Goal: Task Accomplishment & Management: Manage account settings

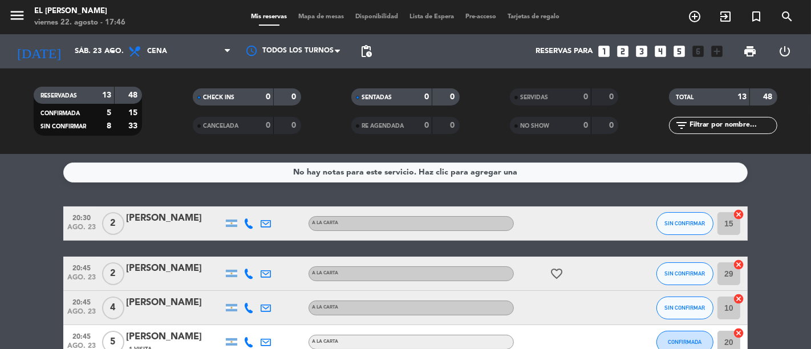
click at [313, 18] on span "Mapa de mesas" at bounding box center [321, 17] width 57 height 6
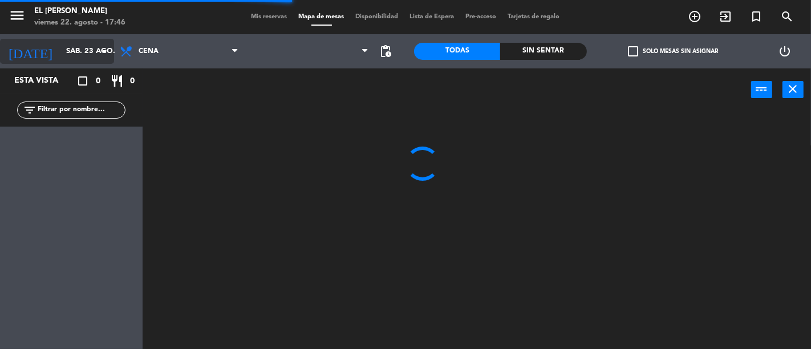
click at [77, 46] on input "sáb. 23 ago." at bounding box center [109, 51] width 99 height 21
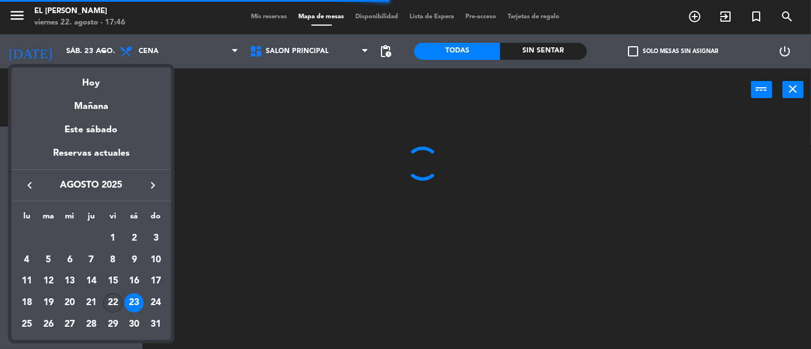
click at [120, 298] on div "22" at bounding box center [112, 302] width 19 height 19
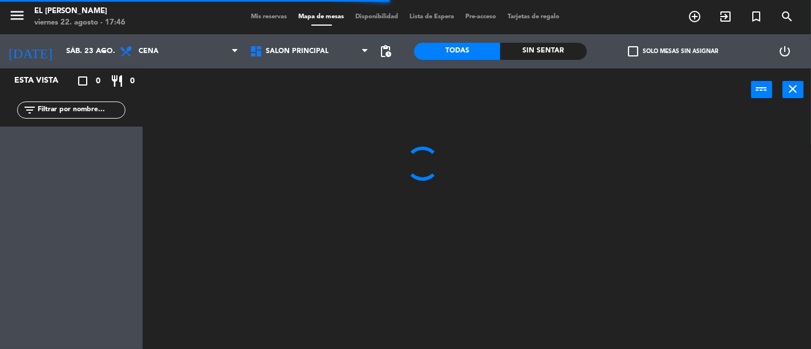
type input "vie. 22 ago."
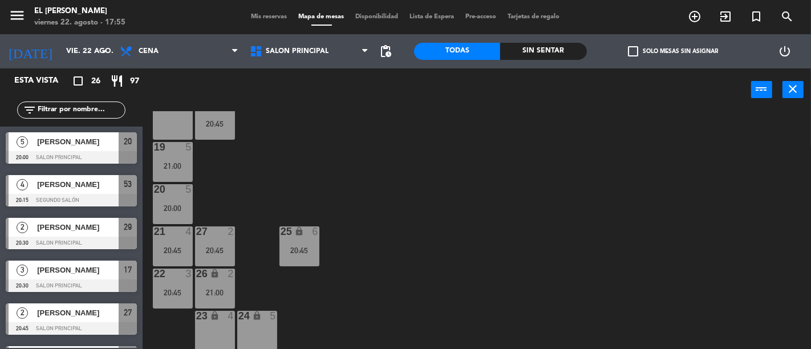
scroll to position [202, 0]
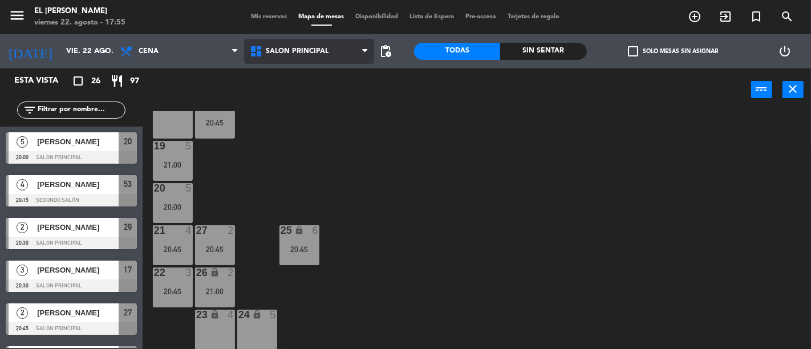
click at [350, 51] on span "Salon Principal" at bounding box center [309, 51] width 130 height 25
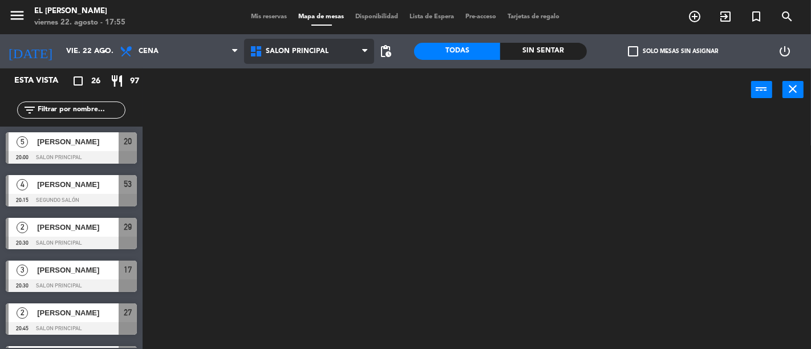
click at [340, 88] on ng-component "menu El [PERSON_NAME] Bodegón viernes 22. agosto - 17:55 Mis reservas Mapa de m…" at bounding box center [405, 174] width 811 height 349
click at [344, 56] on span "Salon Principal" at bounding box center [309, 51] width 130 height 25
click at [347, 101] on ng-component "menu El [PERSON_NAME] Bodegón viernes 22. agosto - 17:55 Mis reservas Mapa de m…" at bounding box center [405, 174] width 811 height 349
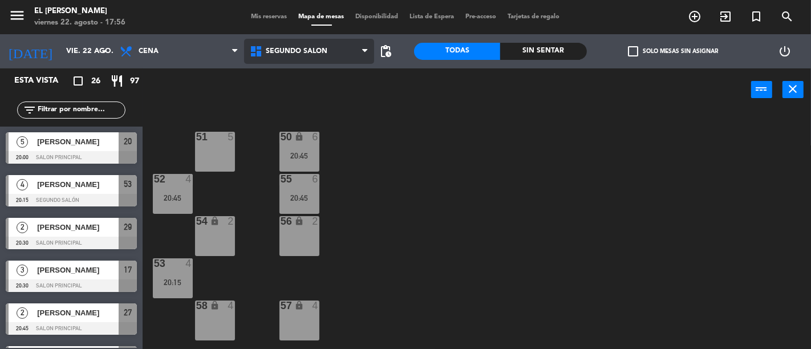
click at [335, 52] on span "Segundo Salón" at bounding box center [309, 51] width 130 height 25
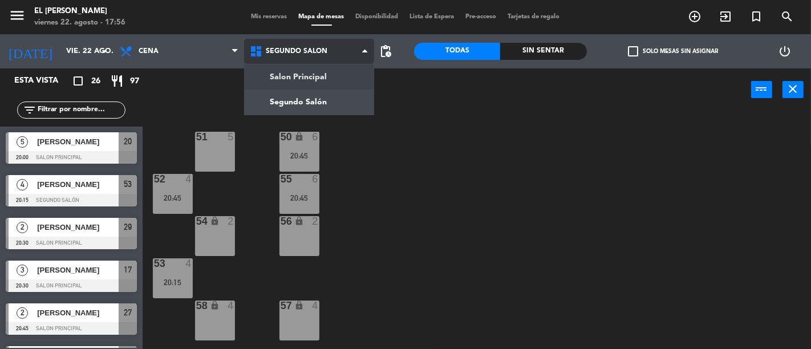
click at [338, 83] on ng-component "menu El [PERSON_NAME] Bodegón viernes 22. agosto - 17:56 Mis reservas Mapa de m…" at bounding box center [405, 174] width 811 height 349
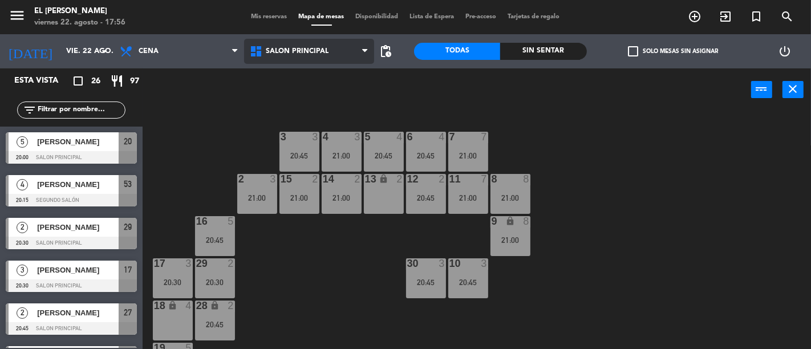
click at [299, 47] on span "Salon Principal" at bounding box center [297, 51] width 63 height 8
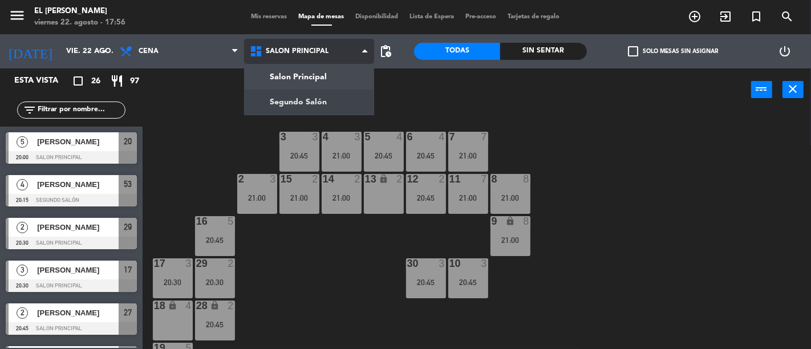
click at [310, 104] on ng-component "menu El [PERSON_NAME] Bodegón viernes 22. agosto - 17:56 Mis reservas Mapa de m…" at bounding box center [405, 174] width 811 height 349
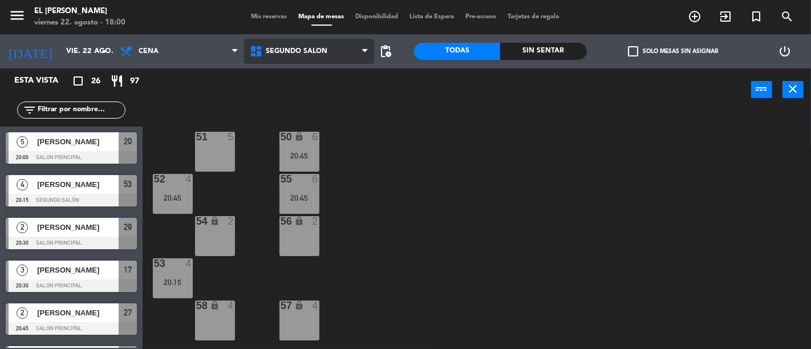
click at [320, 46] on span "Segundo Salón" at bounding box center [309, 51] width 130 height 25
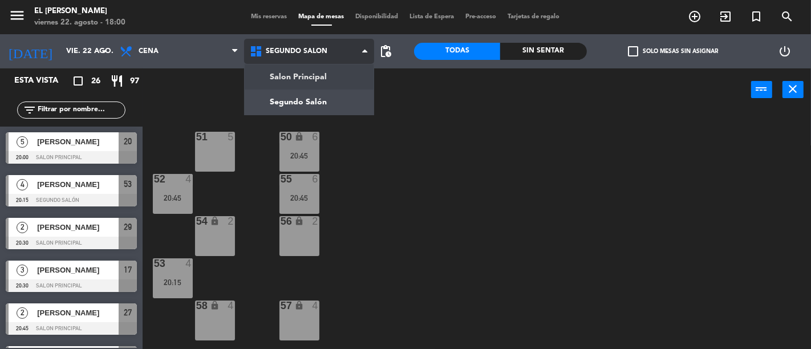
click at [321, 71] on ng-component "menu El [PERSON_NAME] Bodegón viernes 22. agosto - 18:00 Mis reservas Mapa de m…" at bounding box center [405, 174] width 811 height 349
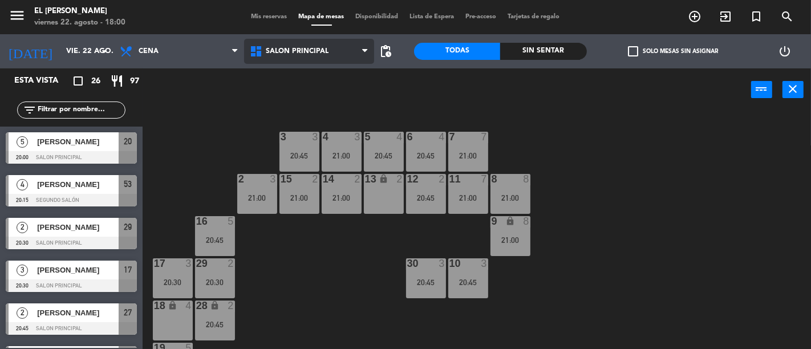
click at [295, 46] on span "Salon Principal" at bounding box center [309, 51] width 130 height 25
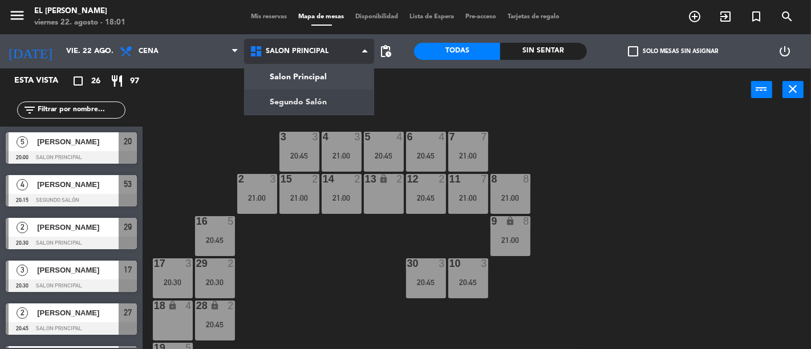
click at [311, 100] on ng-component "menu El [PERSON_NAME] Bodegón viernes 22. agosto - 18:01 Mis reservas Mapa de m…" at bounding box center [405, 174] width 811 height 349
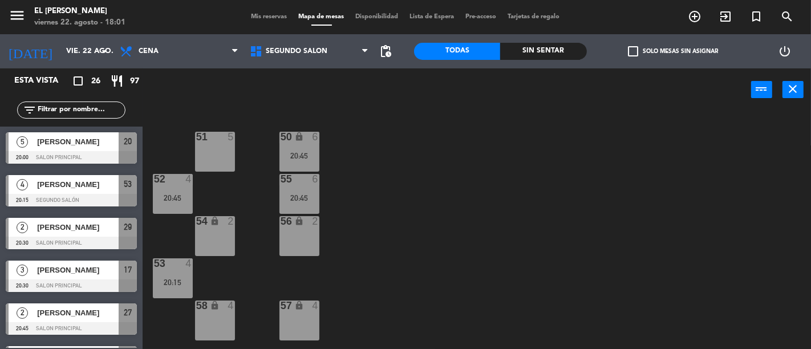
click at [215, 233] on div "54 lock 2" at bounding box center [215, 236] width 40 height 40
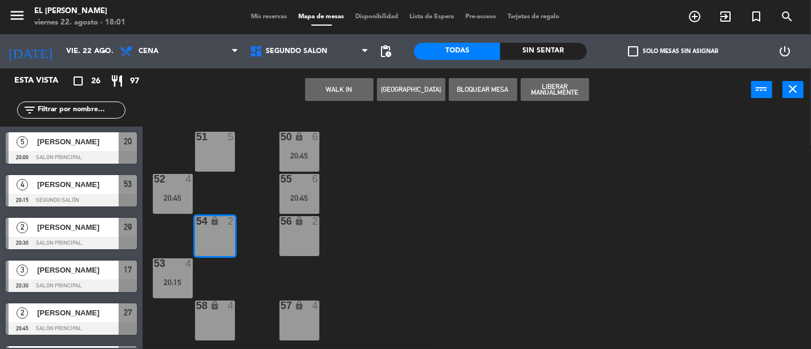
click at [424, 92] on button "[GEOGRAPHIC_DATA]" at bounding box center [411, 89] width 68 height 23
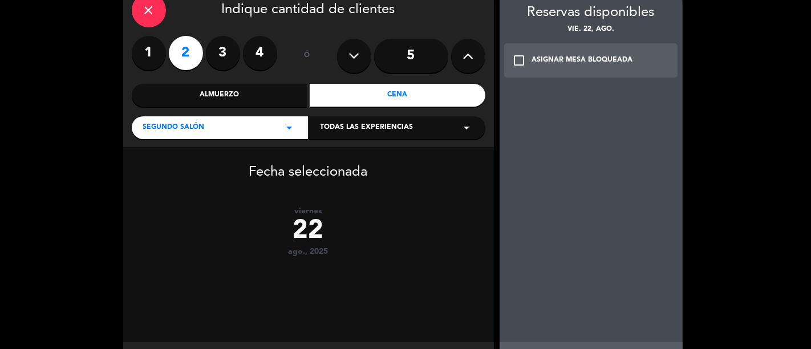
scroll to position [115, 0]
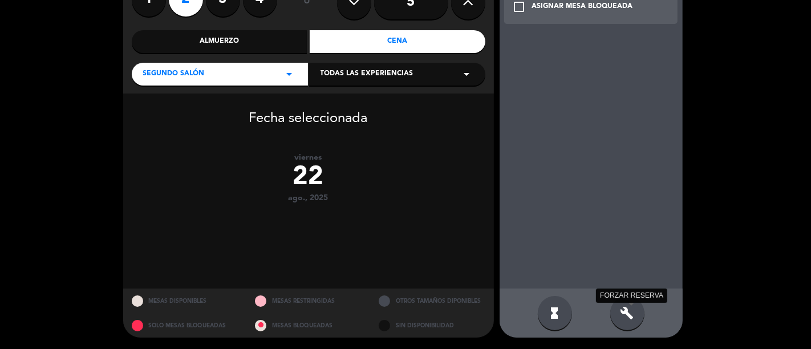
click at [622, 310] on icon "build" at bounding box center [628, 313] width 14 height 14
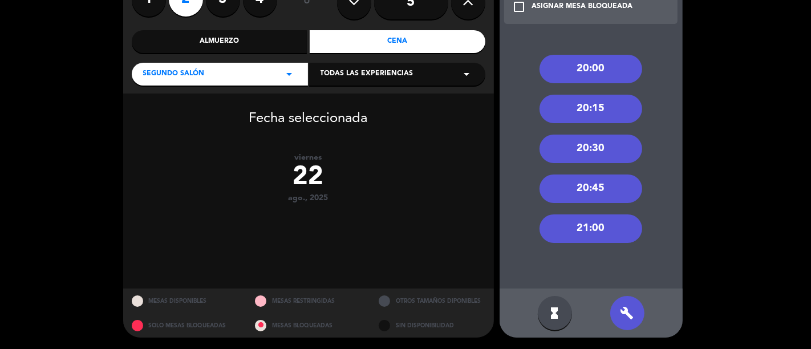
click at [598, 149] on div "20:30" at bounding box center [591, 149] width 103 height 29
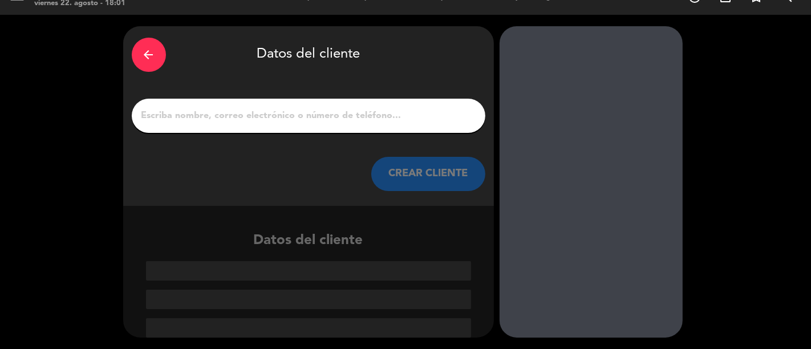
scroll to position [19, 0]
click at [371, 111] on input "1" at bounding box center [308, 116] width 337 height 16
type input "r"
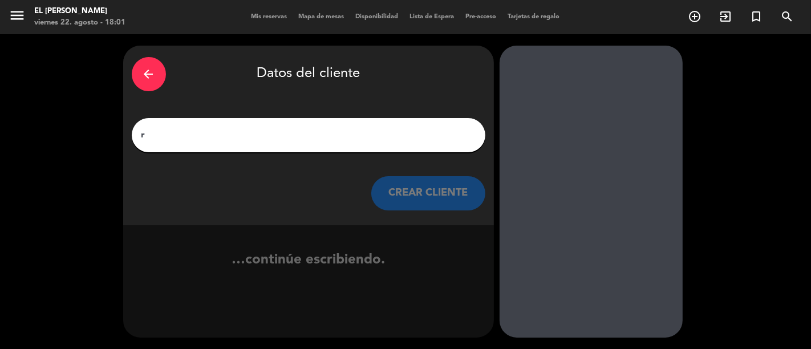
scroll to position [0, 0]
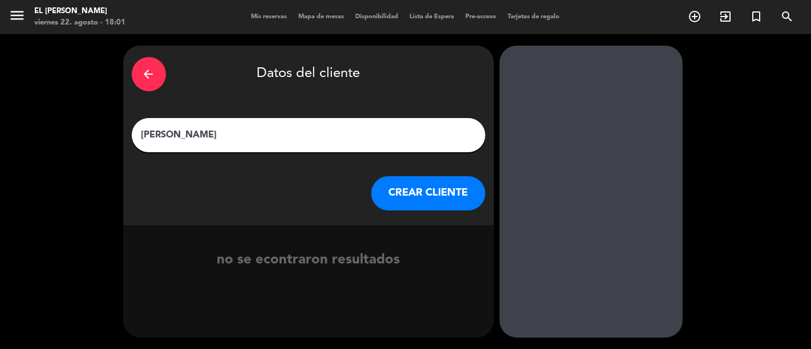
type input "[PERSON_NAME]"
click at [411, 187] on button "CREAR CLIENTE" at bounding box center [428, 193] width 114 height 34
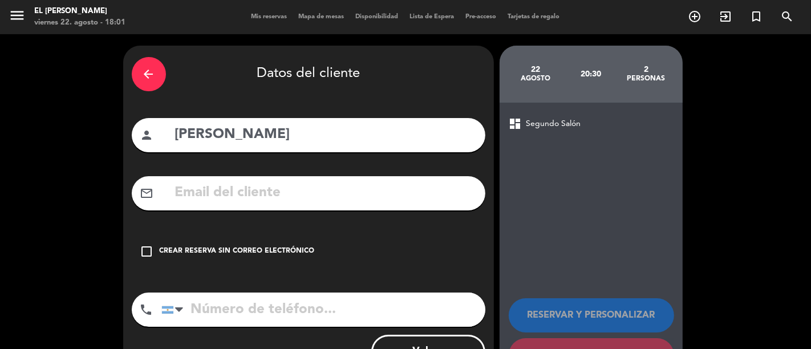
click at [274, 250] on div "Crear reserva sin correo electrónico" at bounding box center [237, 251] width 155 height 11
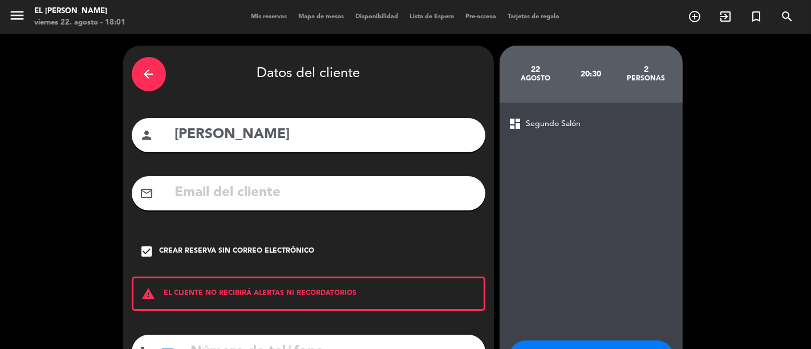
scroll to position [90, 0]
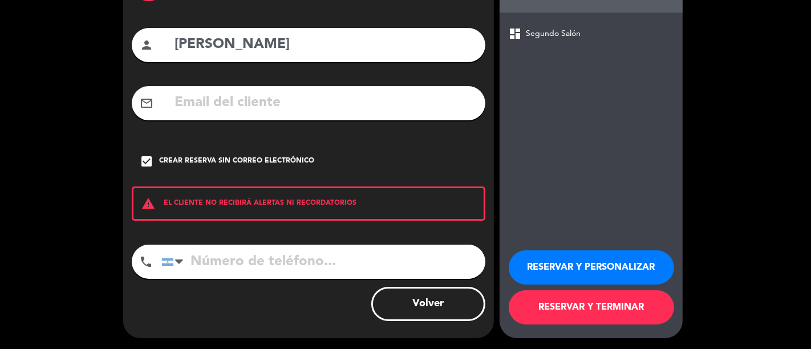
click at [528, 314] on button "RESERVAR Y TERMINAR" at bounding box center [591, 307] width 165 height 34
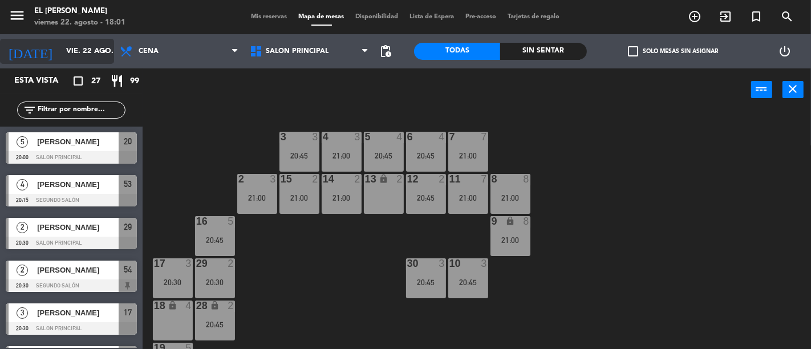
click at [82, 50] on input "vie. 22 ago." at bounding box center [109, 51] width 99 height 21
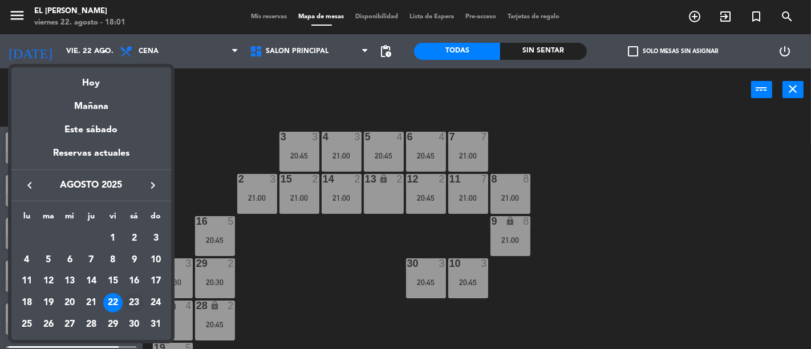
click at [136, 301] on div "23" at bounding box center [133, 302] width 19 height 19
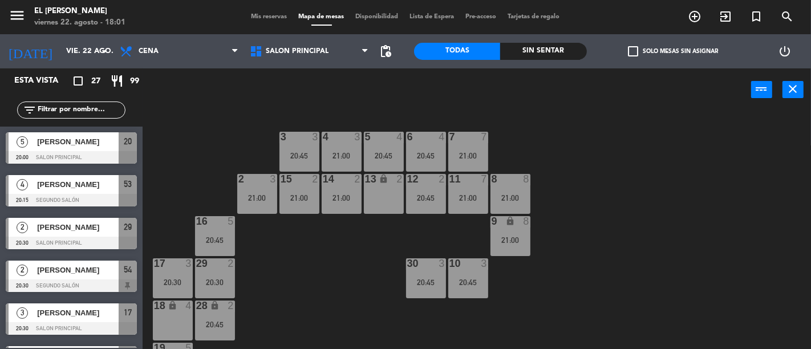
type input "sáb. 23 ago."
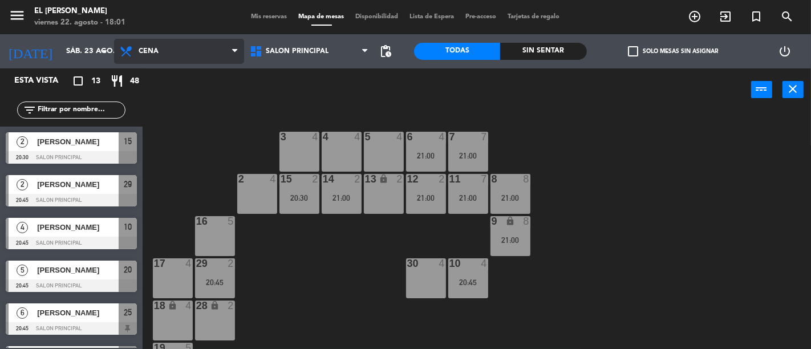
click at [187, 43] on span "Cena" at bounding box center [179, 51] width 130 height 25
click at [188, 93] on ng-component "menu El [PERSON_NAME] Bodegón viernes 22. agosto - 18:01 Mis reservas Mapa de m…" at bounding box center [405, 174] width 811 height 349
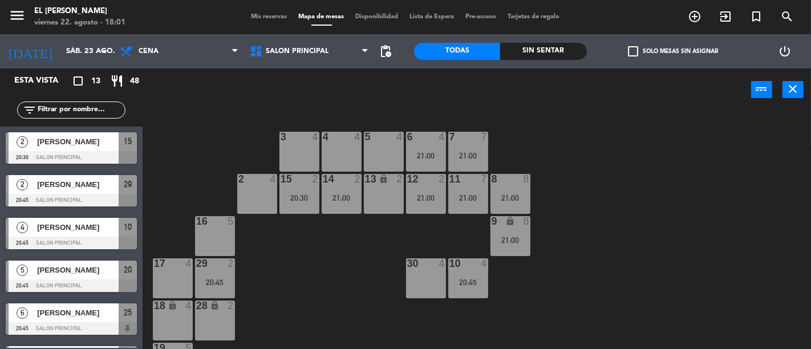
click at [337, 145] on div "4 4" at bounding box center [342, 152] width 40 height 40
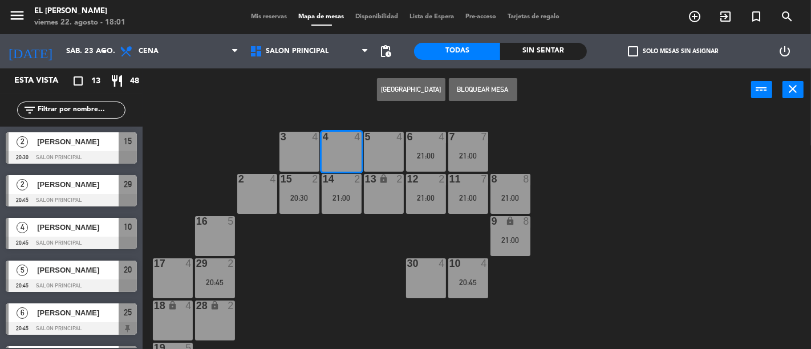
click at [411, 87] on button "[GEOGRAPHIC_DATA]" at bounding box center [411, 89] width 68 height 23
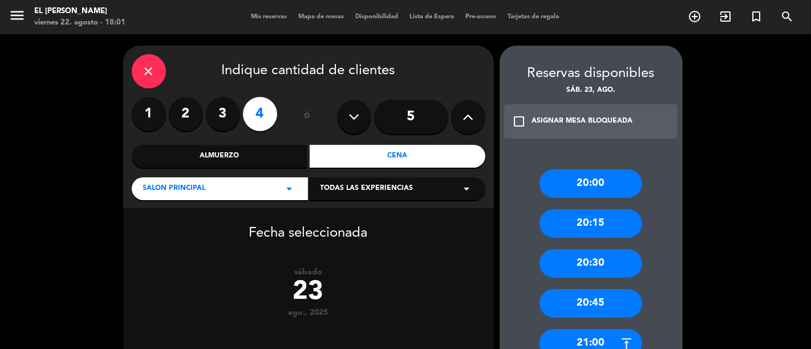
click at [227, 120] on label "3" at bounding box center [223, 114] width 34 height 34
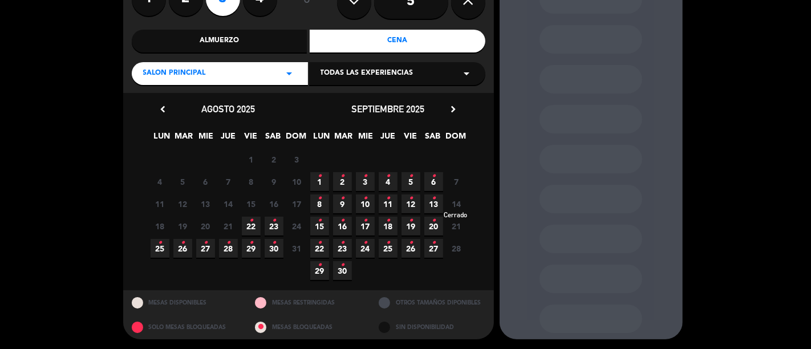
scroll to position [116, 0]
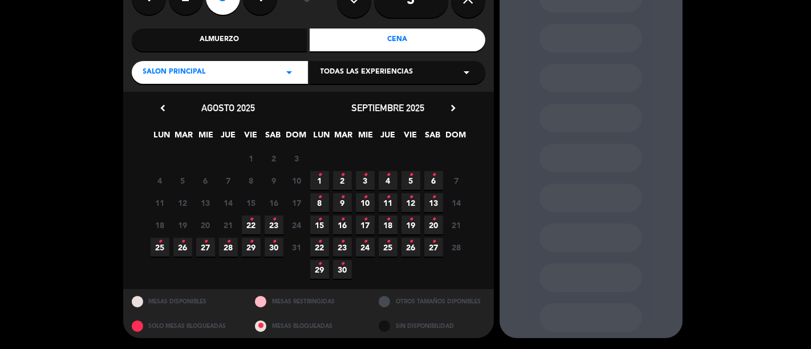
click at [265, 226] on span "23 •" at bounding box center [274, 225] width 19 height 19
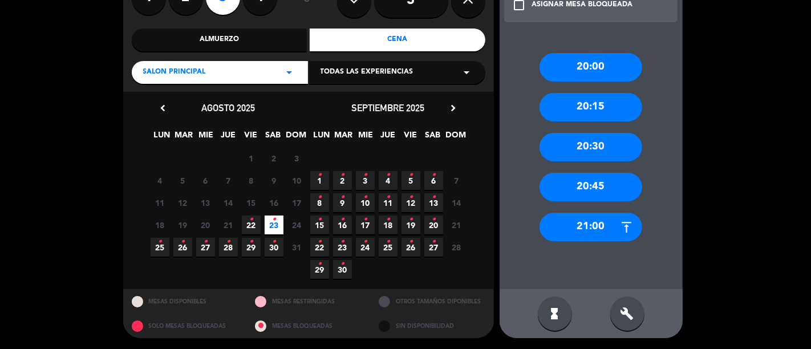
click at [601, 188] on div "20:45" at bounding box center [591, 187] width 103 height 29
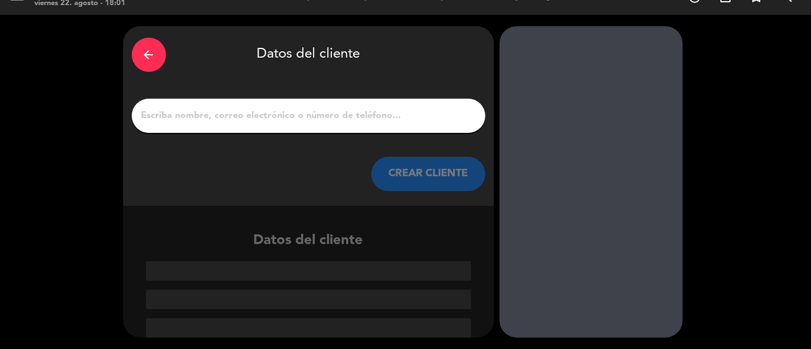
scroll to position [19, 0]
click at [376, 127] on div at bounding box center [309, 116] width 354 height 34
click at [378, 121] on input "1" at bounding box center [308, 116] width 337 height 16
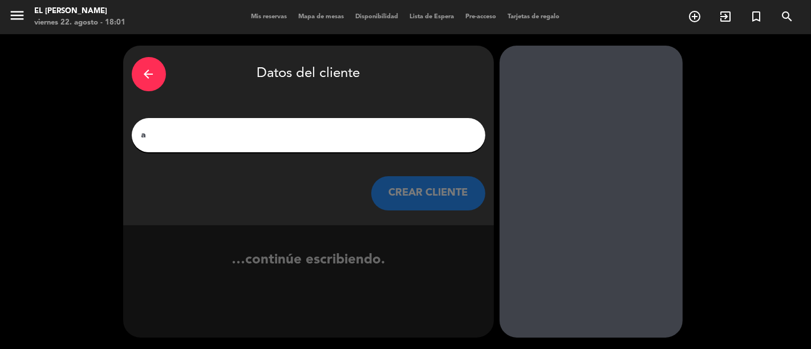
scroll to position [0, 0]
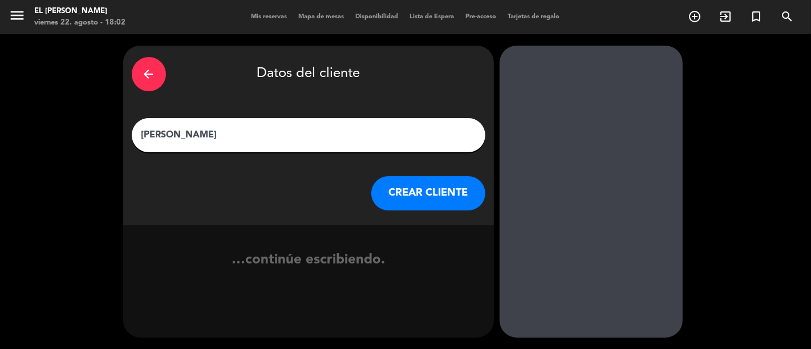
type input "[PERSON_NAME]"
click at [437, 191] on button "CREAR CLIENTE" at bounding box center [428, 193] width 114 height 34
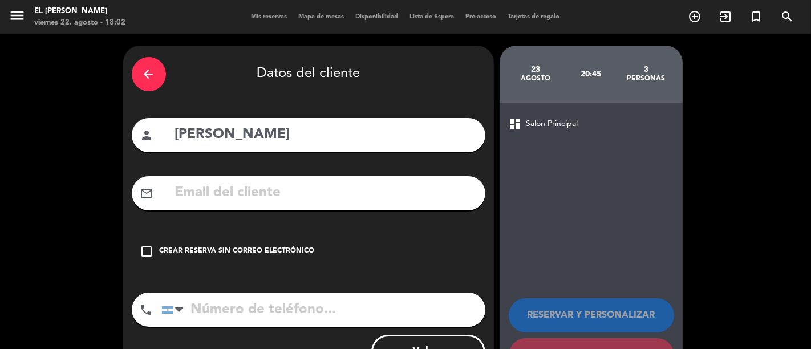
click at [272, 257] on div "Crear reserva sin correo electrónico" at bounding box center [237, 251] width 155 height 11
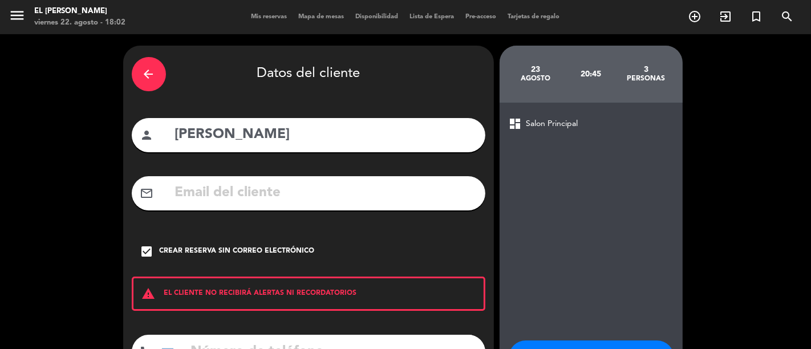
scroll to position [90, 0]
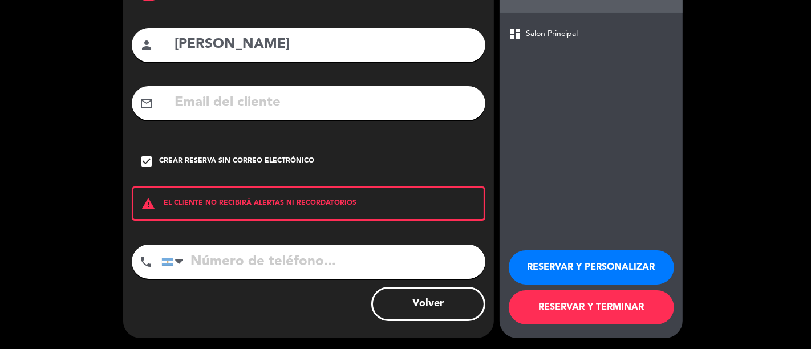
click at [306, 259] on input "tel" at bounding box center [323, 262] width 324 height 34
type input "3416695153"
click at [546, 298] on button "RESERVAR Y TERMINAR" at bounding box center [591, 307] width 165 height 34
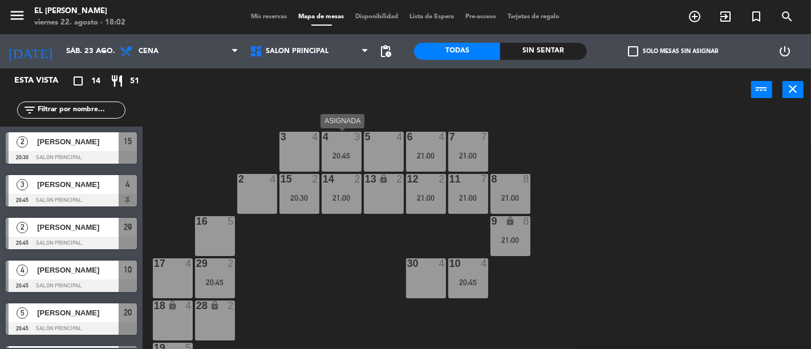
click at [334, 147] on div "4 3 20:45" at bounding box center [342, 152] width 40 height 40
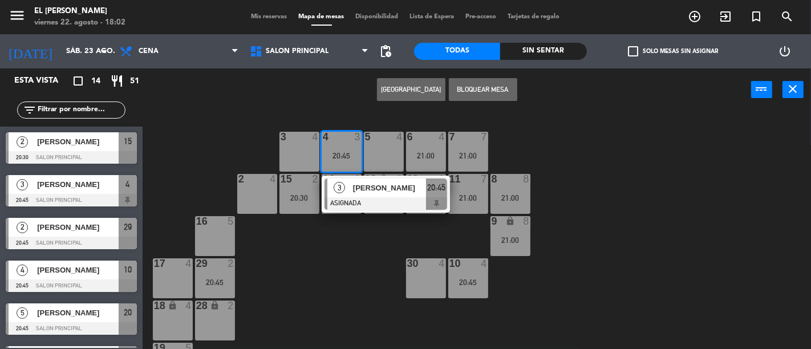
click at [338, 244] on div "3 4 4 3 20:45 3 [PERSON_NAME] 20:45 5 4 6 4 21:00 7 7 21:00 2 4 15 2 20:30 14 2…" at bounding box center [481, 230] width 660 height 238
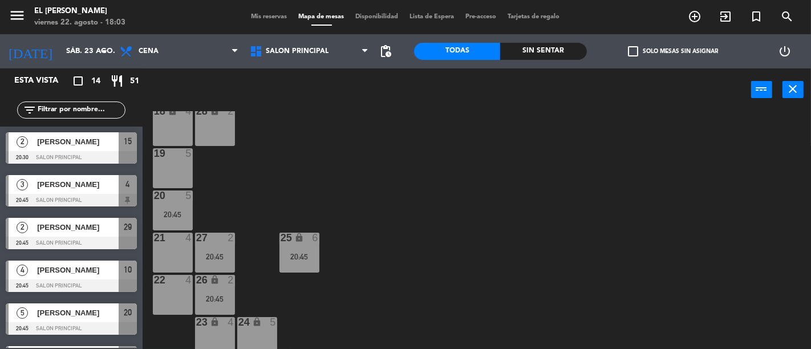
scroll to position [202, 0]
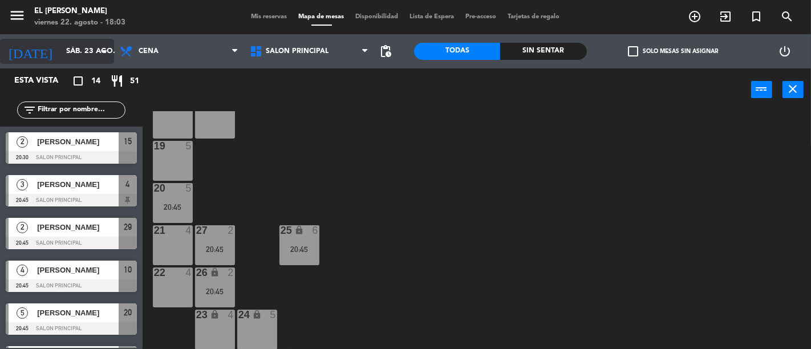
click at [70, 50] on input "sáb. 23 ago." at bounding box center [109, 51] width 99 height 21
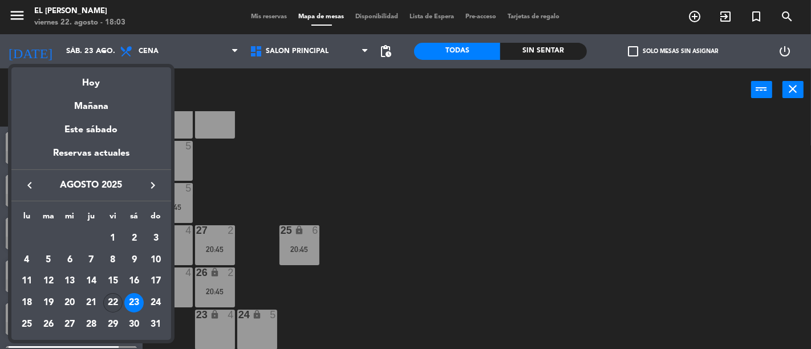
click at [112, 301] on div "22" at bounding box center [112, 302] width 19 height 19
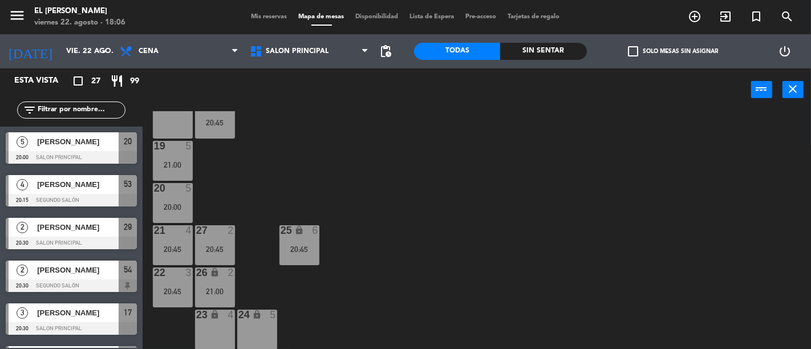
scroll to position [0, 0]
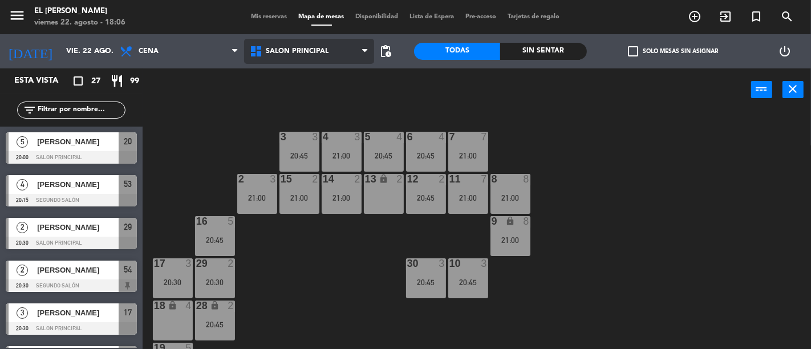
click at [340, 52] on span "Salon Principal" at bounding box center [309, 51] width 130 height 25
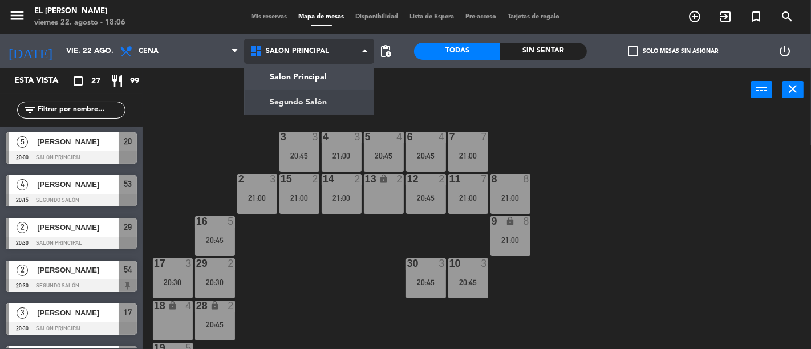
click at [332, 102] on ng-component "menu El [PERSON_NAME] Bodegón viernes 22. agosto - 18:06 Mis reservas Mapa de m…" at bounding box center [405, 174] width 811 height 349
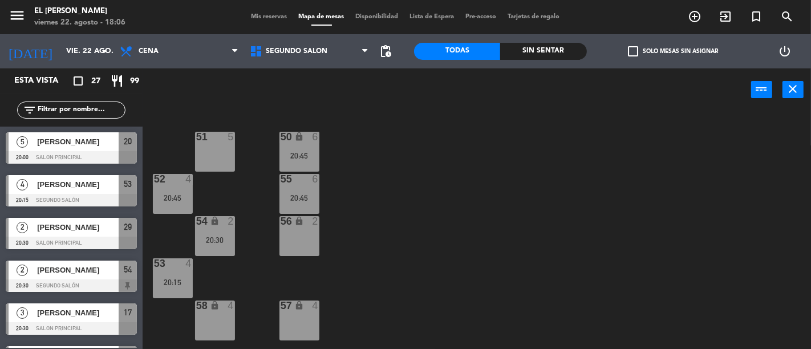
drag, startPoint x: 300, startPoint y: 233, endPoint x: 345, endPoint y: 224, distance: 46.0
click at [299, 233] on div "56 lock 2" at bounding box center [299, 236] width 40 height 40
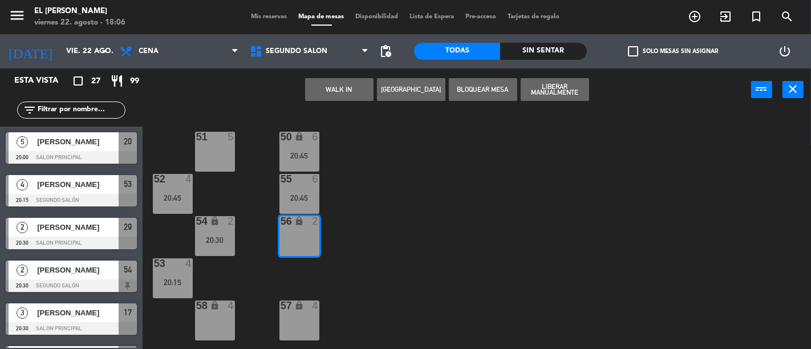
click at [395, 213] on div "50 lock 6 20:45 51 5 52 4 20:45 55 6 20:45 54 lock 2 20:30 56 lock 2 53 4 20:15…" at bounding box center [481, 230] width 660 height 238
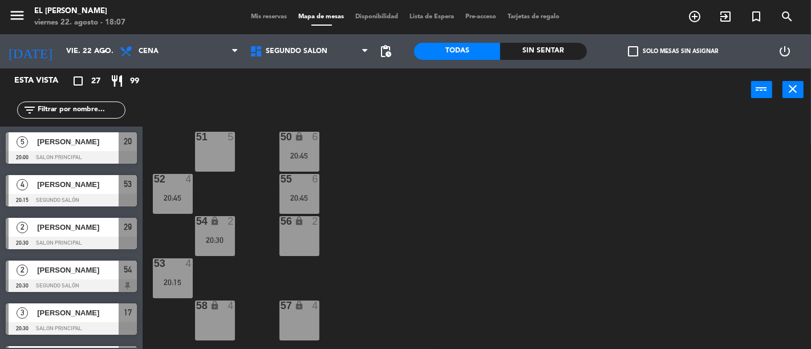
click at [339, 73] on div "power_input close" at bounding box center [447, 89] width 609 height 43
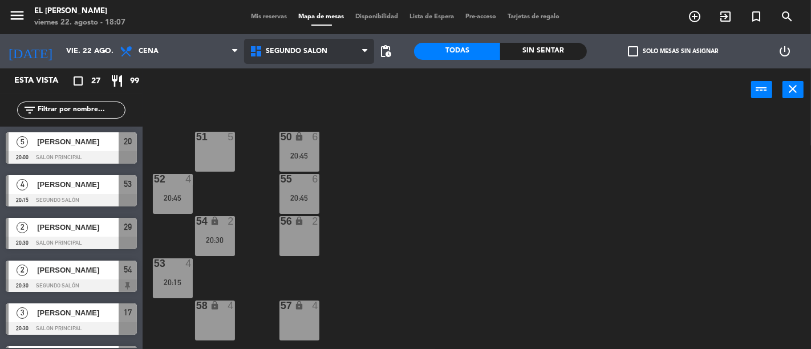
click at [338, 48] on span "Segundo Salón" at bounding box center [309, 51] width 130 height 25
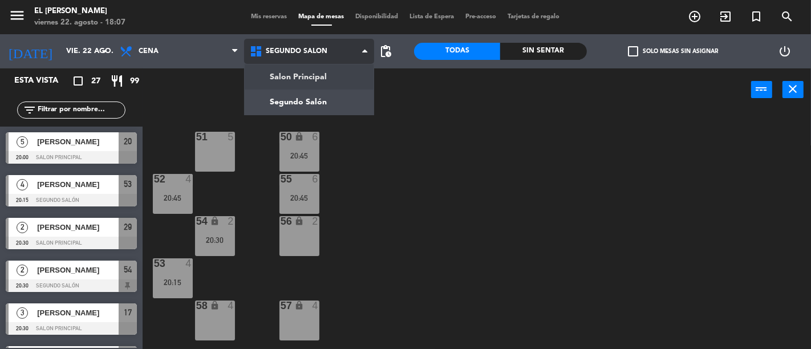
click at [333, 72] on ng-component "menu El [PERSON_NAME] Bodegón viernes 22. agosto - 18:07 Mis reservas Mapa de m…" at bounding box center [405, 174] width 811 height 349
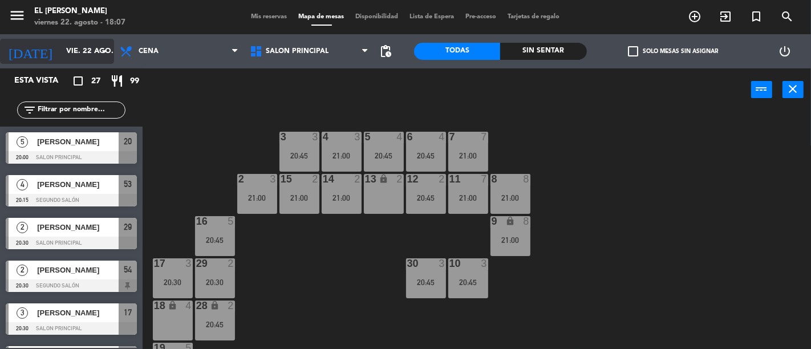
click at [98, 52] on icon "arrow_drop_down" at bounding box center [105, 51] width 14 height 14
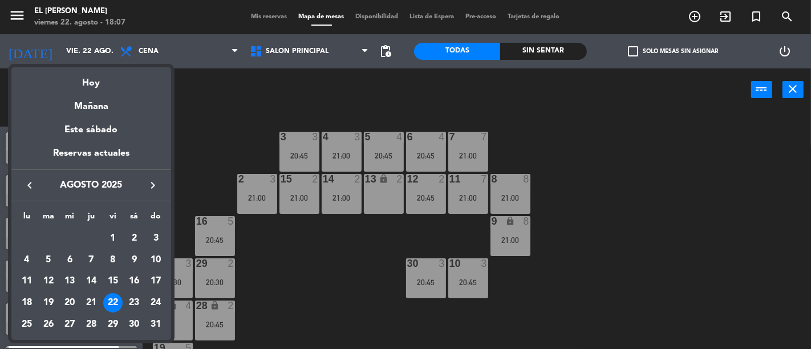
click at [357, 303] on div at bounding box center [405, 174] width 811 height 349
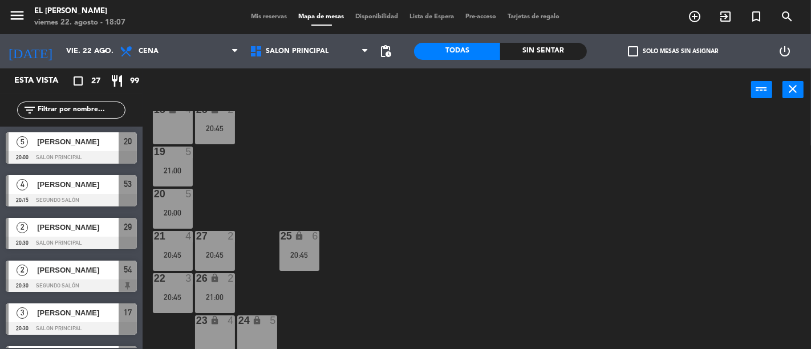
scroll to position [202, 0]
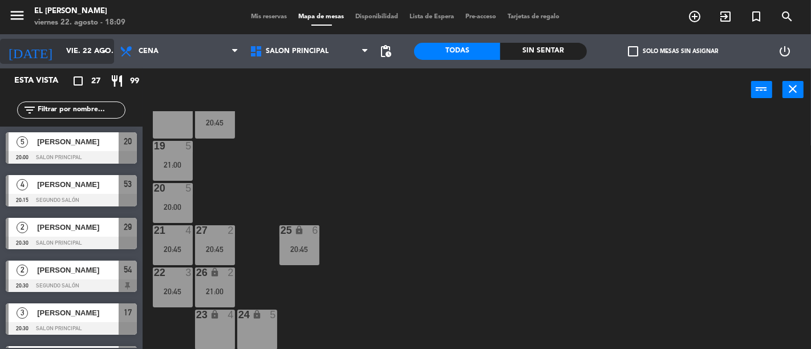
click at [80, 51] on input "vie. 22 ago." at bounding box center [109, 51] width 99 height 21
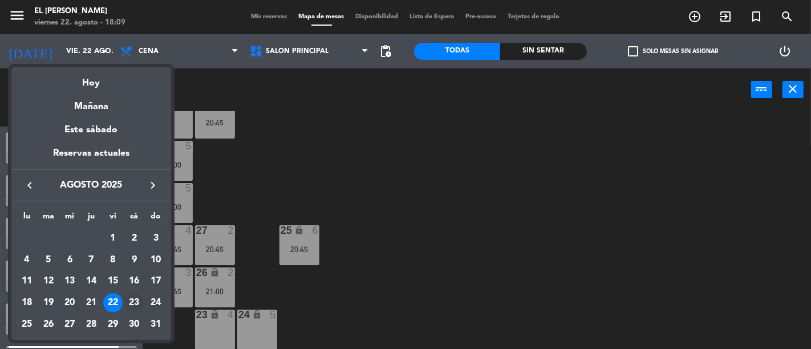
click at [133, 298] on div "23" at bounding box center [133, 302] width 19 height 19
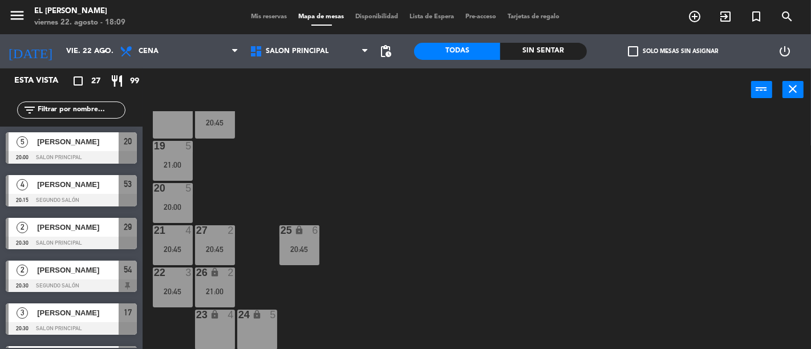
type input "sáb. 23 ago."
click at [175, 244] on div "21 4" at bounding box center [173, 245] width 40 height 40
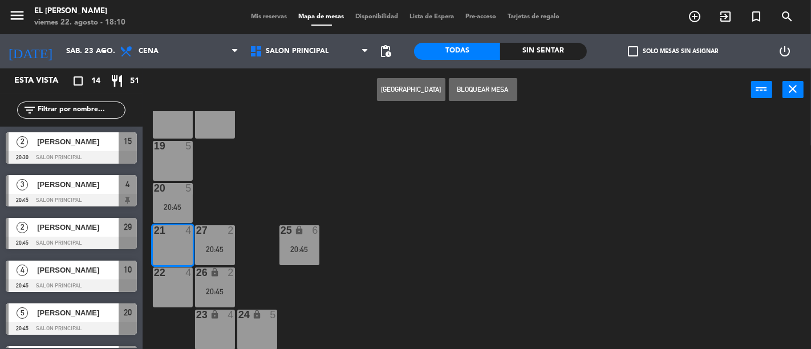
click at [426, 191] on div "3 4 4 3 20:45 5 4 6 4 21:00 7 7 21:00 2 4 15 2 20:30 14 2 21:00 13 lock 2 12 2 …" at bounding box center [481, 230] width 660 height 238
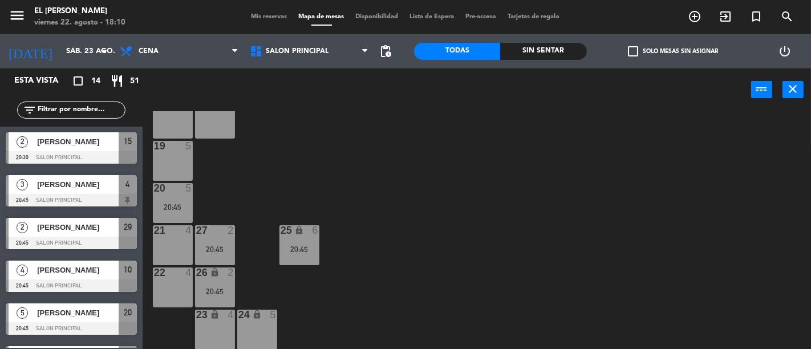
scroll to position [139, 0]
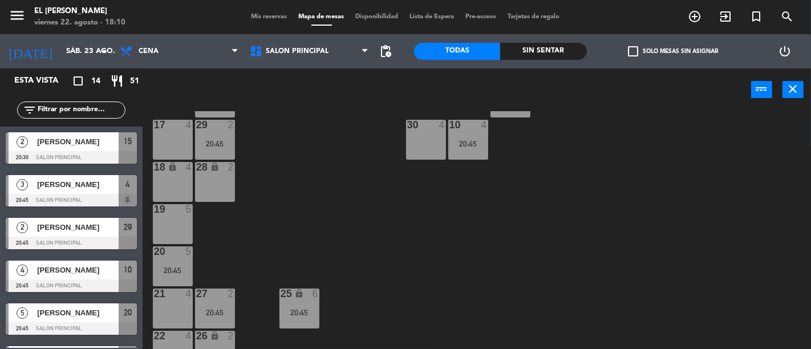
click at [205, 187] on div "28 lock 2" at bounding box center [215, 182] width 40 height 40
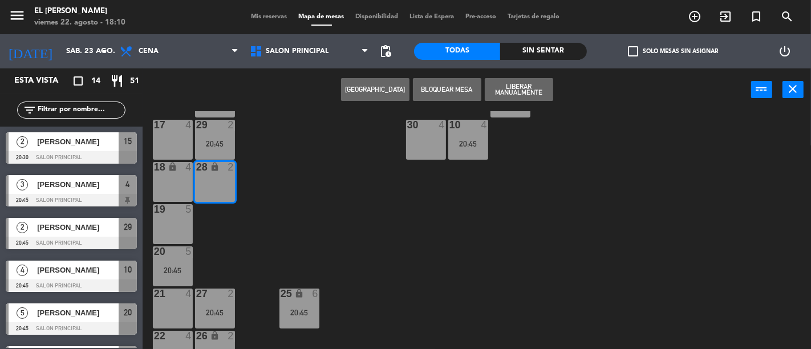
click at [395, 88] on button "[GEOGRAPHIC_DATA]" at bounding box center [375, 89] width 68 height 23
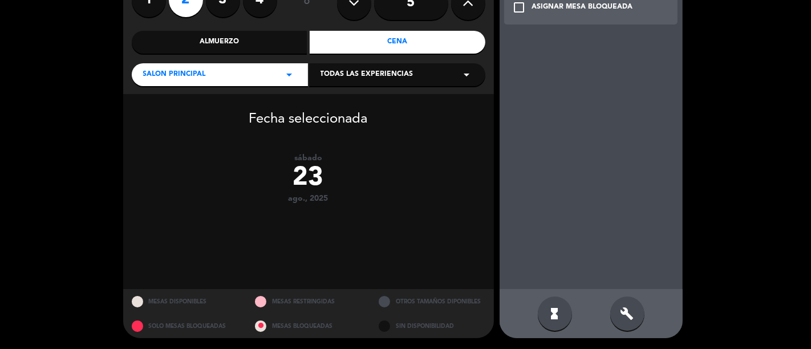
scroll to position [115, 0]
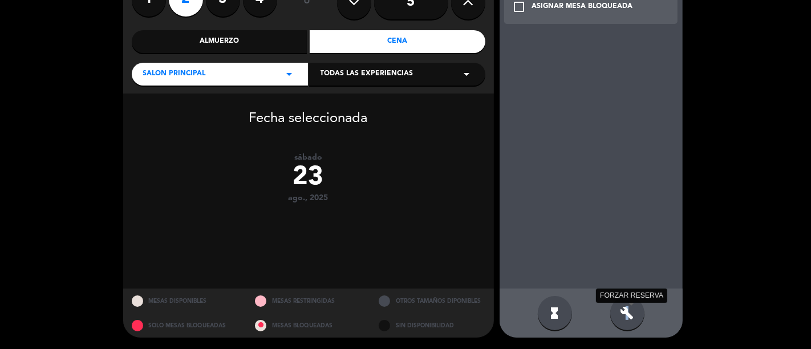
drag, startPoint x: 627, startPoint y: 312, endPoint x: 624, endPoint y: 298, distance: 14.7
click at [626, 313] on icon "build" at bounding box center [628, 313] width 14 height 14
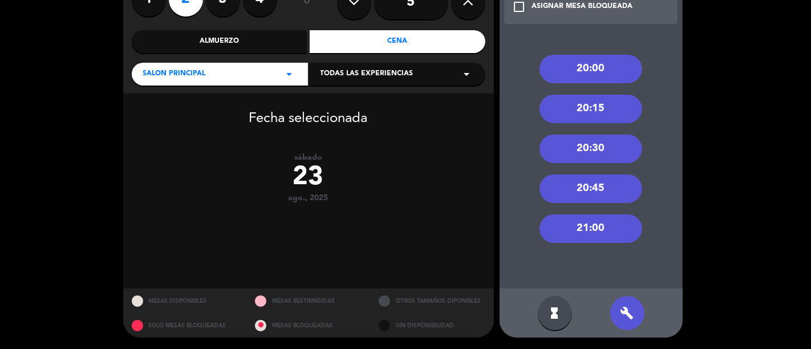
click at [593, 226] on div "21:00" at bounding box center [591, 228] width 103 height 29
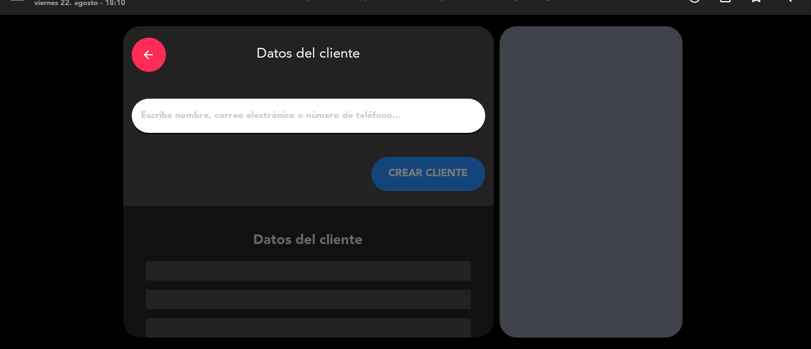
click at [303, 104] on div at bounding box center [309, 116] width 354 height 34
click at [306, 111] on input "1" at bounding box center [308, 116] width 337 height 16
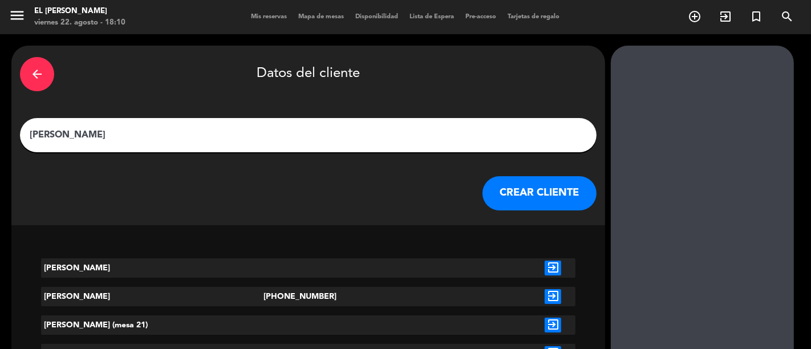
type input "[PERSON_NAME]"
click at [483, 198] on button "CREAR CLIENTE" at bounding box center [540, 193] width 114 height 34
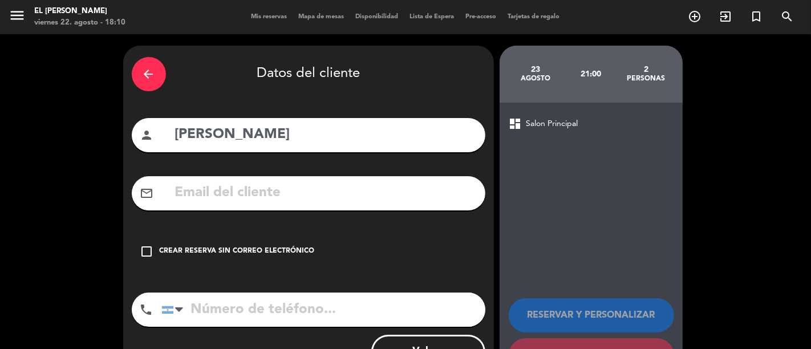
click at [308, 241] on div "check_box_outline_blank Crear reserva sin correo electrónico" at bounding box center [309, 251] width 354 height 34
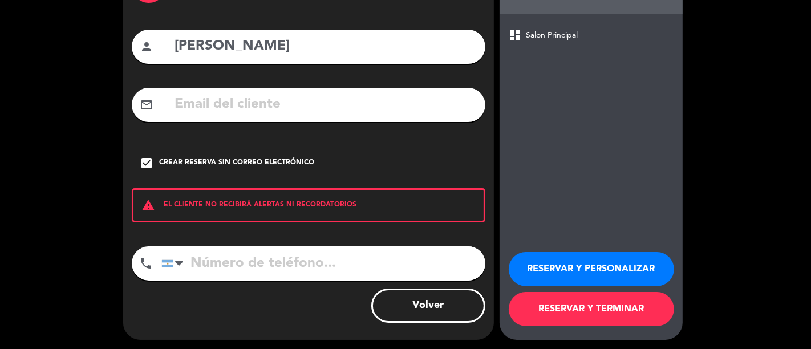
scroll to position [90, 0]
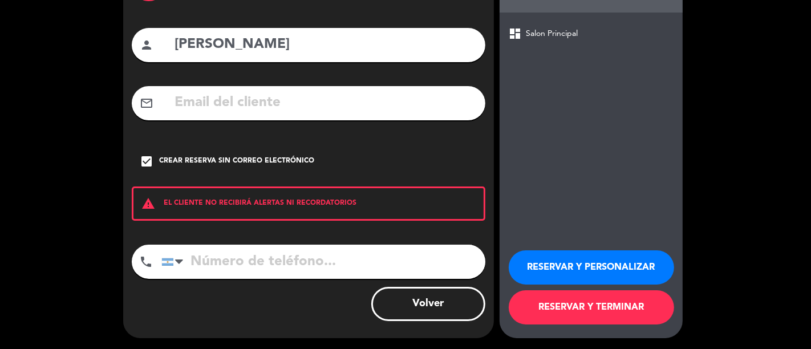
click at [538, 315] on button "RESERVAR Y TERMINAR" at bounding box center [591, 307] width 165 height 34
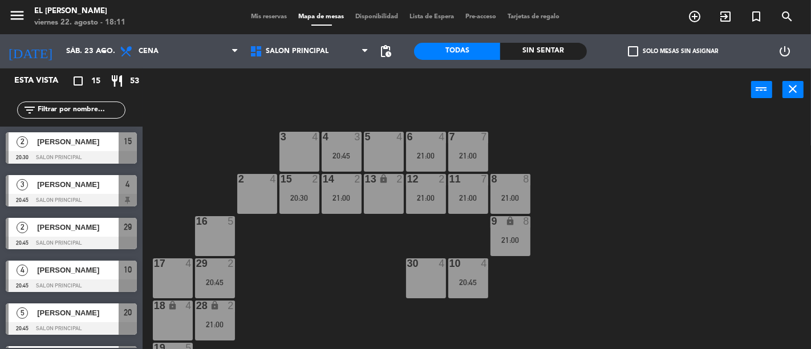
scroll to position [127, 0]
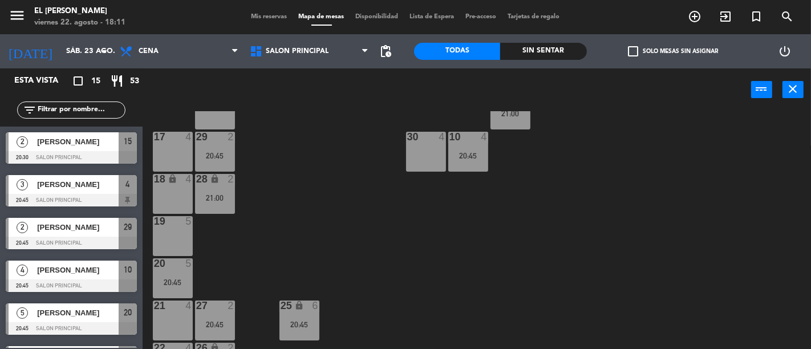
click at [84, 35] on div "[DATE] sáb. 23 ago. arrow_drop_down" at bounding box center [57, 51] width 114 height 34
click at [82, 48] on input "sáb. 23 ago." at bounding box center [109, 51] width 99 height 21
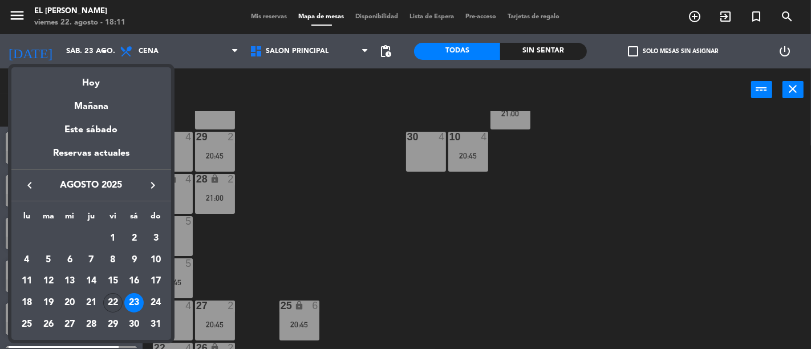
click at [116, 298] on div "22" at bounding box center [112, 302] width 19 height 19
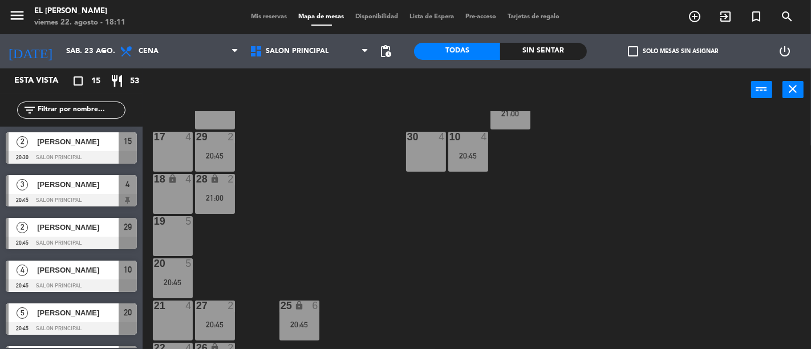
type input "vie. 22 ago."
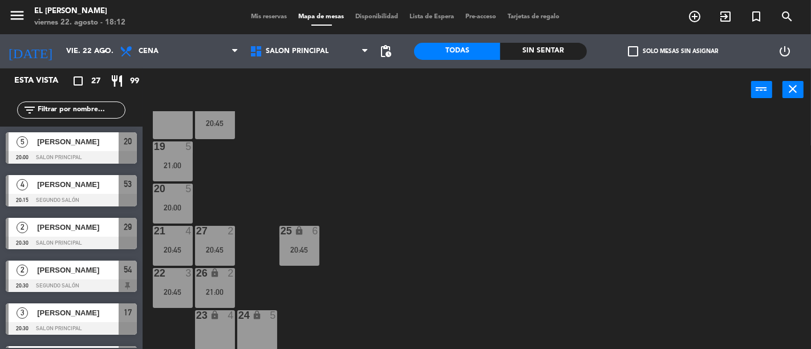
scroll to position [202, 0]
click at [169, 125] on div "18 lock 4" at bounding box center [173, 119] width 40 height 40
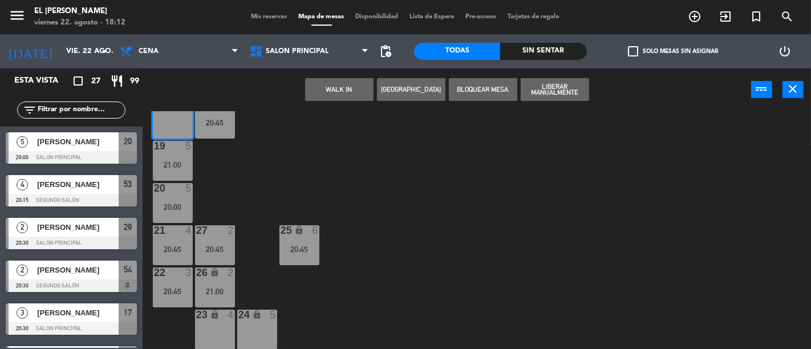
click at [403, 95] on button "[GEOGRAPHIC_DATA]" at bounding box center [411, 89] width 68 height 23
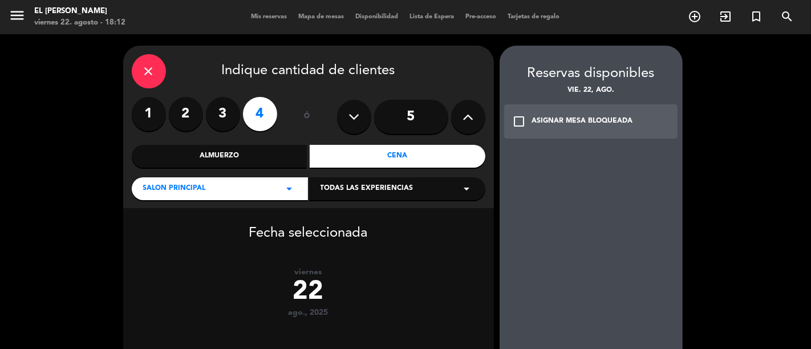
click at [144, 81] on div "close" at bounding box center [149, 71] width 34 height 34
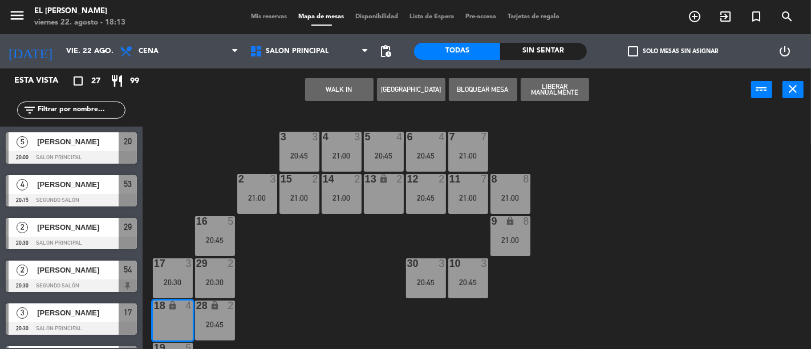
click at [210, 156] on div "3 3 20:45 4 3 21:00 5 4 20:45 6 4 20:45 7 7 21:00 2 3 21:00 15 2 21:00 14 2 21:…" at bounding box center [481, 230] width 660 height 238
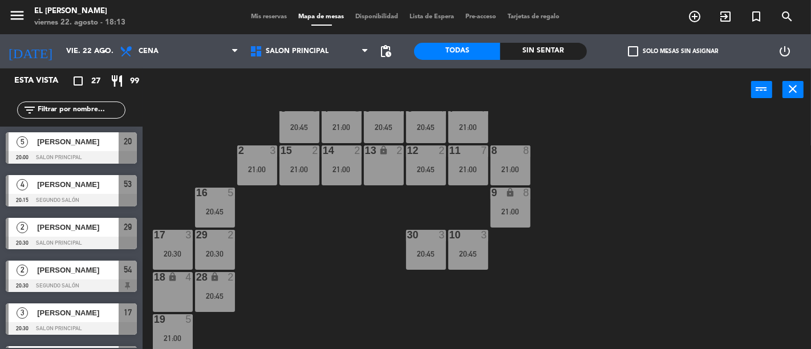
scroll to position [12, 0]
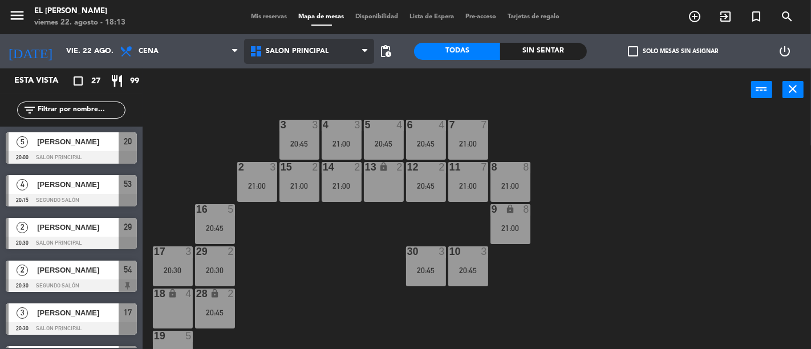
click at [327, 54] on span "Salon Principal" at bounding box center [309, 51] width 130 height 25
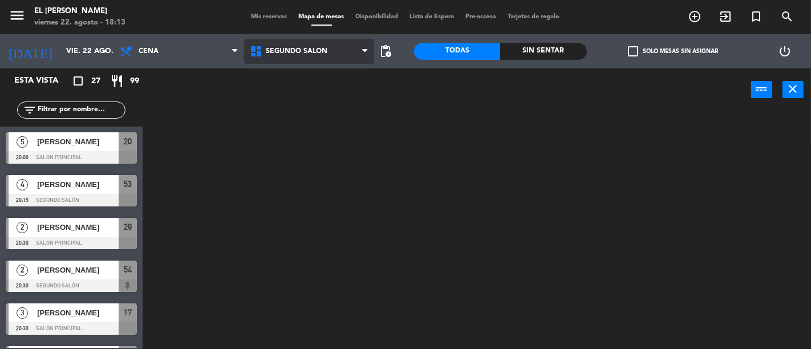
click at [337, 99] on ng-component "menu El [PERSON_NAME] Bodegón viernes 22. agosto - 18:13 Mis reservas Mapa de m…" at bounding box center [405, 174] width 811 height 349
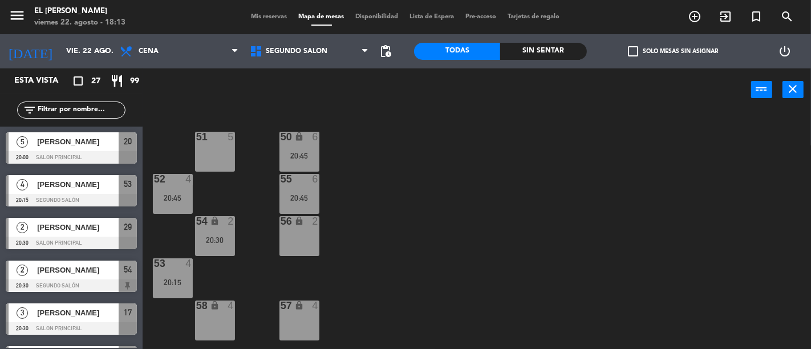
click at [303, 232] on div "56 lock 2" at bounding box center [299, 236] width 40 height 40
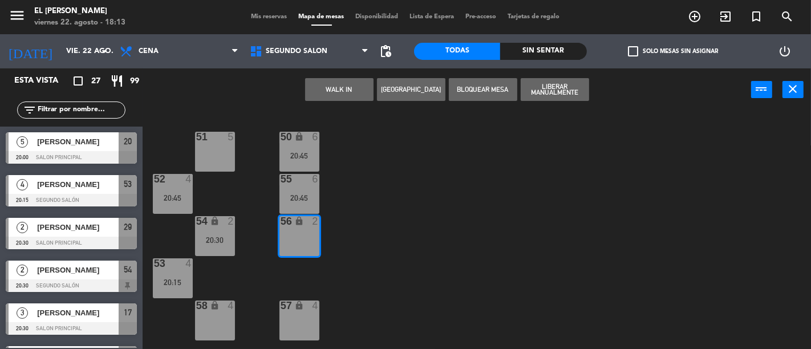
click at [419, 88] on button "[GEOGRAPHIC_DATA]" at bounding box center [411, 89] width 68 height 23
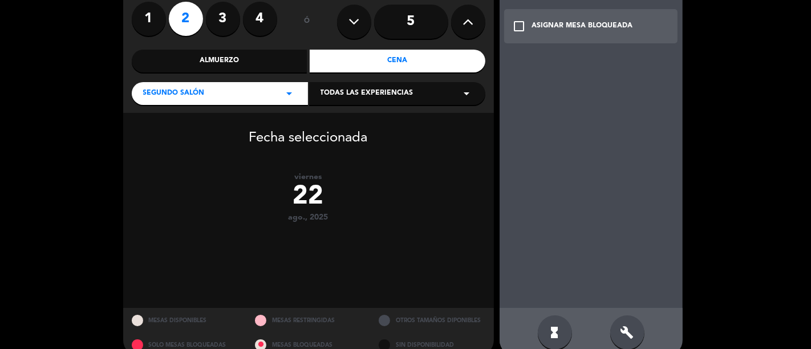
scroll to position [115, 0]
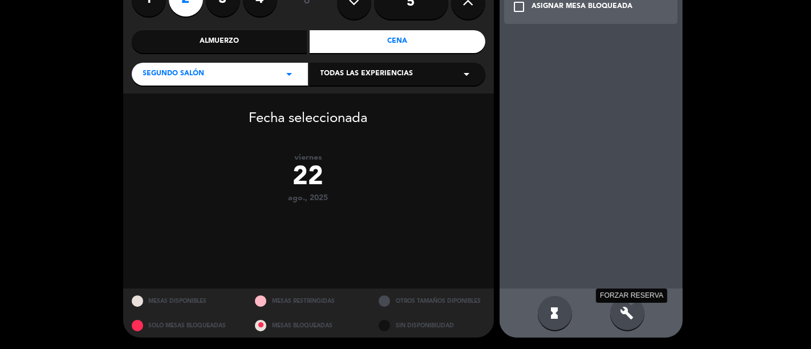
click at [629, 314] on icon "build" at bounding box center [628, 313] width 14 height 14
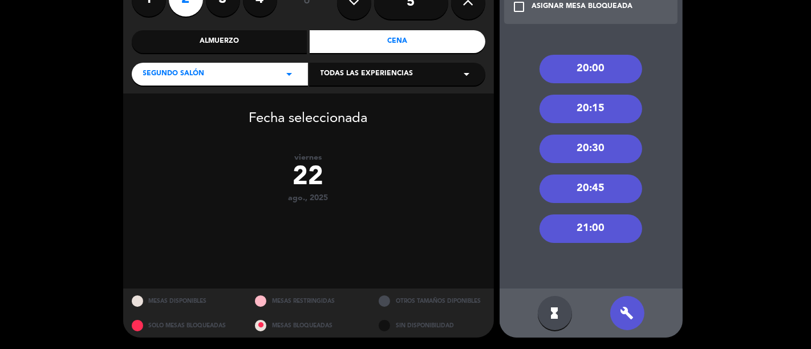
click at [443, 217] on div "Fecha seleccionada viernes 22 ago., 2025" at bounding box center [308, 191] width 371 height 195
click at [594, 146] on div "20:30" at bounding box center [591, 149] width 103 height 29
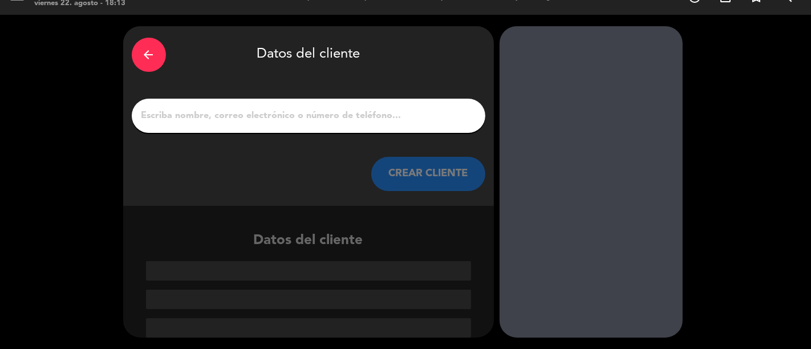
click at [271, 117] on input "1" at bounding box center [308, 116] width 337 height 16
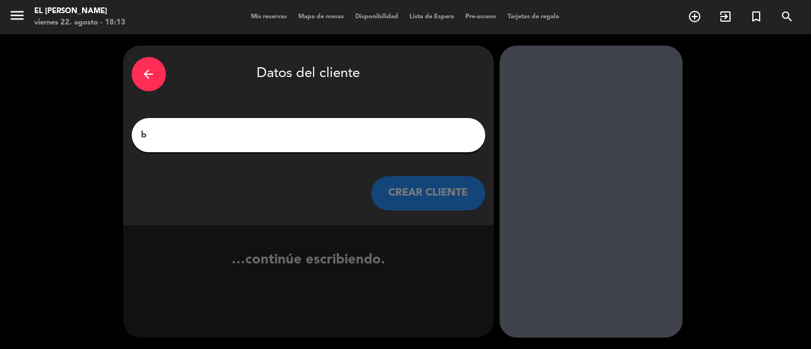
scroll to position [0, 0]
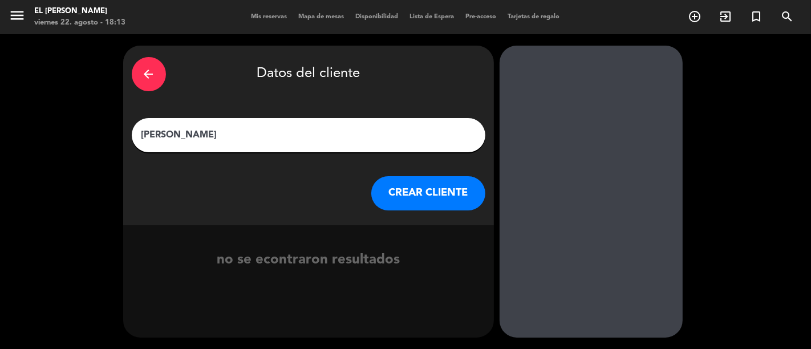
type input "[PERSON_NAME]"
click at [443, 189] on button "CREAR CLIENTE" at bounding box center [428, 193] width 114 height 34
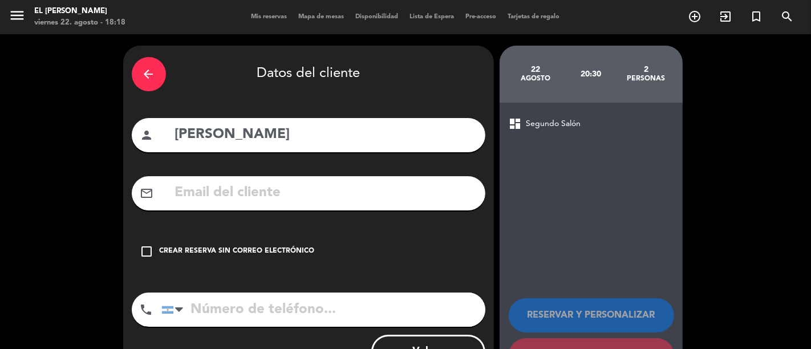
click at [234, 254] on div "Crear reserva sin correo electrónico" at bounding box center [237, 251] width 155 height 11
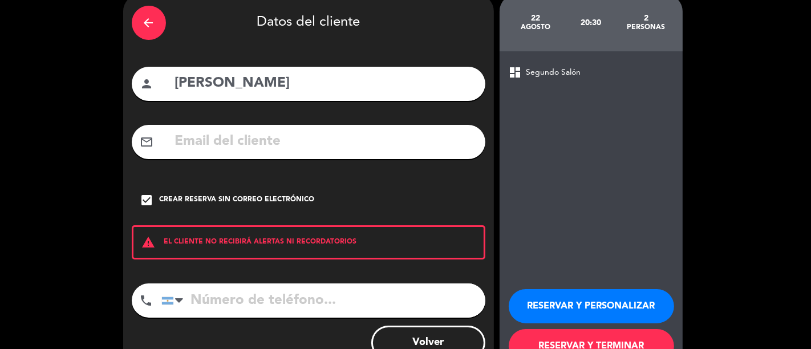
scroll to position [90, 0]
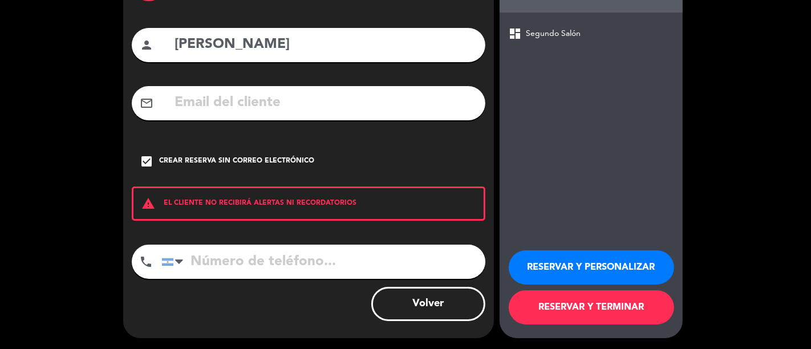
click at [576, 312] on button "RESERVAR Y TERMINAR" at bounding box center [591, 307] width 165 height 34
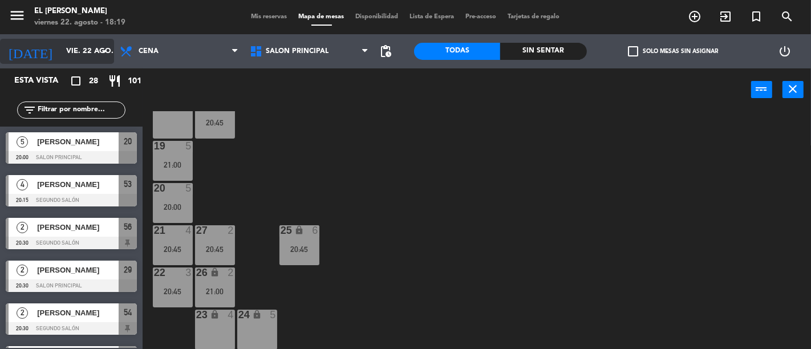
click at [80, 48] on input "vie. 22 ago." at bounding box center [109, 51] width 99 height 21
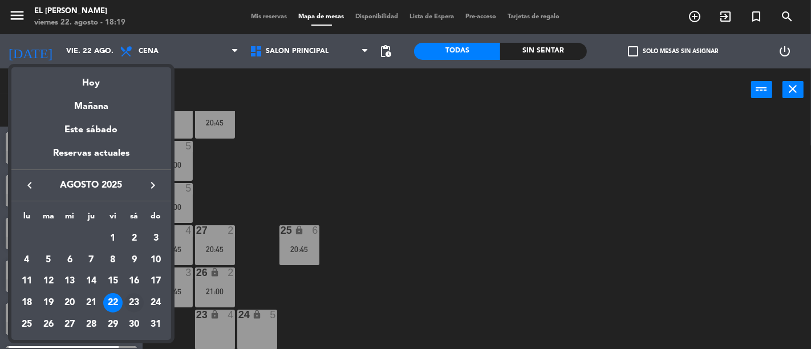
click at [129, 302] on div "23" at bounding box center [133, 302] width 19 height 19
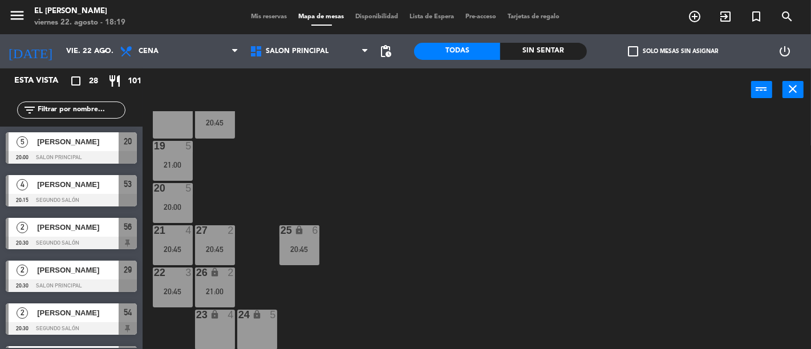
type input "sáb. 23 ago."
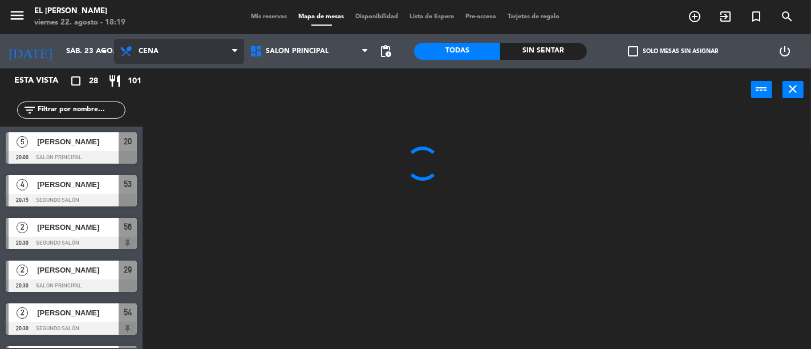
click at [177, 58] on span "Cena" at bounding box center [179, 51] width 130 height 25
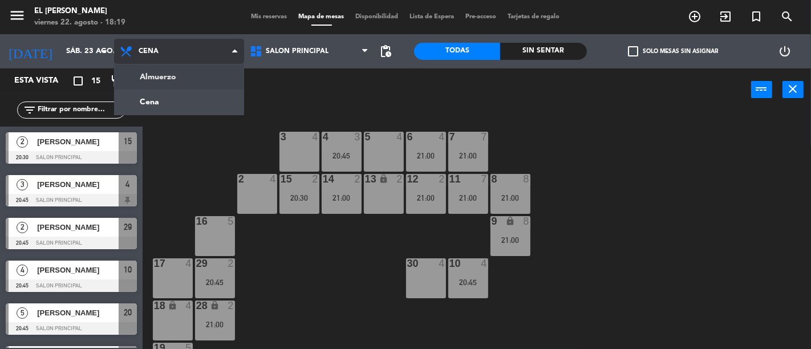
click at [183, 78] on ng-component "menu El [PERSON_NAME] Bodegón viernes 22. agosto - 18:19 Mis reservas Mapa de m…" at bounding box center [405, 174] width 811 height 349
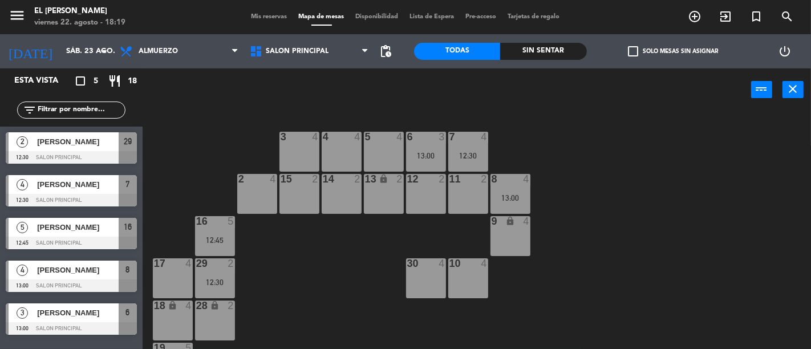
click at [105, 196] on div at bounding box center [71, 200] width 131 height 13
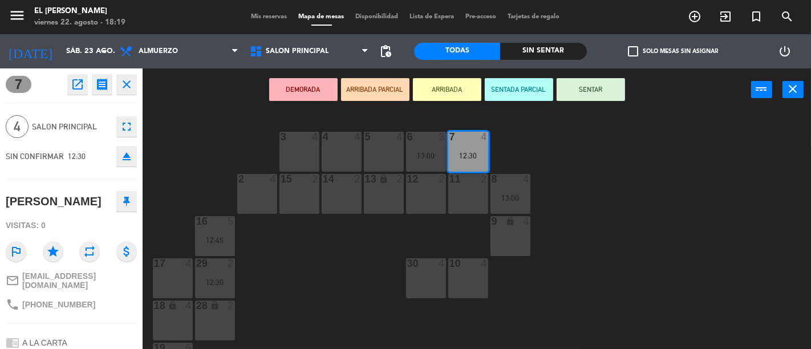
click at [271, 14] on span "Mis reservas" at bounding box center [269, 17] width 47 height 6
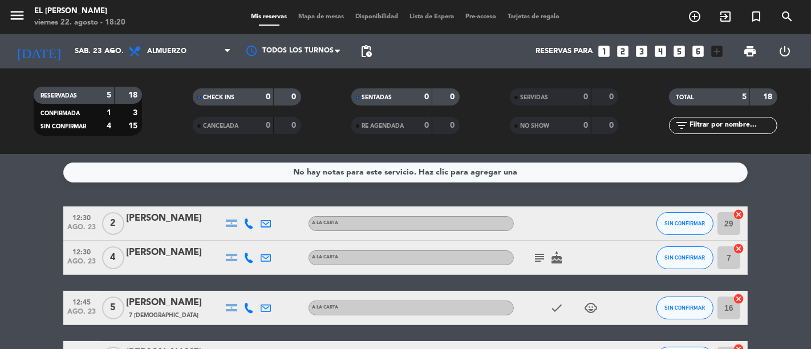
click at [189, 250] on div "[PERSON_NAME]" at bounding box center [174, 252] width 97 height 15
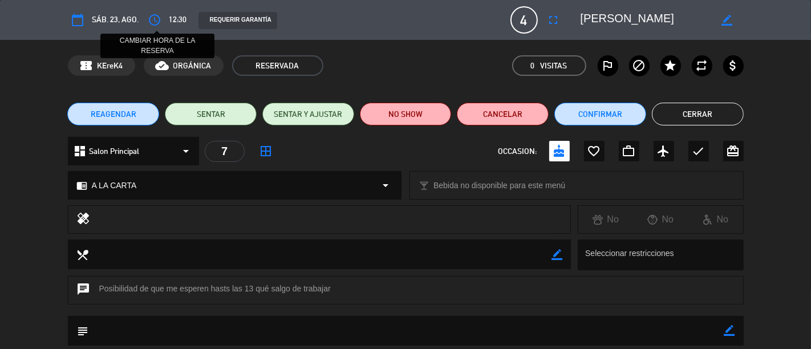
click at [157, 19] on icon "access_time" at bounding box center [155, 20] width 14 height 14
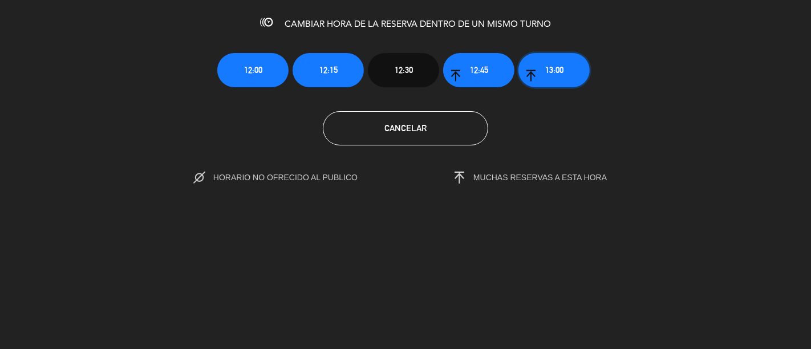
click at [540, 67] on button "13:00" at bounding box center [553, 70] width 71 height 34
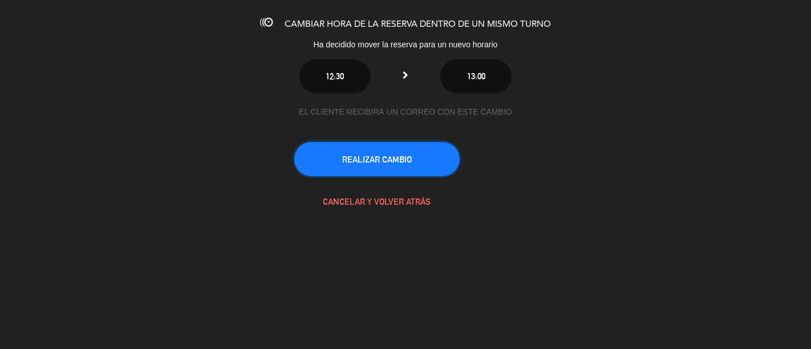
click at [395, 158] on button "REALIZAR CAMBIO" at bounding box center [376, 159] width 165 height 34
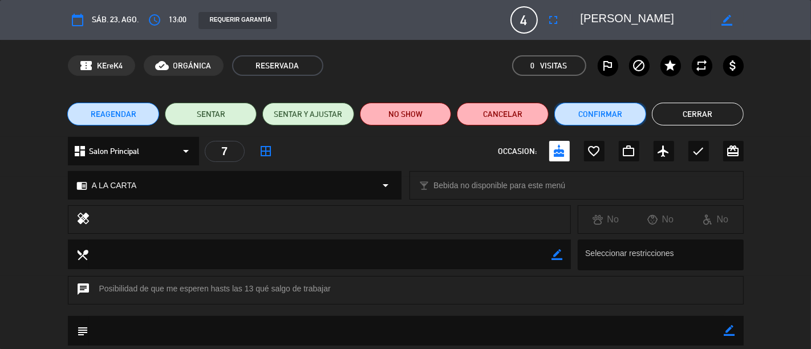
click at [606, 117] on button "Confirmar" at bounding box center [600, 114] width 92 height 23
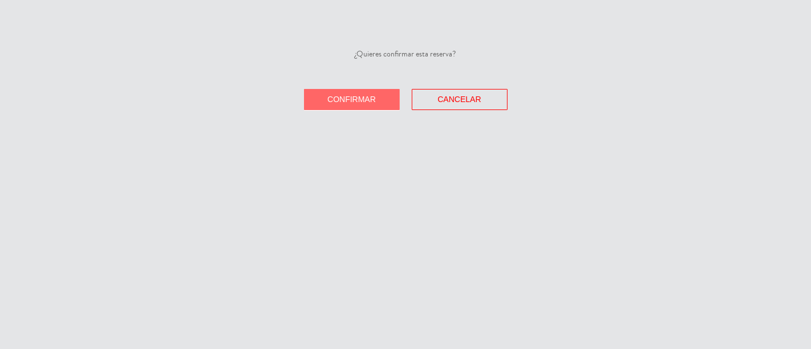
click at [351, 104] on button "Confirmar" at bounding box center [352, 99] width 96 height 21
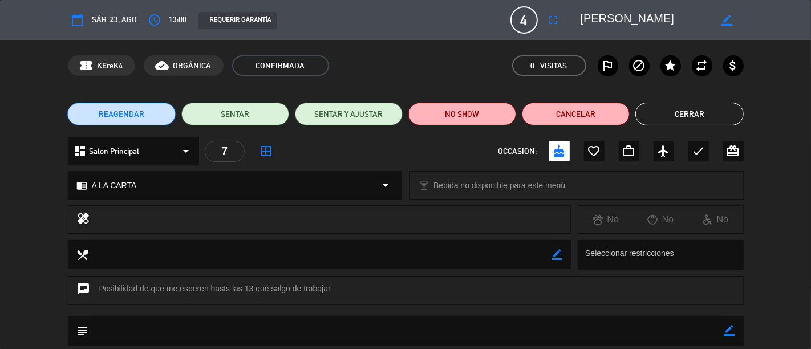
click at [654, 116] on button "Cerrar" at bounding box center [689, 114] width 108 height 23
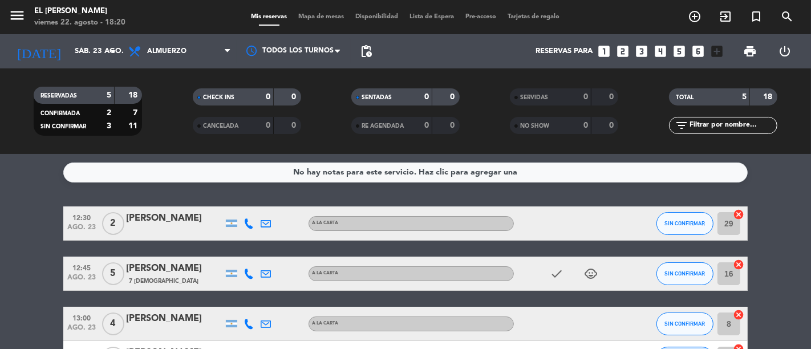
click at [330, 19] on span "Mapa de mesas" at bounding box center [321, 17] width 57 height 6
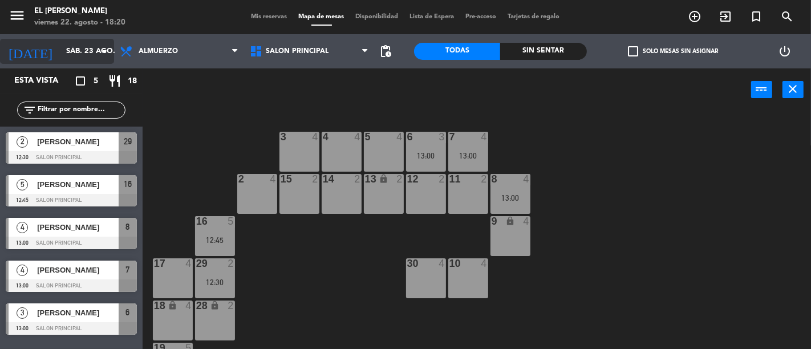
click at [29, 47] on icon "[DATE]" at bounding box center [30, 51] width 60 height 25
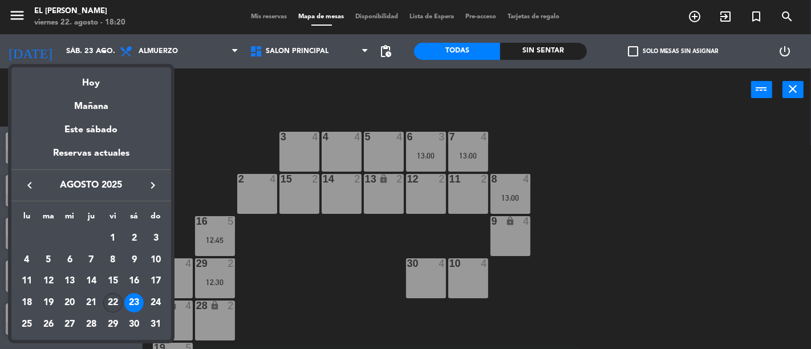
click at [112, 301] on div "22" at bounding box center [112, 302] width 19 height 19
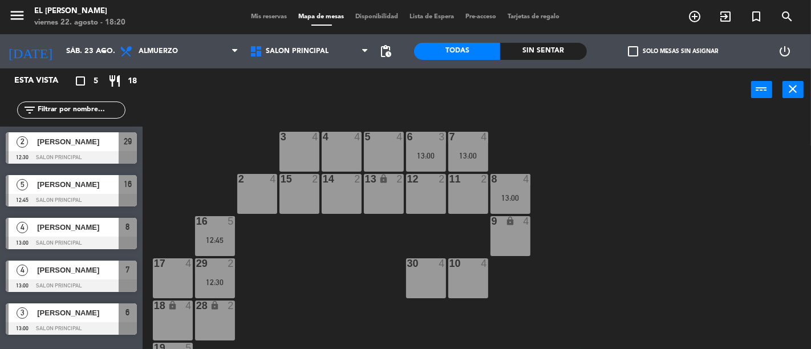
type input "vie. 22 ago."
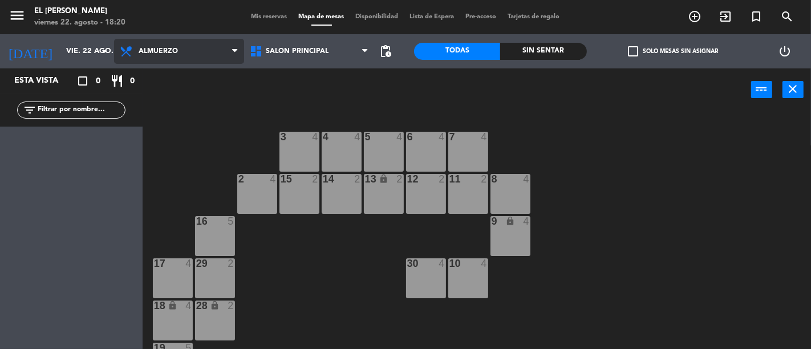
click at [202, 57] on span "Almuerzo" at bounding box center [179, 51] width 130 height 25
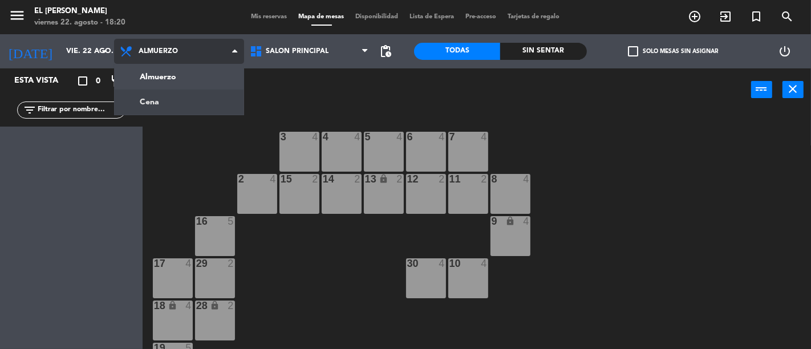
click at [191, 96] on ng-component "menu El [PERSON_NAME] Bodegón viernes 22. agosto - 18:20 Mis reservas Mapa de m…" at bounding box center [405, 174] width 811 height 349
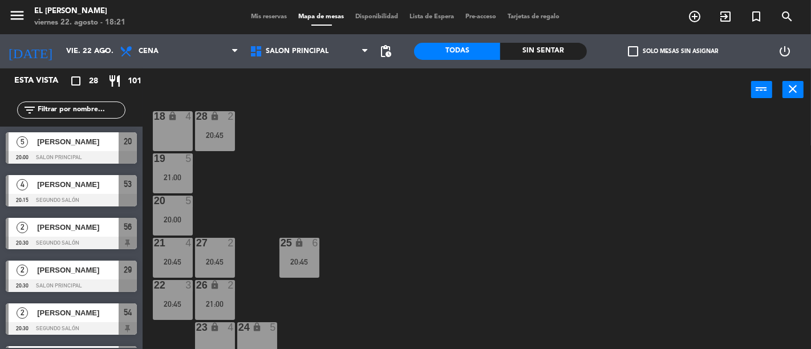
scroll to position [202, 0]
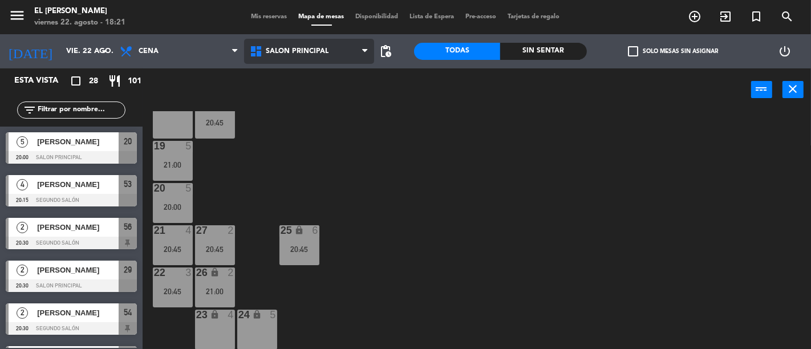
click at [304, 60] on span "Salon Principal" at bounding box center [309, 51] width 130 height 25
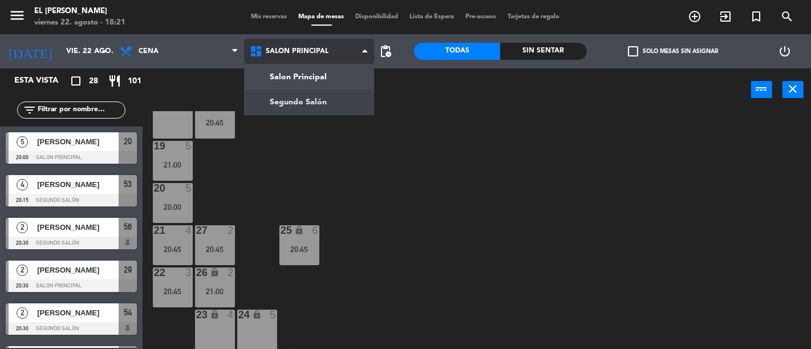
click at [301, 96] on ng-component "menu El [PERSON_NAME] Bodegón viernes 22. agosto - 18:21 Mis reservas Mapa de m…" at bounding box center [405, 174] width 811 height 349
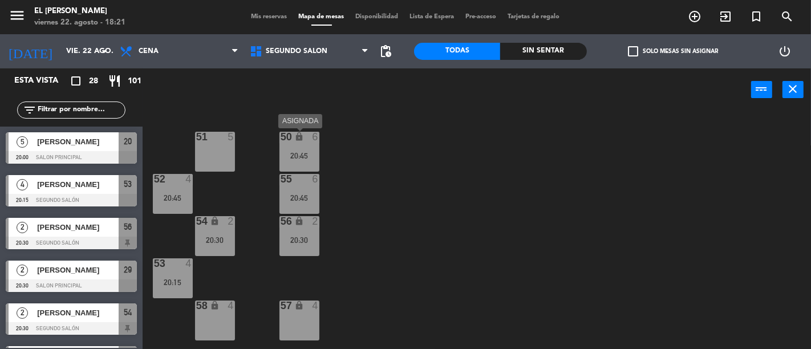
click at [304, 144] on div "50 lock 6 20:45" at bounding box center [299, 152] width 40 height 40
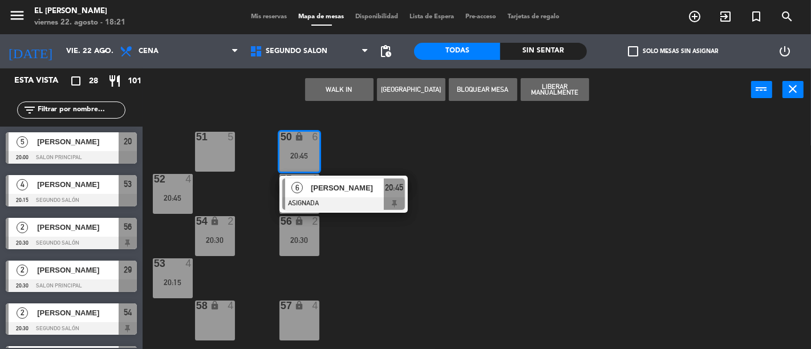
click at [429, 148] on div "50 lock 6 20:45 6 [PERSON_NAME] ASIGNADA 20:45 51 5 52 4 20:45 55 6 20:45 54 lo…" at bounding box center [481, 230] width 660 height 238
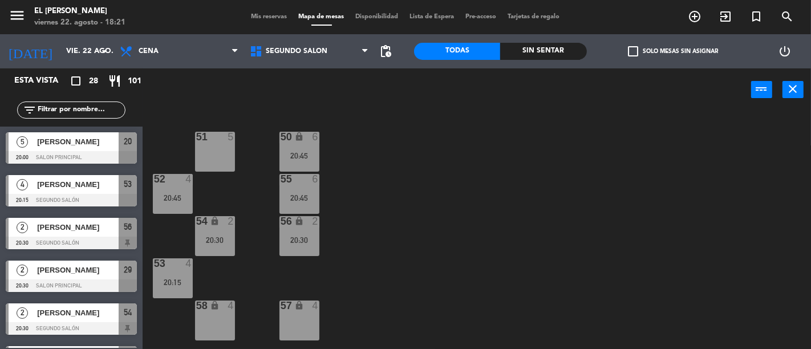
click at [172, 189] on div "52 4 20:45" at bounding box center [173, 194] width 40 height 40
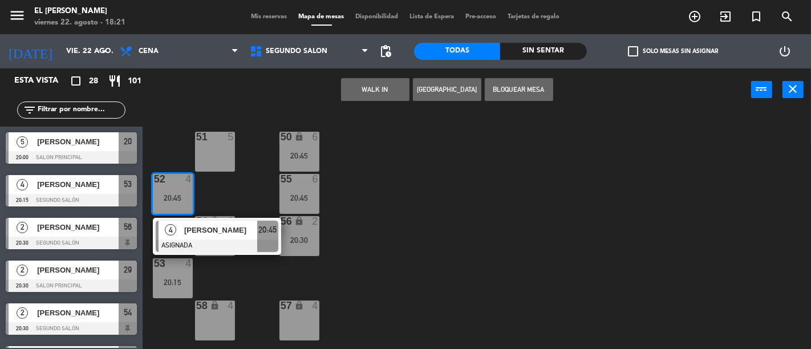
click at [470, 270] on div "50 lock 6 20:45 51 5 52 4 20:45 4 [PERSON_NAME] ASIGNADA 20:45 55 6 20:45 54 lo…" at bounding box center [481, 230] width 660 height 238
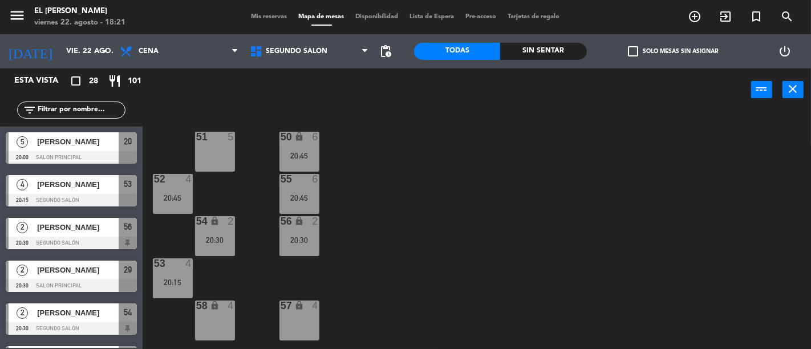
click at [216, 138] on div at bounding box center [214, 137] width 19 height 10
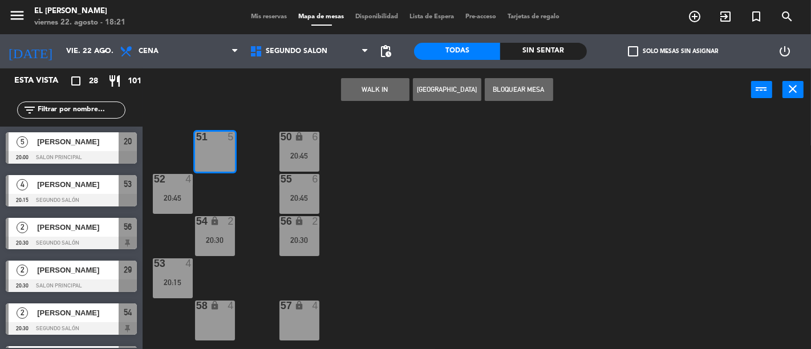
click at [390, 160] on div "50 lock 6 20:45 51 5 52 4 20:45 55 6 20:45 54 lock 2 20:30 56 lock 2 20:30 53 4…" at bounding box center [481, 230] width 660 height 238
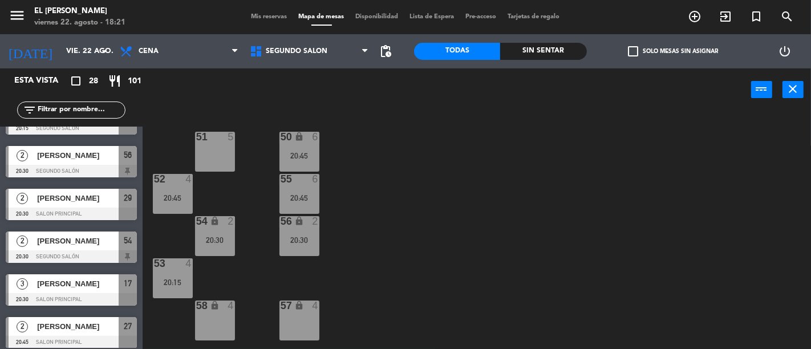
scroll to position [127, 0]
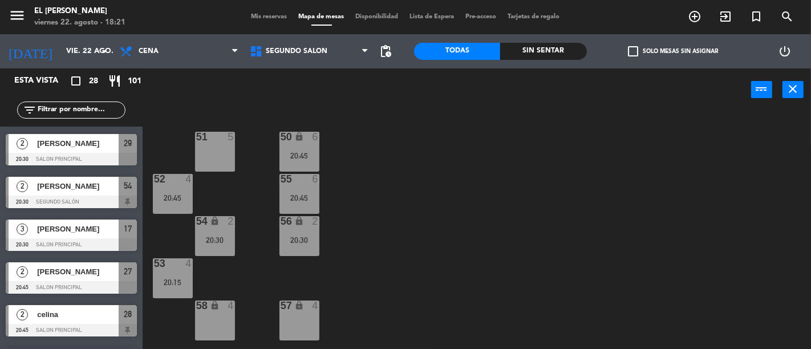
click at [274, 19] on span "Mis reservas" at bounding box center [269, 17] width 47 height 6
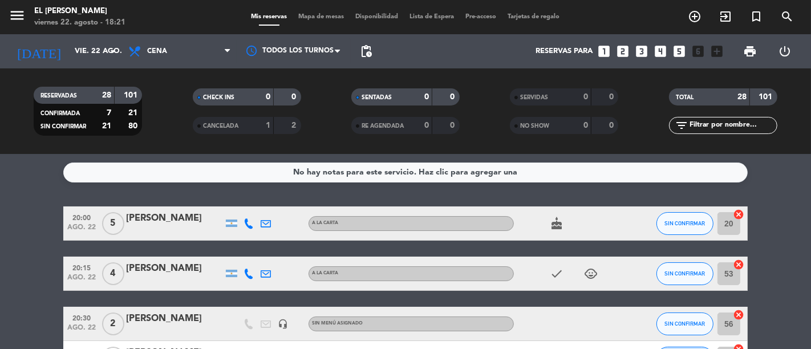
click at [332, 7] on div "menu El [PERSON_NAME] Bodegón viernes 22. agosto - 18:21 Mis reservas Mapa de m…" at bounding box center [405, 17] width 811 height 34
click at [330, 15] on span "Mapa de mesas" at bounding box center [321, 17] width 57 height 6
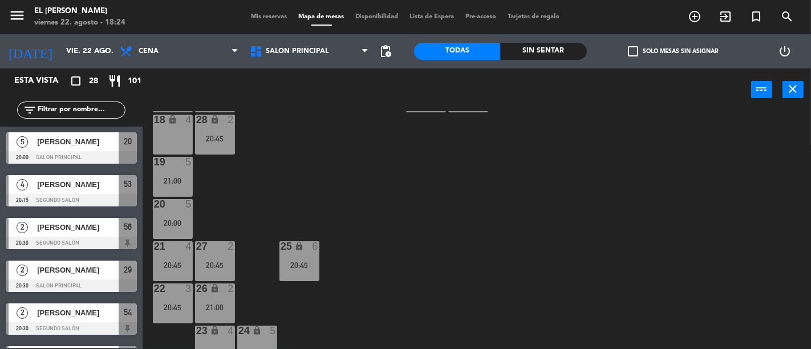
scroll to position [202, 0]
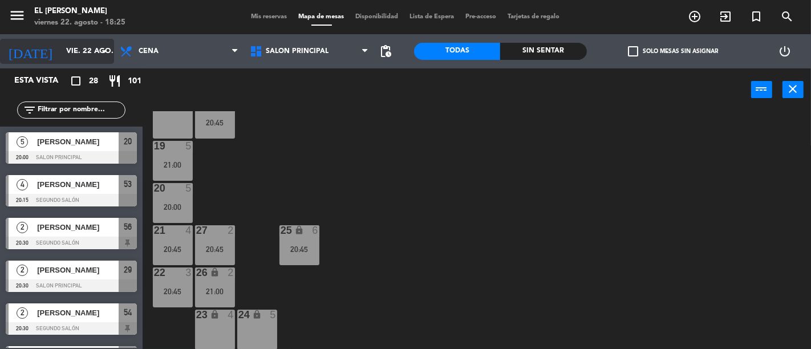
click at [80, 49] on input "vie. 22 ago." at bounding box center [109, 51] width 99 height 21
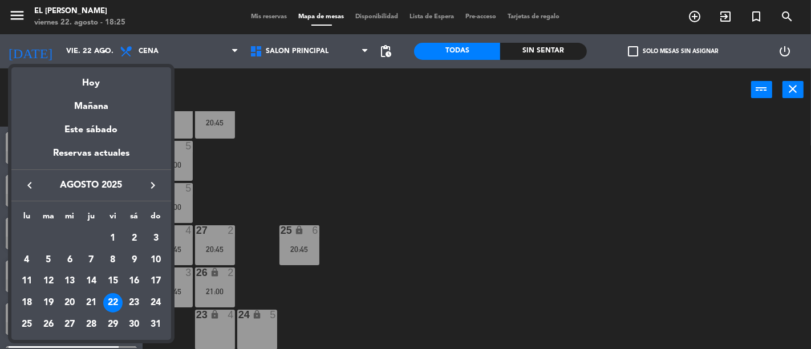
click at [129, 301] on div "23" at bounding box center [133, 302] width 19 height 19
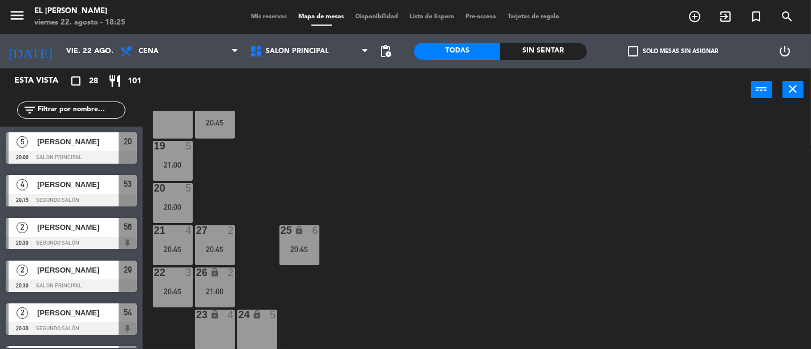
type input "sáb. 23 ago."
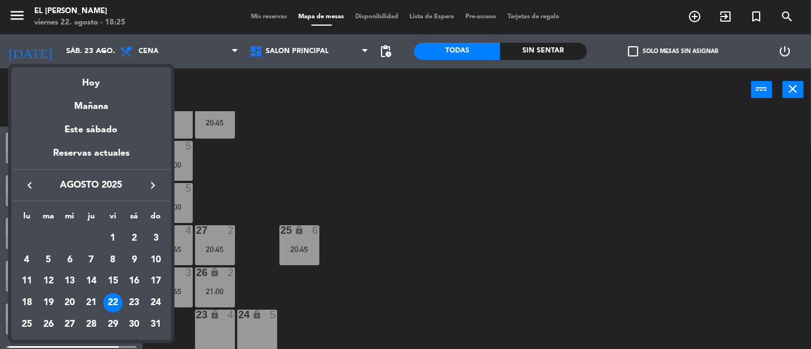
scroll to position [0, 0]
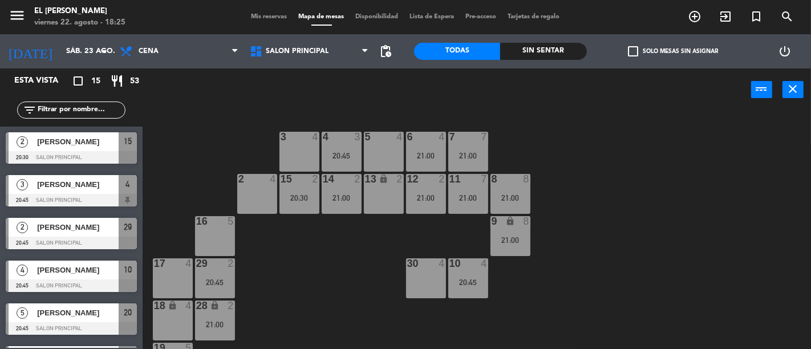
click at [297, 144] on div "3 4" at bounding box center [299, 152] width 40 height 40
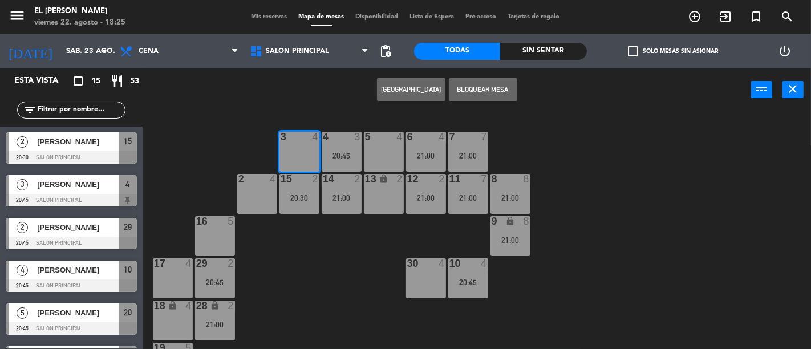
click at [404, 93] on button "[GEOGRAPHIC_DATA]" at bounding box center [411, 89] width 68 height 23
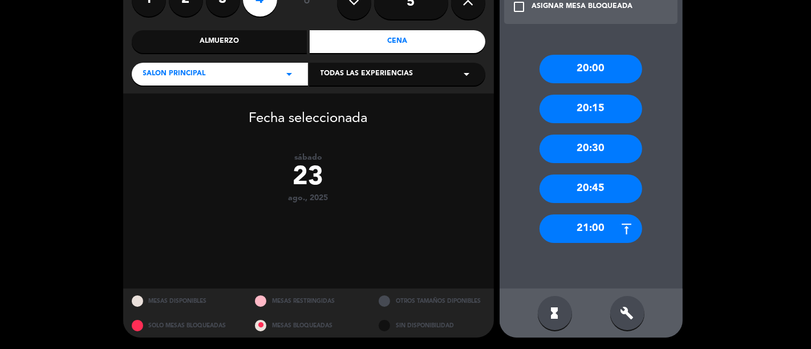
click at [605, 230] on div "21:00" at bounding box center [591, 228] width 103 height 29
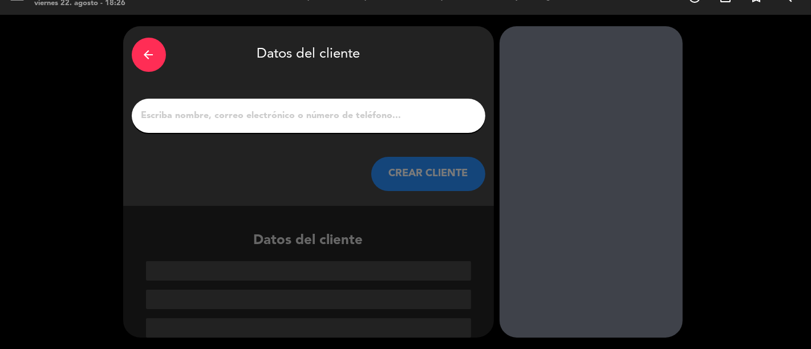
scroll to position [19, 0]
click at [383, 113] on input "1" at bounding box center [308, 116] width 337 height 16
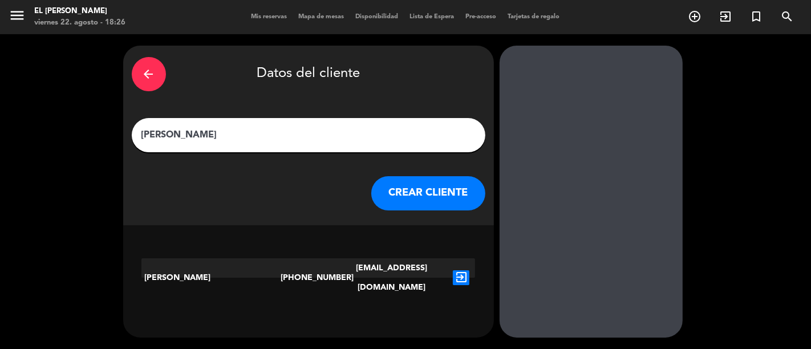
type input "[PERSON_NAME]"
click at [437, 271] on div "[EMAIL_ADDRESS][DOMAIN_NAME]" at bounding box center [391, 277] width 111 height 39
click at [463, 270] on icon "exit_to_app" at bounding box center [461, 277] width 17 height 15
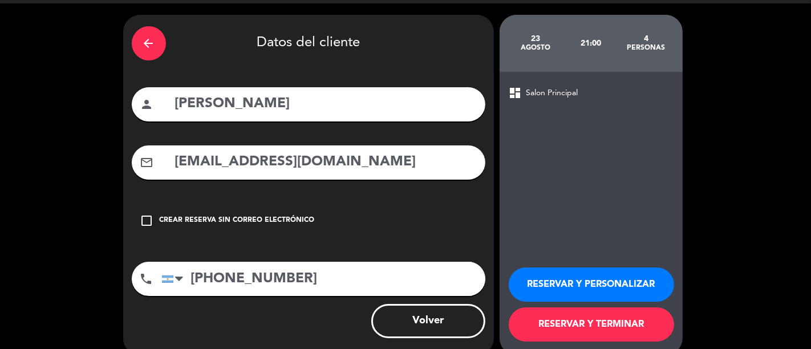
scroll to position [48, 0]
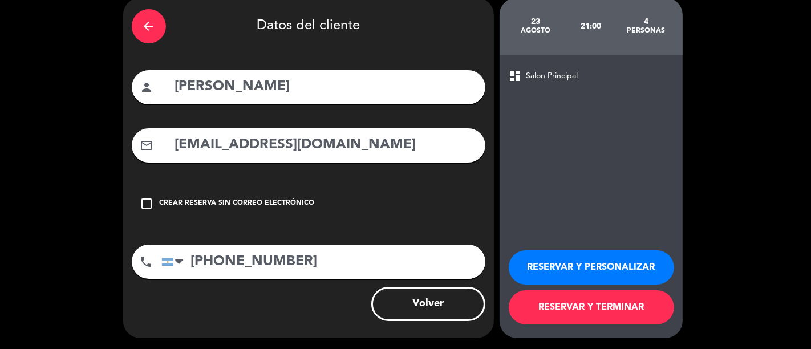
click at [620, 316] on button "RESERVAR Y TERMINAR" at bounding box center [591, 307] width 165 height 34
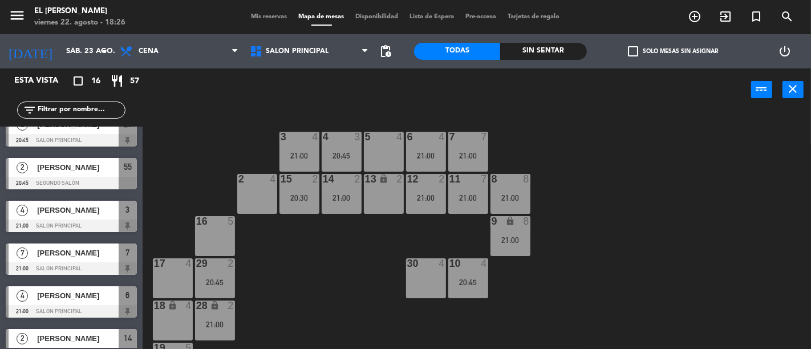
scroll to position [253, 0]
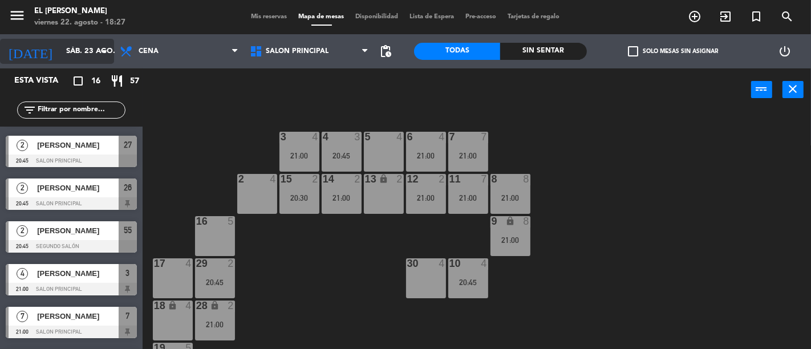
click at [88, 55] on input "sáb. 23 ago." at bounding box center [109, 51] width 99 height 21
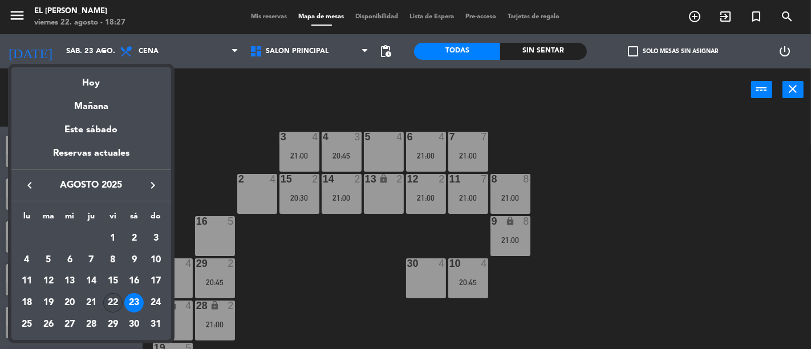
click at [113, 300] on div "22" at bounding box center [112, 302] width 19 height 19
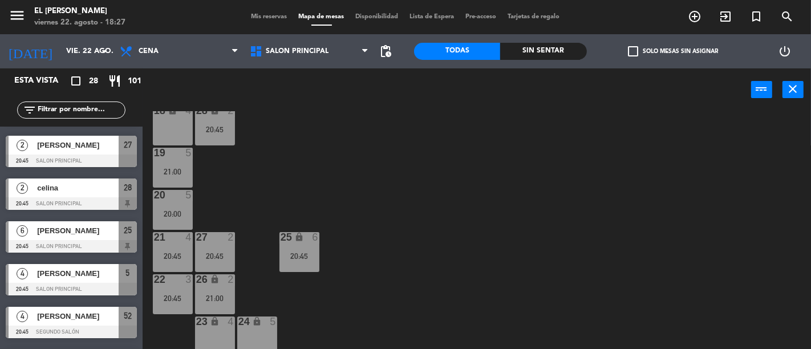
scroll to position [202, 0]
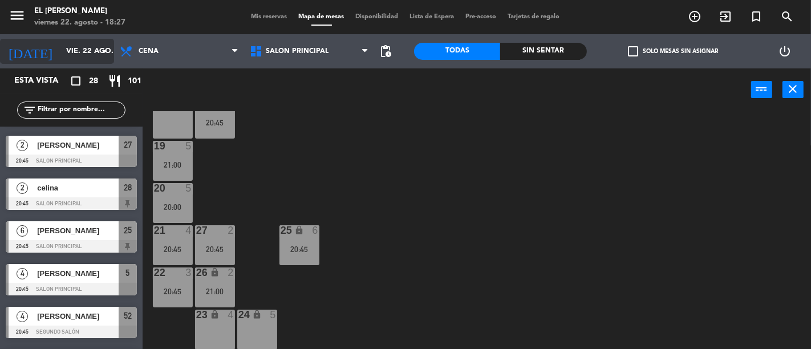
click at [94, 39] on div "[DATE] vie. 22 ago. arrow_drop_down" at bounding box center [57, 51] width 114 height 25
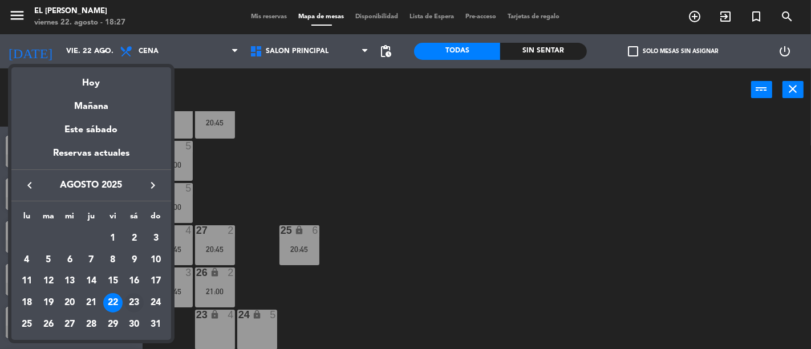
click at [132, 299] on div "23" at bounding box center [133, 302] width 19 height 19
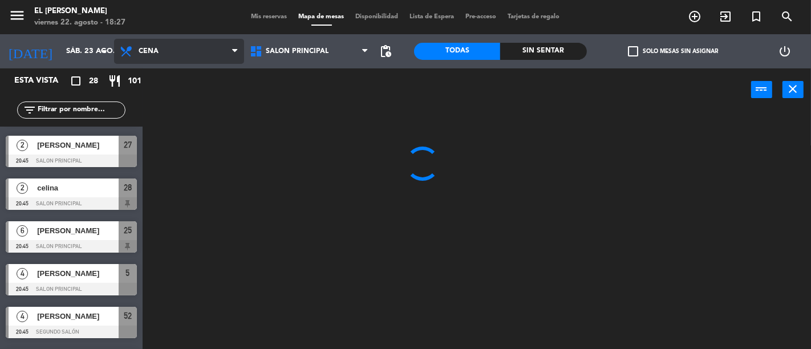
click at [183, 50] on span "Cena" at bounding box center [179, 51] width 130 height 25
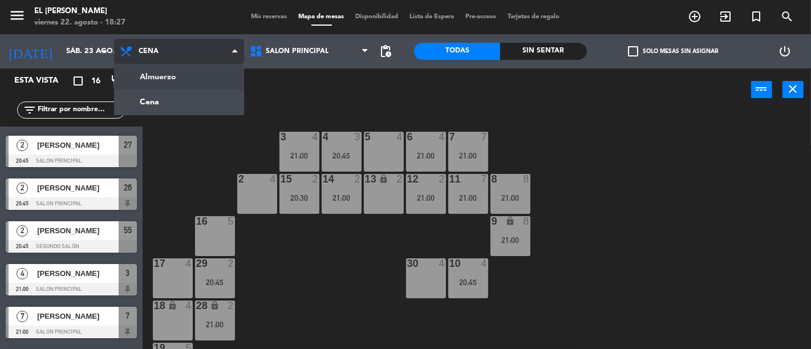
click at [185, 78] on ng-component "menu El [PERSON_NAME] Bodegón viernes 22. agosto - 18:27 Mis reservas Mapa de m…" at bounding box center [405, 174] width 811 height 349
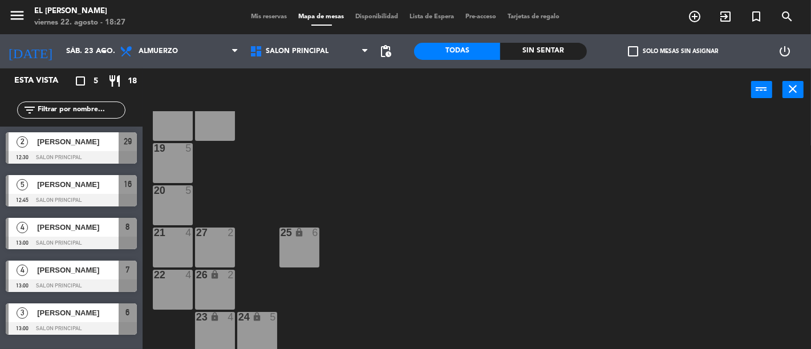
scroll to position [202, 0]
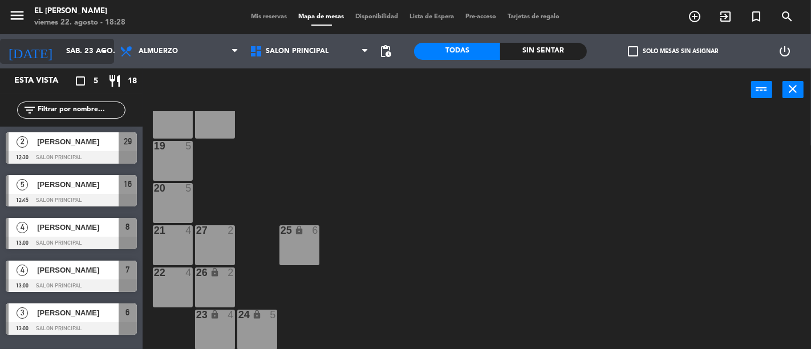
click at [95, 54] on input "sáb. 23 ago." at bounding box center [109, 51] width 99 height 21
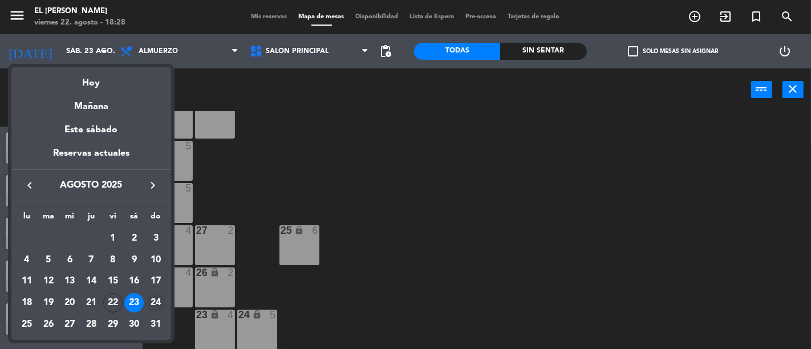
click at [151, 301] on div "24" at bounding box center [155, 302] width 19 height 19
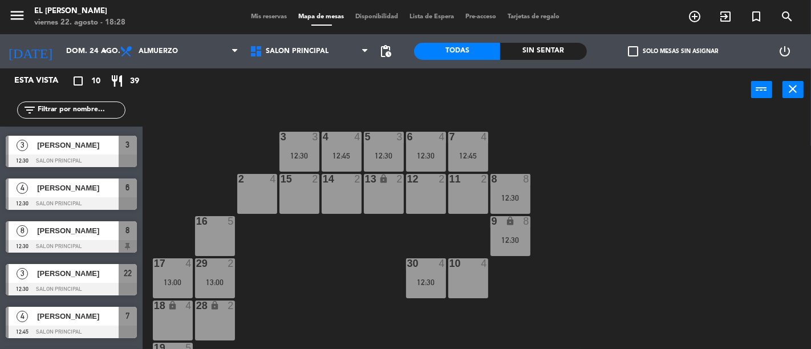
scroll to position [0, 0]
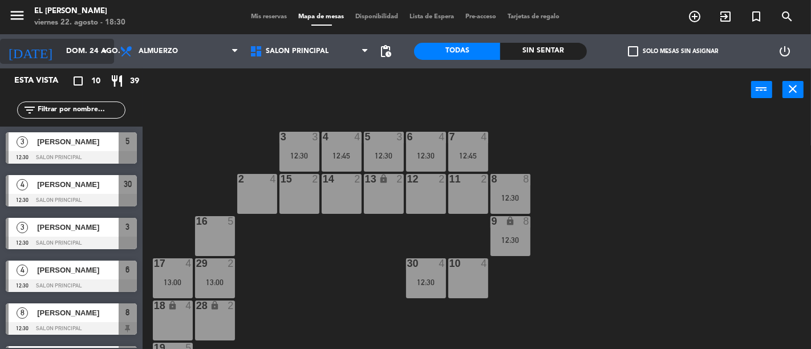
click at [81, 56] on input "dom. 24 ago." at bounding box center [109, 51] width 99 height 21
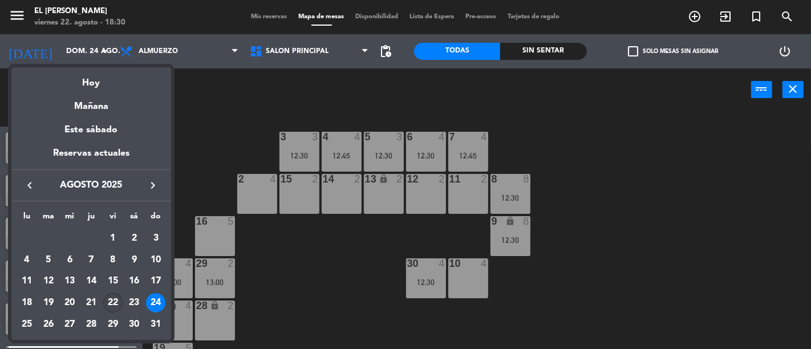
click at [111, 303] on div "22" at bounding box center [112, 302] width 19 height 19
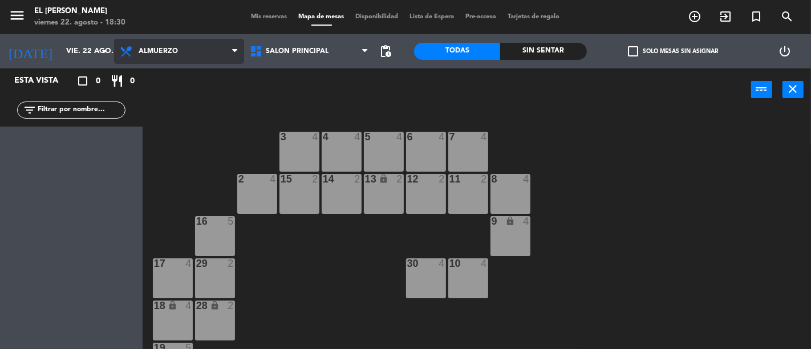
click at [202, 42] on span "Almuerzo" at bounding box center [179, 51] width 130 height 25
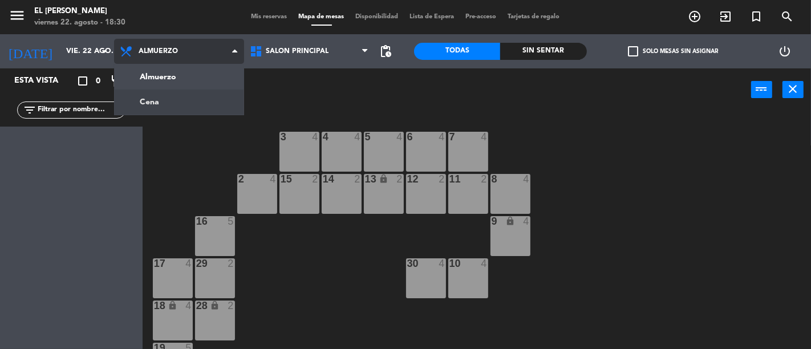
click at [184, 104] on ng-component "menu El [PERSON_NAME] Bodegón viernes 22. agosto - 18:30 Mis reservas Mapa de m…" at bounding box center [405, 174] width 811 height 349
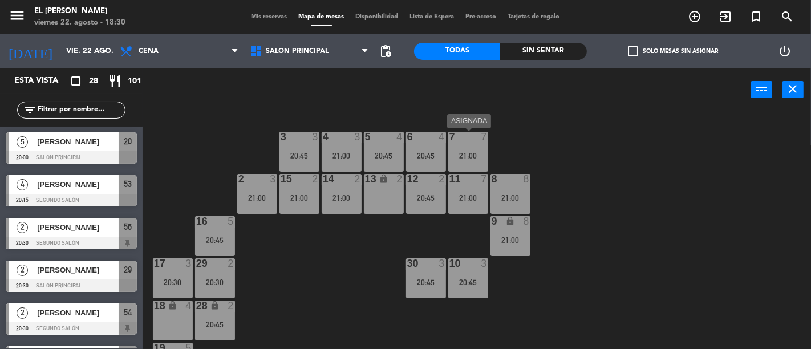
click at [475, 152] on div "21:00" at bounding box center [468, 156] width 40 height 8
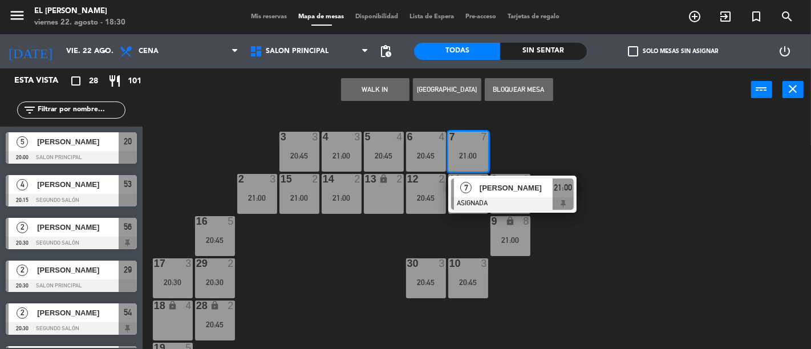
click at [558, 155] on div "3 3 20:45 4 3 21:00 5 4 20:45 6 4 20:45 7 7 21:00 7 [PERSON_NAME] ASIGNADA 21:0…" at bounding box center [481, 230] width 660 height 238
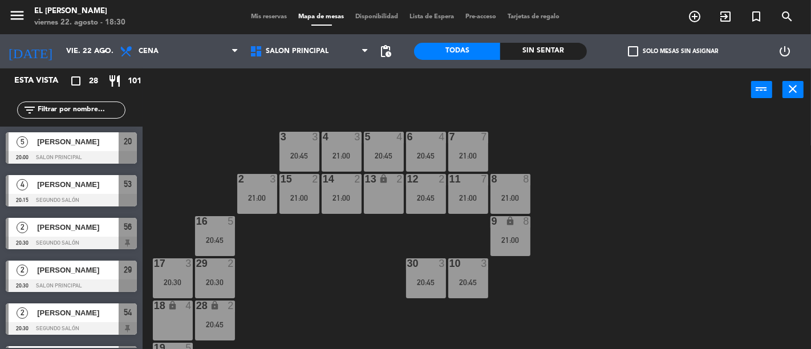
click at [514, 197] on div "21:00" at bounding box center [510, 198] width 40 height 8
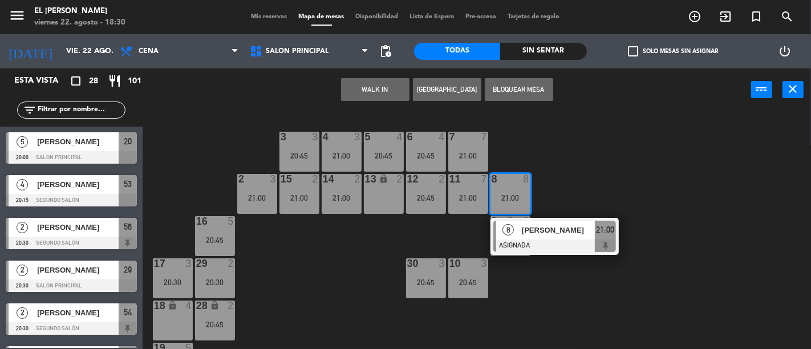
click at [625, 190] on div "3 3 20:45 4 3 21:00 5 4 20:45 6 4 20:45 7 7 21:00 2 3 21:00 15 2 21:00 14 2 21:…" at bounding box center [481, 230] width 660 height 238
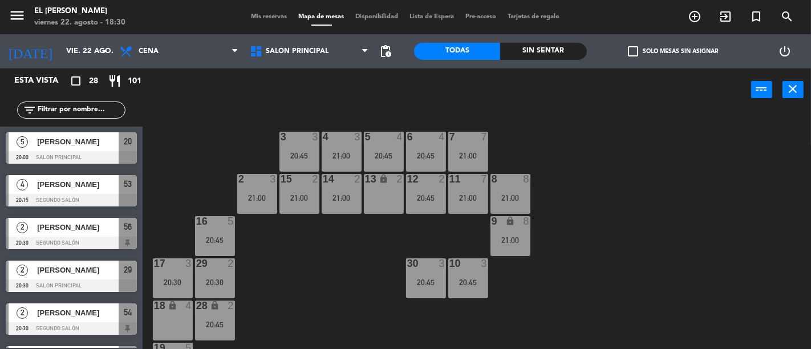
click at [469, 156] on div "21:00" at bounding box center [468, 156] width 40 height 8
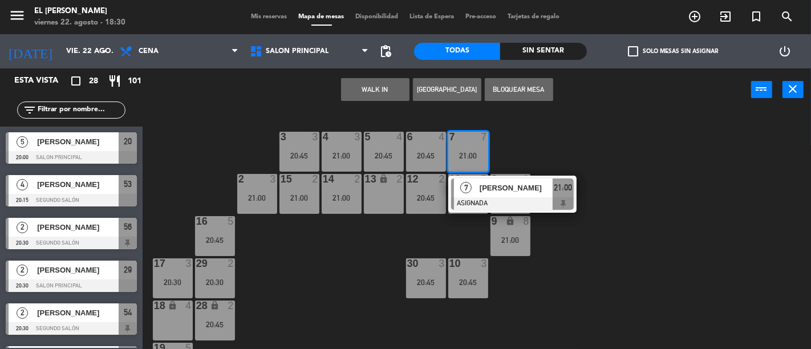
click at [559, 141] on div "3 3 20:45 4 3 21:00 5 4 20:45 6 4 20:45 7 7 21:00 7 [PERSON_NAME] ASIGNADA 21:0…" at bounding box center [481, 230] width 660 height 238
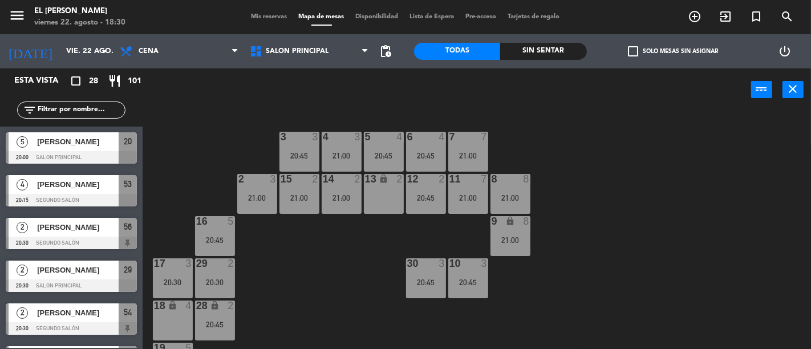
click at [471, 146] on div "7 7 21:00" at bounding box center [468, 152] width 40 height 40
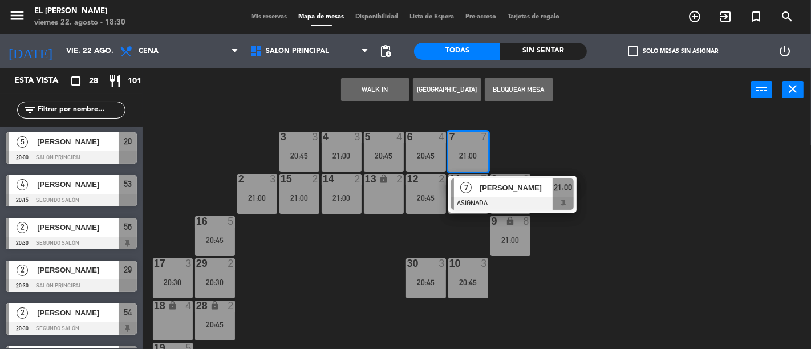
click at [556, 147] on div "3 3 20:45 4 3 21:00 5 4 20:45 6 4 20:45 7 7 21:00 7 [PERSON_NAME] ASIGNADA 21:0…" at bounding box center [481, 230] width 660 height 238
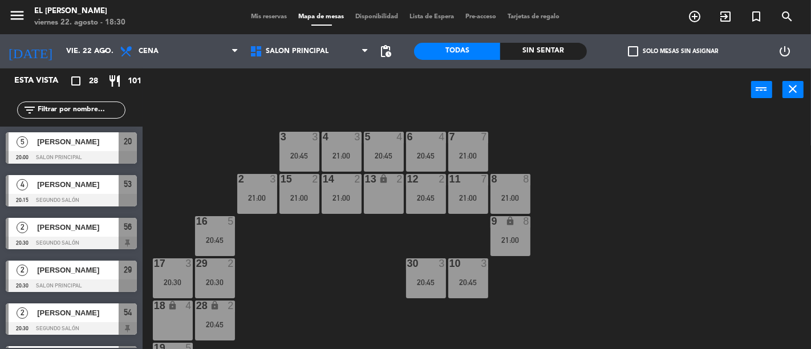
click at [387, 155] on div "20:45" at bounding box center [384, 156] width 40 height 8
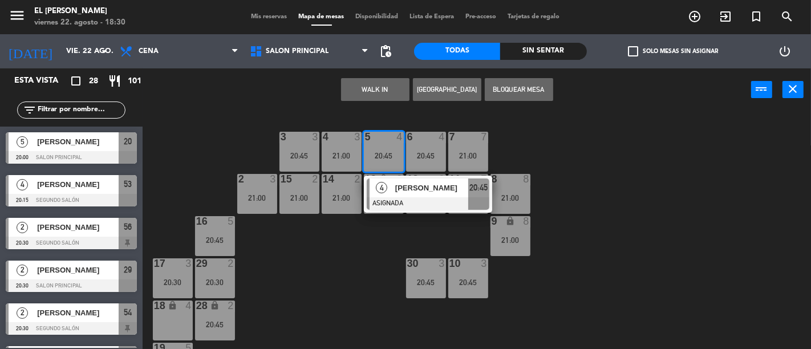
click at [375, 237] on div "3 3 20:45 4 3 21:00 5 4 20:45 4 [PERSON_NAME] ASIGNADA 20:45 6 4 20:45 7 7 21:0…" at bounding box center [481, 230] width 660 height 238
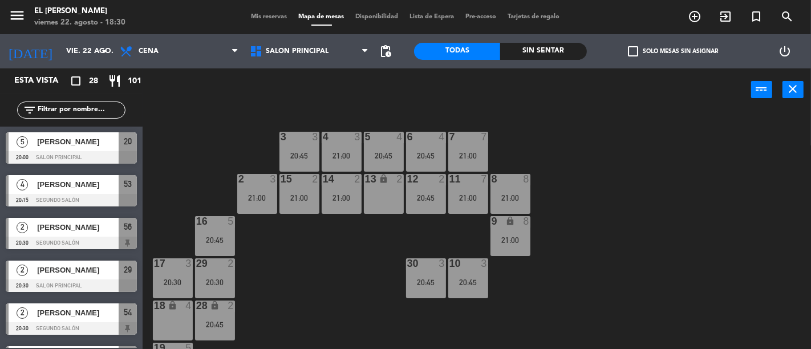
click at [333, 150] on div "4 3 21:00" at bounding box center [342, 152] width 40 height 40
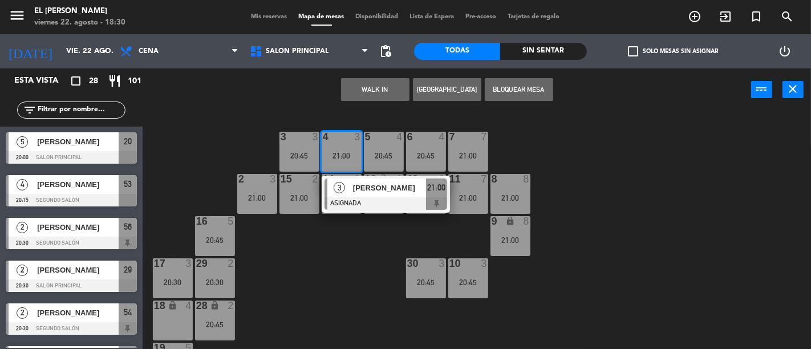
click at [318, 264] on div "3 3 20:45 4 3 21:00 3 [PERSON_NAME] ASIGNADA 21:00 5 4 20:45 6 4 20:45 7 7 21:0…" at bounding box center [481, 230] width 660 height 238
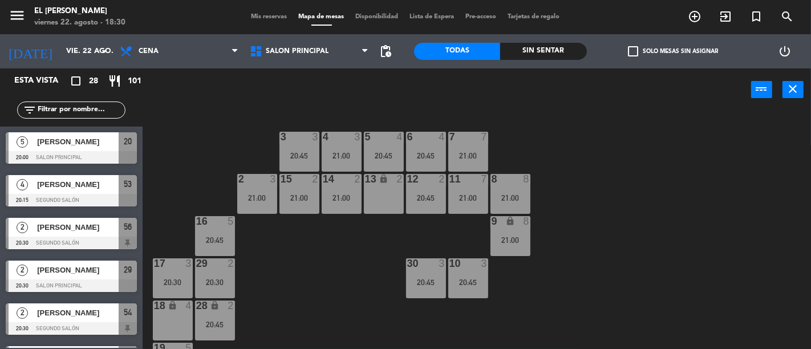
click at [294, 157] on div "20:45" at bounding box center [299, 156] width 40 height 8
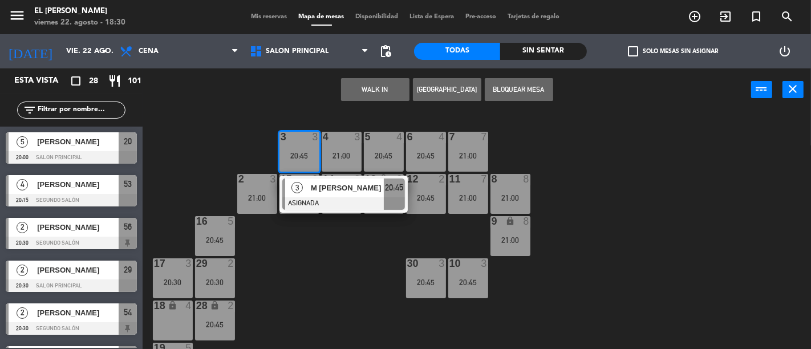
click at [299, 300] on div "3 3 20:45 3 M [PERSON_NAME] ASIGNADA 20:45 4 3 21:00 5 4 20:45 6 4 20:45 7 7 21…" at bounding box center [481, 230] width 660 height 238
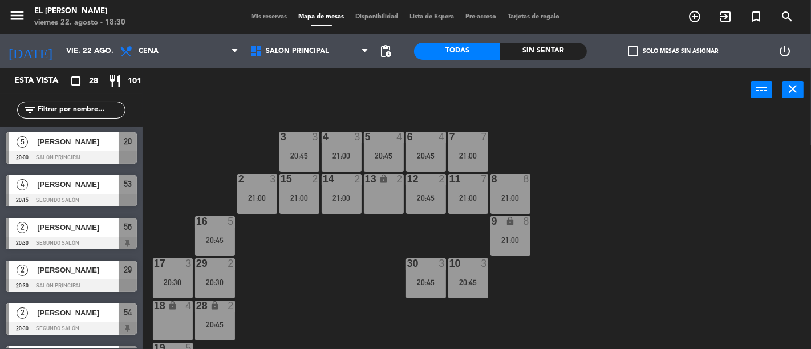
click at [259, 202] on div "2 3 21:00" at bounding box center [257, 194] width 40 height 40
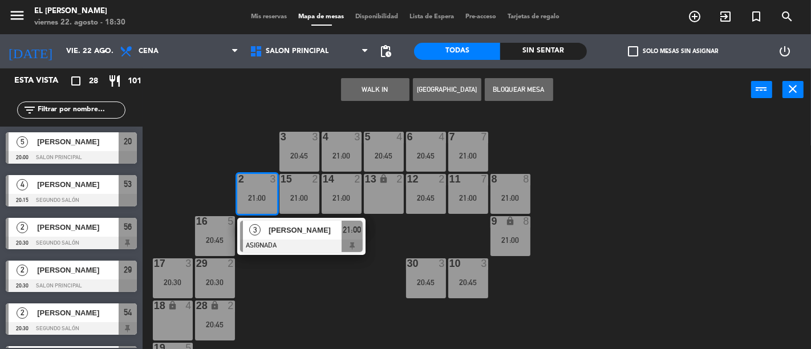
click at [306, 293] on div "3 3 20:45 4 3 21:00 5 4 20:45 6 4 20:45 7 7 21:00 2 3 21:00 3 [PERSON_NAME] ASI…" at bounding box center [481, 230] width 660 height 238
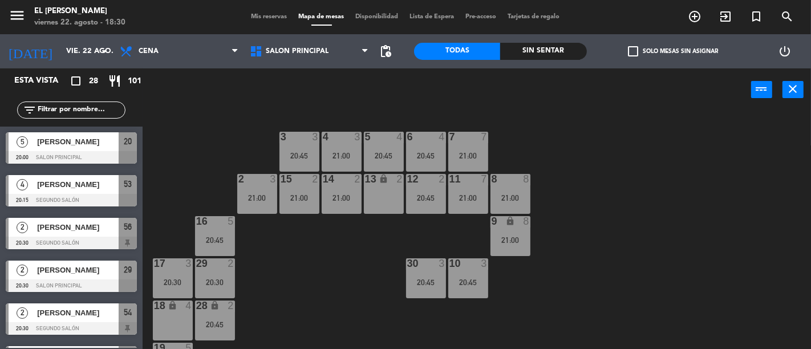
click at [380, 144] on div "5 4 20:45" at bounding box center [384, 152] width 40 height 40
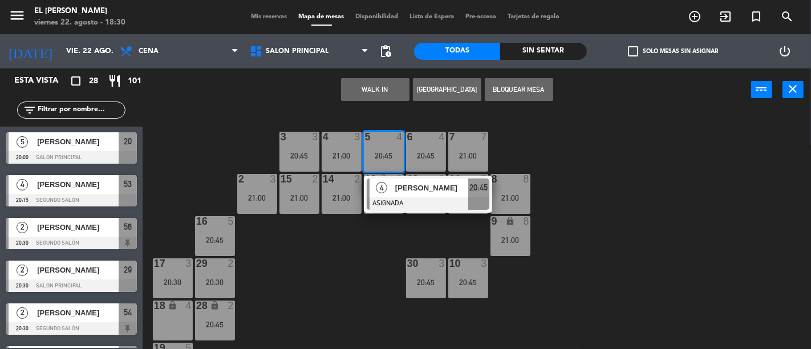
click at [246, 188] on div "2 3 21:00" at bounding box center [257, 194] width 40 height 40
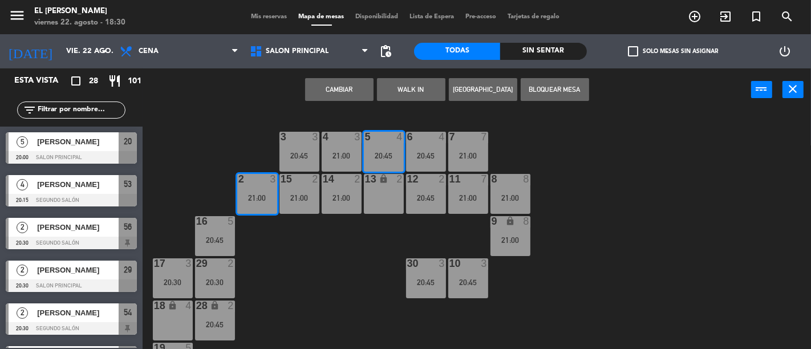
click at [359, 82] on button "Cambiar" at bounding box center [339, 89] width 68 height 23
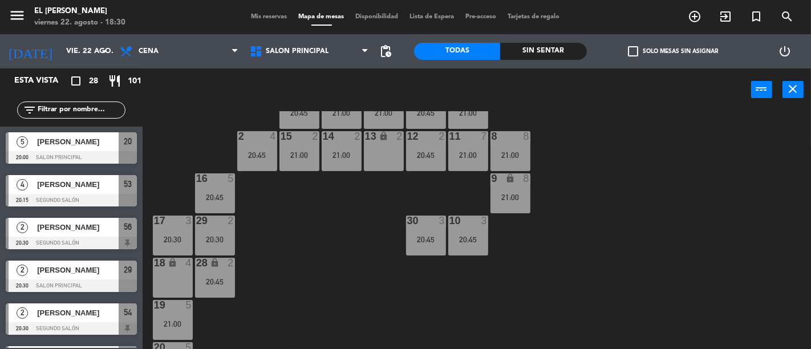
scroll to position [63, 0]
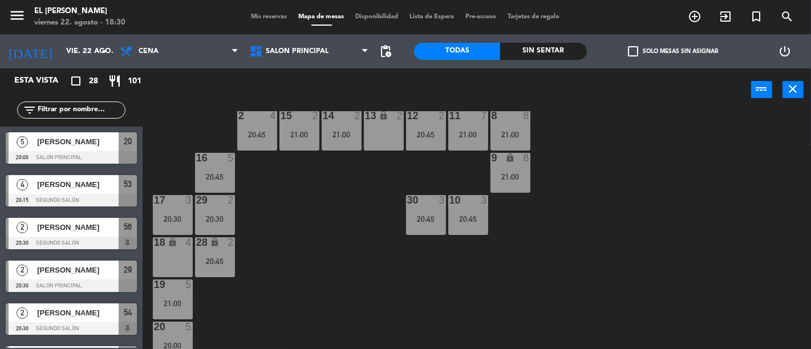
click at [227, 151] on div "3 3 20:45 4 3 21:00 5 3 21:00 6 4 20:45 7 7 21:00 2 4 20:45 15 2 21:00 14 2 21:…" at bounding box center [481, 230] width 660 height 238
click at [221, 164] on div "16 5 20:45" at bounding box center [215, 173] width 40 height 40
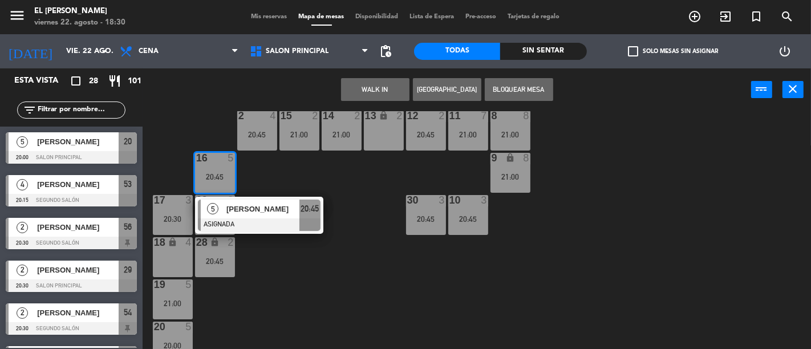
click at [328, 187] on div "3 3 20:45 4 3 21:00 5 3 21:00 6 4 20:45 7 7 21:00 2 4 20:45 15 2 21:00 14 2 21:…" at bounding box center [481, 230] width 660 height 238
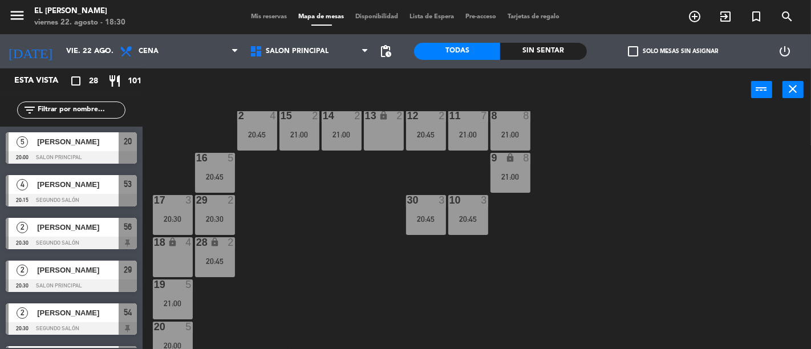
click at [177, 208] on div "17 3 20:30" at bounding box center [173, 215] width 40 height 40
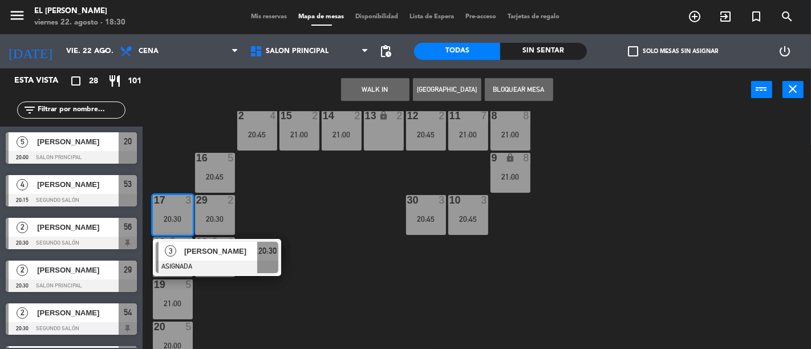
click at [322, 213] on div "3 3 20:45 4 3 21:00 5 3 21:00 6 4 20:45 7 7 21:00 2 4 20:45 15 2 21:00 14 2 21:…" at bounding box center [481, 230] width 660 height 238
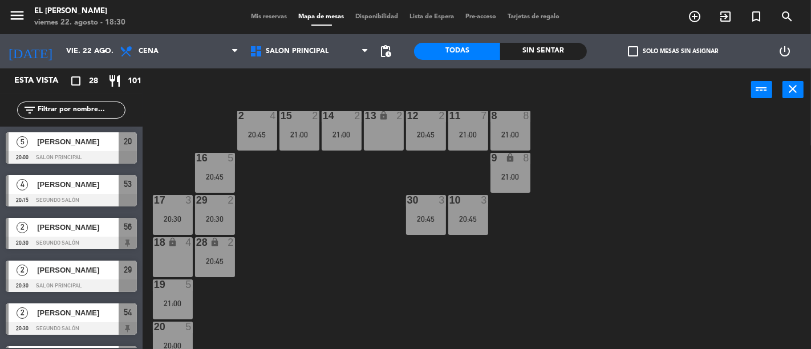
scroll to position [127, 0]
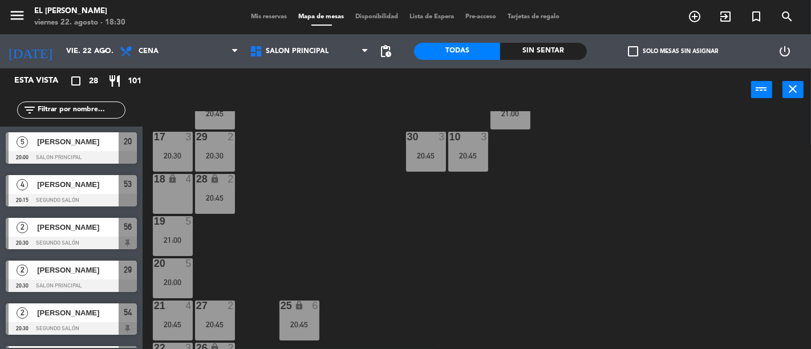
click at [215, 152] on div "20:30" at bounding box center [215, 156] width 40 height 8
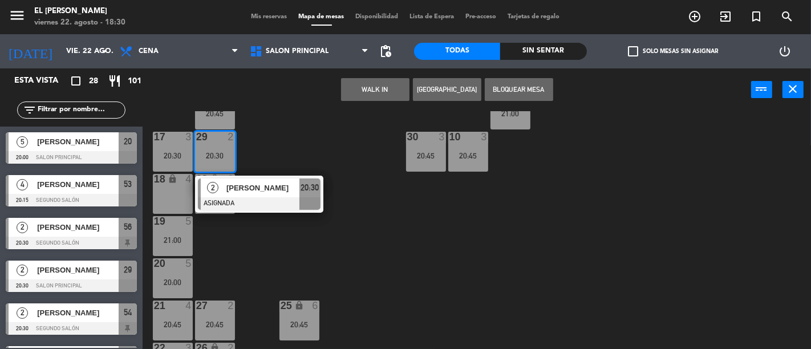
click at [303, 163] on div "3 3 20:45 4 3 21:00 5 3 21:00 6 4 20:45 7 7 21:00 2 4 20:45 15 2 21:00 14 2 21:…" at bounding box center [481, 230] width 660 height 238
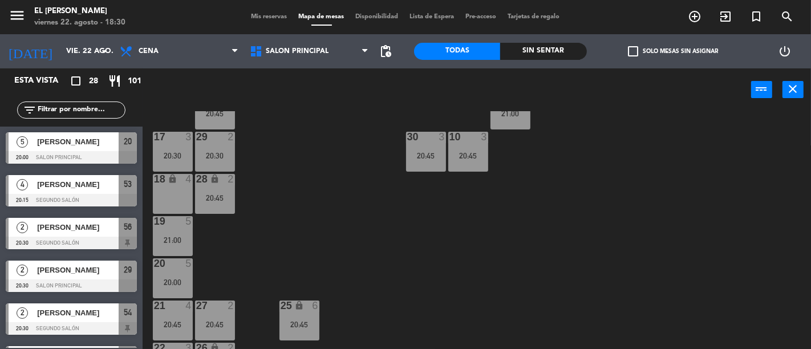
click at [230, 192] on div "28 lock 2 20:45" at bounding box center [215, 194] width 40 height 40
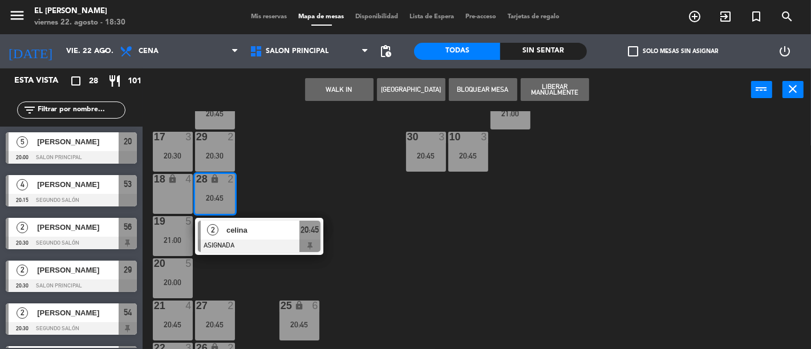
click at [291, 190] on div "3 3 20:45 4 3 21:00 5 3 21:00 6 4 20:45 7 7 21:00 2 4 20:45 15 2 21:00 14 2 21:…" at bounding box center [481, 230] width 660 height 238
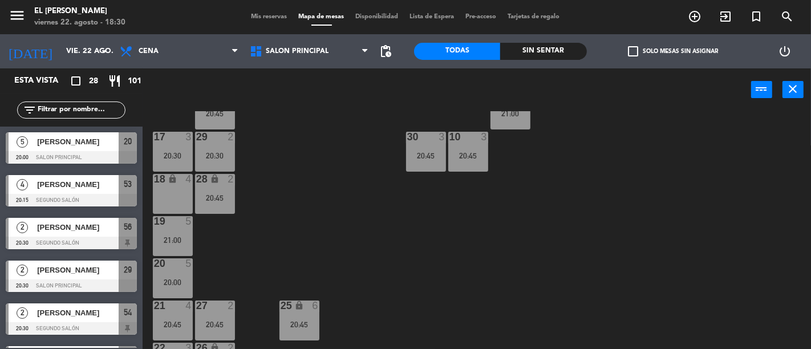
click at [185, 233] on div "19 5 21:00" at bounding box center [173, 236] width 40 height 40
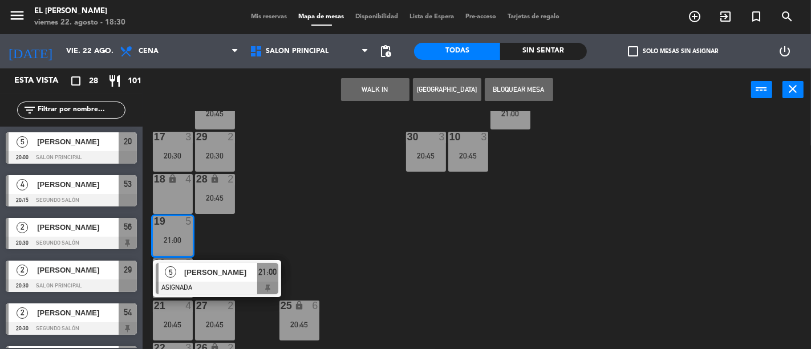
click at [291, 226] on div "3 3 20:45 4 3 21:00 5 3 21:00 6 4 20:45 7 7 21:00 2 4 20:45 15 2 21:00 14 2 21:…" at bounding box center [481, 230] width 660 height 238
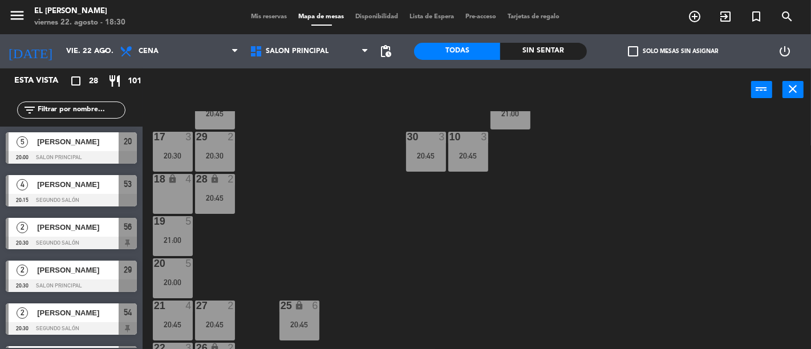
click at [165, 266] on div at bounding box center [172, 263] width 19 height 10
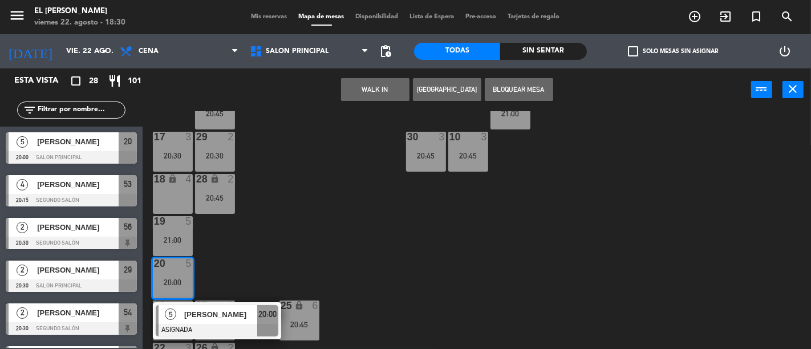
click at [271, 248] on div "3 3 20:45 4 3 21:00 5 3 21:00 6 4 20:45 7 7 21:00 2 4 20:45 15 2 21:00 14 2 21:…" at bounding box center [481, 230] width 660 height 238
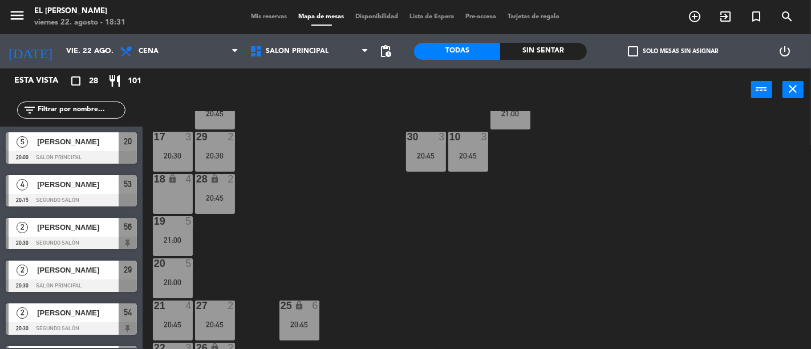
click at [161, 227] on div "19 5 21:00" at bounding box center [173, 236] width 40 height 40
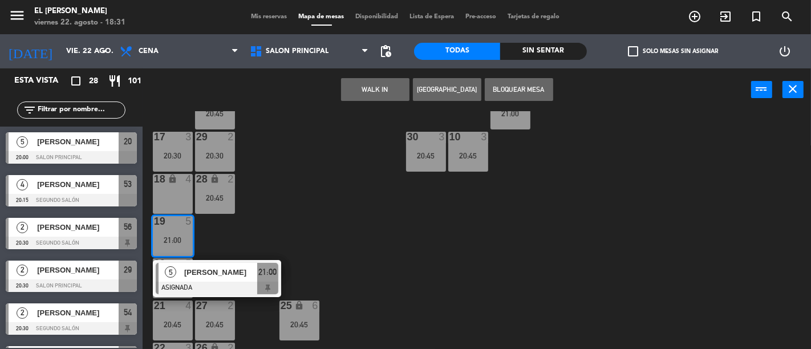
click at [289, 232] on div "3 3 20:45 4 3 21:00 5 3 21:00 6 4 20:45 7 7 21:00 2 4 20:45 15 2 21:00 14 2 21:…" at bounding box center [481, 230] width 660 height 238
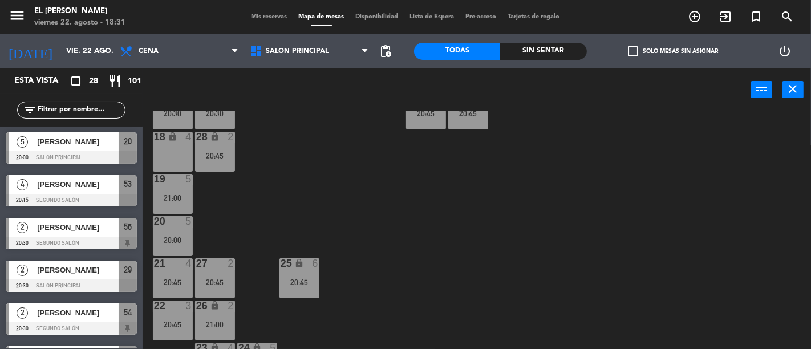
scroll to position [190, 0]
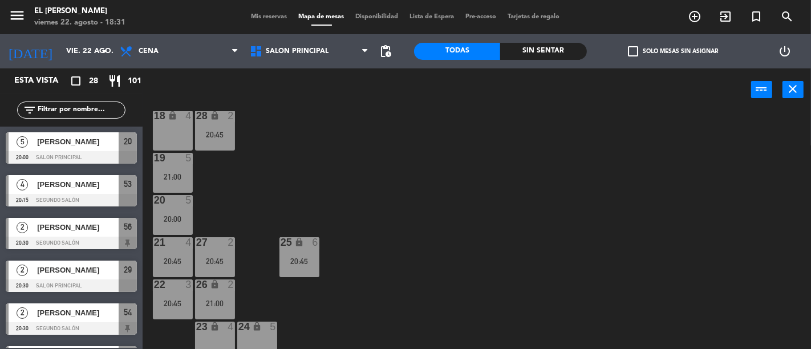
click at [177, 242] on div at bounding box center [172, 242] width 19 height 10
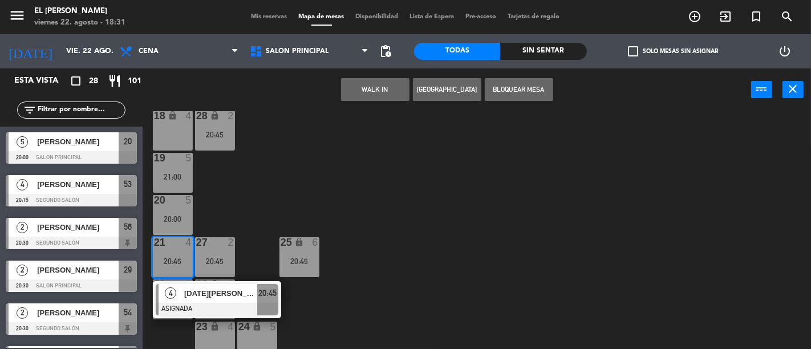
click at [310, 208] on div "3 3 20:45 4 3 21:00 5 3 21:00 6 4 20:45 7 7 21:00 2 4 20:45 15 2 21:00 14 2 21:…" at bounding box center [481, 230] width 660 height 238
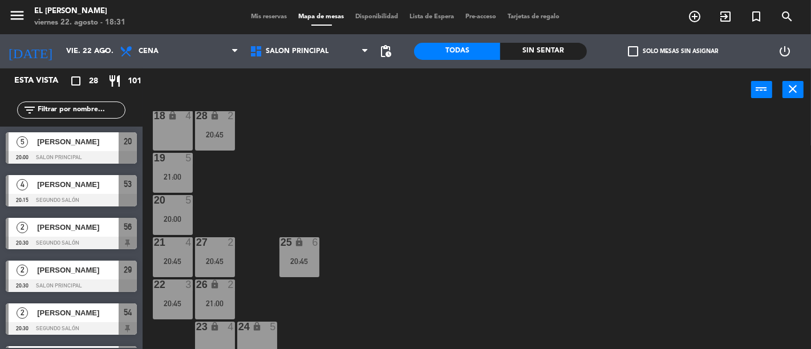
click at [314, 254] on div "25 lock 6 20:45" at bounding box center [299, 257] width 40 height 40
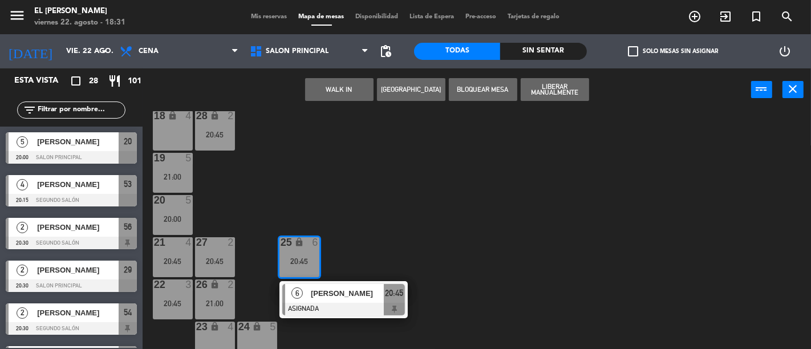
click at [403, 233] on div "3 3 20:45 4 3 21:00 5 3 21:00 6 4 20:45 7 7 21:00 2 4 20:45 15 2 21:00 14 2 21:…" at bounding box center [481, 230] width 660 height 238
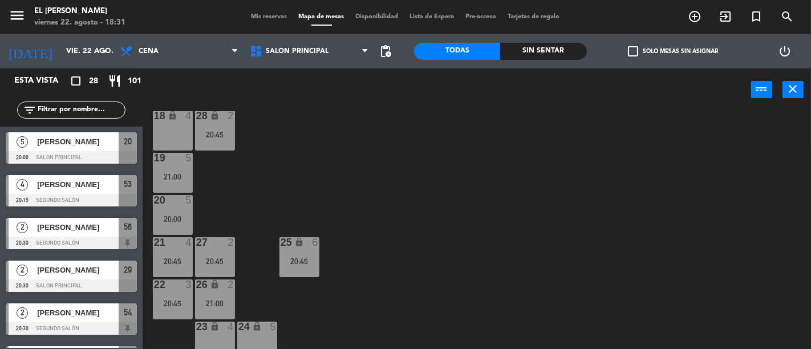
click at [208, 254] on div "27 2 20:45" at bounding box center [215, 257] width 40 height 40
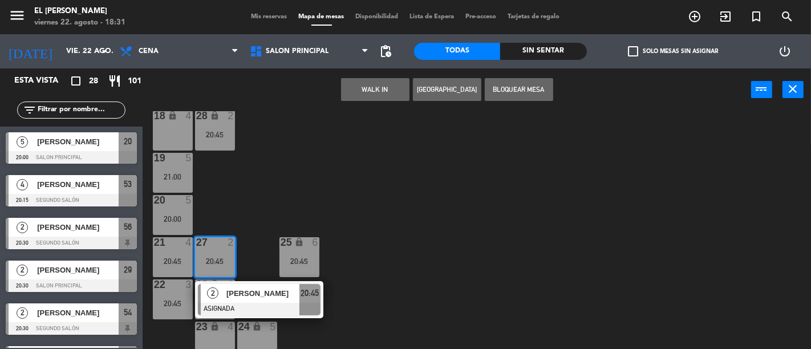
click at [276, 203] on div "3 3 20:45 4 3 21:00 5 3 21:00 6 4 20:45 7 7 21:00 2 4 20:45 15 2 21:00 14 2 21:…" at bounding box center [481, 230] width 660 height 238
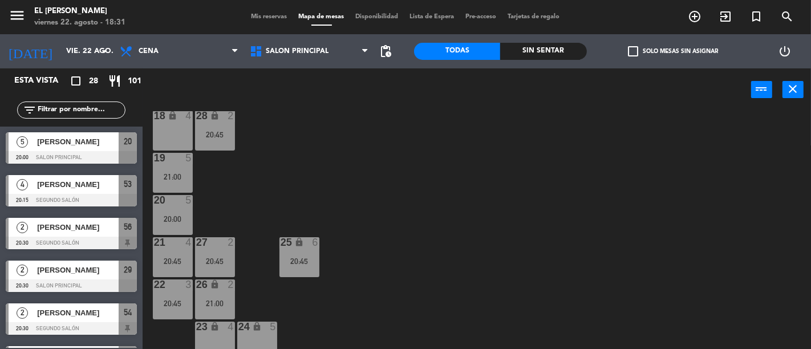
click at [176, 283] on div at bounding box center [172, 284] width 19 height 10
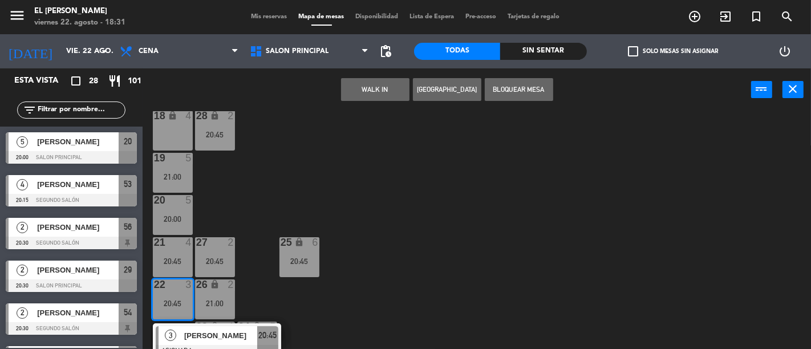
click at [322, 307] on div "3 3 20:45 4 3 21:00 5 3 21:00 6 4 20:45 7 7 21:00 2 4 20:45 15 2 21:00 14 2 21:…" at bounding box center [481, 230] width 660 height 238
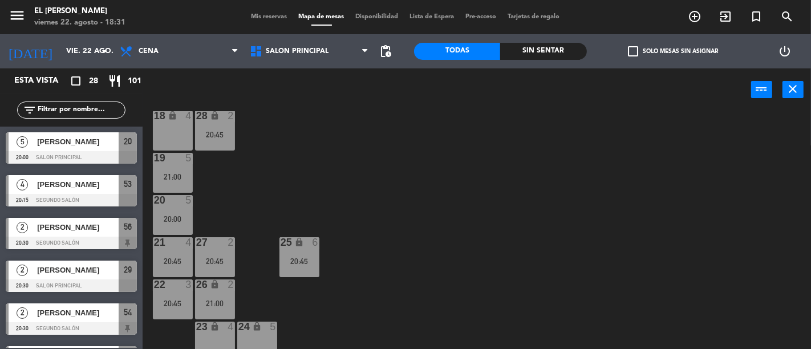
click at [225, 297] on div "26 lock 2 21:00" at bounding box center [215, 299] width 40 height 40
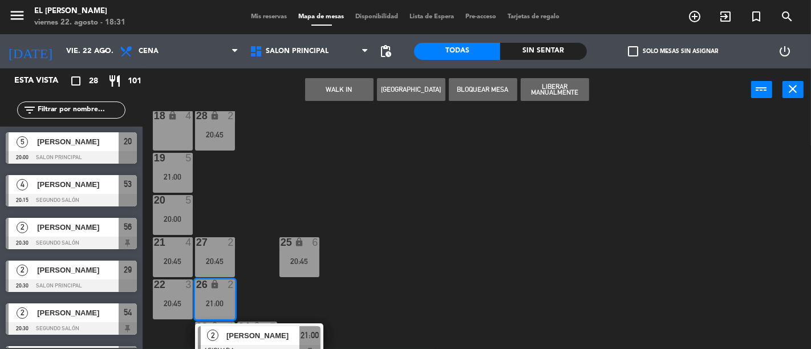
click at [380, 295] on div "3 3 20:45 4 3 21:00 5 3 21:00 6 4 20:45 7 7 21:00 2 4 20:45 15 2 21:00 14 2 21:…" at bounding box center [481, 230] width 660 height 238
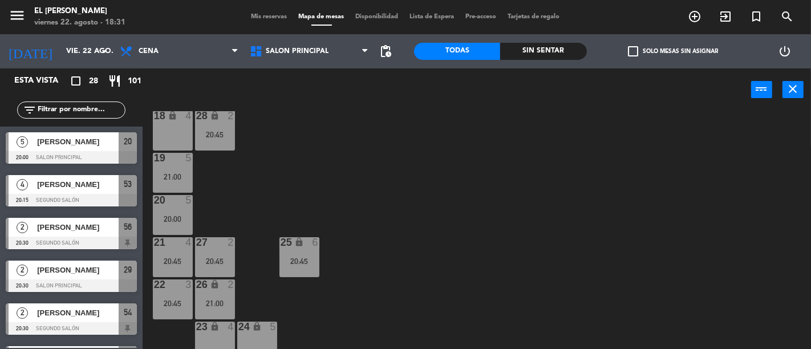
scroll to position [0, 0]
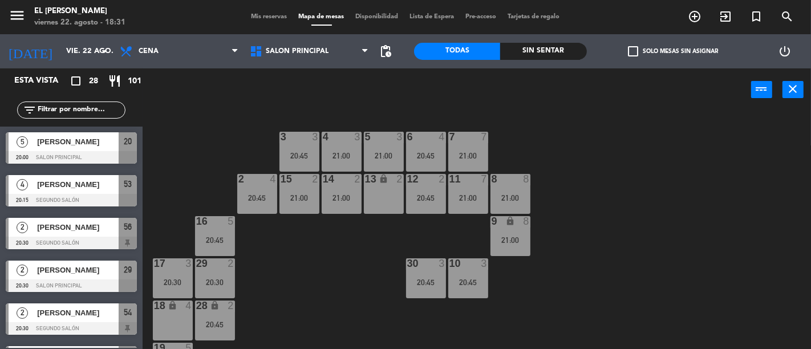
click at [498, 192] on div "8 8 21:00" at bounding box center [510, 194] width 40 height 40
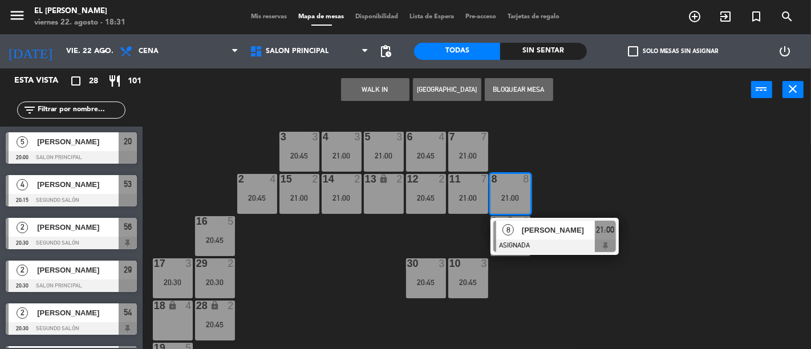
click at [611, 181] on div "3 3 20:45 4 3 21:00 5 3 21:00 6 4 20:45 7 7 21:00 2 4 20:45 15 2 21:00 14 2 21:…" at bounding box center [481, 230] width 660 height 238
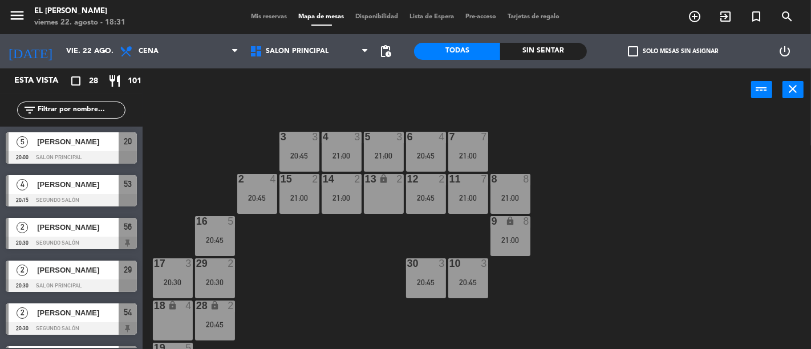
click at [432, 271] on div "30 3 20:45" at bounding box center [426, 278] width 40 height 40
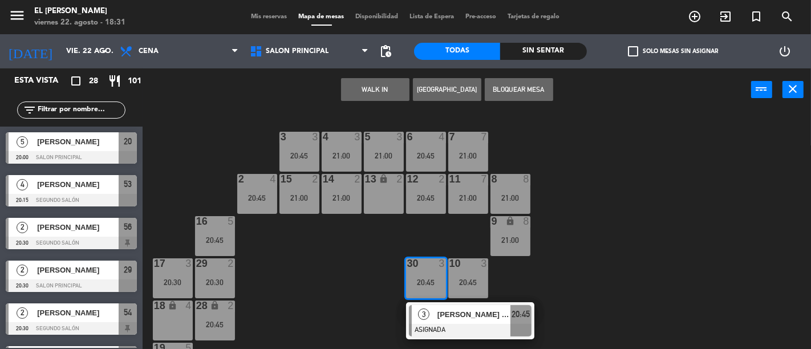
click at [350, 276] on div "3 3 20:45 4 3 21:00 5 3 21:00 6 4 20:45 7 7 21:00 2 4 20:45 15 2 21:00 14 2 21:…" at bounding box center [481, 230] width 660 height 238
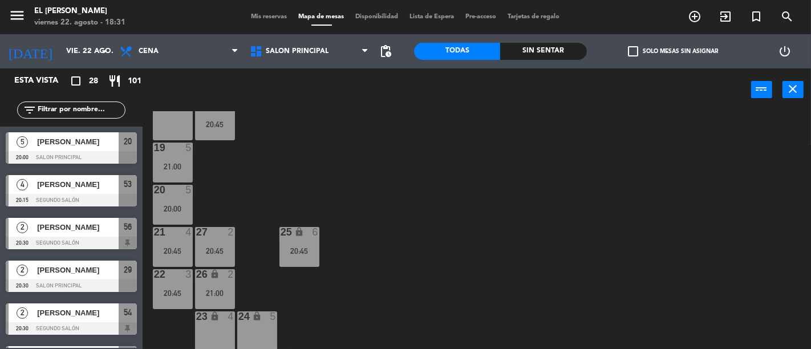
scroll to position [202, 0]
click at [169, 126] on div "18 lock 4" at bounding box center [173, 119] width 40 height 40
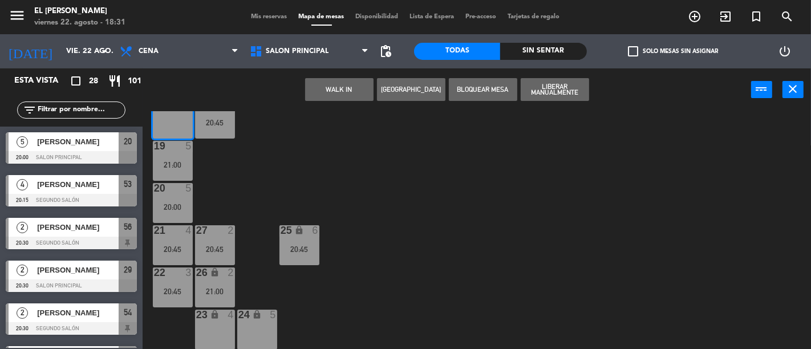
scroll to position [139, 0]
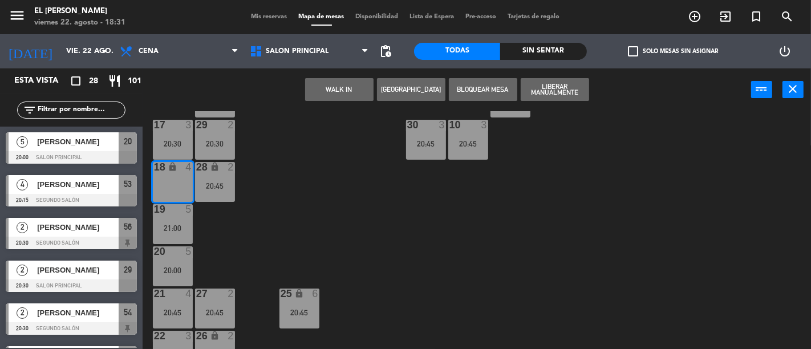
click at [493, 241] on div "3 3 20:45 4 3 21:00 5 3 21:00 6 4 20:45 7 7 21:00 2 4 20:45 15 2 21:00 14 2 21:…" at bounding box center [481, 230] width 660 height 238
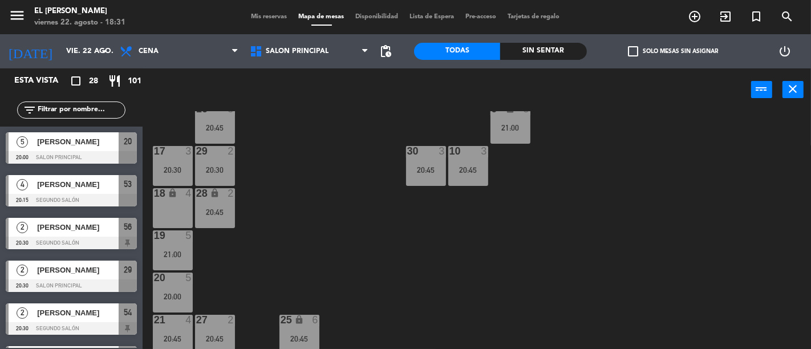
scroll to position [0, 0]
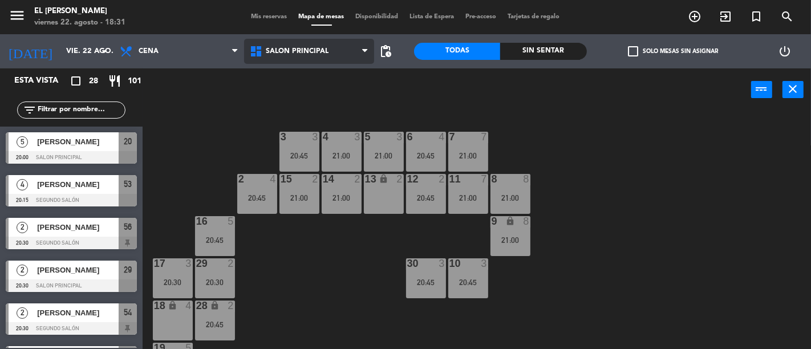
click at [332, 53] on span "Salon Principal" at bounding box center [309, 51] width 130 height 25
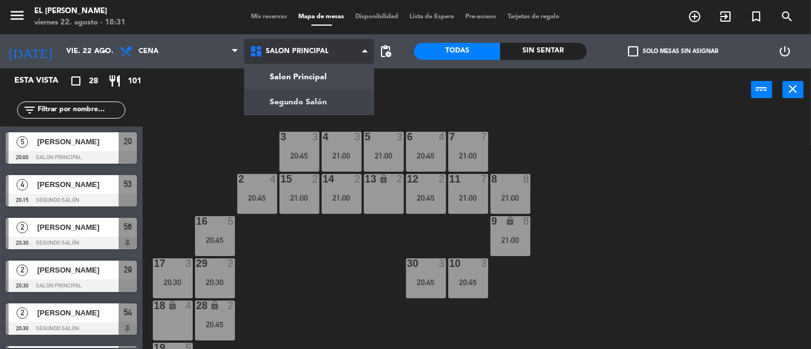
click at [339, 98] on ng-component "menu El [PERSON_NAME] Bodegón viernes 22. agosto - 18:31 Mis reservas Mapa de m…" at bounding box center [405, 174] width 811 height 349
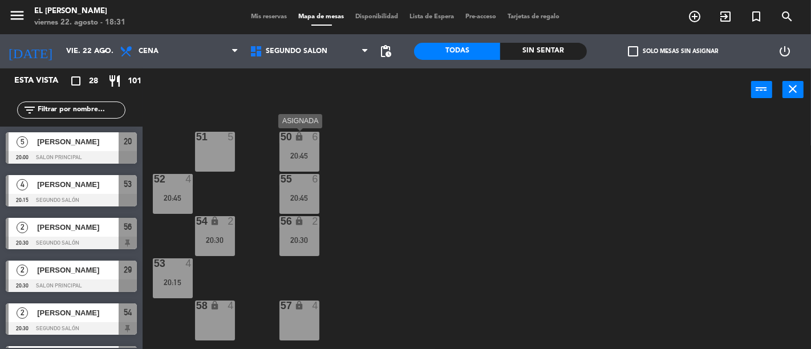
click at [294, 154] on div "20:45" at bounding box center [299, 156] width 40 height 8
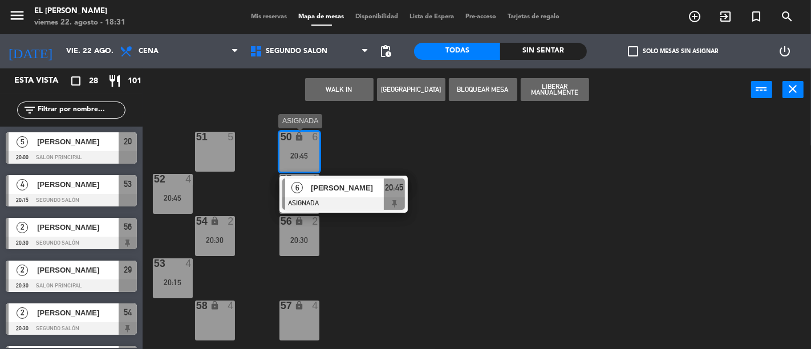
click at [388, 185] on span "20:45" at bounding box center [394, 188] width 18 height 14
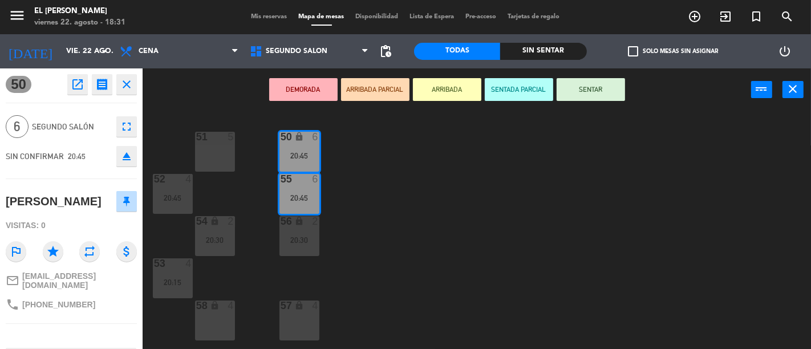
drag, startPoint x: 439, startPoint y: 176, endPoint x: 329, endPoint y: 194, distance: 111.6
click at [438, 176] on div "50 lock 6 20:45 51 5 52 4 20:45 55 6 20:45 54 lock 2 20:30 56 lock 2 20:30 53 4…" at bounding box center [481, 230] width 660 height 238
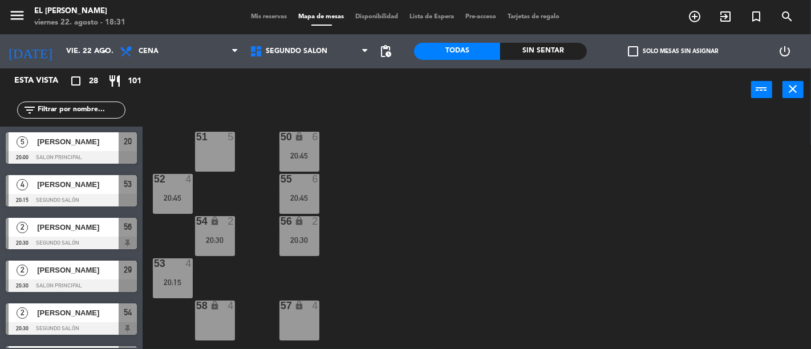
click at [281, 230] on div "56 lock 2 20:30" at bounding box center [299, 236] width 40 height 40
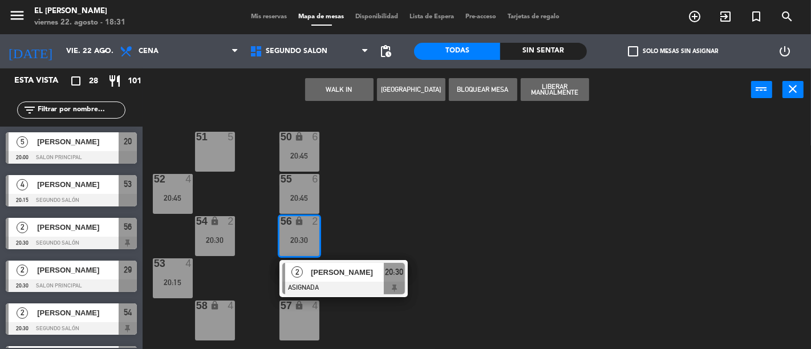
drag, startPoint x: 402, startPoint y: 225, endPoint x: 248, endPoint y: 248, distance: 155.6
click at [401, 225] on div "50 lock 6 20:45 51 5 52 4 20:45 55 6 20:45 54 lock 2 20:30 56 lock 2 20:30 2 [P…" at bounding box center [481, 230] width 660 height 238
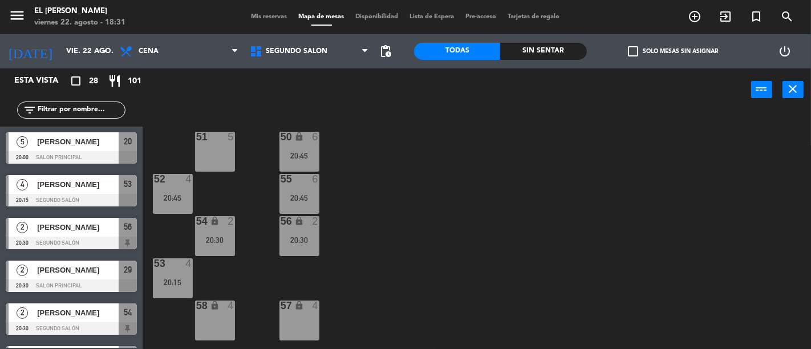
click at [220, 237] on div "20:30" at bounding box center [215, 240] width 40 height 8
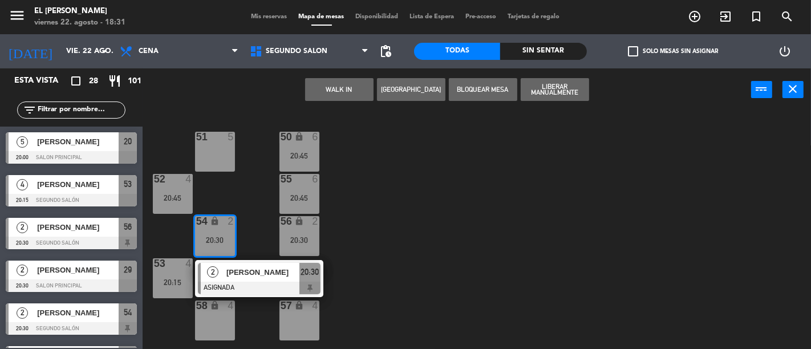
click at [386, 233] on div "50 lock 6 20:45 51 5 52 4 20:45 55 6 20:45 54 lock 2 20:30 2 [PERSON_NAME] ASIG…" at bounding box center [481, 230] width 660 height 238
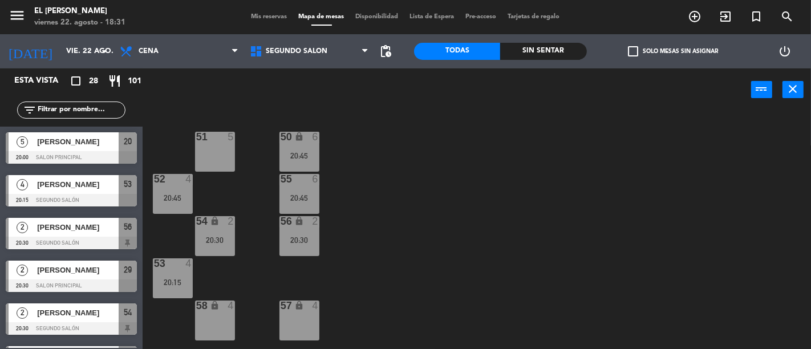
click at [291, 212] on div "55 6 20:45" at bounding box center [299, 194] width 40 height 40
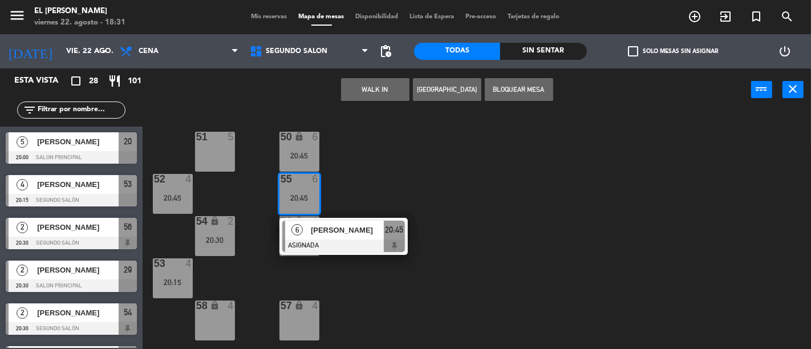
drag, startPoint x: 433, startPoint y: 178, endPoint x: 325, endPoint y: 212, distance: 113.5
click at [431, 178] on div "50 lock 6 20:45 51 5 52 4 20:45 55 6 20:45 6 [PERSON_NAME] ASIGNADA 20:45 54 lo…" at bounding box center [481, 230] width 660 height 238
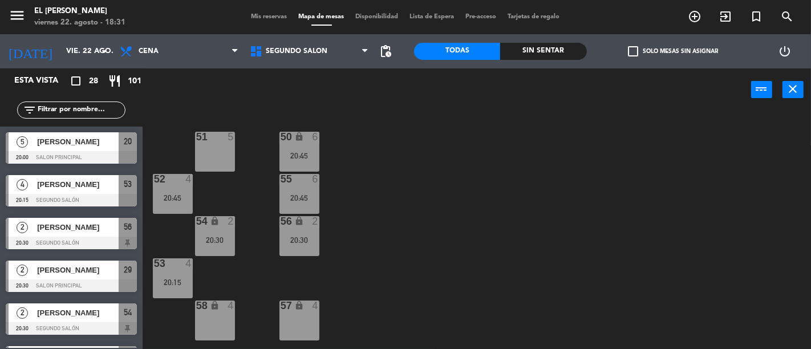
click at [288, 233] on div "56 lock 2 20:30" at bounding box center [299, 236] width 40 height 40
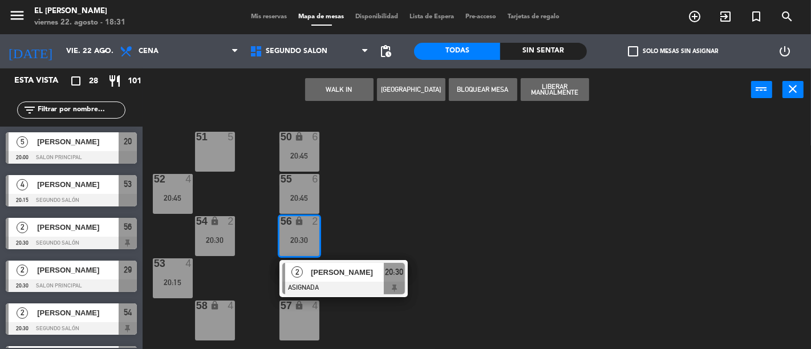
click at [411, 214] on div "50 lock 6 20:45 51 5 52 4 20:45 55 6 20:45 54 lock 2 20:30 56 lock 2 20:30 2 [P…" at bounding box center [481, 230] width 660 height 238
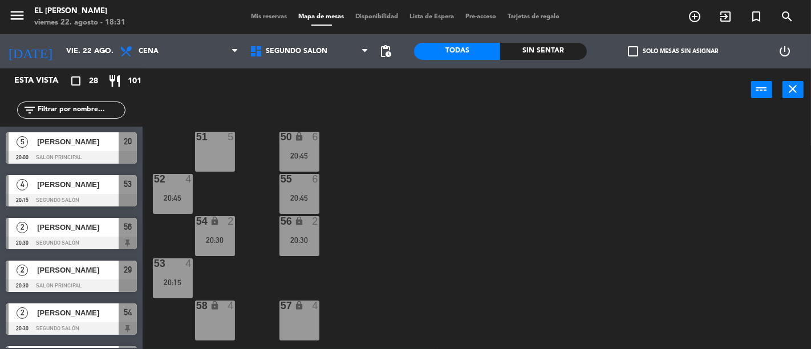
click at [179, 198] on div "20:45" at bounding box center [173, 198] width 40 height 8
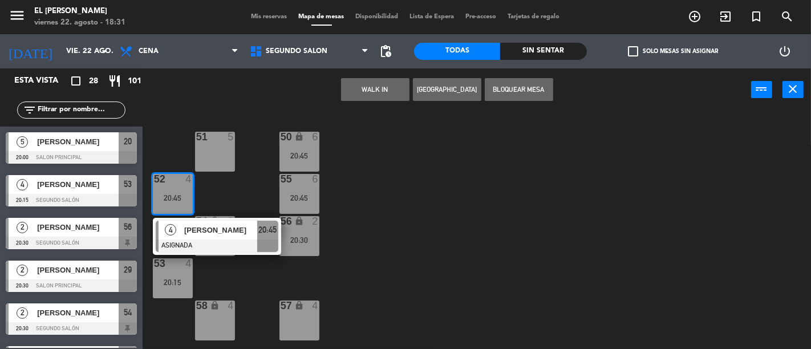
click at [391, 209] on div "50 lock 6 20:45 51 5 52 4 20:45 4 [PERSON_NAME] ASIGNADA 20:45 55 6 20:45 54 lo…" at bounding box center [481, 230] width 660 height 238
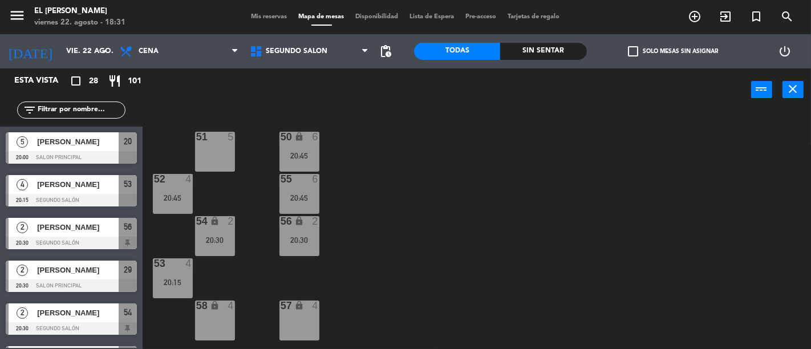
click at [294, 231] on div "56 lock 2 20:30" at bounding box center [299, 236] width 40 height 40
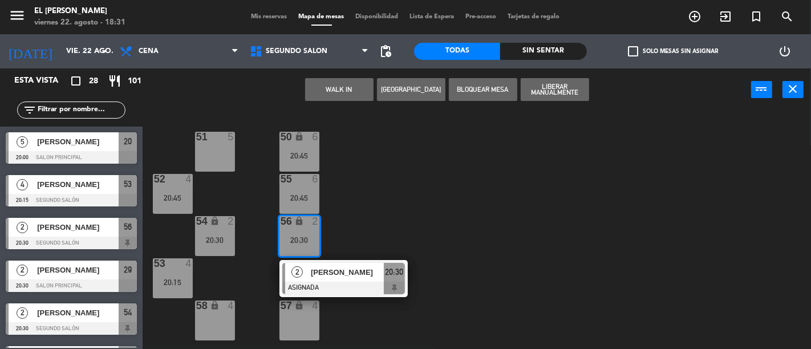
click at [403, 214] on div "50 lock 6 20:45 51 5 52 4 20:45 55 6 20:45 54 lock 2 20:30 56 lock 2 20:30 2 [P…" at bounding box center [481, 230] width 660 height 238
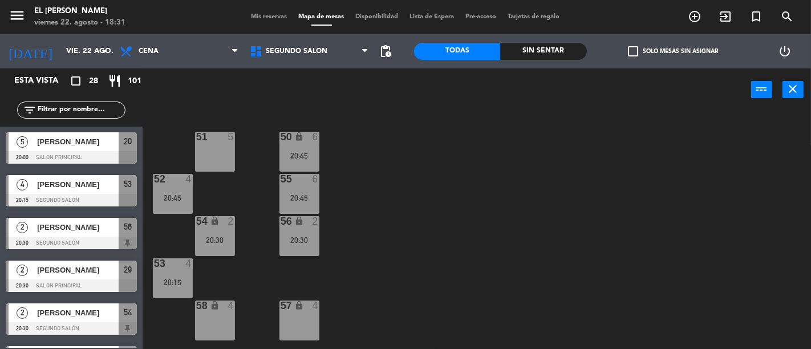
click at [197, 229] on div "54 lock 2 20:30" at bounding box center [215, 236] width 40 height 40
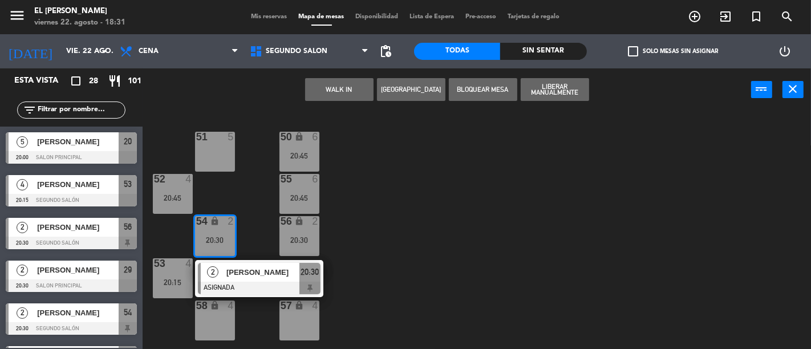
click at [394, 222] on div "50 lock 6 20:45 51 5 52 4 20:45 55 6 20:45 54 lock 2 20:30 2 [PERSON_NAME] ASIG…" at bounding box center [481, 230] width 660 height 238
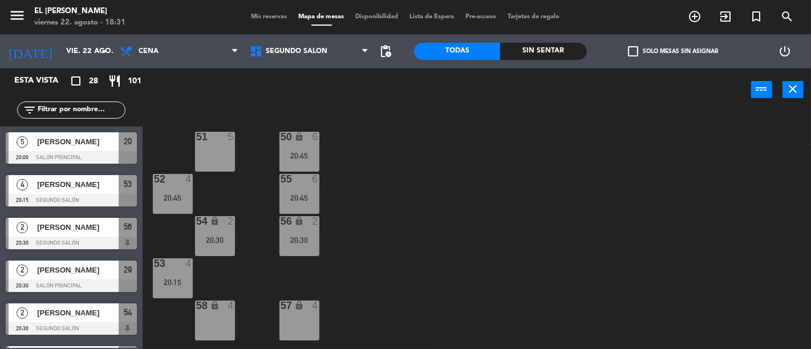
click at [169, 265] on div at bounding box center [172, 263] width 19 height 10
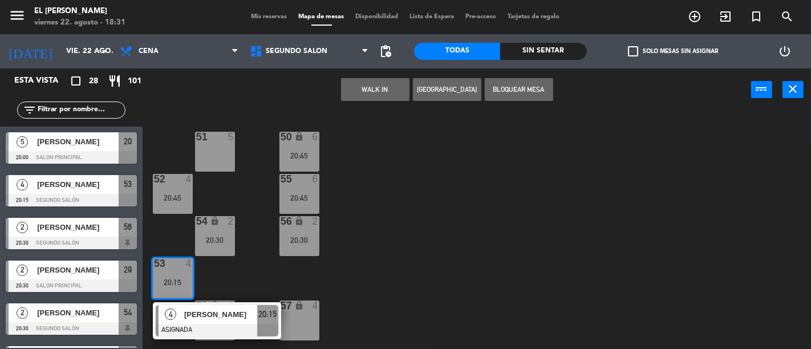
click at [411, 262] on div "50 lock 6 20:45 51 5 52 4 20:45 55 6 20:45 54 lock 2 20:30 56 lock 2 20:30 53 4…" at bounding box center [481, 230] width 660 height 238
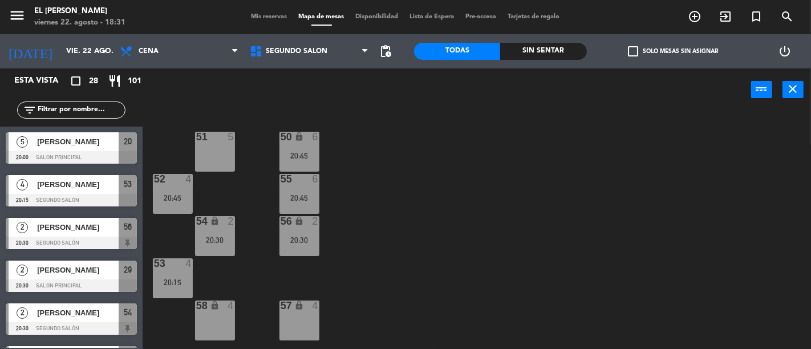
click at [151, 189] on div "50 lock 6 20:45 51 5 52 4 20:45 55 6 20:45 54 lock 2 20:30 56 lock 2 20:30 53 4…" at bounding box center [481, 230] width 660 height 238
click at [153, 192] on div "52 4 20:45" at bounding box center [173, 194] width 40 height 40
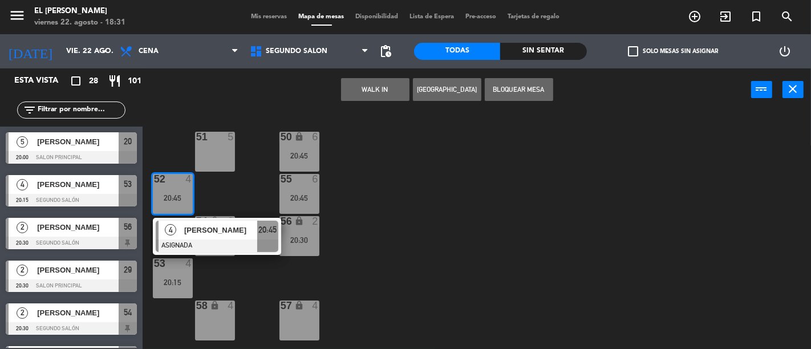
click at [392, 210] on div "50 lock 6 20:45 51 5 52 4 20:45 4 [PERSON_NAME] ASIGNADA 20:45 55 6 20:45 54 lo…" at bounding box center [481, 230] width 660 height 238
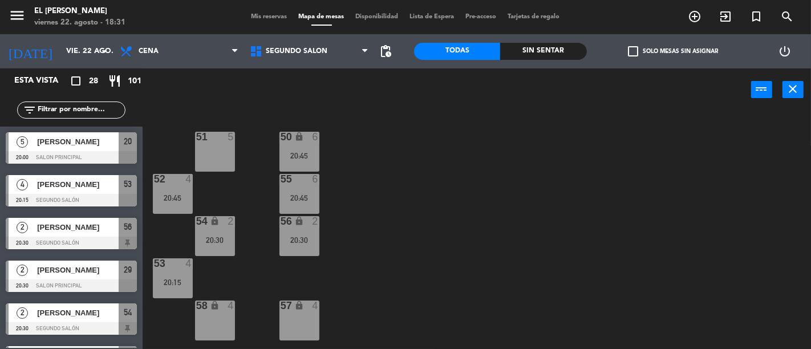
click at [184, 196] on div "20:45" at bounding box center [173, 198] width 40 height 8
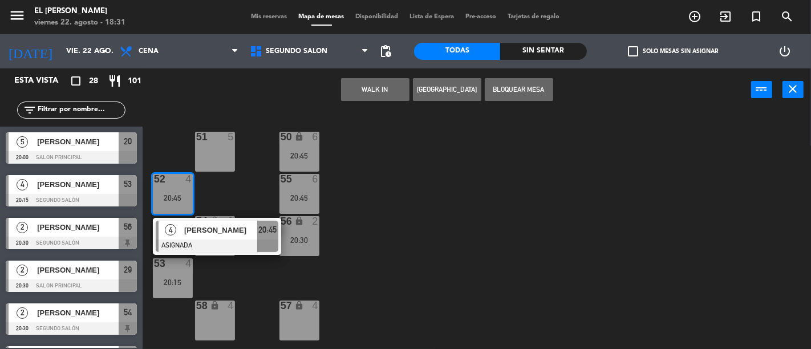
click at [404, 196] on div "50 lock 6 20:45 51 5 52 4 20:45 4 [PERSON_NAME] ASIGNADA 20:45 55 6 20:45 54 lo…" at bounding box center [481, 230] width 660 height 238
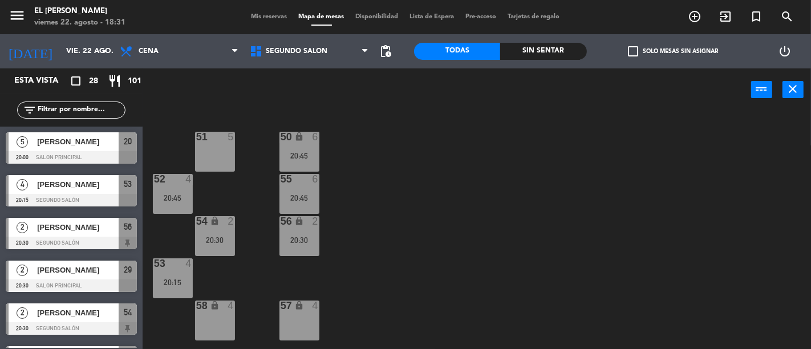
click at [302, 164] on div "50 lock 6 20:45" at bounding box center [299, 152] width 40 height 40
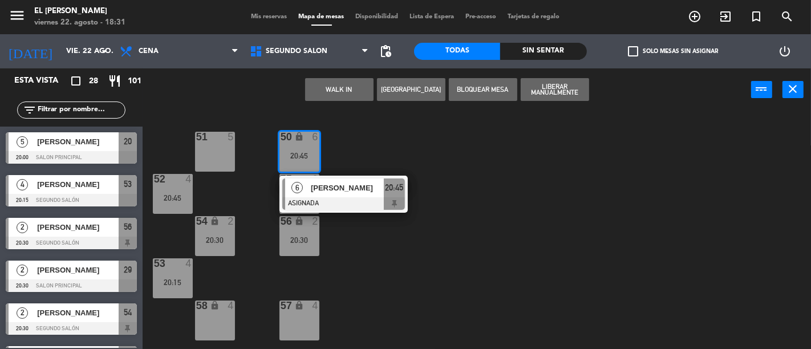
click at [435, 169] on div "50 lock 6 20:45 6 [PERSON_NAME] ASIGNADA 20:45 51 5 52 4 20:45 55 6 20:45 54 lo…" at bounding box center [481, 230] width 660 height 238
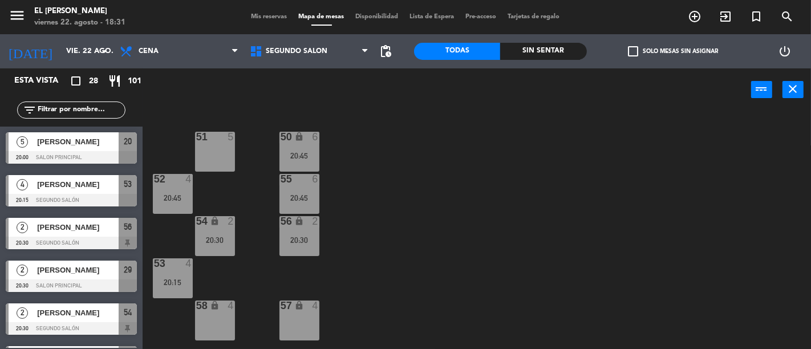
click at [302, 185] on div "55 6 20:45" at bounding box center [299, 194] width 40 height 40
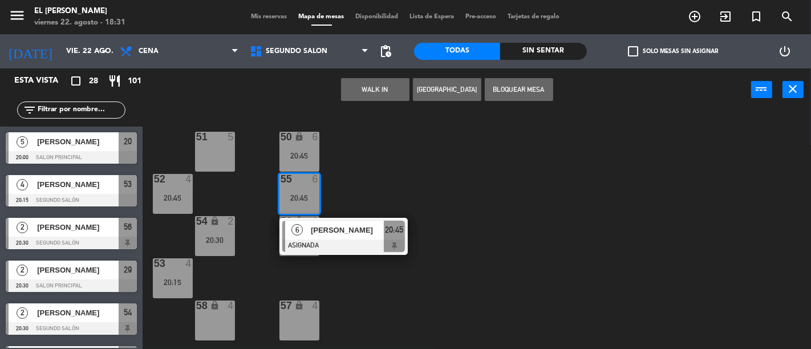
click at [445, 189] on div "50 lock 6 20:45 51 5 52 4 20:45 55 6 20:45 6 [PERSON_NAME] ASIGNADA 20:45 54 lo…" at bounding box center [481, 230] width 660 height 238
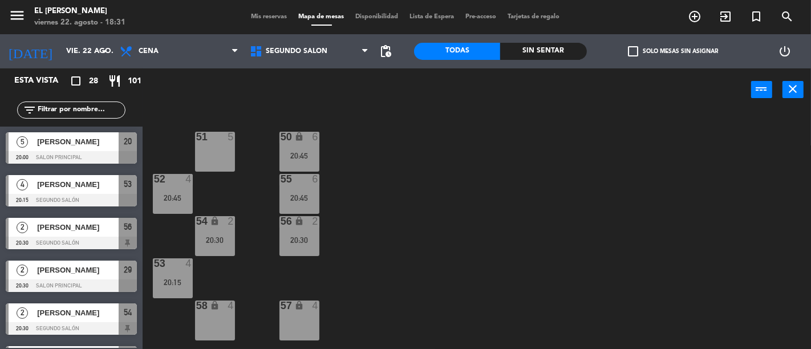
click at [307, 229] on div "56 lock 2 20:30" at bounding box center [299, 236] width 40 height 40
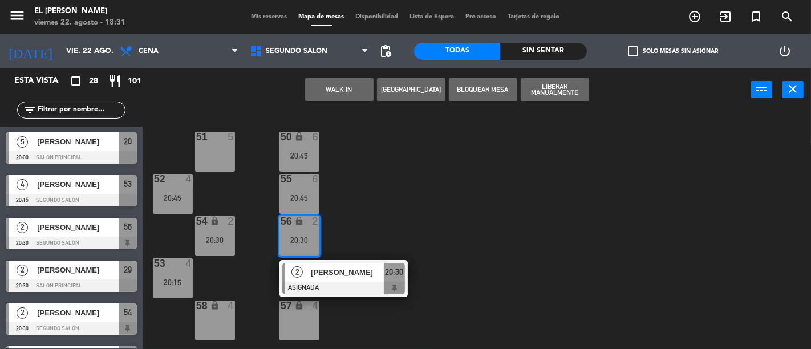
click at [390, 225] on div "50 lock 6 20:45 51 5 52 4 20:45 55 6 20:45 54 lock 2 20:30 56 lock 2 20:30 2 [P…" at bounding box center [481, 230] width 660 height 238
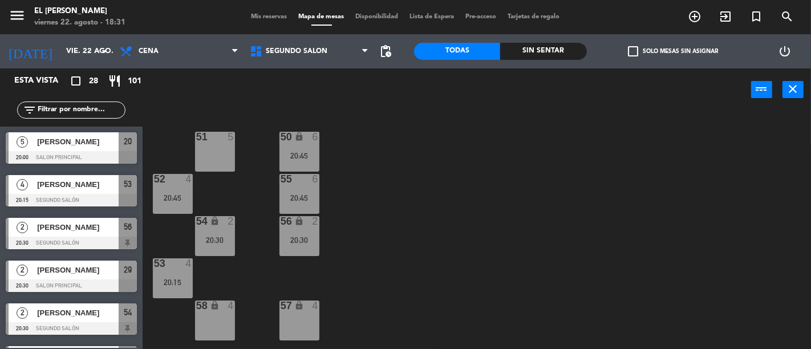
click at [304, 192] on div "55 6 20:45" at bounding box center [299, 194] width 40 height 40
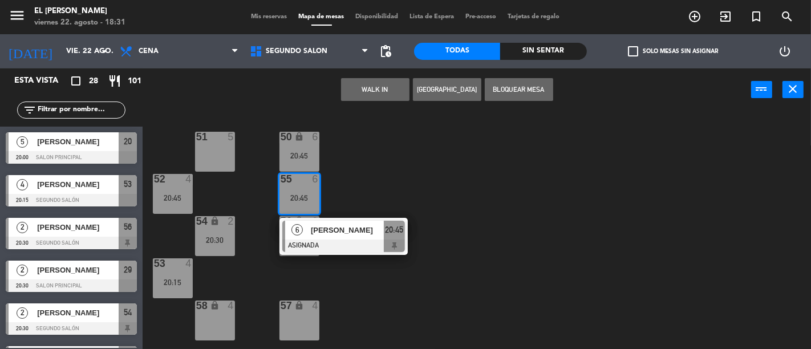
drag, startPoint x: 428, startPoint y: 192, endPoint x: 343, endPoint y: 212, distance: 87.4
click at [427, 191] on div "50 lock 6 20:45 51 5 52 4 20:45 55 6 20:45 6 [PERSON_NAME] ASIGNADA 20:45 54 lo…" at bounding box center [481, 230] width 660 height 238
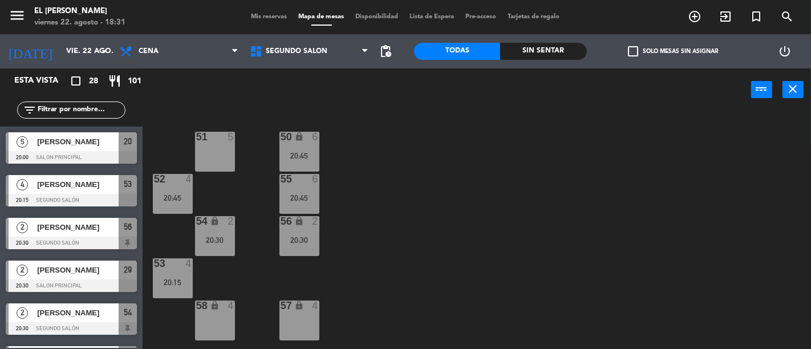
click at [320, 224] on div "2" at bounding box center [318, 221] width 19 height 11
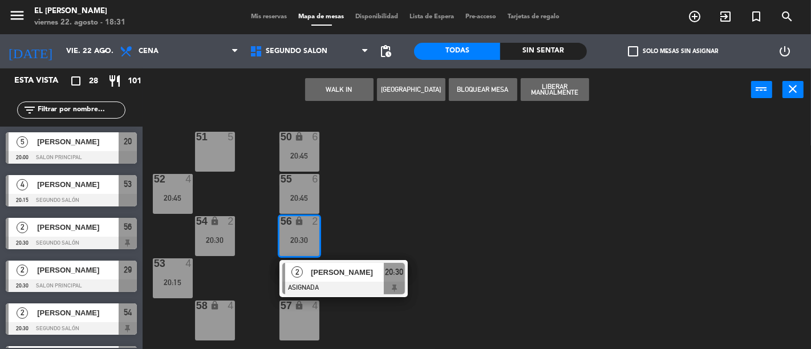
click at [398, 214] on div "50 lock 6 20:45 51 5 52 4 20:45 55 6 20:45 54 lock 2 20:30 56 lock 2 20:30 2 [P…" at bounding box center [481, 230] width 660 height 238
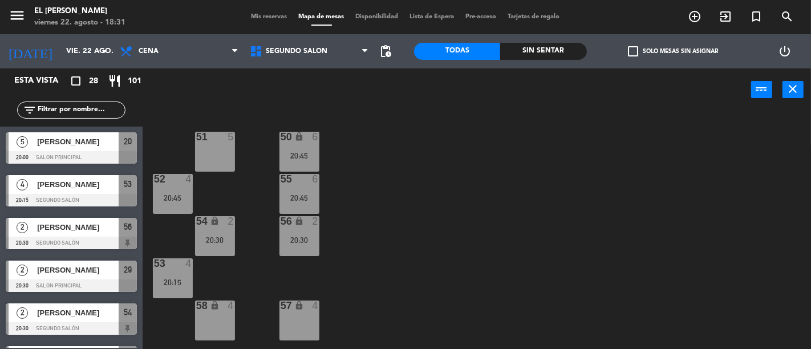
click at [187, 241] on div "50 lock 6 20:45 51 5 52 4 20:45 55 6 20:45 54 lock 2 20:30 56 lock 2 20:30 53 4…" at bounding box center [481, 230] width 660 height 238
click at [218, 233] on div "54 lock 2 20:30" at bounding box center [215, 236] width 40 height 40
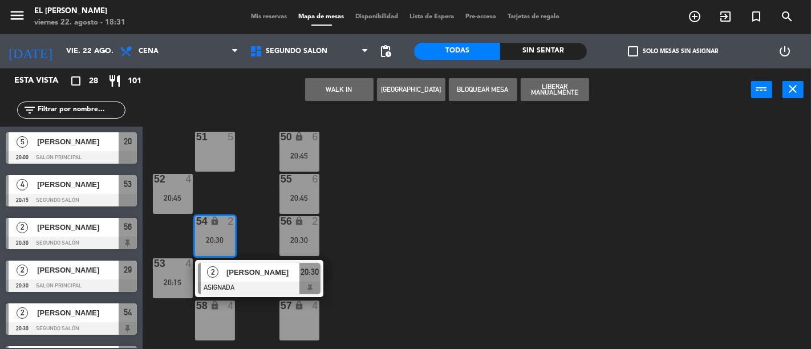
drag, startPoint x: 415, startPoint y: 233, endPoint x: 271, endPoint y: 217, distance: 145.1
click at [413, 233] on div "50 lock 6 20:45 51 5 52 4 20:45 55 6 20:45 54 lock 2 20:30 2 [PERSON_NAME] ASIG…" at bounding box center [481, 230] width 660 height 238
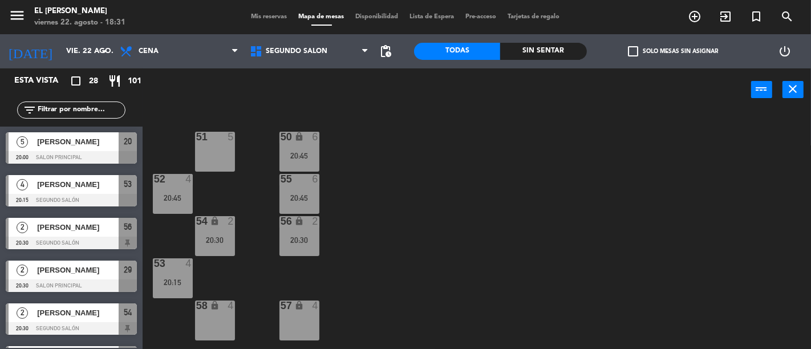
click at [189, 185] on div "52 4" at bounding box center [173, 179] width 40 height 11
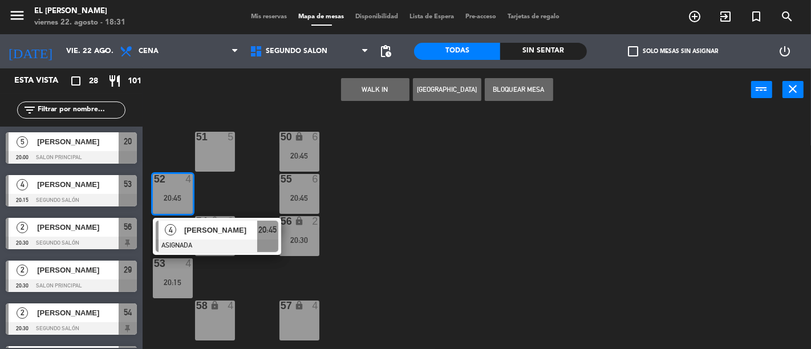
click at [400, 187] on div "50 lock 6 20:45 51 5 52 4 20:45 4 [PERSON_NAME] ASIGNADA 20:45 55 6 20:45 54 lo…" at bounding box center [481, 230] width 660 height 238
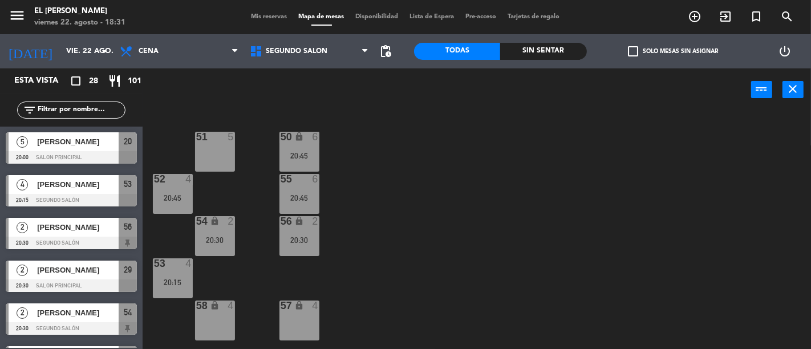
click at [200, 270] on div "50 lock 6 20:45 51 5 52 4 20:45 55 6 20:45 54 lock 2 20:30 56 lock 2 20:30 53 4…" at bounding box center [481, 230] width 660 height 238
click at [184, 271] on div "53 4 20:15" at bounding box center [173, 278] width 40 height 40
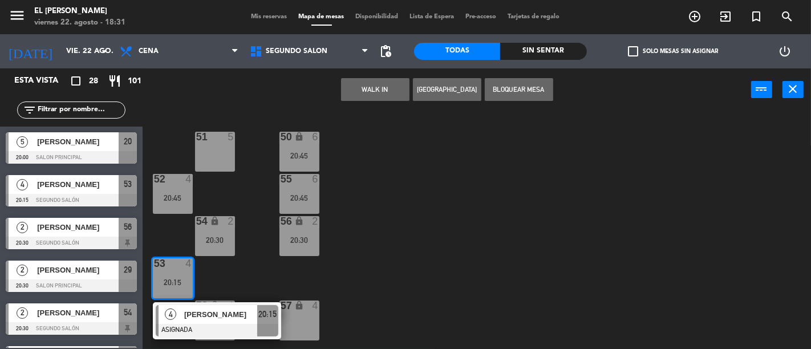
click at [293, 263] on div "50 lock 6 20:45 51 5 52 4 20:45 55 6 20:45 54 lock 2 20:30 56 lock 2 20:30 53 4…" at bounding box center [481, 230] width 660 height 238
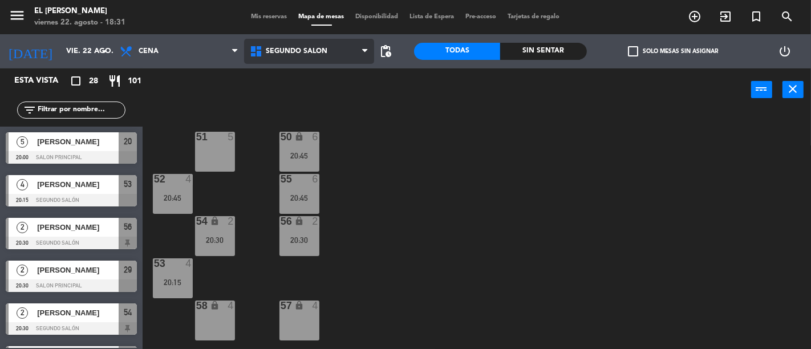
click at [298, 46] on span "Segundo Salón" at bounding box center [309, 51] width 130 height 25
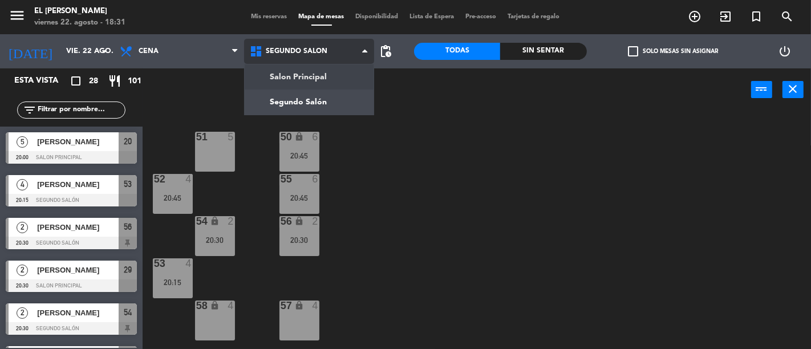
click at [317, 77] on ng-component "menu El [PERSON_NAME] Bodegón viernes 22. agosto - 18:31 Mis reservas Mapa de m…" at bounding box center [405, 174] width 811 height 349
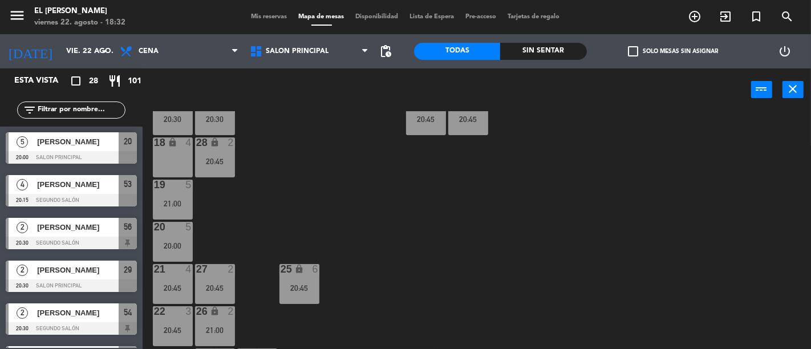
scroll to position [202, 0]
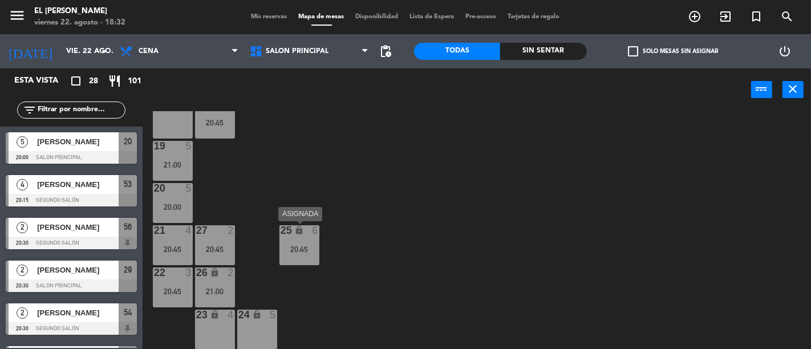
click at [300, 240] on div "25 lock 6 20:45" at bounding box center [299, 245] width 40 height 40
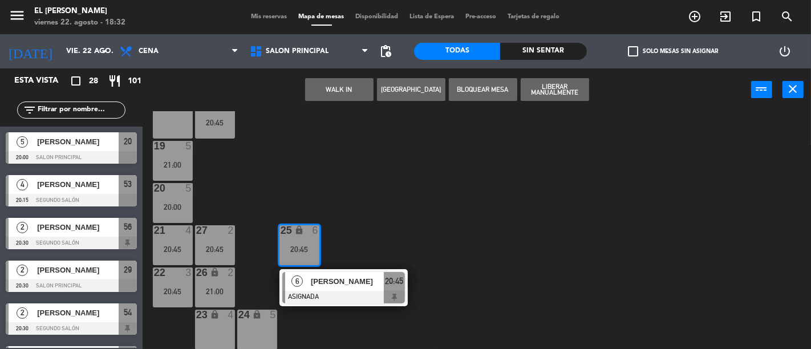
click at [399, 240] on div "3 3 20:45 4 3 21:00 5 3 21:00 6 4 20:45 7 7 21:00 2 4 20:45 15 2 21:00 14 2 21:…" at bounding box center [481, 230] width 660 height 238
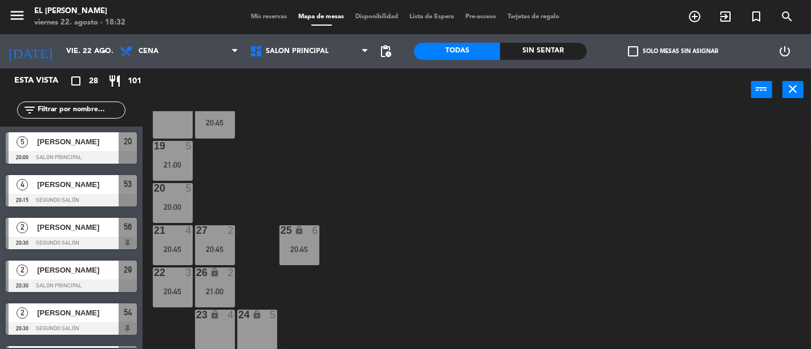
click at [311, 241] on div "25 lock 6 20:45" at bounding box center [299, 245] width 40 height 40
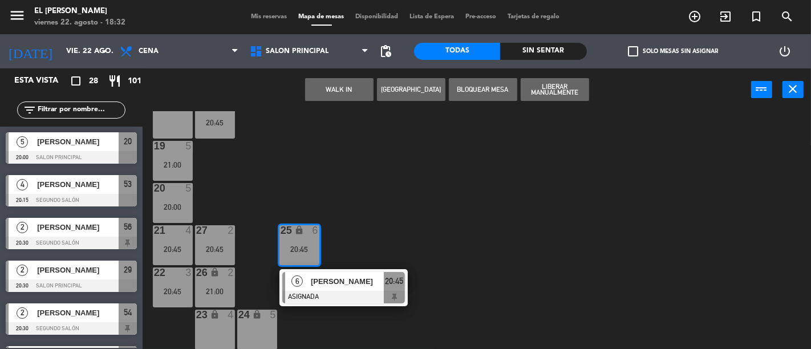
click at [386, 241] on div "3 3 20:45 4 3 21:00 5 3 21:00 6 4 20:45 7 7 21:00 2 4 20:45 15 2 21:00 14 2 21:…" at bounding box center [481, 230] width 660 height 238
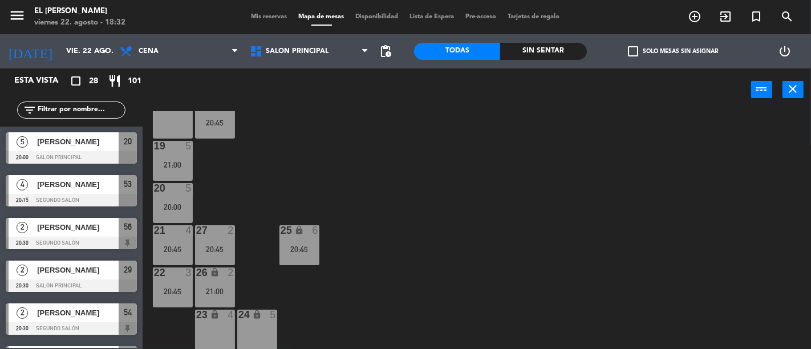
click at [295, 237] on div "25 lock 6 20:45" at bounding box center [299, 245] width 40 height 40
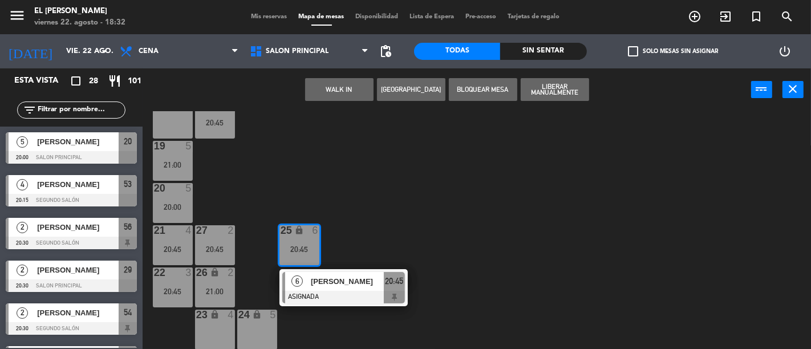
click at [383, 231] on div "3 3 20:45 4 3 21:00 5 3 21:00 6 4 20:45 7 7 21:00 2 4 20:45 15 2 21:00 14 2 21:…" at bounding box center [481, 230] width 660 height 238
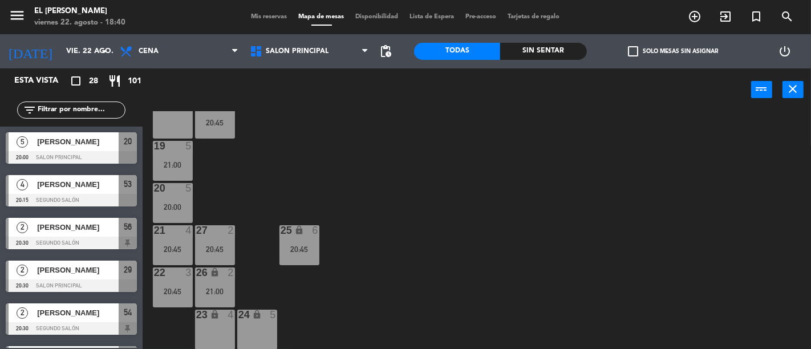
click at [362, 233] on div "3 3 20:45 4 3 21:00 5 3 21:00 6 4 20:45 7 7 21:00 2 4 20:45 15 2 21:00 14 2 21:…" at bounding box center [481, 230] width 660 height 238
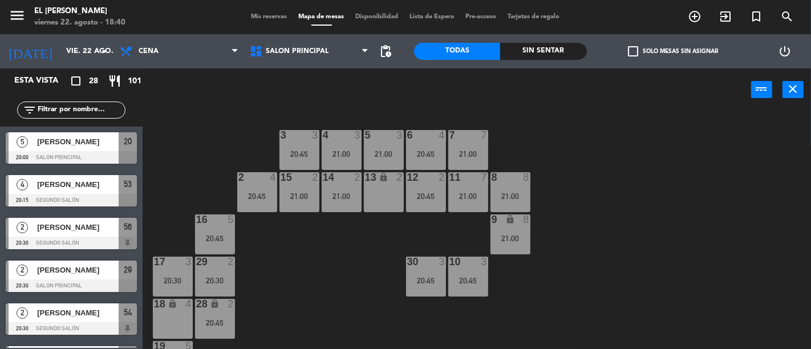
scroll to position [0, 0]
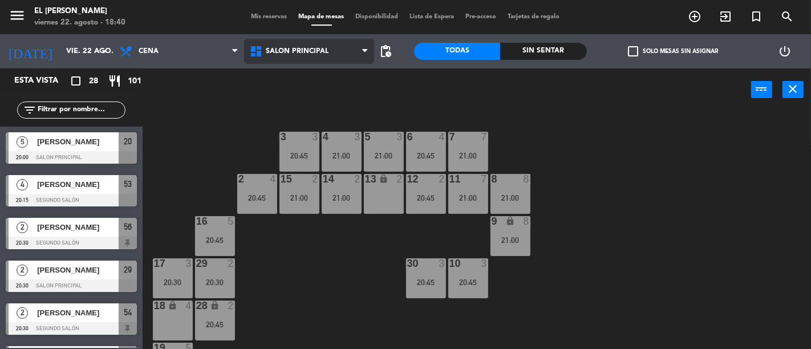
click at [333, 48] on span "Salon Principal" at bounding box center [309, 51] width 130 height 25
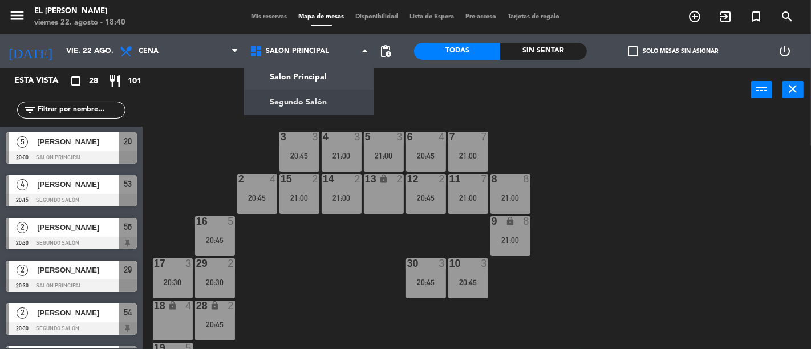
click at [217, 133] on div "3 3 20:45 4 3 21:00 5 3 21:00 6 4 20:45 7 7 21:00 2 4 20:45 15 2 21:00 14 2 21:…" at bounding box center [481, 230] width 660 height 238
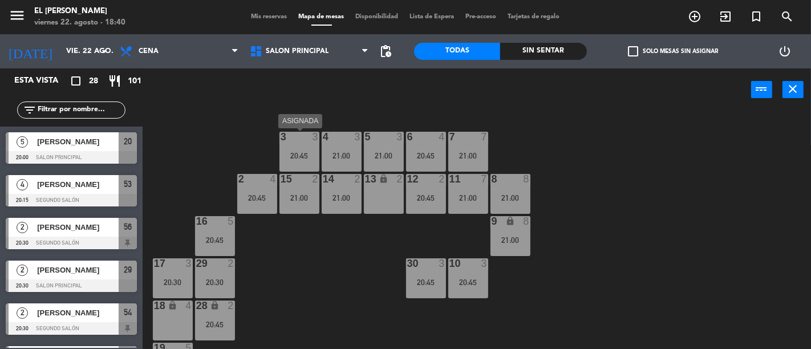
click at [281, 141] on div "3" at bounding box center [281, 137] width 1 height 10
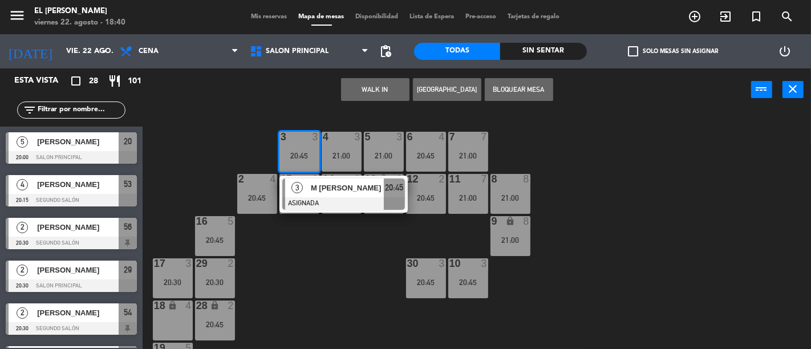
click at [315, 276] on div "3 3 20:45 3 M [PERSON_NAME] ASIGNADA 20:45 4 3 21:00 5 3 21:00 6 4 20:45 7 7 21…" at bounding box center [481, 230] width 660 height 238
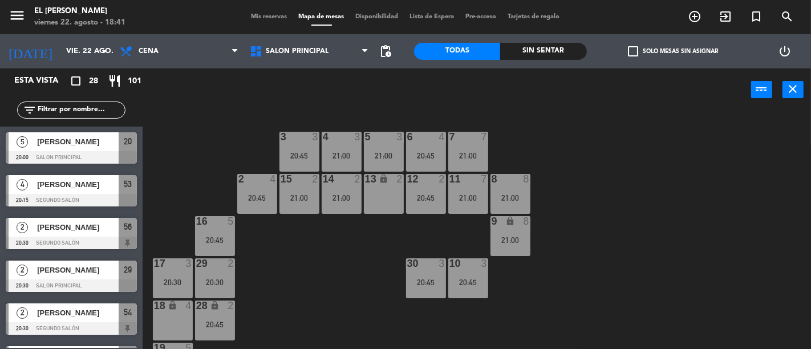
click at [427, 278] on div "20:45" at bounding box center [426, 282] width 40 height 8
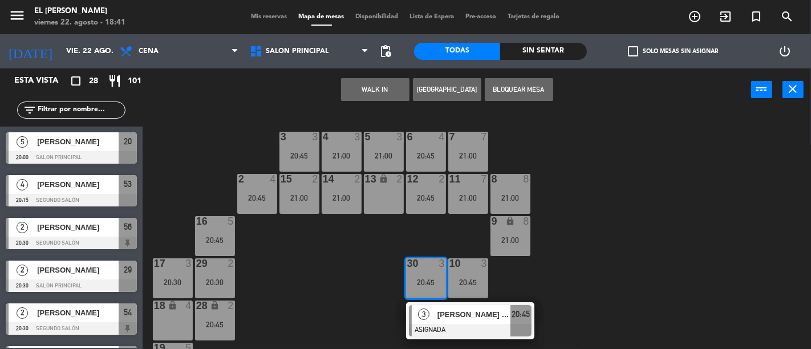
drag, startPoint x: 367, startPoint y: 280, endPoint x: 374, endPoint y: 244, distance: 37.0
click at [369, 280] on div "3 3 20:45 4 3 21:00 5 3 21:00 6 4 20:45 7 7 21:00 2 4 20:45 15 2 21:00 14 2 21:…" at bounding box center [481, 230] width 660 height 238
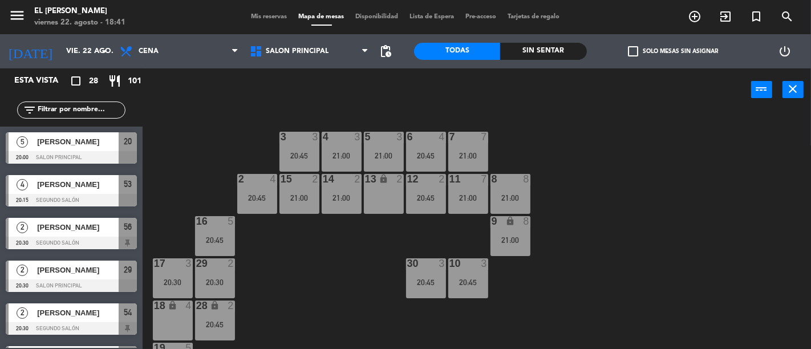
drag, startPoint x: 284, startPoint y: 174, endPoint x: 289, endPoint y: 158, distance: 16.6
click at [286, 164] on div "3 3 20:45 4 3 21:00 5 3 21:00 6 4 20:45 7 7 21:00 2 4 20:45 15 2 21:00 14 2 21:…" at bounding box center [481, 230] width 660 height 238
click at [297, 133] on div at bounding box center [299, 137] width 19 height 10
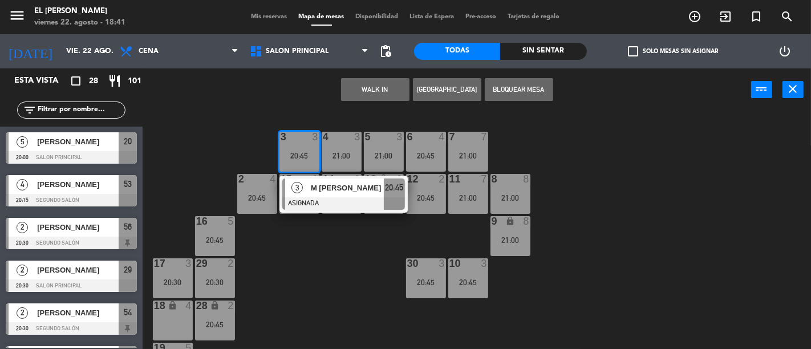
click at [371, 202] on div at bounding box center [343, 203] width 123 height 13
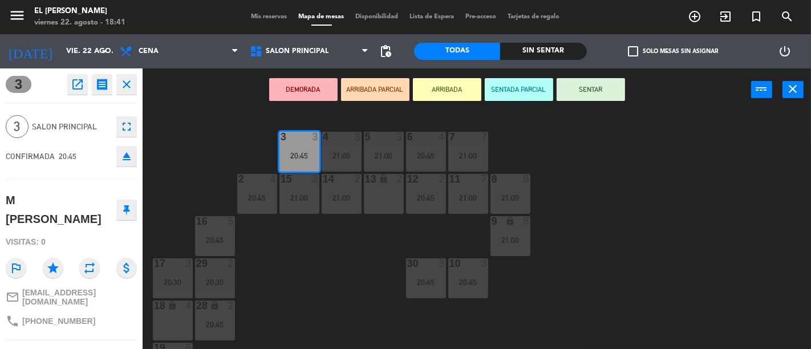
click at [322, 286] on div "3 3 20:45 4 3 21:00 5 3 21:00 6 4 20:45 7 7 21:00 2 4 20:45 15 2 21:00 14 2 21:…" at bounding box center [481, 230] width 660 height 238
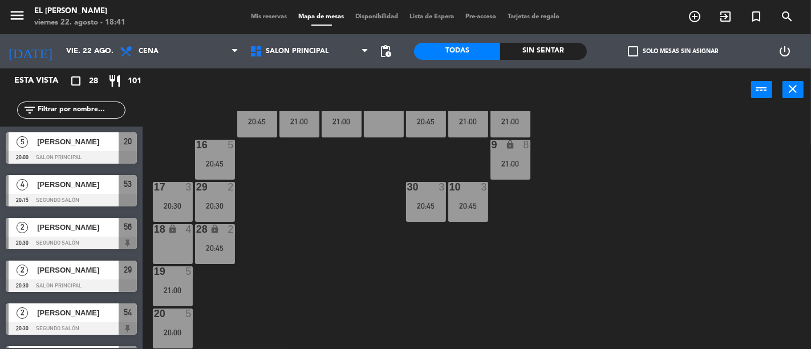
scroll to position [75, 0]
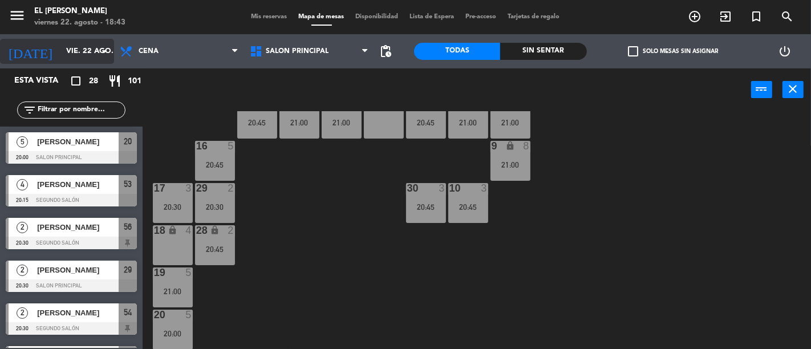
click at [60, 57] on input "vie. 22 ago." at bounding box center [109, 51] width 99 height 21
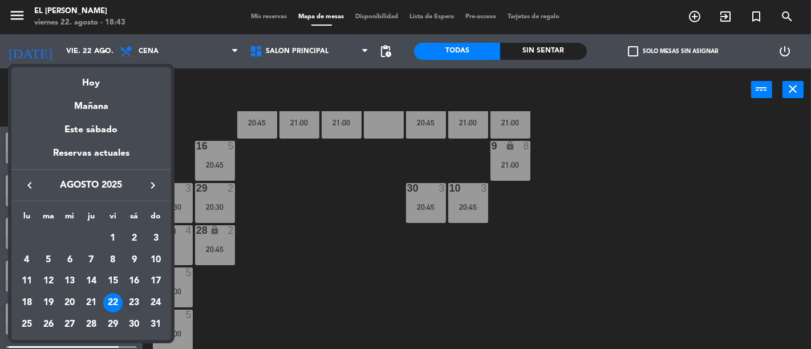
click at [135, 302] on div "23" at bounding box center [133, 302] width 19 height 19
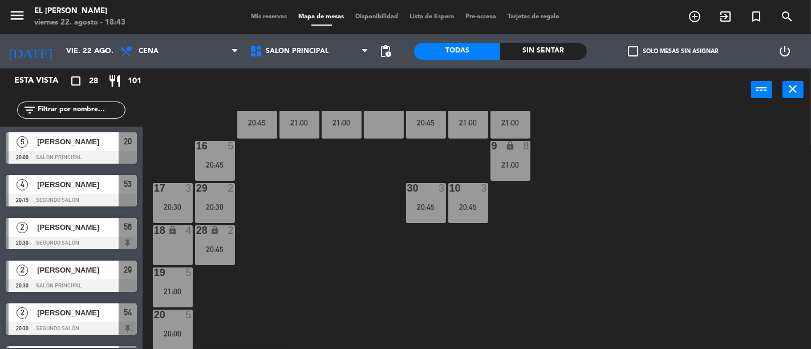
type input "sáb. 23 ago."
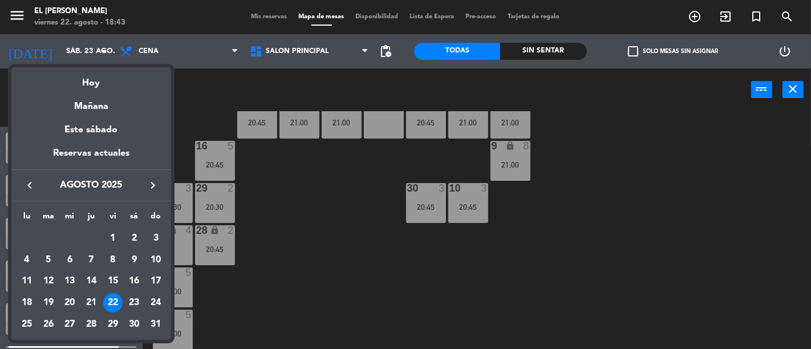
scroll to position [0, 0]
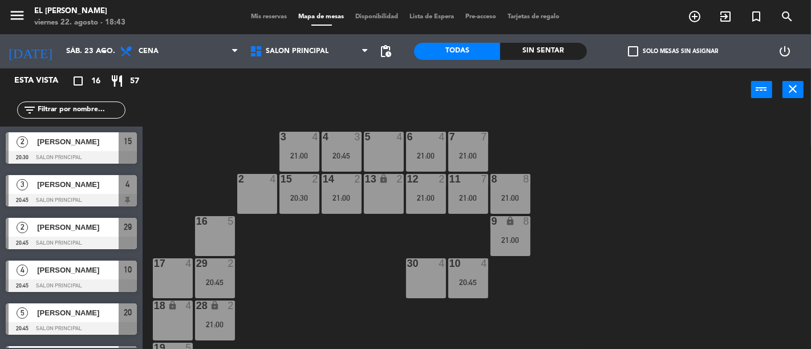
click at [218, 226] on div "16 5" at bounding box center [215, 221] width 40 height 11
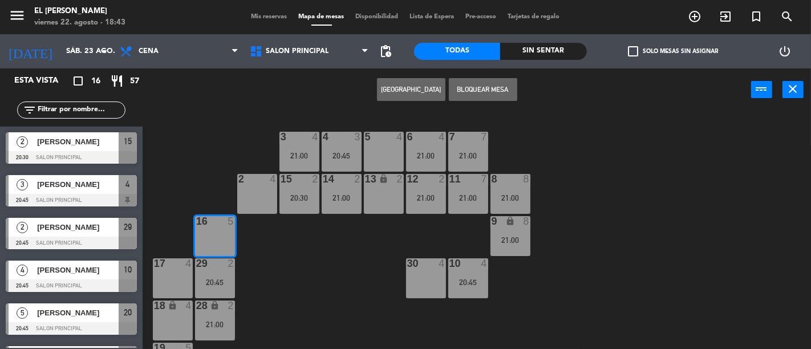
click at [403, 90] on button "[GEOGRAPHIC_DATA]" at bounding box center [411, 89] width 68 height 23
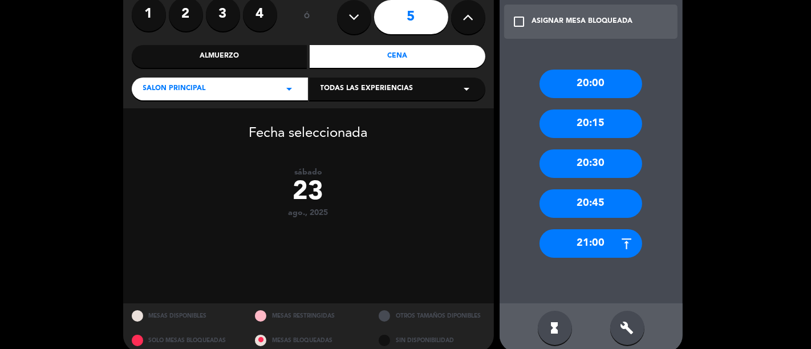
scroll to position [115, 0]
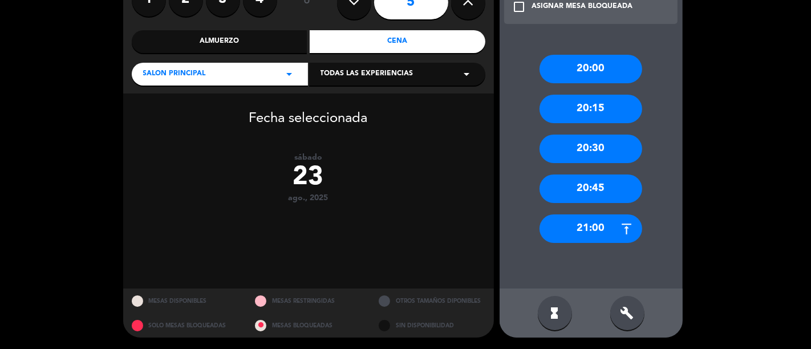
click at [578, 149] on div "20:30" at bounding box center [591, 149] width 103 height 29
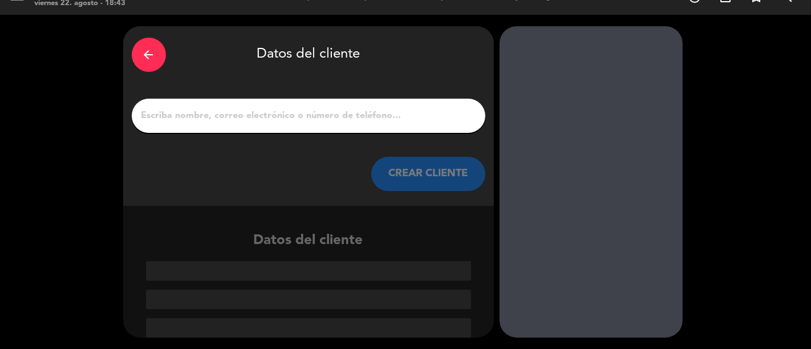
click at [361, 118] on input "1" at bounding box center [308, 116] width 337 height 16
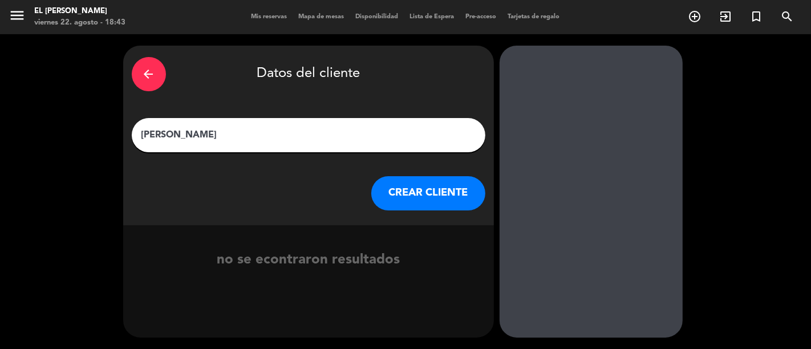
type input "[PERSON_NAME]"
click at [402, 196] on button "CREAR CLIENTE" at bounding box center [428, 193] width 114 height 34
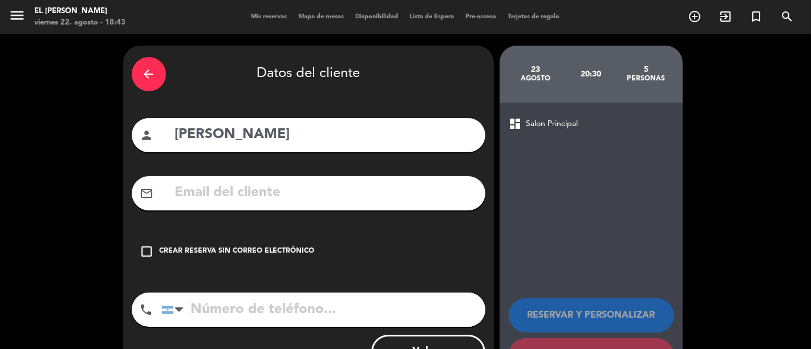
click at [260, 253] on div "Crear reserva sin correo electrónico" at bounding box center [237, 251] width 155 height 11
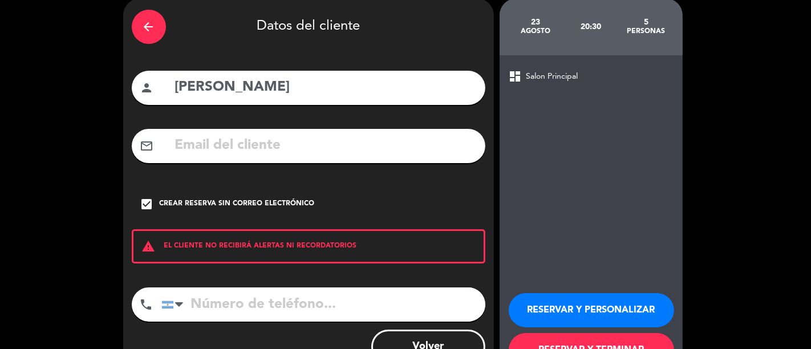
scroll to position [90, 0]
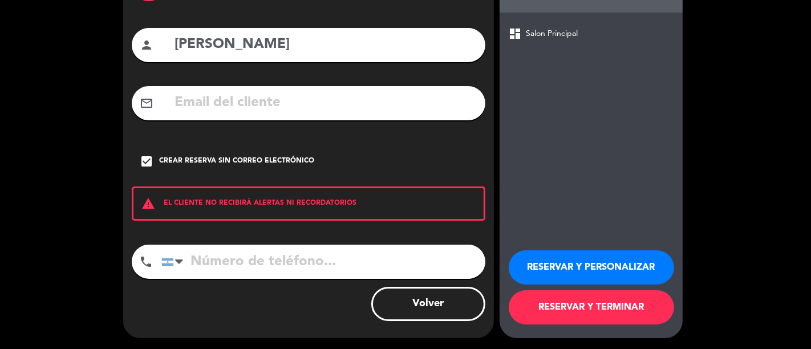
click at [273, 250] on input "tel" at bounding box center [323, 262] width 324 height 34
type input "3413926792"
click at [543, 298] on button "RESERVAR Y TERMINAR" at bounding box center [591, 307] width 165 height 34
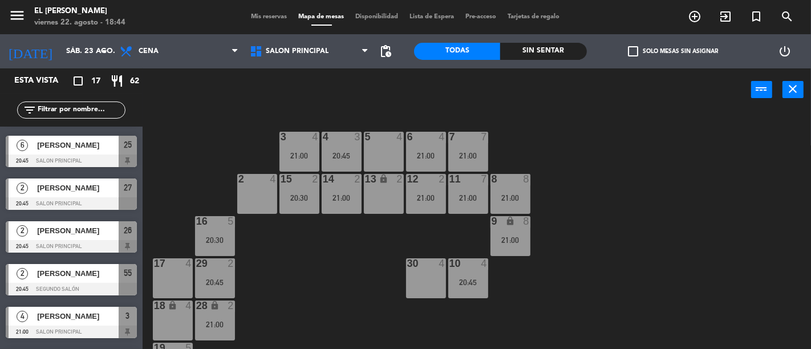
scroll to position [505, 0]
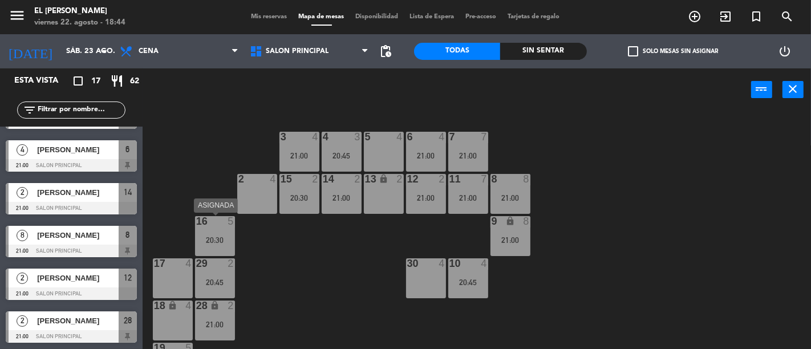
click at [212, 226] on div "16 5" at bounding box center [215, 221] width 40 height 11
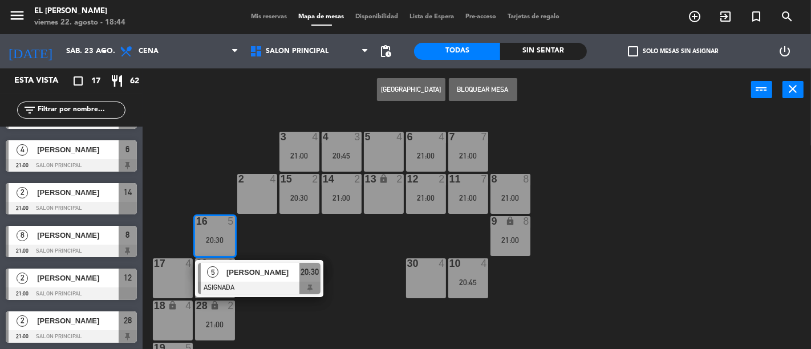
click at [282, 231] on div "3 4 21:00 4 3 20:45 5 4 6 4 21:00 7 7 21:00 2 4 15 2 20:30 14 2 21:00 13 lock 2…" at bounding box center [481, 230] width 660 height 238
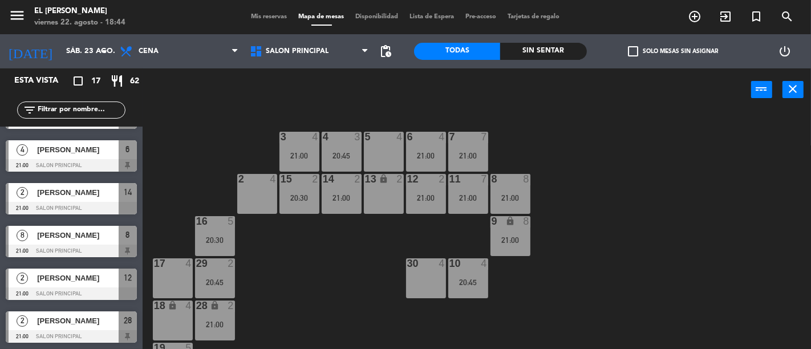
click at [210, 238] on div "20:30" at bounding box center [215, 240] width 40 height 8
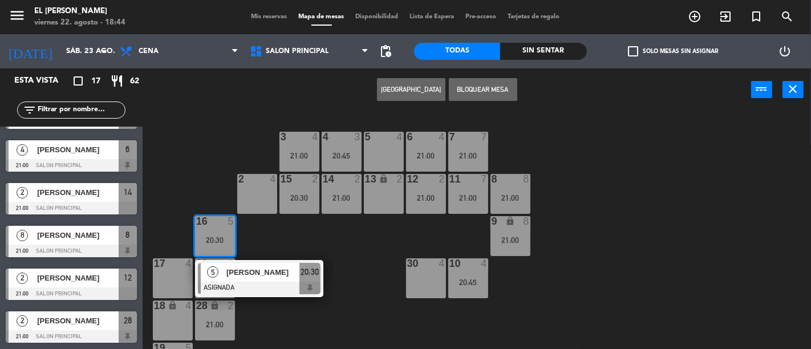
click at [288, 247] on div "3 4 21:00 4 3 20:45 5 4 6 4 21:00 7 7 21:00 2 4 15 2 20:30 14 2 21:00 13 lock 2…" at bounding box center [481, 230] width 660 height 238
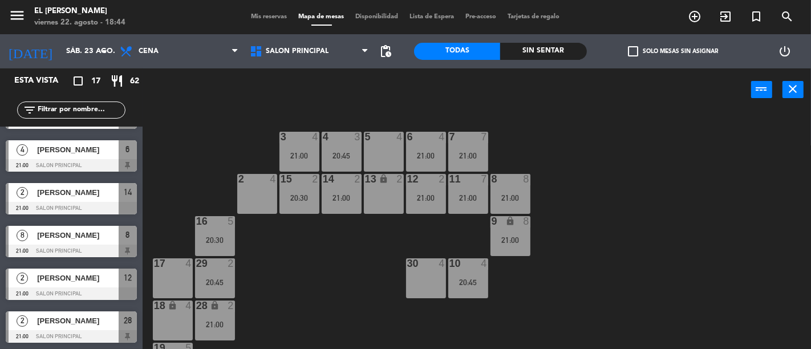
click at [218, 248] on div "16 5 20:30" at bounding box center [215, 236] width 40 height 40
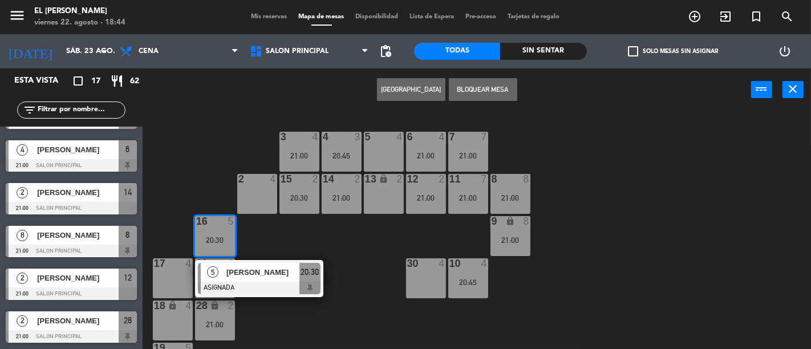
click at [331, 254] on div "3 4 21:00 4 3 20:45 5 4 6 4 21:00 7 7 21:00 2 4 15 2 20:30 14 2 21:00 13 lock 2…" at bounding box center [481, 230] width 660 height 238
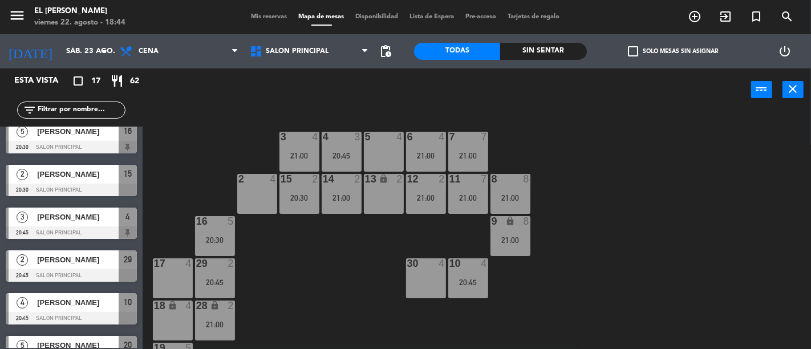
scroll to position [0, 0]
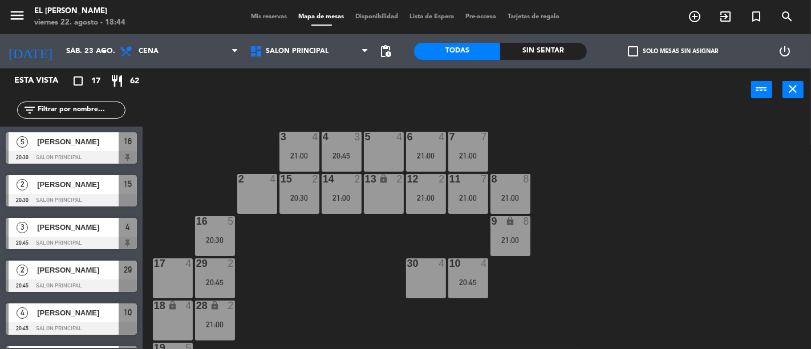
click at [345, 272] on div "3 4 21:00 4 3 20:45 5 4 6 4 21:00 7 7 21:00 2 4 15 2 20:30 14 2 21:00 13 lock 2…" at bounding box center [481, 230] width 660 height 238
click at [83, 46] on input "sáb. 23 ago." at bounding box center [109, 51] width 99 height 21
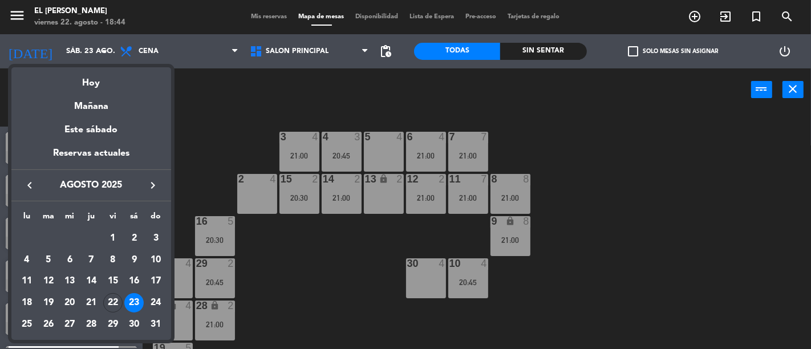
click at [360, 247] on div at bounding box center [405, 174] width 811 height 349
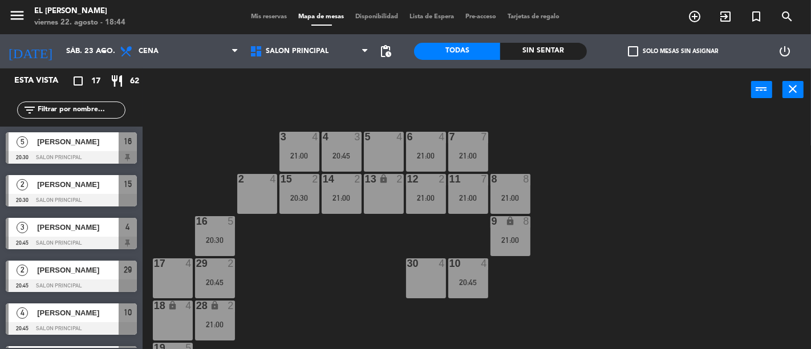
click at [298, 289] on div "3 4 21:00 4 3 20:45 5 4 6 4 21:00 7 7 21:00 2 4 15 2 20:30 14 2 21:00 13 lock 2…" at bounding box center [481, 230] width 660 height 238
click at [386, 144] on div "5 4" at bounding box center [384, 152] width 40 height 40
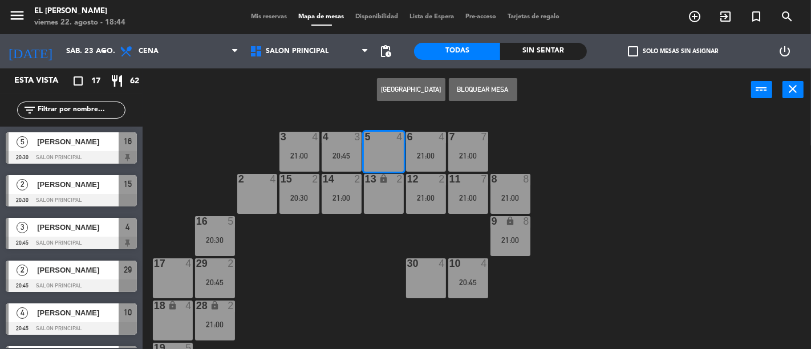
click at [484, 94] on button "Bloquear Mesa" at bounding box center [483, 89] width 68 height 23
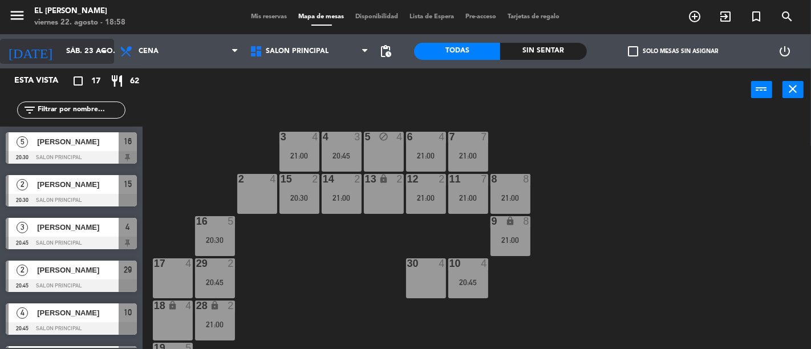
click at [75, 49] on input "sáb. 23 ago." at bounding box center [109, 51] width 99 height 21
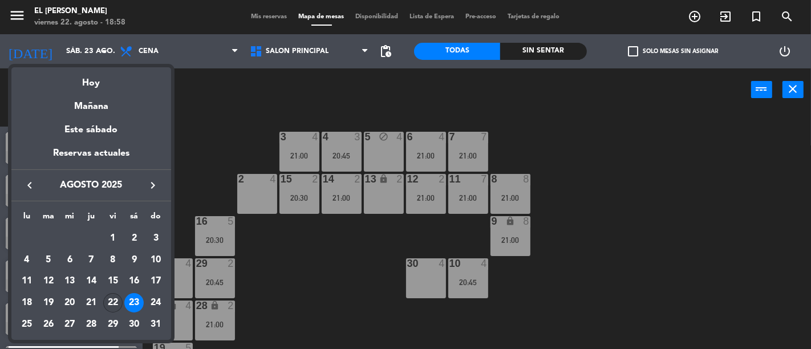
click at [112, 299] on div "22" at bounding box center [112, 302] width 19 height 19
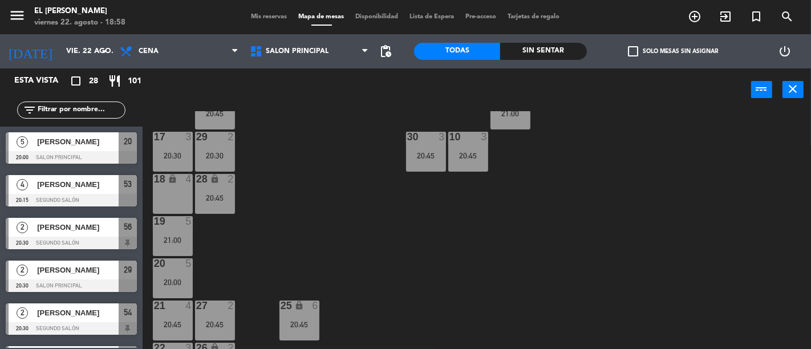
scroll to position [202, 0]
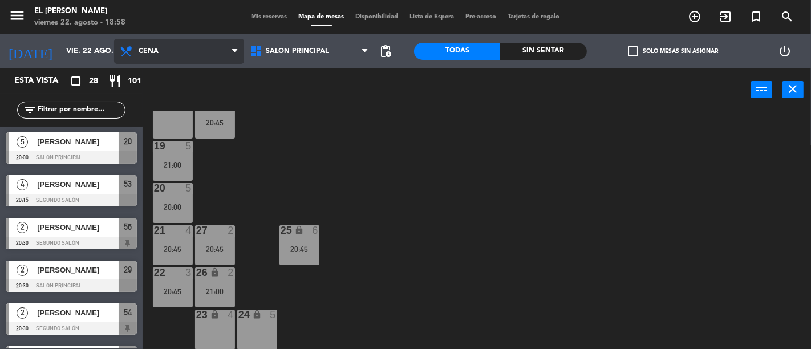
click at [175, 58] on span "Cena" at bounding box center [179, 51] width 130 height 25
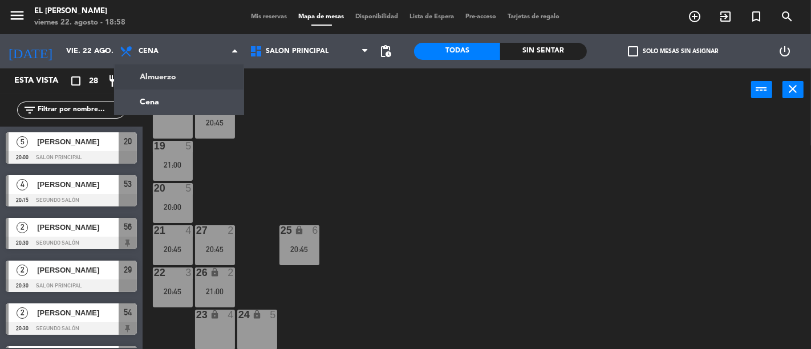
click at [366, 127] on div "3 3 20:45 4 3 21:00 5 3 21:00 6 4 20:45 7 7 21:00 2 4 20:45 15 2 21:00 14 2 21:…" at bounding box center [481, 230] width 660 height 238
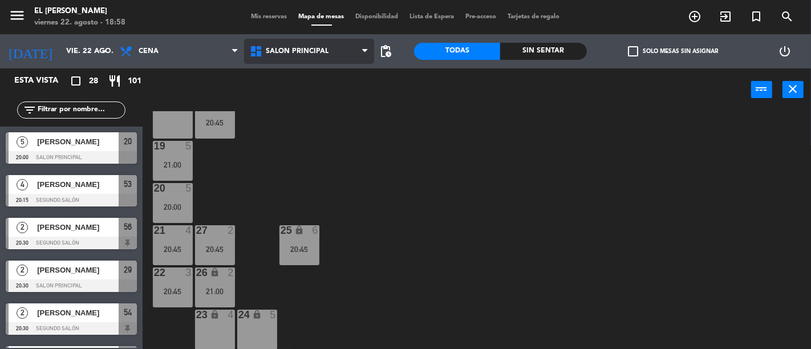
click at [338, 43] on span "Salon Principal" at bounding box center [309, 51] width 130 height 25
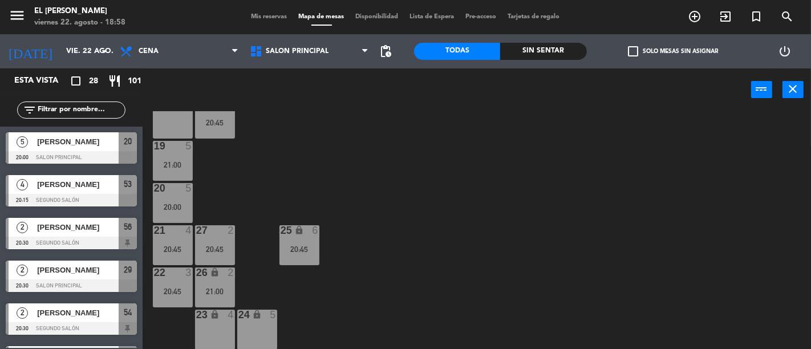
click at [422, 138] on div "3 3 20:45 4 3 21:00 5 3 21:00 6 4 20:45 7 7 21:00 2 4 20:45 15 2 21:00 14 2 21:…" at bounding box center [481, 230] width 660 height 238
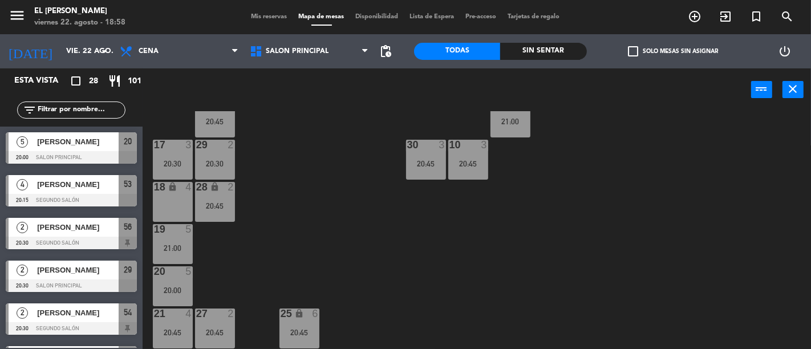
scroll to position [0, 0]
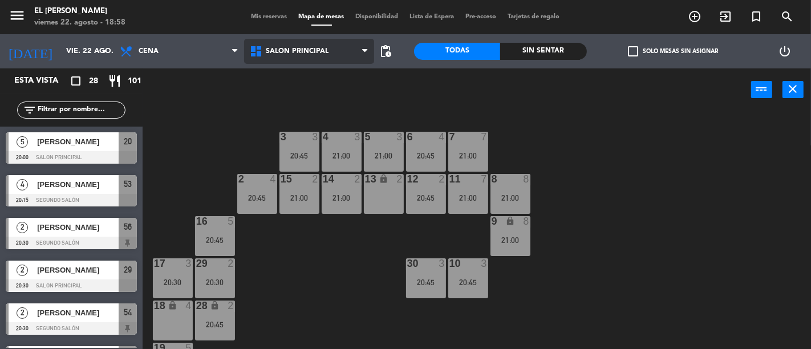
click at [317, 47] on span "Salon Principal" at bounding box center [297, 51] width 63 height 8
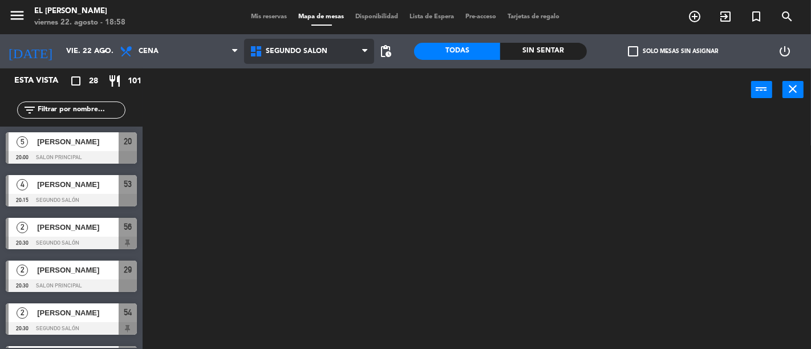
click at [335, 103] on ng-component "menu El [PERSON_NAME] Bodegón viernes 22. agosto - 18:58 Mis reservas Mapa de m…" at bounding box center [405, 174] width 811 height 349
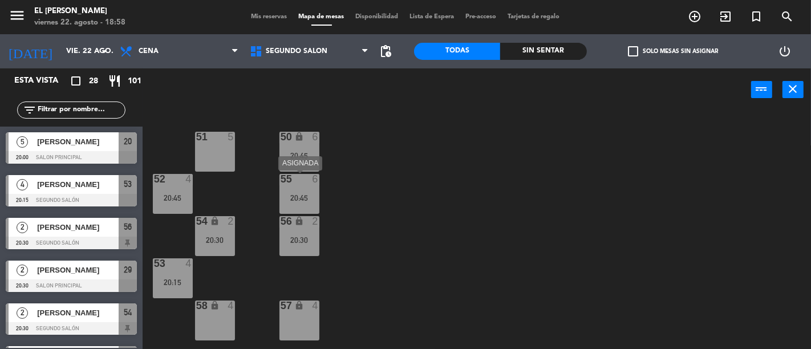
click at [283, 193] on div "20:45" at bounding box center [299, 197] width 40 height 9
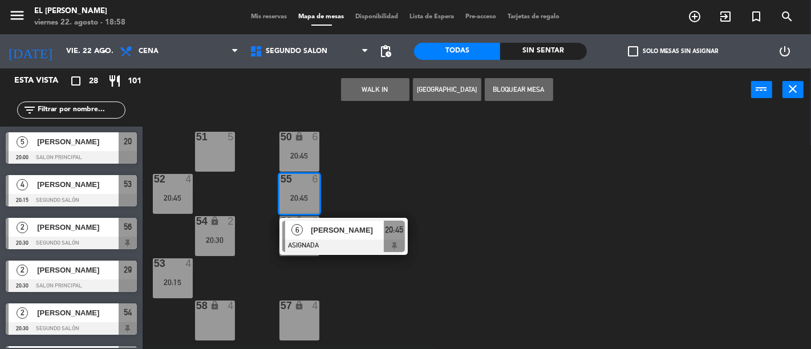
click at [437, 196] on div "50 lock 6 20:45 51 5 52 4 20:45 55 6 20:45 6 [PERSON_NAME] ASIGNADA 20:45 54 lo…" at bounding box center [481, 230] width 660 height 238
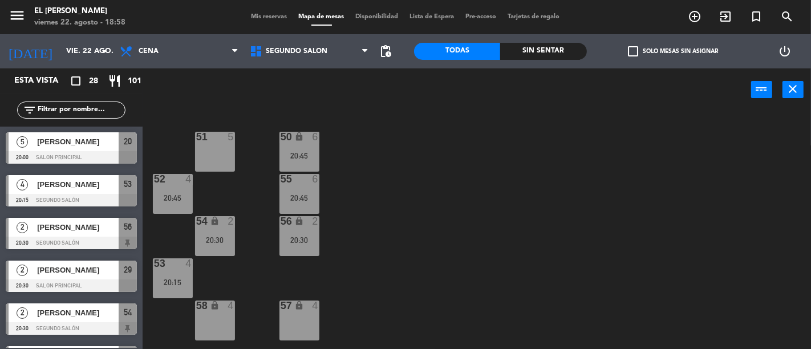
click at [327, 150] on div "50 lock 6 20:45 51 5 52 4 20:45 55 6 20:45 54 lock 2 20:30 56 lock 2 20:30 53 4…" at bounding box center [481, 230] width 660 height 238
click at [307, 148] on div "50 lock 6 20:45" at bounding box center [299, 152] width 40 height 40
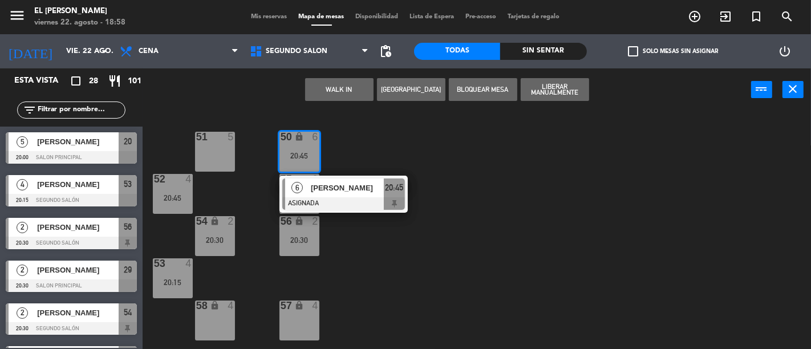
click at [402, 147] on div "50 lock 6 20:45 6 [PERSON_NAME] ASIGNADA 20:45 51 5 52 4 20:45 55 6 20:45 54 lo…" at bounding box center [481, 230] width 660 height 238
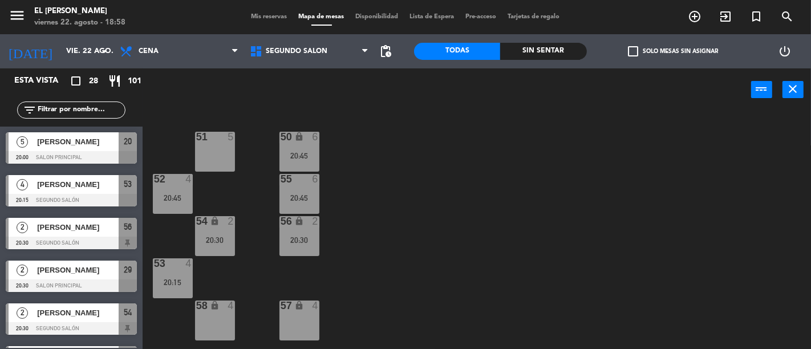
click at [294, 141] on div "lock" at bounding box center [299, 137] width 19 height 11
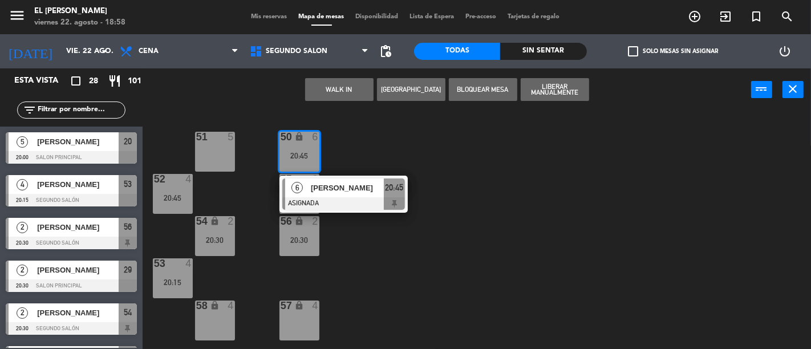
click at [423, 146] on div "50 lock 6 20:45 6 [PERSON_NAME] ASIGNADA 20:45 51 5 52 4 20:45 55 6 20:45 54 lo…" at bounding box center [481, 230] width 660 height 238
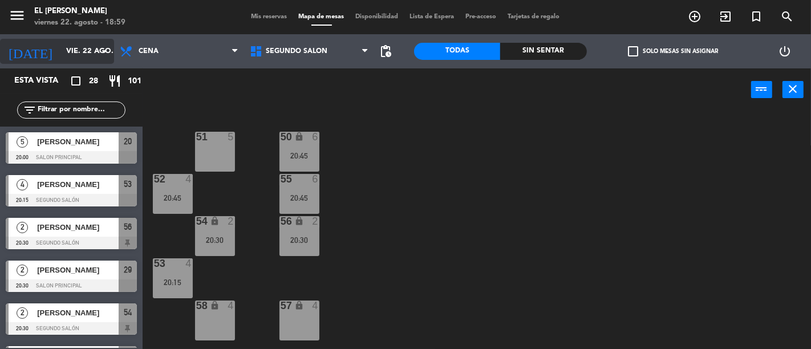
click at [101, 50] on icon "arrow_drop_down" at bounding box center [105, 51] width 14 height 14
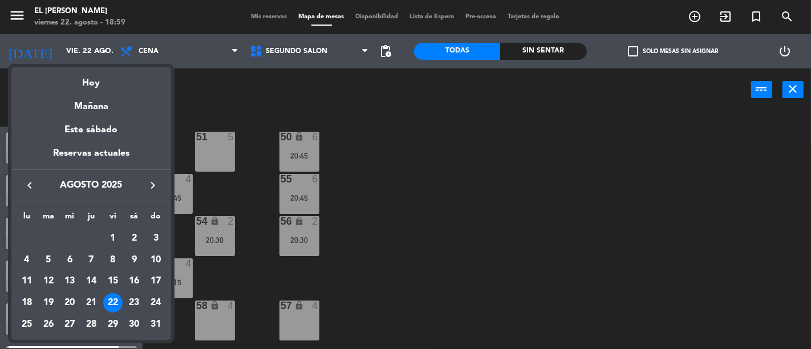
click at [103, 107] on div "Mañana" at bounding box center [91, 102] width 160 height 23
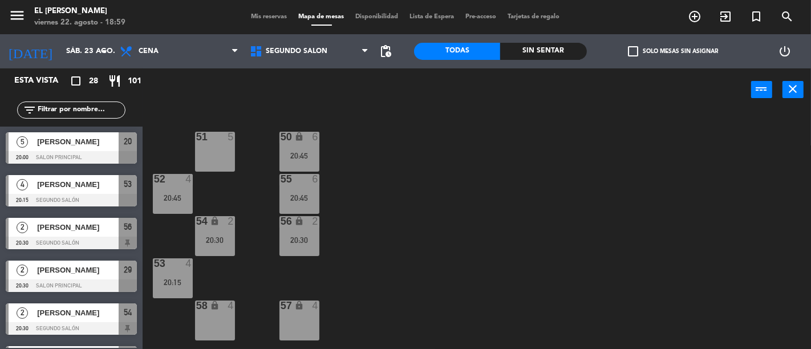
click at [103, 107] on input "text" at bounding box center [81, 110] width 88 height 13
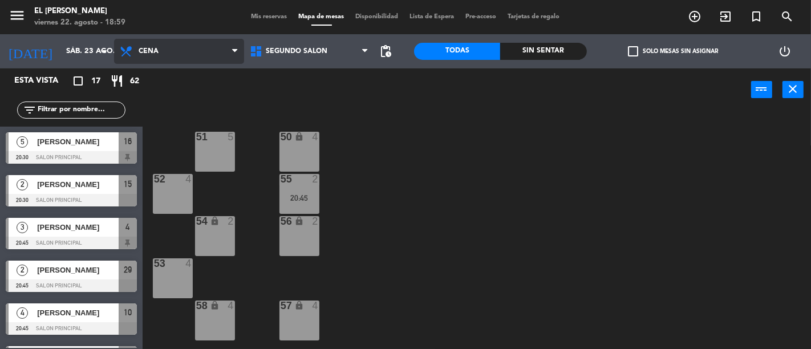
click at [177, 52] on span "Cena" at bounding box center [179, 51] width 130 height 25
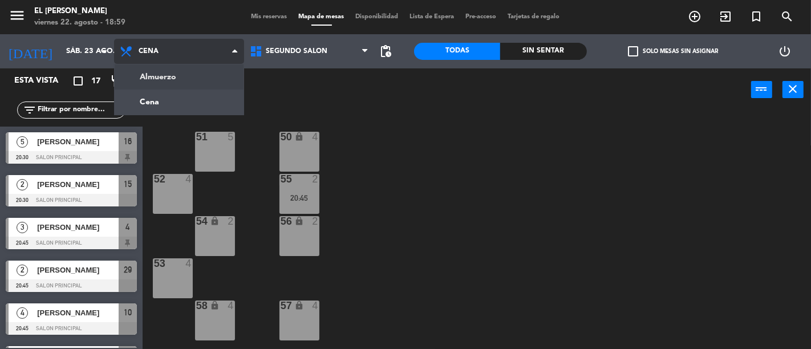
click at [169, 73] on ng-component "menu El [PERSON_NAME] Bodegón viernes 22. agosto - 18:59 Mis reservas Mapa de m…" at bounding box center [405, 174] width 811 height 349
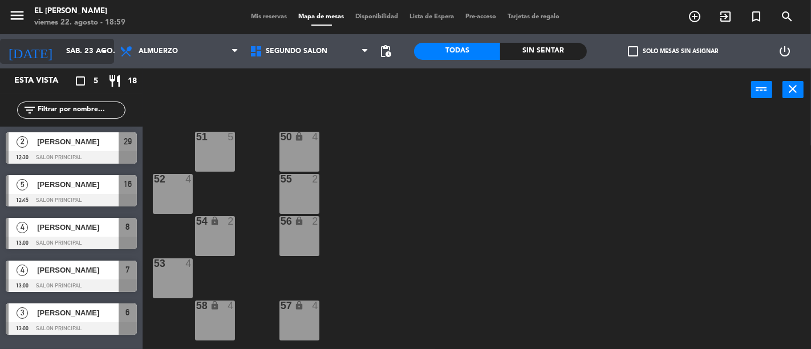
click at [88, 54] on input "sáb. 23 ago." at bounding box center [109, 51] width 99 height 21
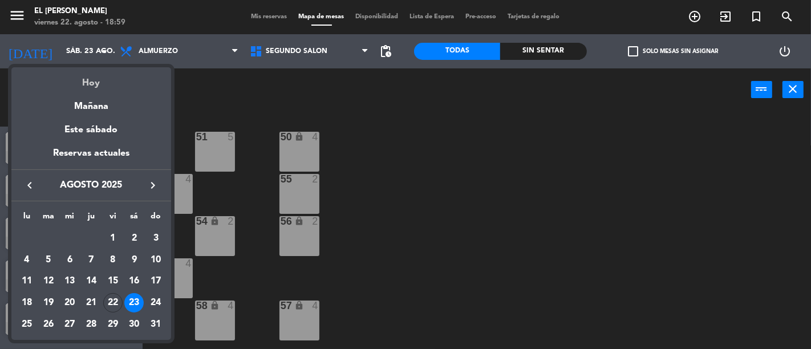
click at [91, 81] on div "Hoy" at bounding box center [91, 78] width 160 height 23
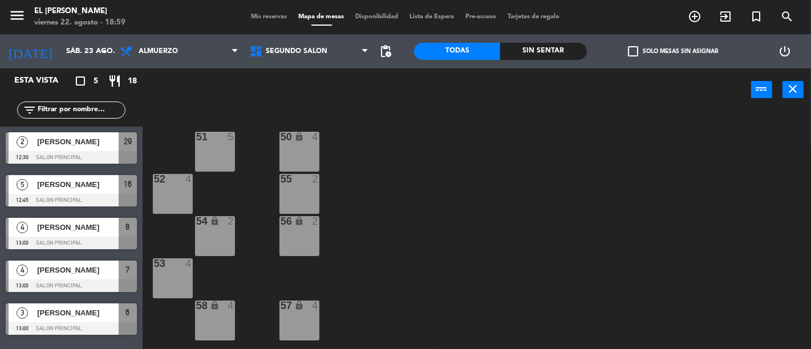
type input "vie. 22 ago."
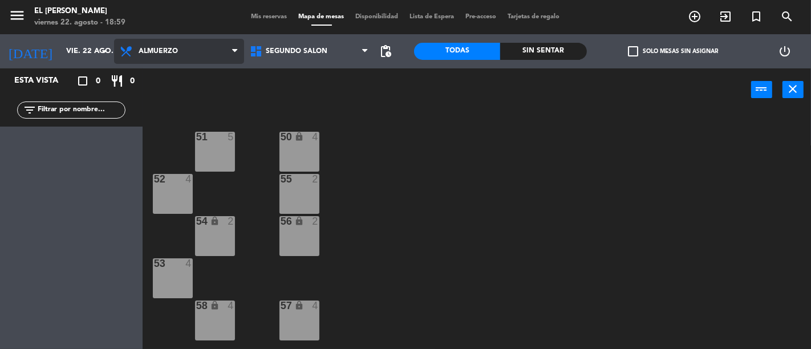
click at [170, 56] on span "Almuerzo" at bounding box center [179, 51] width 130 height 25
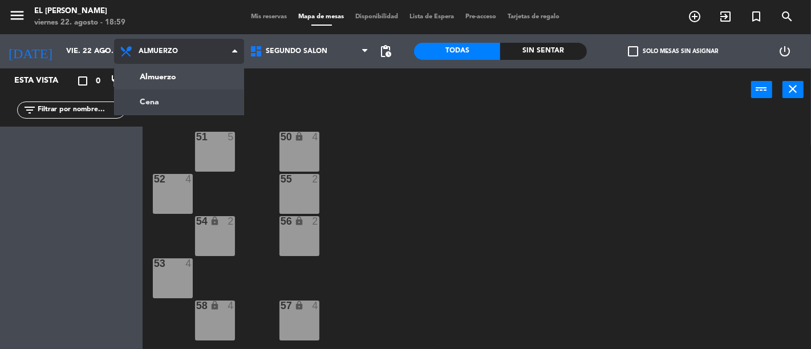
click at [168, 100] on ng-component "menu El [PERSON_NAME] Bodegón viernes 22. agosto - 18:59 Mis reservas Mapa de m…" at bounding box center [405, 174] width 811 height 349
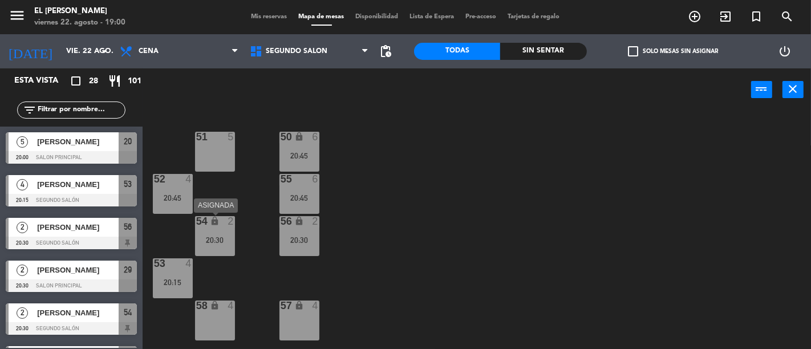
click at [231, 238] on div "20:30" at bounding box center [215, 240] width 40 height 8
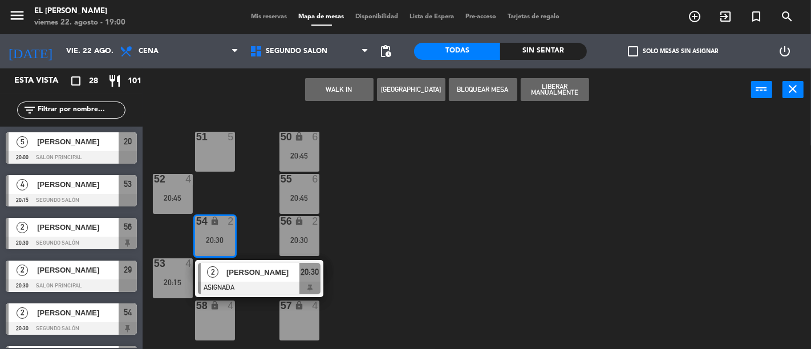
click at [379, 208] on div "50 lock 6 20:45 51 5 52 4 20:45 55 6 20:45 54 lock 2 20:30 2 [PERSON_NAME] ASIG…" at bounding box center [481, 230] width 660 height 238
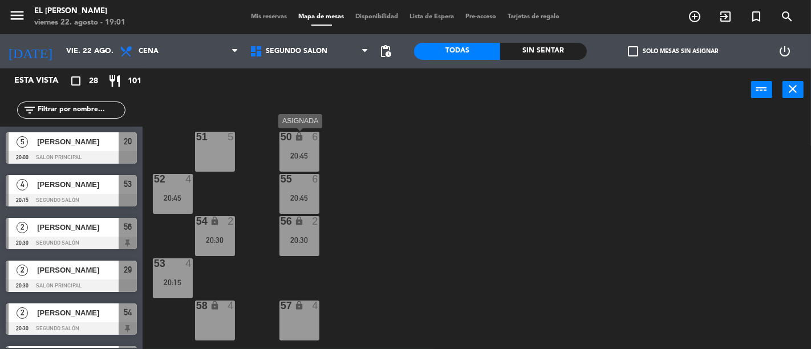
click at [282, 148] on div "50 lock 6 20:45" at bounding box center [299, 152] width 40 height 40
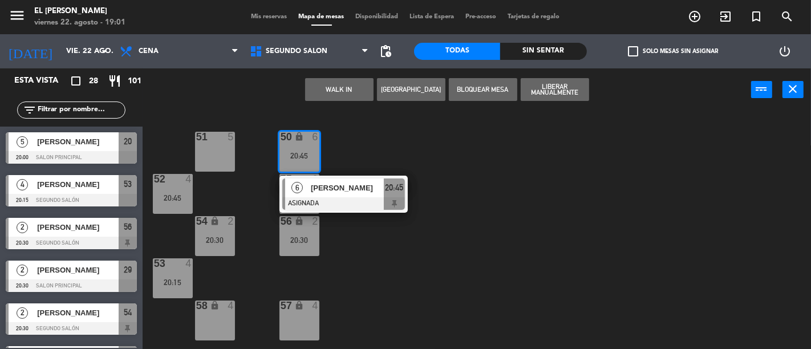
click at [411, 151] on div "50 lock 6 20:45 6 [PERSON_NAME] ASIGNADA 20:45 51 5 52 4 20:45 55 6 20:45 54 lo…" at bounding box center [481, 230] width 660 height 238
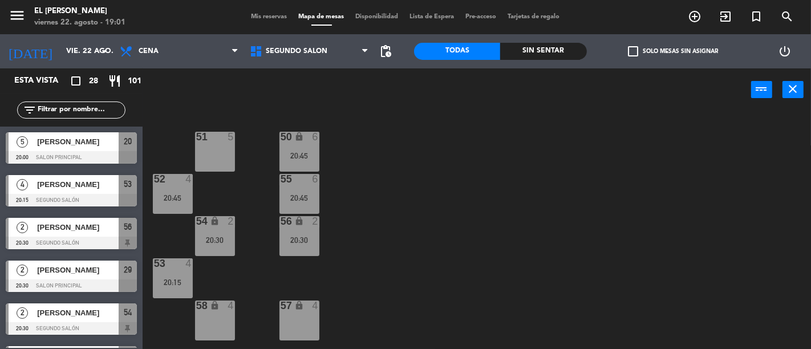
click at [300, 181] on div at bounding box center [299, 179] width 19 height 10
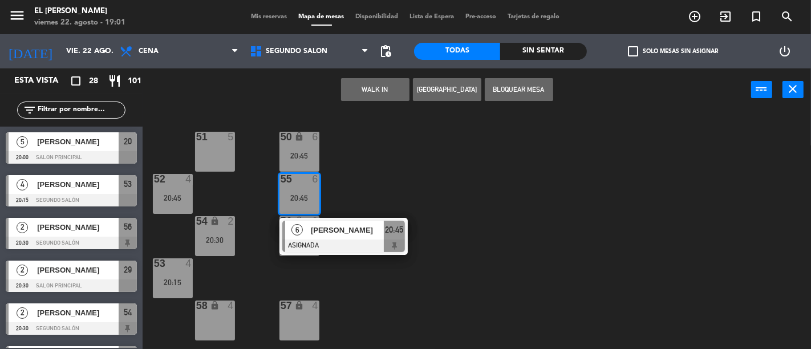
click at [386, 181] on div "50 lock 6 20:45 51 5 52 4 20:45 55 6 20:45 6 [PERSON_NAME] ASIGNADA 20:45 54 lo…" at bounding box center [481, 230] width 660 height 238
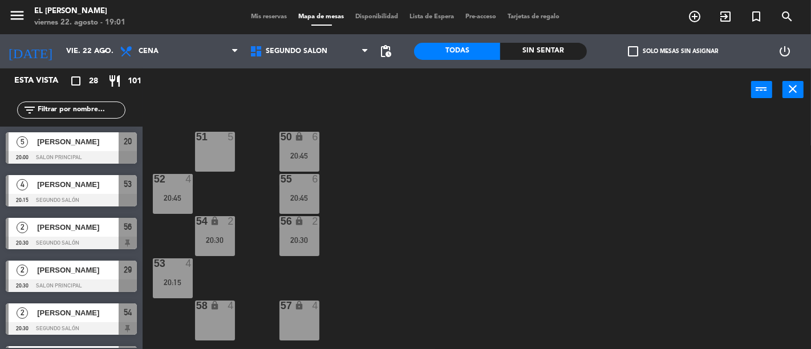
click at [293, 221] on div "lock" at bounding box center [299, 221] width 19 height 11
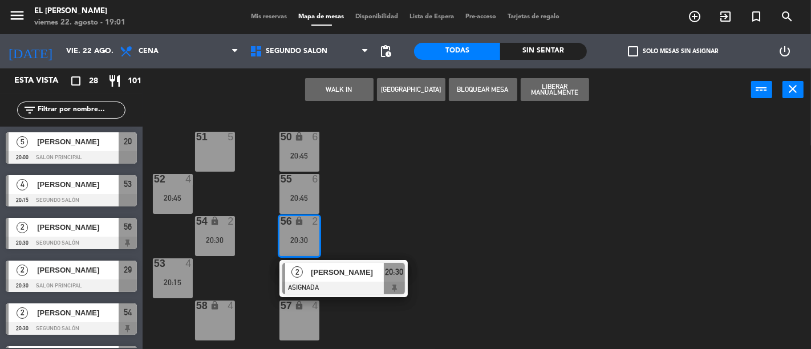
click at [449, 224] on div "50 lock 6 20:45 51 5 52 4 20:45 55 6 20:45 54 lock 2 20:30 56 lock 2 20:30 2 [P…" at bounding box center [481, 230] width 660 height 238
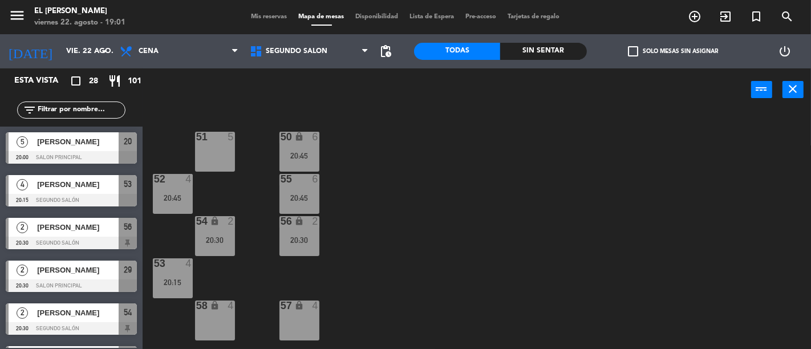
click at [210, 229] on div "54 lock 2 20:30" at bounding box center [215, 236] width 40 height 40
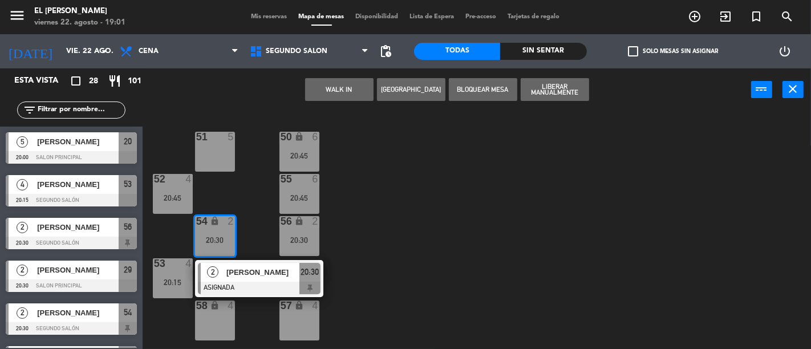
click at [160, 184] on div "52 4" at bounding box center [173, 179] width 40 height 11
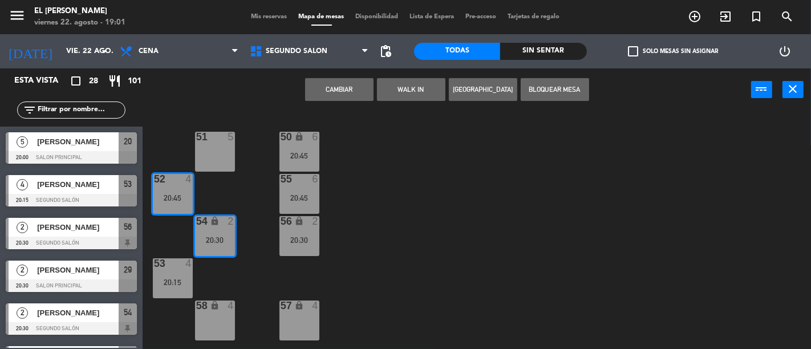
click at [407, 214] on div "50 lock 6 20:45 51 5 52 4 20:45 55 6 20:45 54 lock 2 20:30 56 lock 2 20:30 53 4…" at bounding box center [481, 230] width 660 height 238
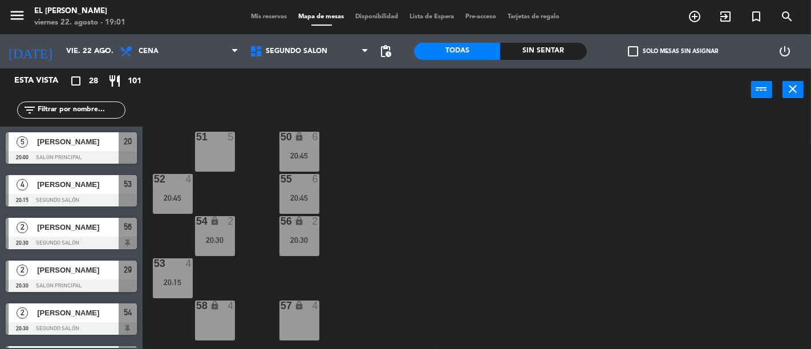
click at [169, 201] on div "20:45" at bounding box center [173, 198] width 40 height 8
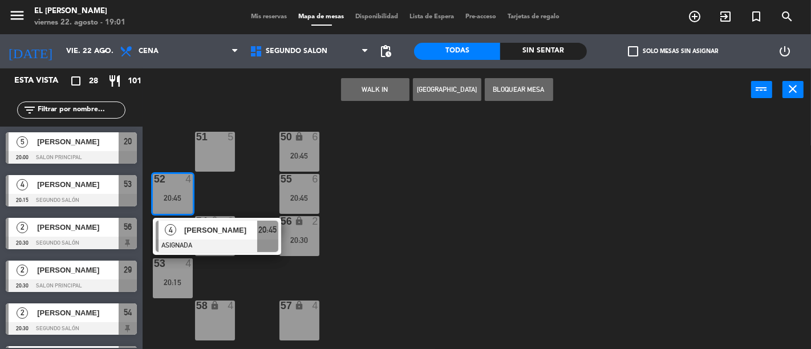
click at [392, 233] on div "50 lock 6 20:45 51 5 52 4 20:45 4 [PERSON_NAME] ASIGNADA 20:45 55 6 20:45 54 lo…" at bounding box center [481, 230] width 660 height 238
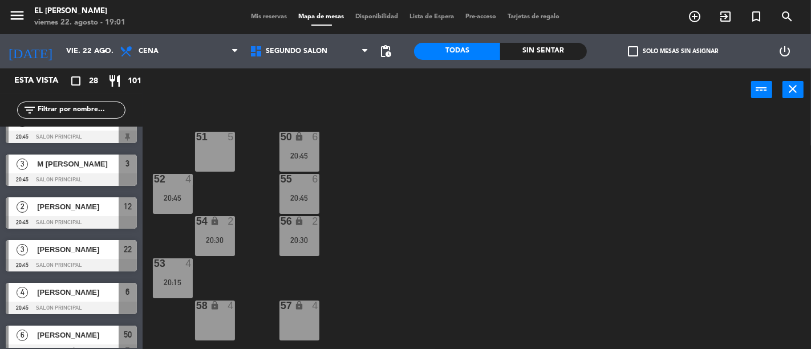
scroll to position [634, 0]
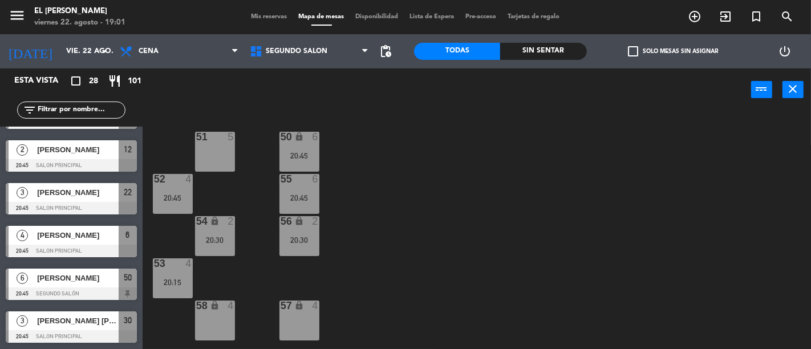
click at [249, 20] on div "Mis reservas Mapa de mesas Disponibilidad Lista de Espera Pre-acceso Tarjetas d…" at bounding box center [406, 17] width 320 height 10
click at [254, 18] on div "Mis reservas Mapa de mesas Disponibilidad Lista de Espera Pre-acceso Tarjetas d…" at bounding box center [406, 17] width 320 height 10
click at [254, 16] on span "Mis reservas" at bounding box center [269, 17] width 47 height 6
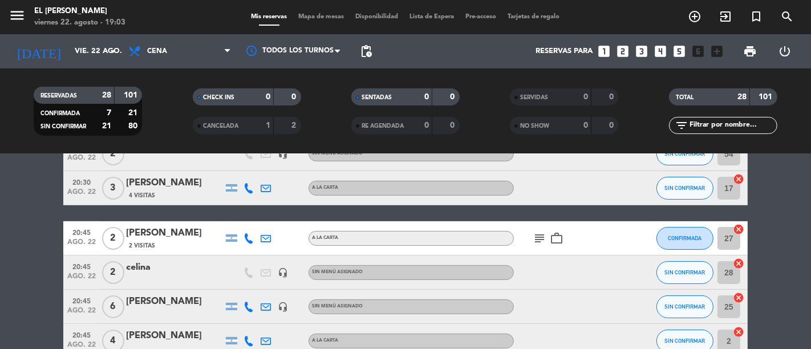
scroll to position [317, 0]
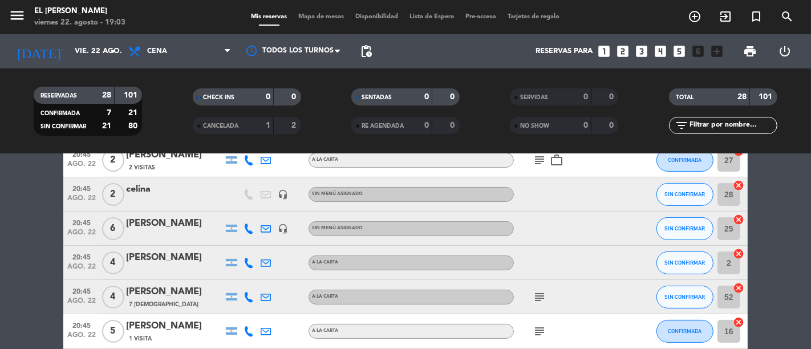
click at [534, 159] on icon "subject" at bounding box center [540, 160] width 14 height 14
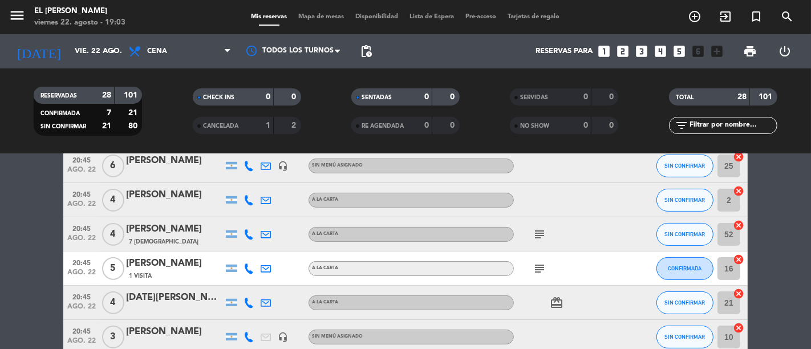
scroll to position [380, 0]
click at [535, 233] on icon "subject" at bounding box center [540, 234] width 14 height 14
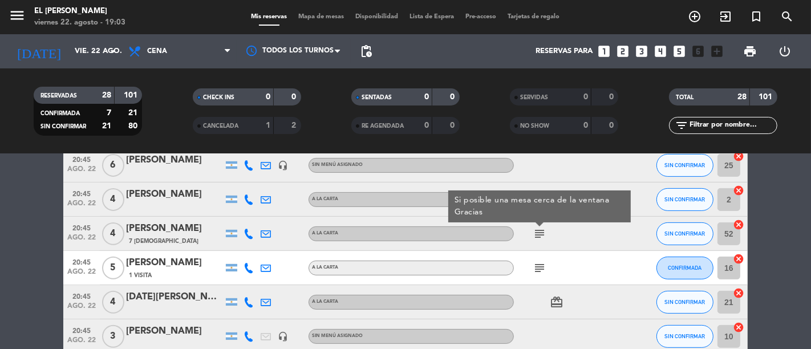
click at [539, 264] on icon "subject" at bounding box center [540, 268] width 14 height 14
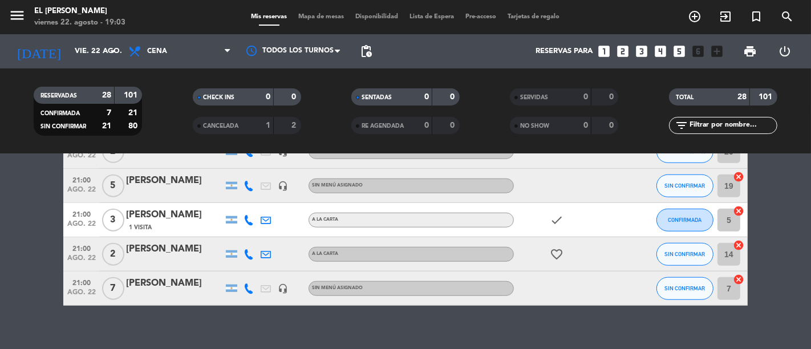
scroll to position [936, 0]
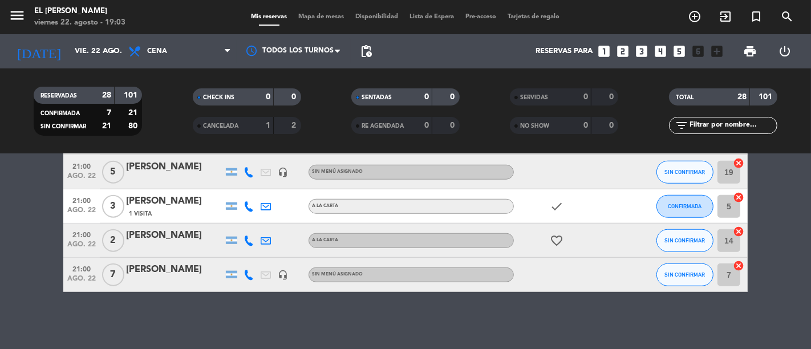
click at [303, 12] on div "Mis reservas Mapa de mesas Disponibilidad Lista de Espera Pre-acceso Tarjetas d…" at bounding box center [406, 17] width 320 height 10
click at [309, 15] on span "Mapa de mesas" at bounding box center [321, 17] width 57 height 6
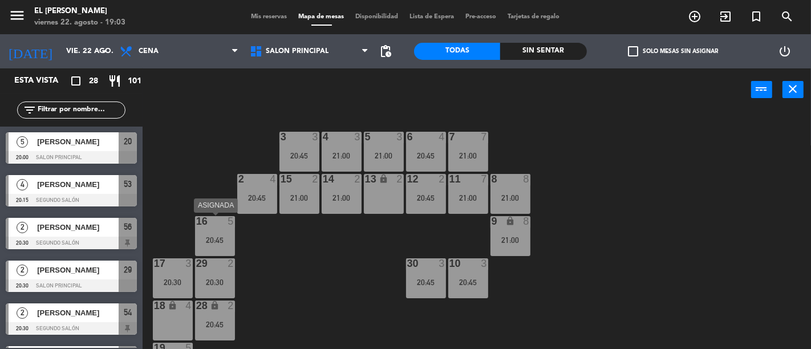
click at [224, 218] on div at bounding box center [214, 221] width 19 height 10
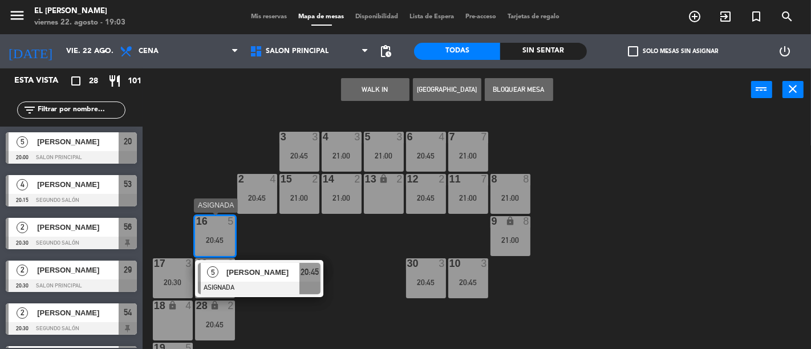
click at [303, 273] on span "20:45" at bounding box center [310, 272] width 18 height 14
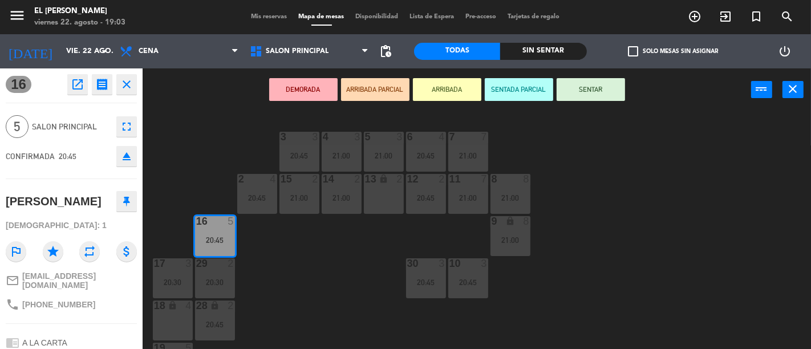
click at [311, 83] on button "DEMORADA" at bounding box center [303, 89] width 68 height 23
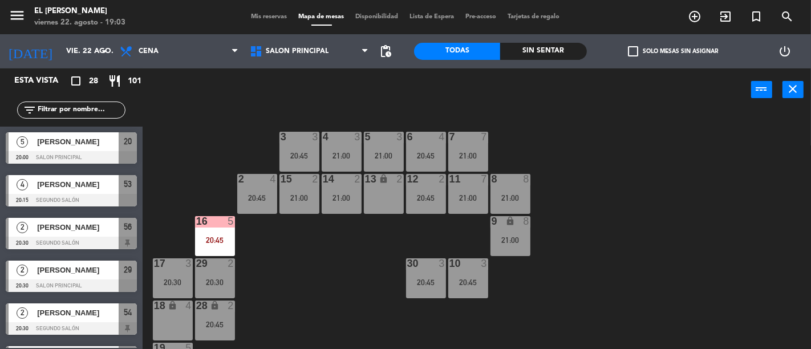
click at [269, 15] on span "Mis reservas" at bounding box center [269, 17] width 47 height 6
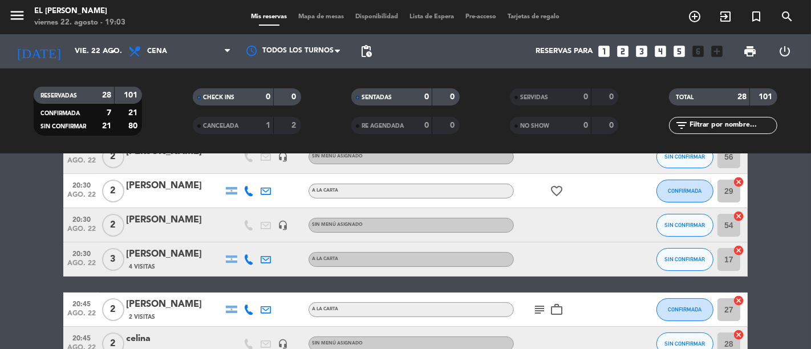
scroll to position [190, 0]
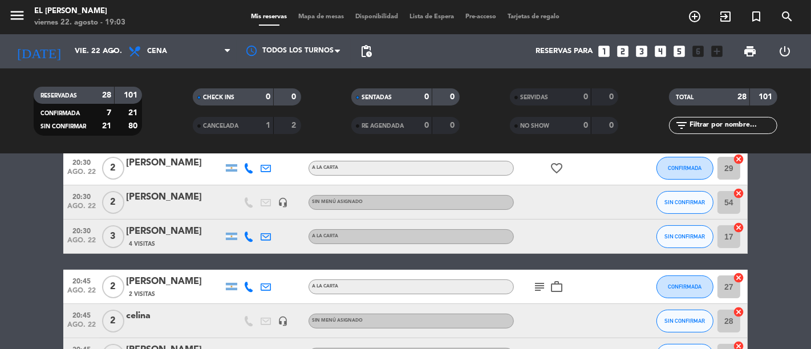
click at [537, 290] on icon "subject" at bounding box center [540, 287] width 14 height 14
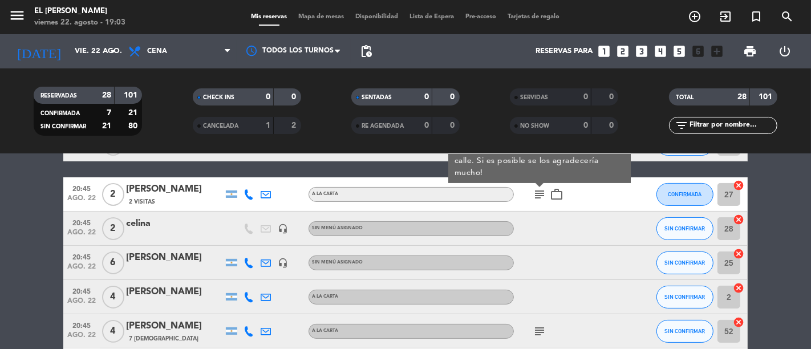
scroll to position [317, 0]
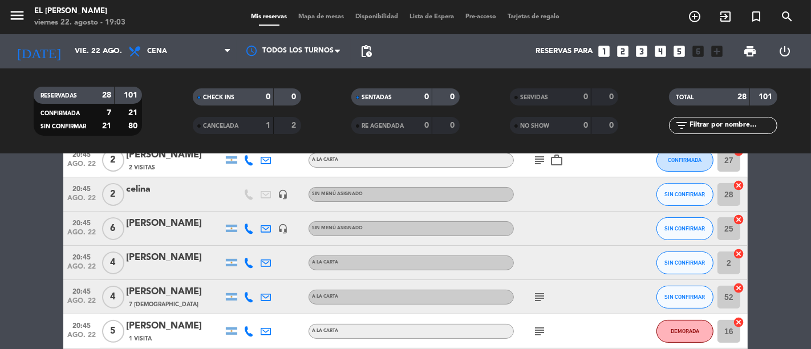
click at [533, 293] on icon "subject" at bounding box center [540, 297] width 14 height 14
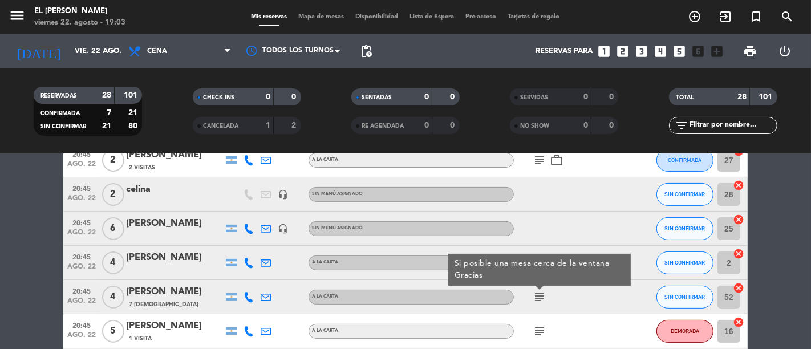
click at [197, 291] on div "[PERSON_NAME]" at bounding box center [174, 292] width 97 height 15
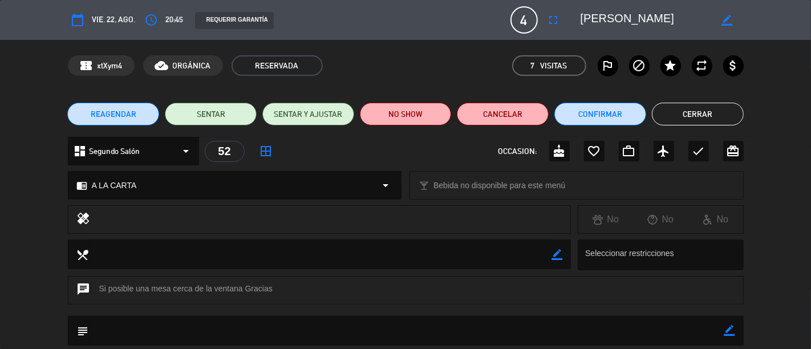
click at [13, 187] on div "chrome_reader_mode A LA CARTA arrow_drop_down local_bar Bebida no disponible pa…" at bounding box center [405, 191] width 811 height 29
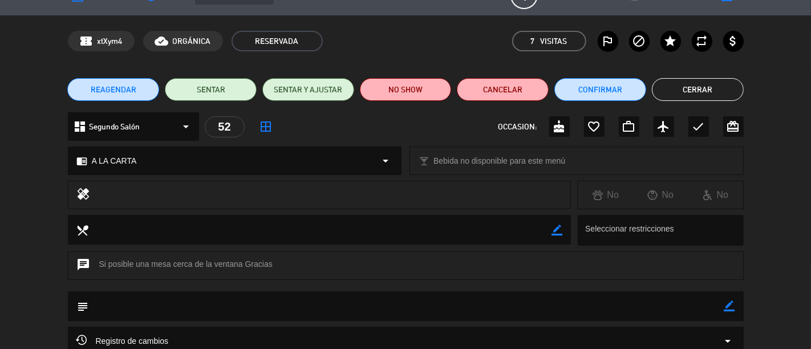
scroll to position [0, 0]
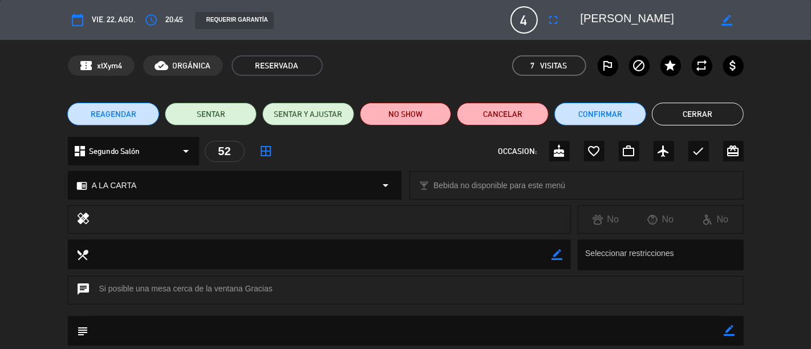
click at [654, 110] on button "Cerrar" at bounding box center [698, 114] width 92 height 23
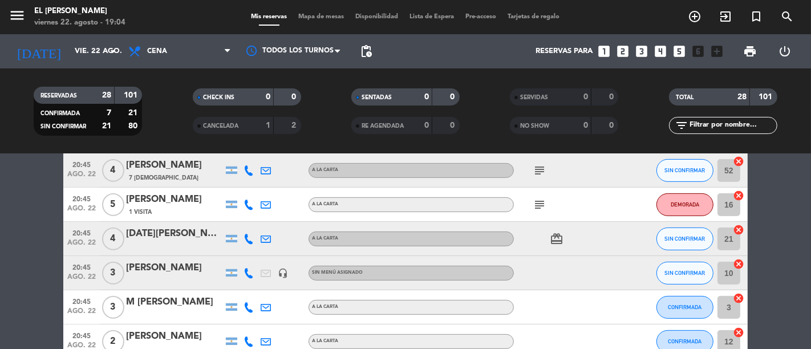
scroll to position [380, 0]
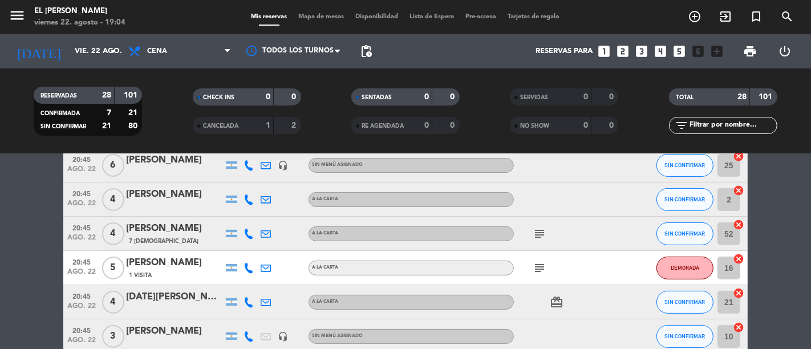
click at [541, 237] on icon "subject" at bounding box center [540, 234] width 14 height 14
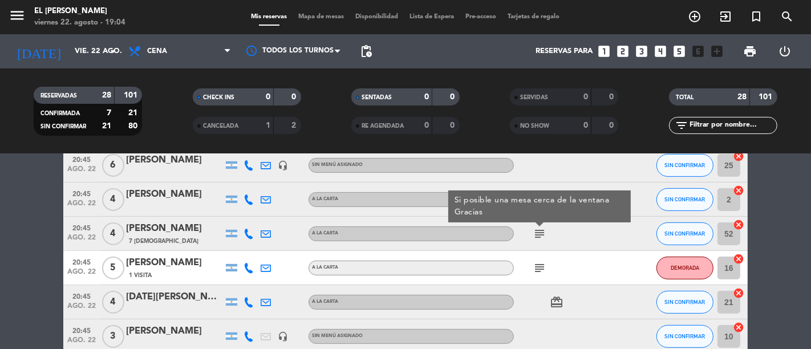
click at [602, 263] on div "subject" at bounding box center [565, 268] width 103 height 34
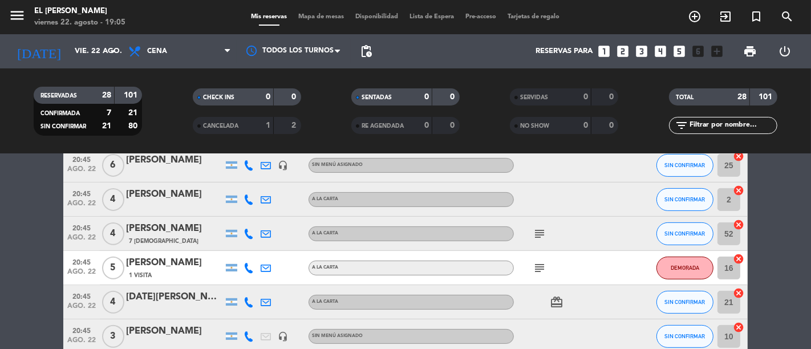
click at [540, 240] on icon "subject" at bounding box center [540, 234] width 14 height 14
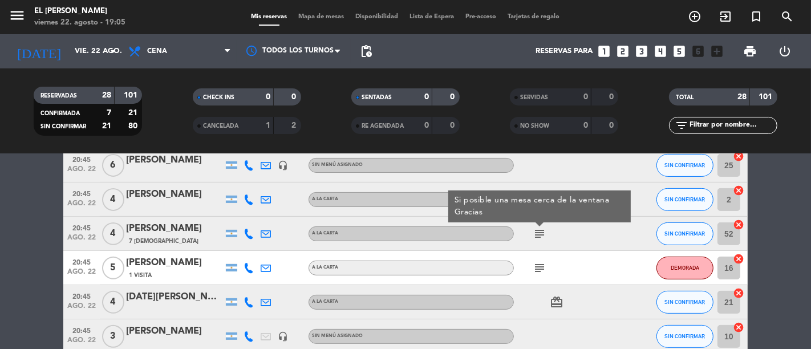
click at [602, 236] on div "subject Si posible una mesa cerca de la ventana Gracias" at bounding box center [565, 234] width 103 height 34
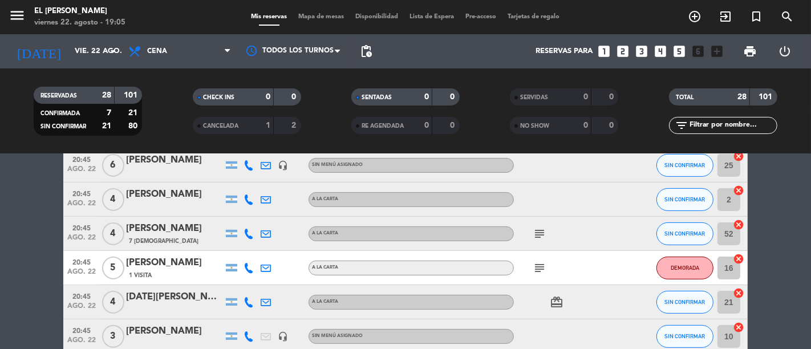
click at [538, 231] on icon "subject" at bounding box center [540, 234] width 14 height 14
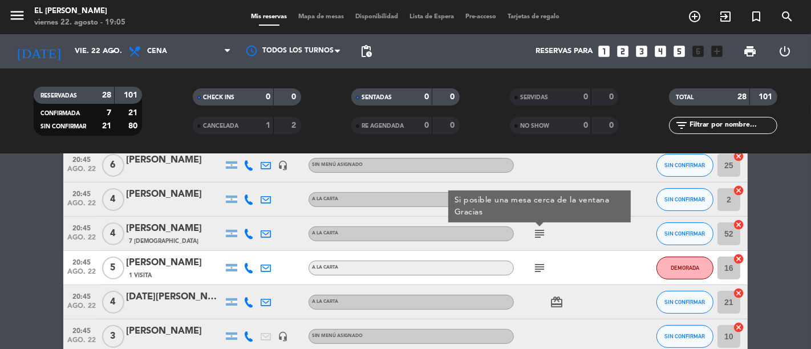
click at [581, 233] on div "subject Si posible una mesa cerca de la ventana Gracias" at bounding box center [565, 234] width 103 height 34
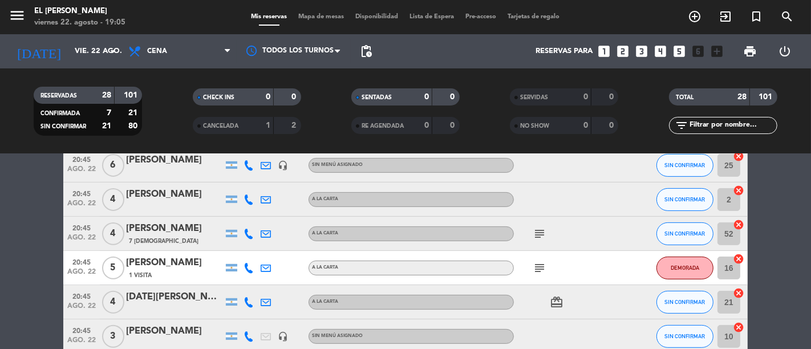
click at [544, 234] on icon "subject" at bounding box center [540, 234] width 14 height 14
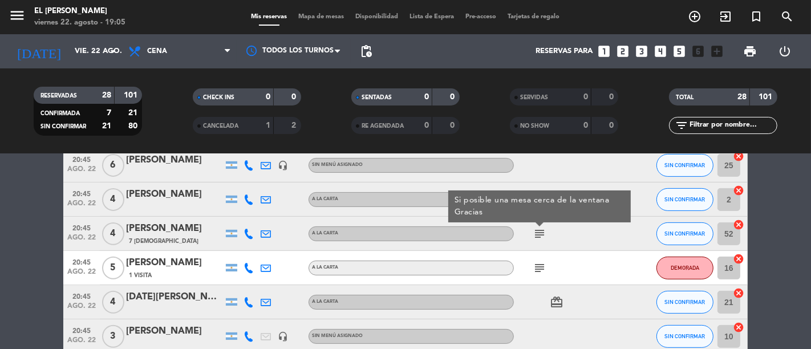
click at [587, 234] on div "subject Si posible una mesa cerca de la ventana Gracias" at bounding box center [565, 234] width 103 height 34
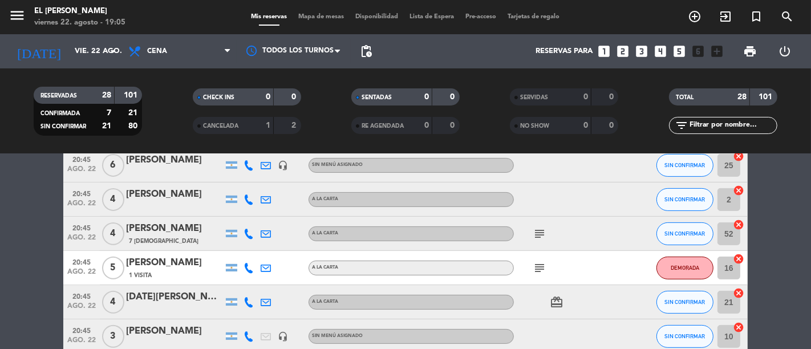
click at [540, 233] on icon "subject" at bounding box center [540, 234] width 14 height 14
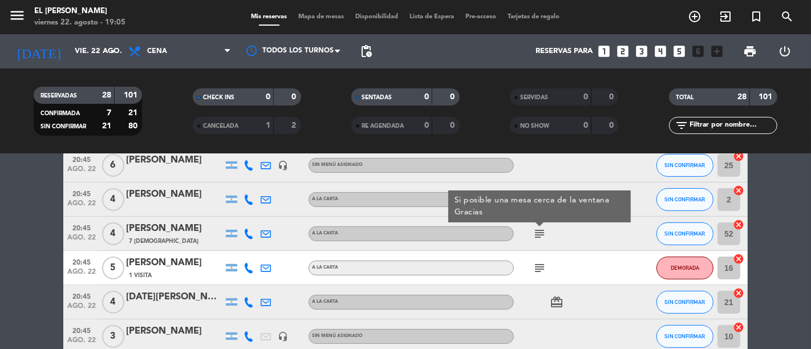
click at [577, 234] on div "subject Si posible una mesa cerca de la ventana Gracias" at bounding box center [565, 234] width 103 height 34
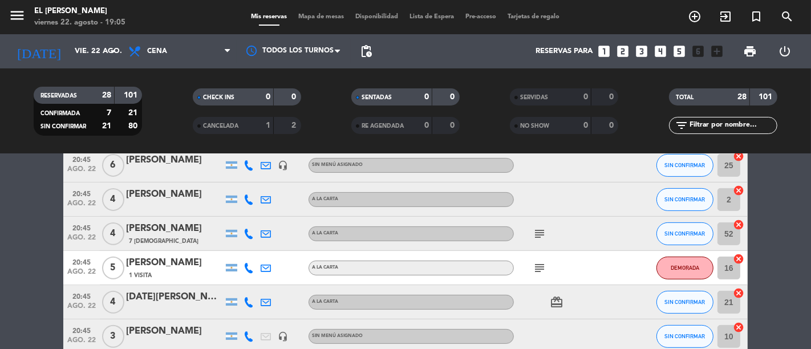
click at [536, 232] on icon "subject" at bounding box center [540, 234] width 14 height 14
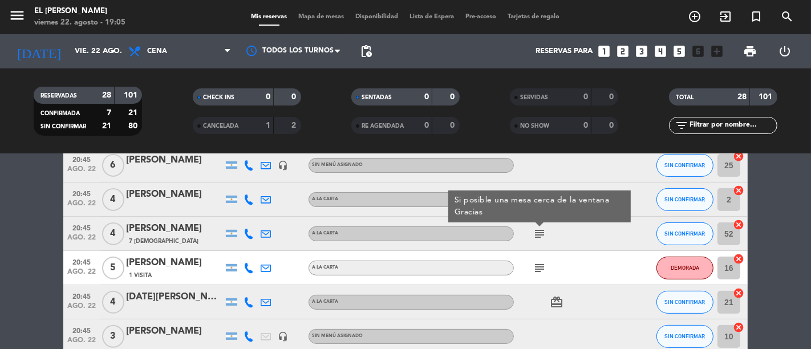
click at [580, 233] on div "subject Si posible una mesa cerca de la ventana Gracias" at bounding box center [565, 234] width 103 height 34
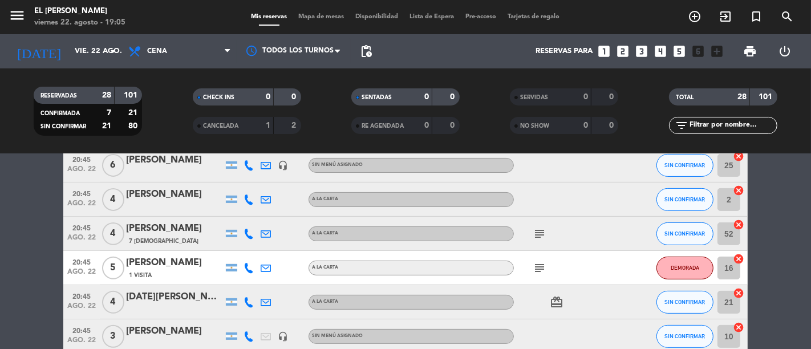
click at [537, 234] on icon "subject" at bounding box center [540, 234] width 14 height 14
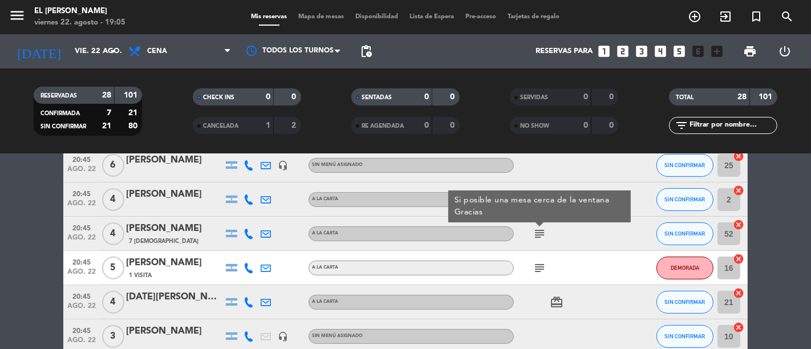
click at [591, 236] on div "subject Si posible una mesa cerca de la ventana Gracias" at bounding box center [565, 234] width 103 height 34
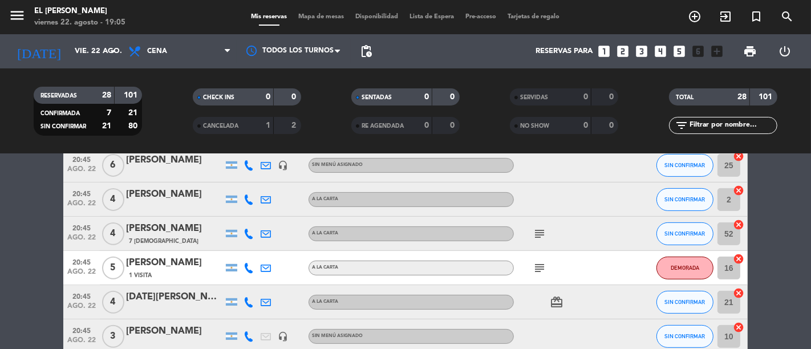
click at [541, 234] on icon "subject" at bounding box center [540, 234] width 14 height 14
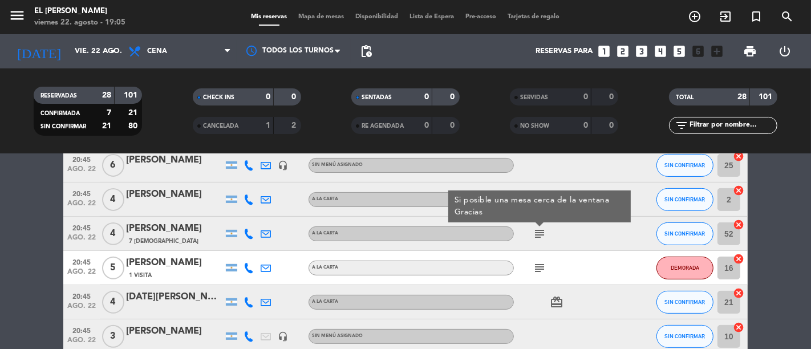
click at [579, 237] on div "subject Si posible una mesa cerca de la ventana Gracias" at bounding box center [565, 234] width 103 height 34
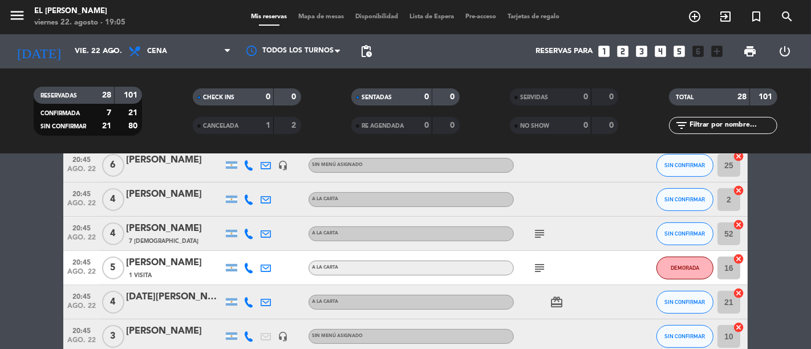
click at [542, 233] on icon "subject" at bounding box center [540, 234] width 14 height 14
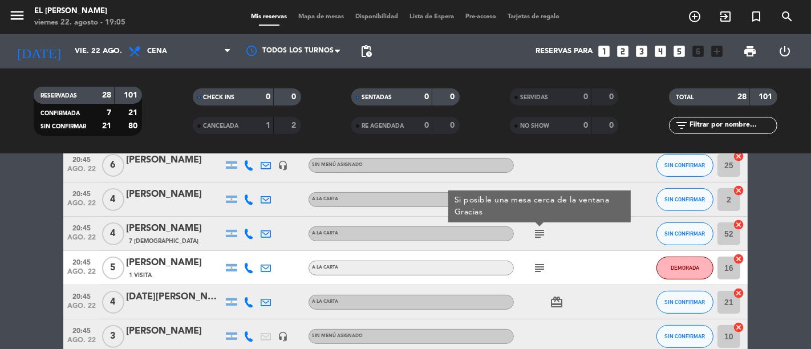
click at [579, 238] on div "subject Si posible una mesa cerca de la ventana Gracias" at bounding box center [565, 234] width 103 height 34
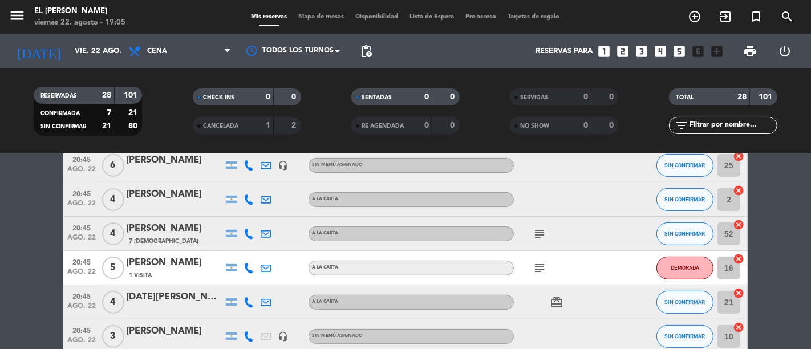
click at [539, 265] on icon "subject" at bounding box center [540, 268] width 14 height 14
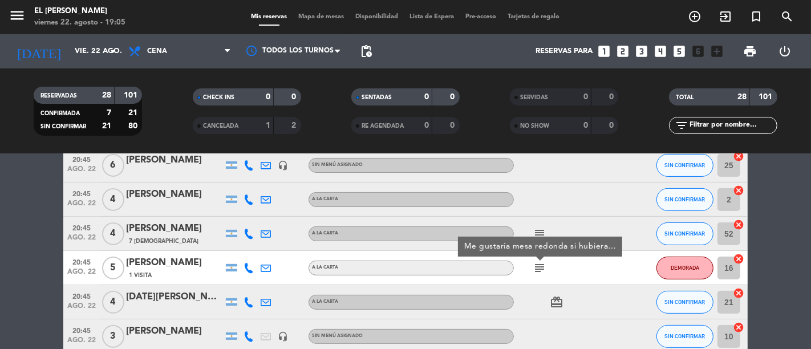
click at [590, 219] on div "subject" at bounding box center [565, 234] width 103 height 34
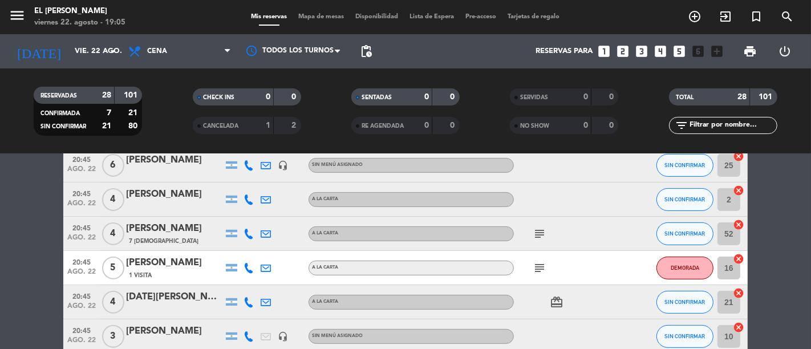
click at [314, 16] on span "Mapa de mesas" at bounding box center [321, 17] width 57 height 6
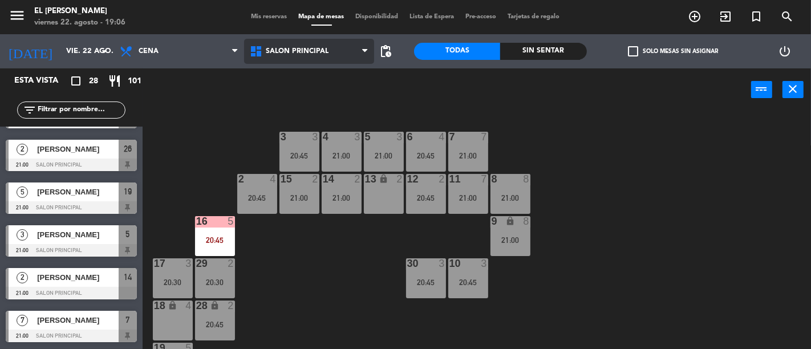
click at [305, 47] on span "Salon Principal" at bounding box center [297, 51] width 63 height 8
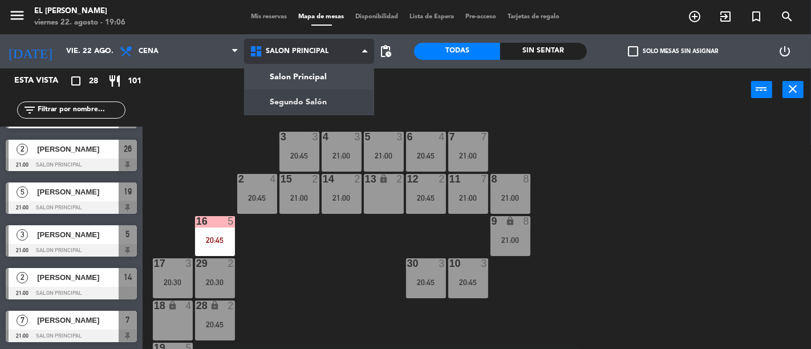
click at [334, 98] on ng-component "menu El [PERSON_NAME] Bodegón viernes 22. agosto - 19:06 Mis reservas Mapa de m…" at bounding box center [405, 174] width 811 height 349
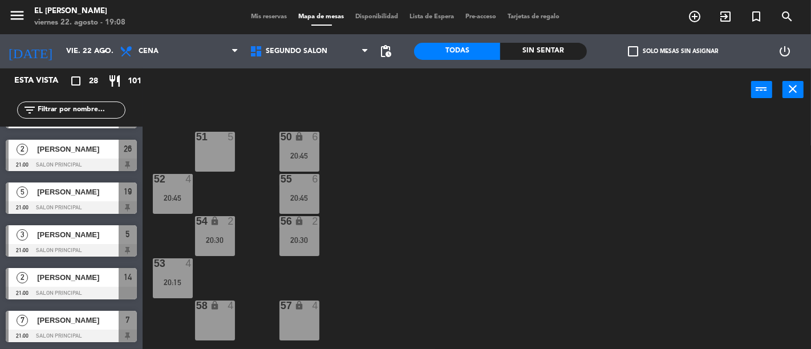
click at [227, 321] on div "58 lock 4" at bounding box center [215, 321] width 40 height 40
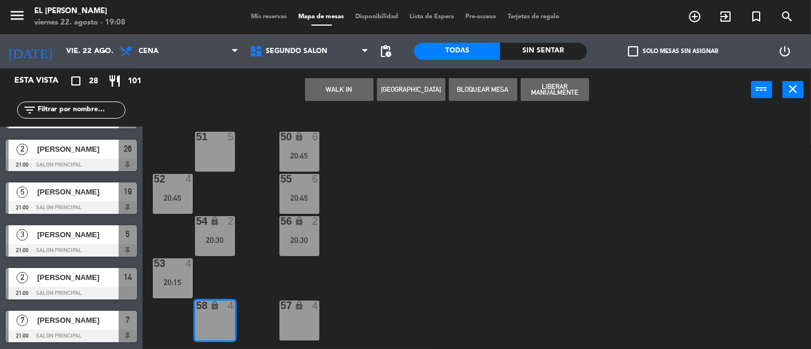
click at [404, 309] on div "50 lock 6 20:45 51 5 52 4 20:45 55 6 20:45 54 lock 2 20:30 56 lock 2 20:30 53 4…" at bounding box center [481, 230] width 660 height 238
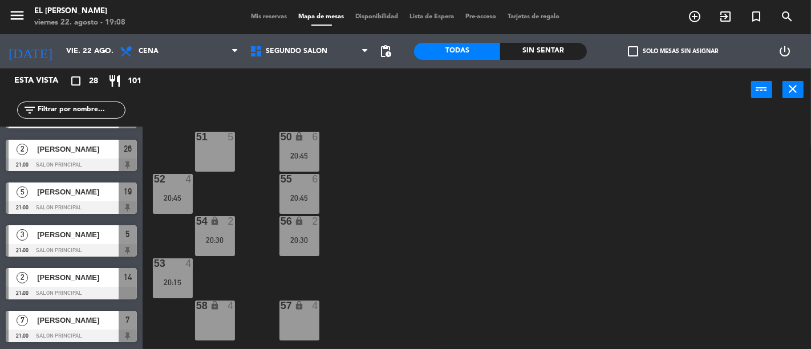
click at [309, 318] on div "57 lock 4" at bounding box center [299, 321] width 40 height 40
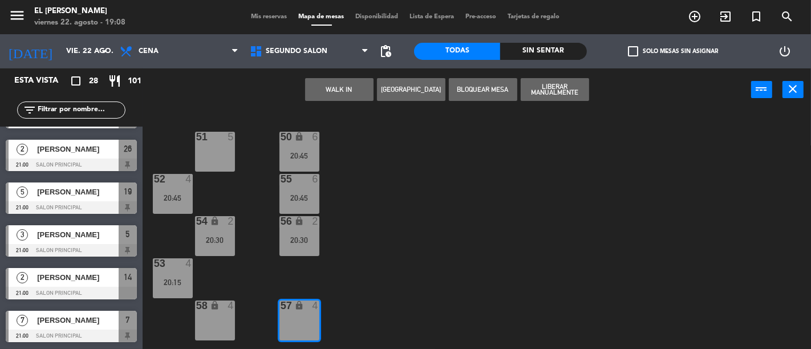
drag, startPoint x: 407, startPoint y: 260, endPoint x: 284, endPoint y: 277, distance: 123.9
click at [406, 260] on div "50 lock 6 20:45 51 5 52 4 20:45 55 6 20:45 54 lock 2 20:30 56 lock 2 20:30 53 4…" at bounding box center [481, 230] width 660 height 238
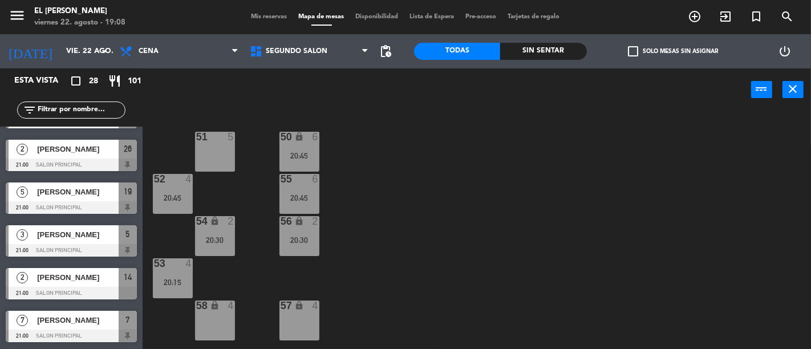
click at [204, 315] on div "58 lock 4" at bounding box center [215, 321] width 40 height 40
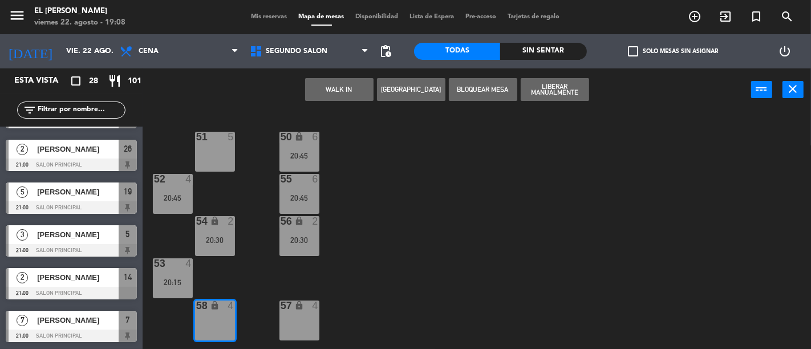
click at [396, 90] on button "[GEOGRAPHIC_DATA]" at bounding box center [411, 89] width 68 height 23
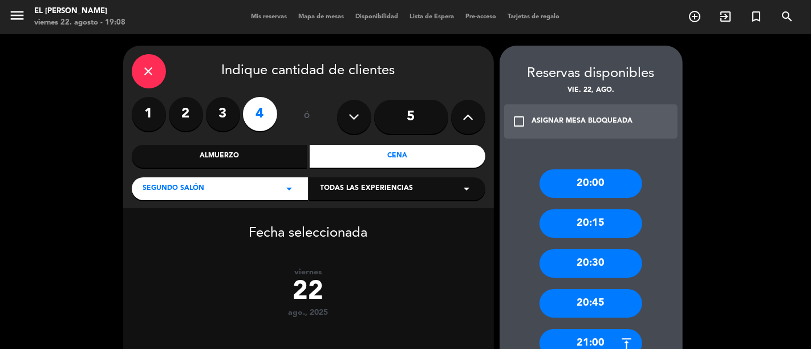
click at [187, 118] on label "2" at bounding box center [186, 114] width 34 height 34
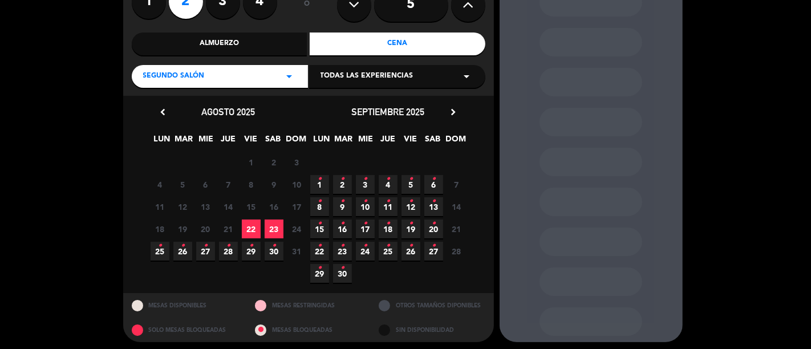
scroll to position [116, 0]
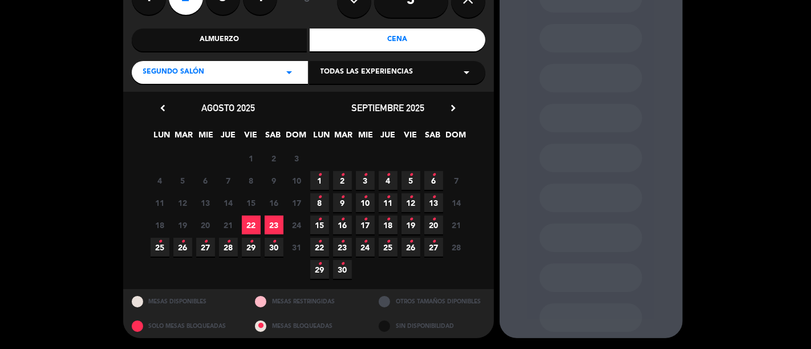
click at [247, 224] on span "22" at bounding box center [251, 225] width 19 height 19
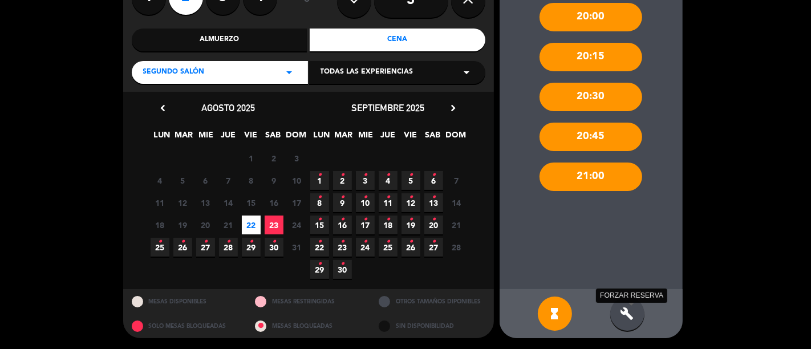
click at [626, 309] on icon "build" at bounding box center [628, 314] width 14 height 14
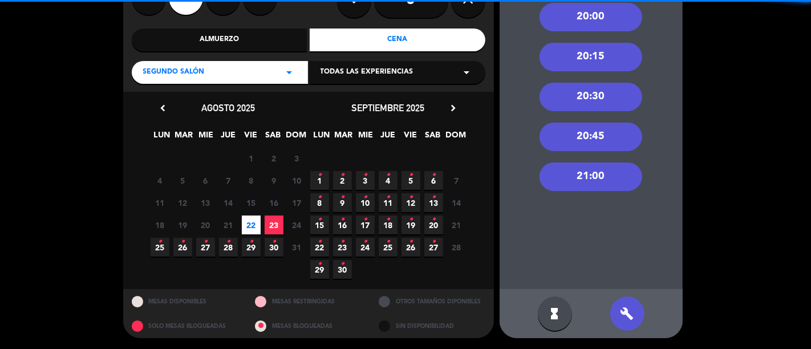
click at [607, 185] on div "21:00" at bounding box center [591, 177] width 103 height 29
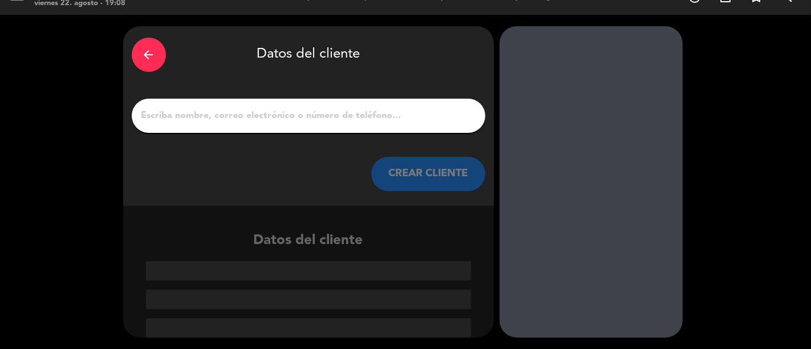
click at [400, 110] on input "1" at bounding box center [308, 116] width 337 height 16
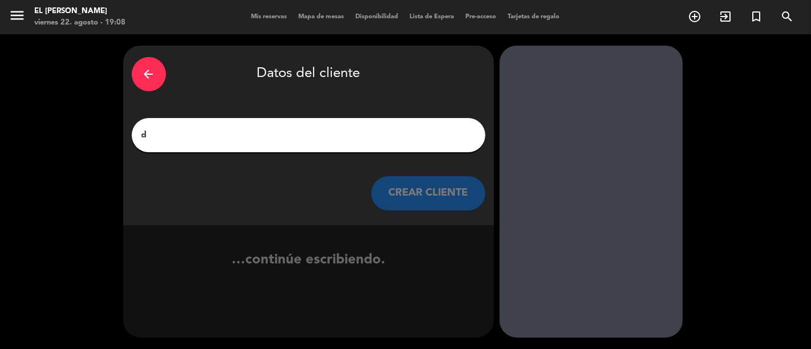
scroll to position [0, 0]
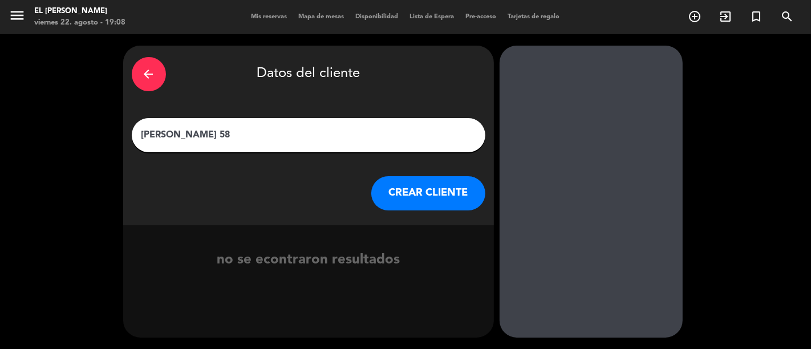
type input "[PERSON_NAME] 58"
click at [441, 192] on button "CREAR CLIENTE" at bounding box center [428, 193] width 114 height 34
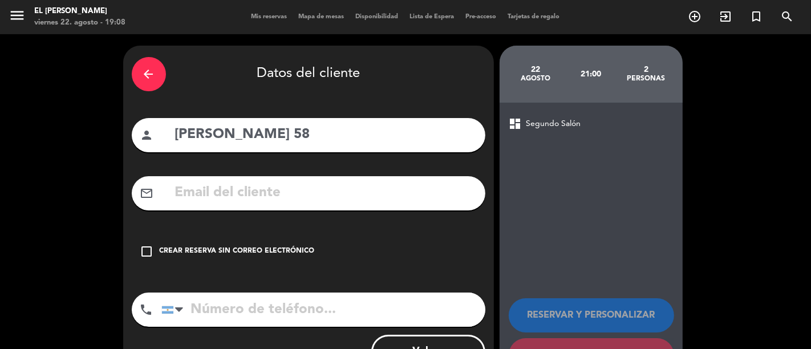
click at [257, 242] on div "check_box_outline_blank Crear reserva sin correo electrónico" at bounding box center [309, 251] width 354 height 34
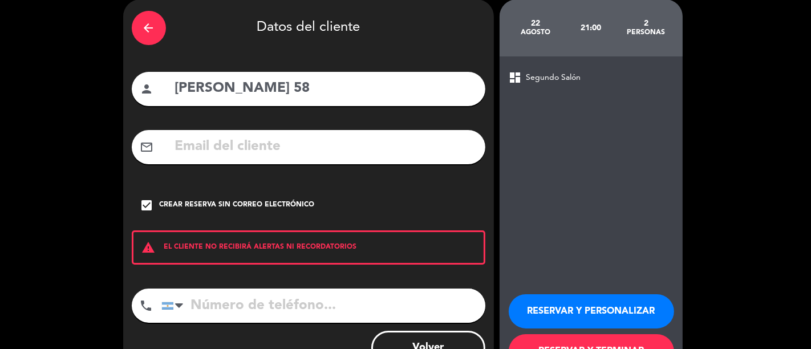
scroll to position [90, 0]
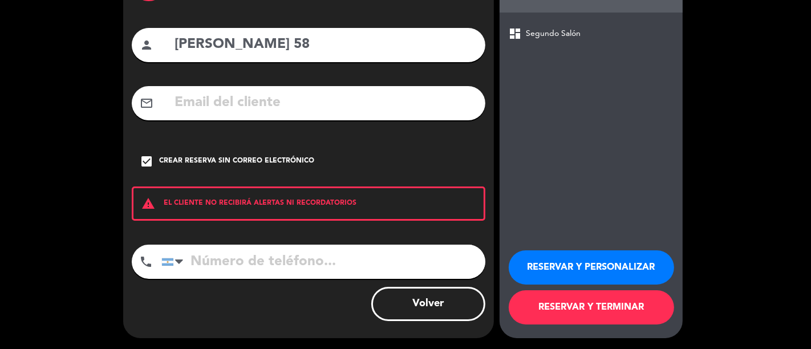
drag, startPoint x: 537, startPoint y: 304, endPoint x: 535, endPoint y: 297, distance: 7.2
click at [537, 303] on button "RESERVAR Y TERMINAR" at bounding box center [591, 307] width 165 height 34
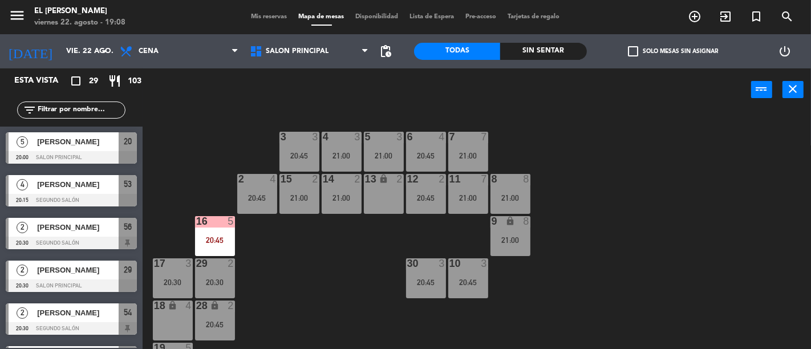
click at [347, 274] on div "3 3 20:45 4 3 21:00 5 3 21:00 6 4 20:45 7 7 21:00 2 4 20:45 15 2 21:00 14 2 21:…" at bounding box center [481, 230] width 660 height 238
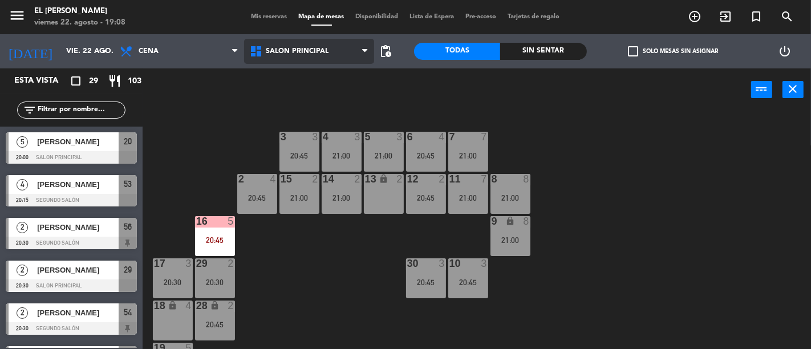
click at [319, 49] on span "Salon Principal" at bounding box center [297, 51] width 63 height 8
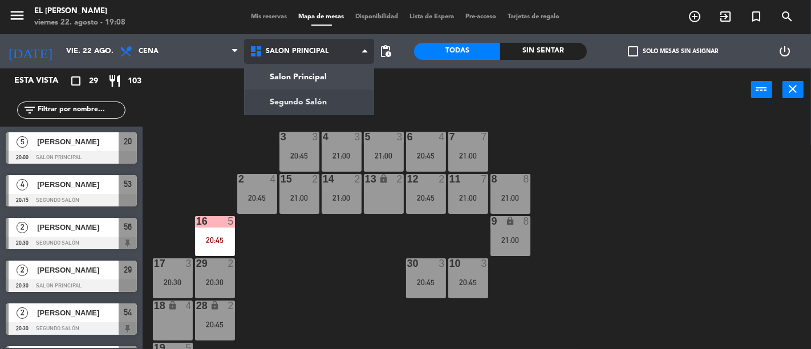
click at [327, 99] on ng-component "menu El [PERSON_NAME] Bodegón viernes 22. agosto - 19:08 Mis reservas Mapa de m…" at bounding box center [405, 174] width 811 height 349
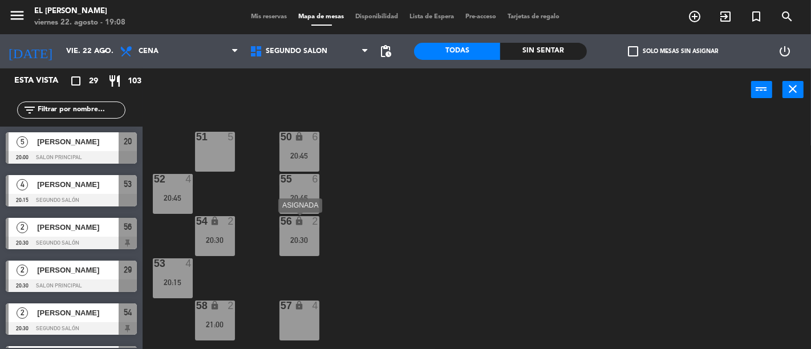
click at [310, 234] on div "56 lock 2 20:30" at bounding box center [299, 236] width 40 height 40
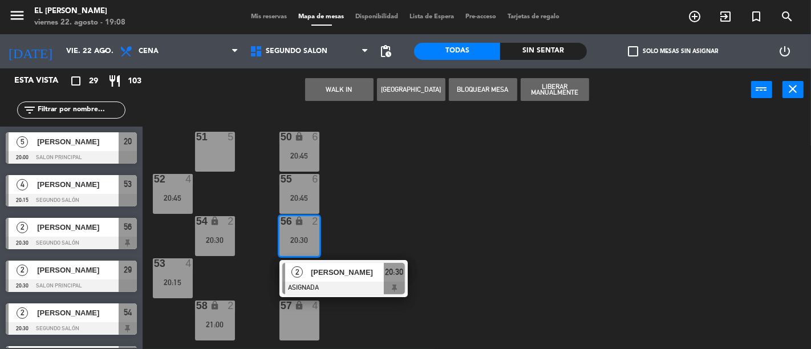
click at [386, 234] on div "50 lock 6 20:45 51 5 52 4 20:45 55 6 20:45 54 lock 2 20:30 56 lock 2 20:30 2 [P…" at bounding box center [481, 230] width 660 height 238
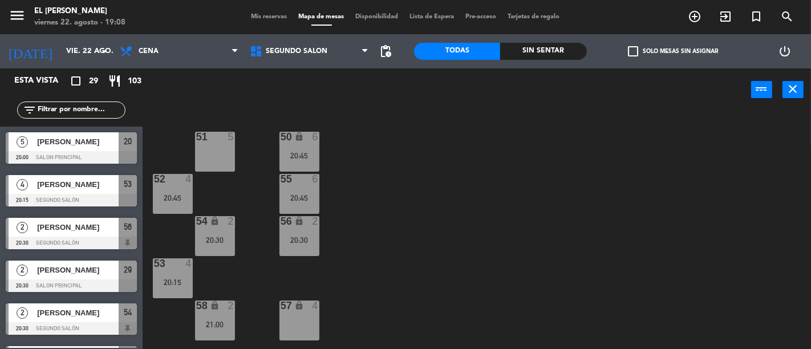
click at [221, 230] on div "54 lock 2 20:30" at bounding box center [215, 236] width 40 height 40
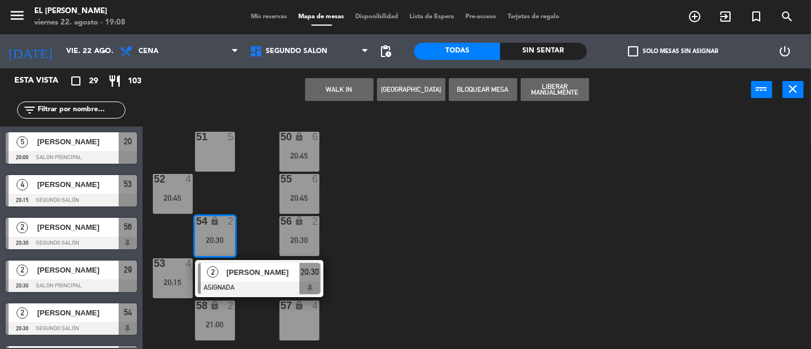
click at [400, 249] on div "50 lock 6 20:45 51 5 52 4 20:45 55 6 20:45 54 lock 2 20:30 2 [PERSON_NAME] ASIG…" at bounding box center [481, 230] width 660 height 238
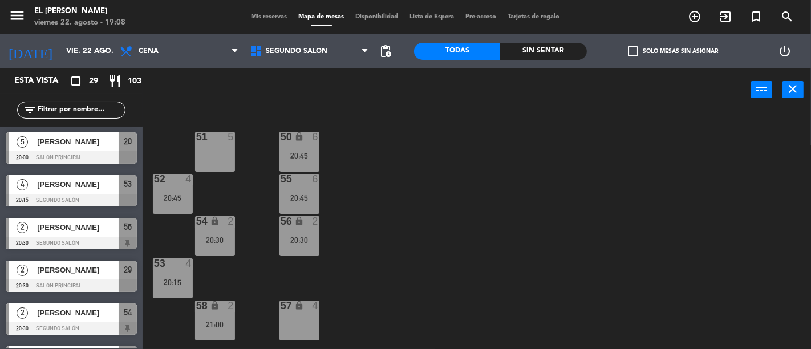
click at [186, 180] on div "4" at bounding box center [188, 179] width 7 height 10
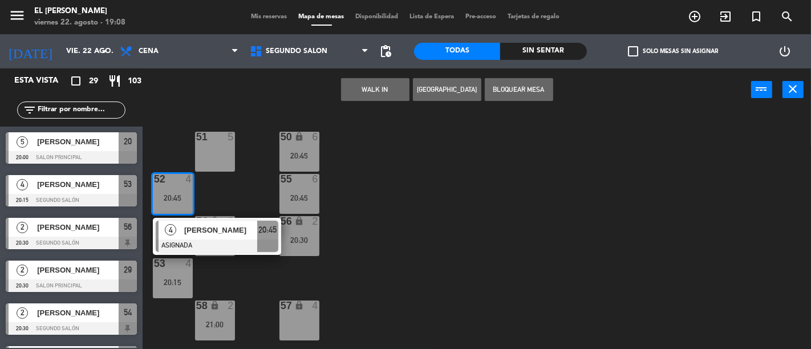
click at [416, 251] on div "50 lock 6 20:45 51 5 52 4 20:45 4 [PERSON_NAME] ASIGNADA 20:45 55 6 20:45 54 lo…" at bounding box center [481, 230] width 660 height 238
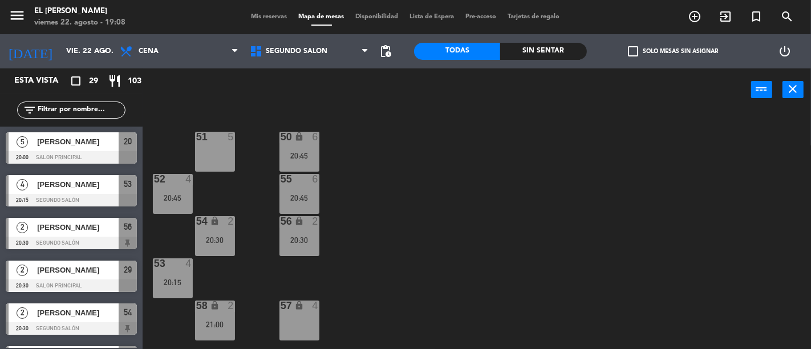
click at [293, 187] on div "55 6 20:45" at bounding box center [299, 194] width 40 height 40
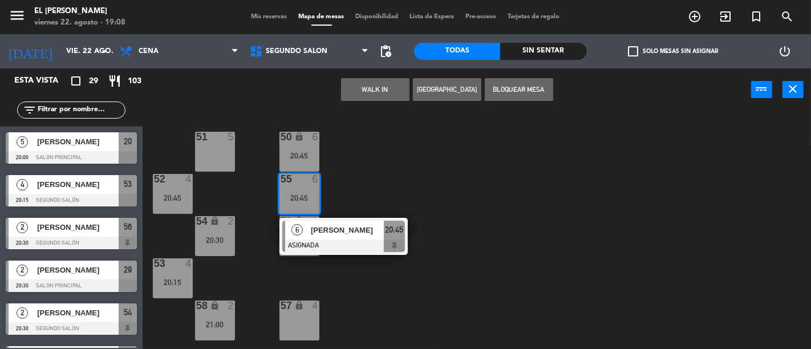
click at [413, 186] on div "50 lock 6 20:45 51 5 52 4 20:45 55 6 20:45 6 [PERSON_NAME] ASIGNADA 20:45 54 lo…" at bounding box center [481, 230] width 660 height 238
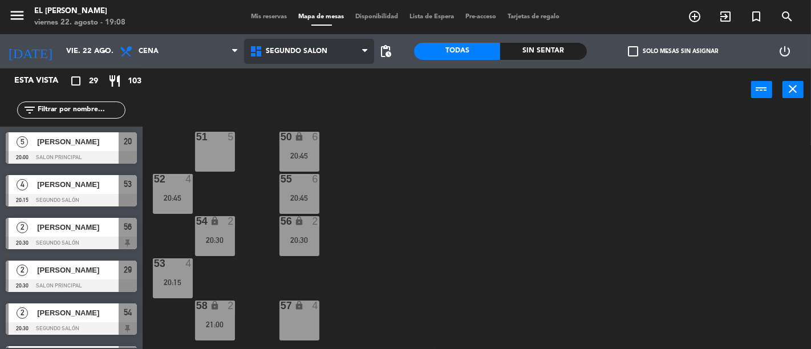
click at [297, 54] on span "Segundo Salón" at bounding box center [297, 51] width 62 height 8
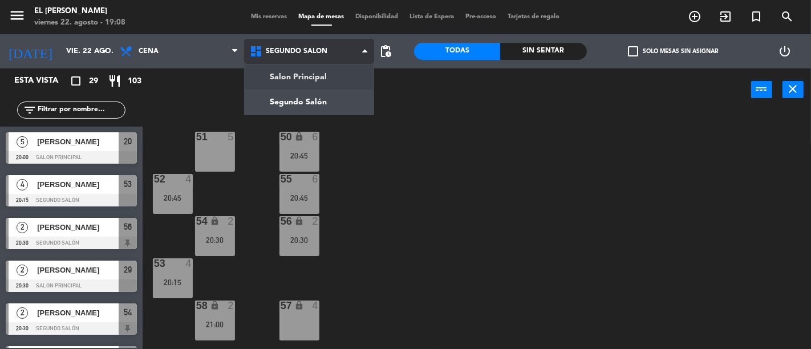
click at [297, 75] on ng-component "menu El [PERSON_NAME] Bodegón viernes 22. agosto - 19:08 Mis reservas Mapa de m…" at bounding box center [405, 174] width 811 height 349
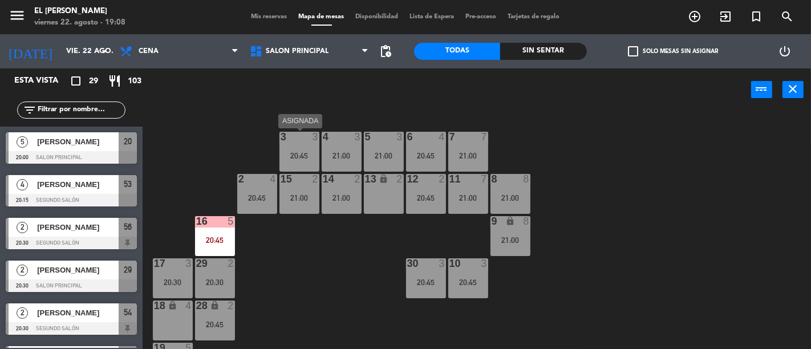
click at [303, 145] on div "3 3 20:45" at bounding box center [299, 152] width 40 height 40
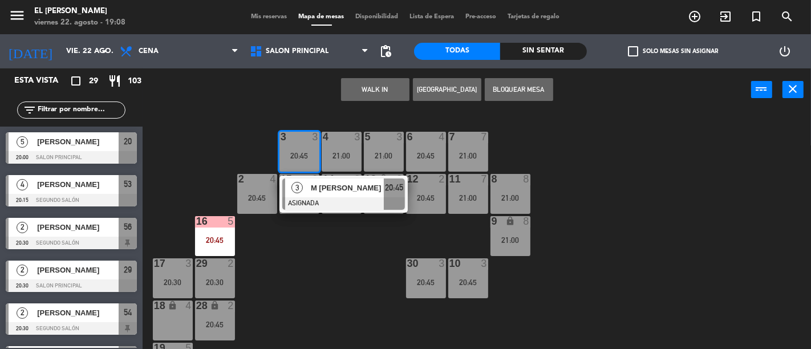
click at [343, 263] on div "3 3 20:45 3 M [PERSON_NAME] ASIGNADA 20:45 4 3 21:00 5 3 21:00 6 4 20:45 7 7 21…" at bounding box center [481, 230] width 660 height 238
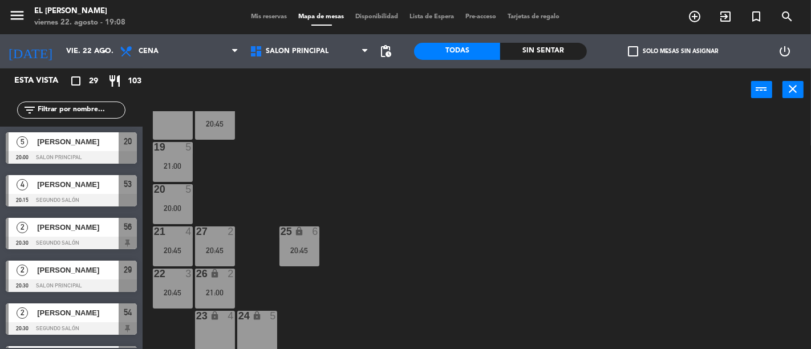
scroll to position [202, 0]
click at [472, 248] on div "3 3 20:45 4 3 21:00 5 3 21:00 6 4 20:45 7 7 21:00 2 4 20:45 15 2 21:00 14 2 21:…" at bounding box center [481, 230] width 660 height 238
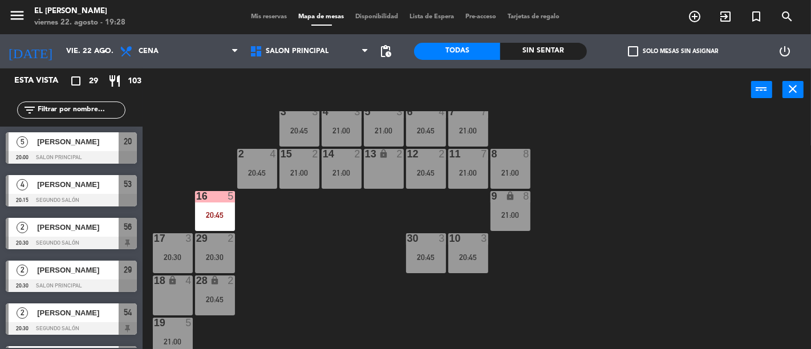
scroll to position [12, 0]
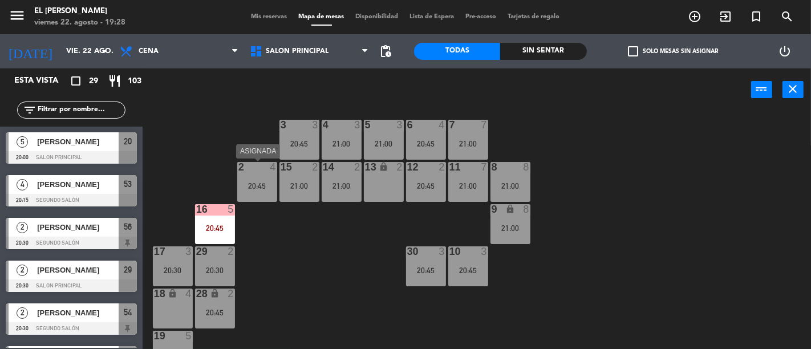
click at [269, 184] on div "20:45" at bounding box center [257, 186] width 40 height 8
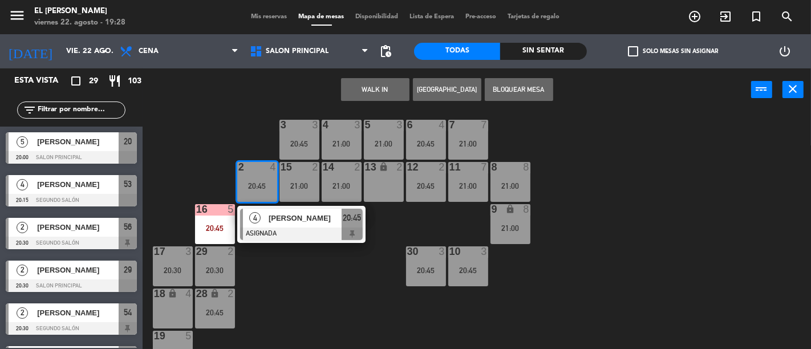
click at [317, 265] on div "3 3 20:45 4 3 21:00 5 3 21:00 6 4 20:45 7 7 21:00 2 4 20:45 4 [PERSON_NAME] ASI…" at bounding box center [481, 230] width 660 height 238
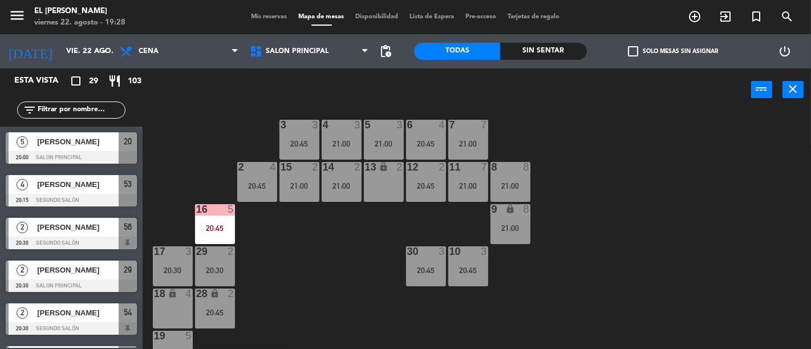
drag, startPoint x: 311, startPoint y: 161, endPoint x: 305, endPoint y: 174, distance: 14.5
click at [310, 161] on div "3 3 20:45 4 3 21:00 5 3 21:00 6 4 20:45 7 7 21:00 2 4 20:45 15 2 21:00 14 2 21:…" at bounding box center [481, 230] width 660 height 238
click at [298, 188] on div "21:00" at bounding box center [299, 186] width 40 height 8
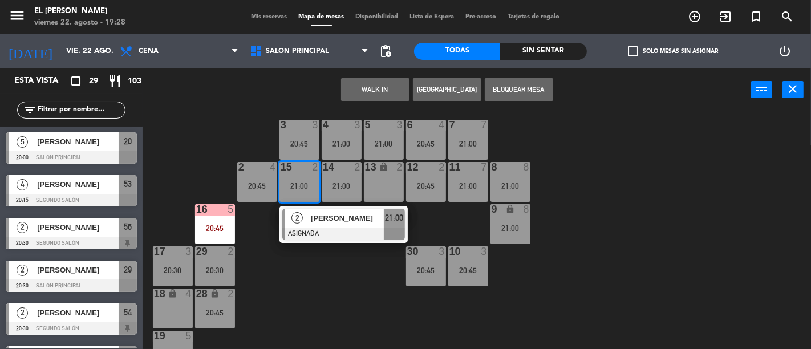
click at [307, 265] on div "3 3 20:45 4 3 21:00 5 3 21:00 6 4 20:45 7 7 21:00 2 4 20:45 15 2 21:00 2 [PERSO…" at bounding box center [481, 230] width 660 height 238
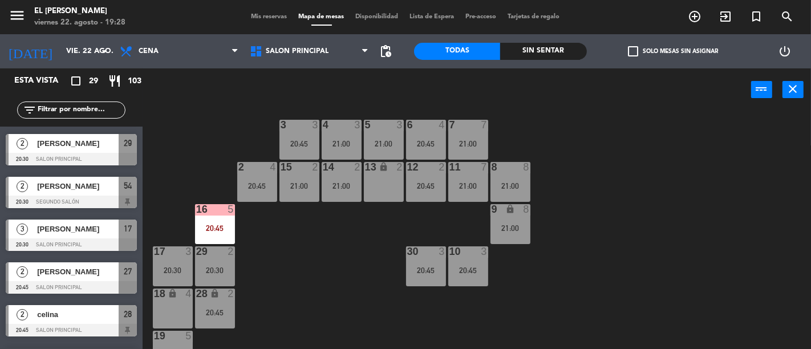
scroll to position [190, 0]
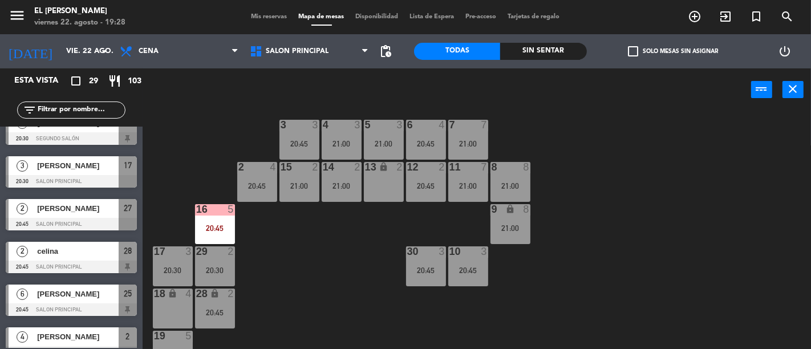
click at [90, 214] on div "[PERSON_NAME]" at bounding box center [77, 208] width 83 height 19
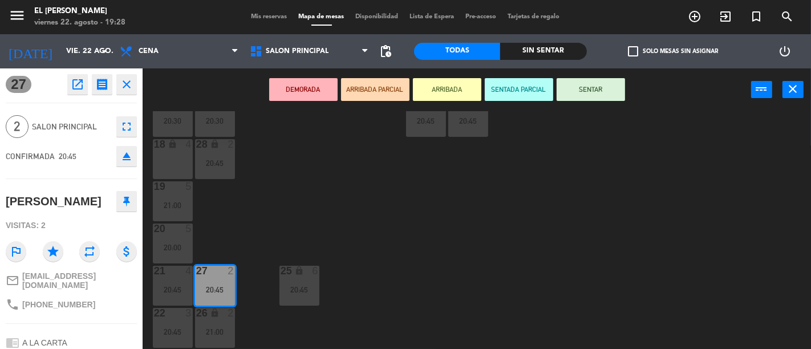
scroll to position [139, 0]
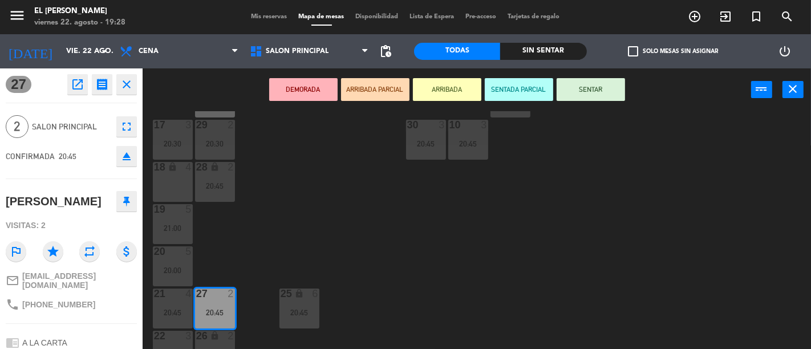
click at [172, 177] on div "18 lock 4" at bounding box center [173, 182] width 40 height 40
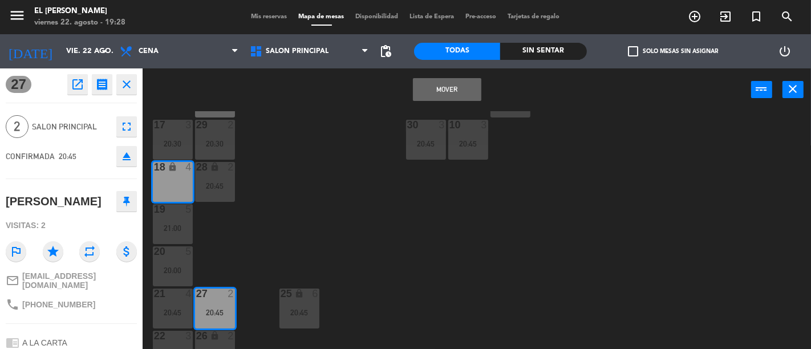
click at [423, 90] on button "Mover" at bounding box center [447, 89] width 68 height 23
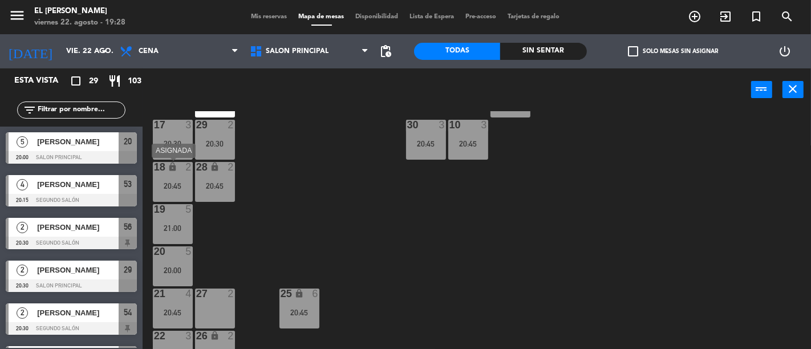
click at [176, 177] on div "18 lock 2 20:45" at bounding box center [173, 182] width 40 height 40
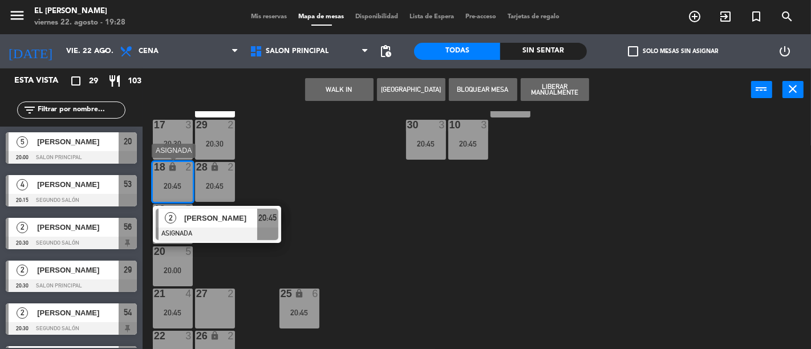
click at [270, 224] on span "20:45" at bounding box center [267, 218] width 18 height 14
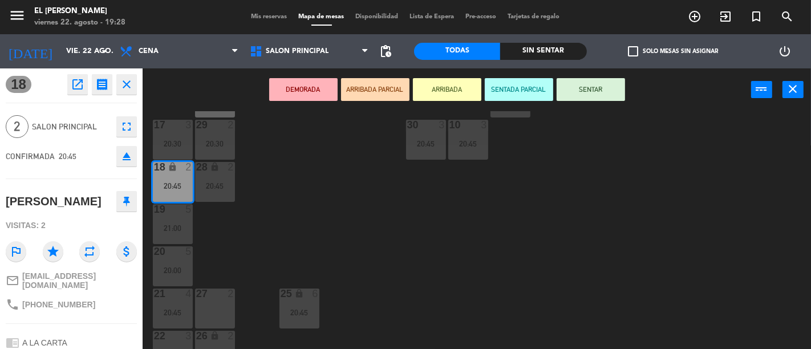
click at [314, 86] on button "DEMORADA" at bounding box center [303, 89] width 68 height 23
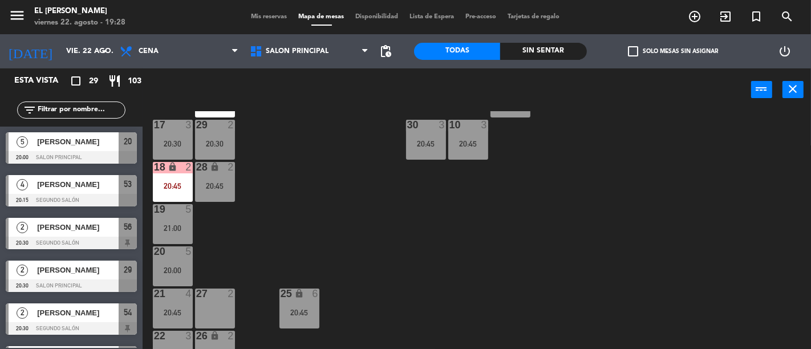
click at [225, 298] on div "2" at bounding box center [233, 294] width 19 height 10
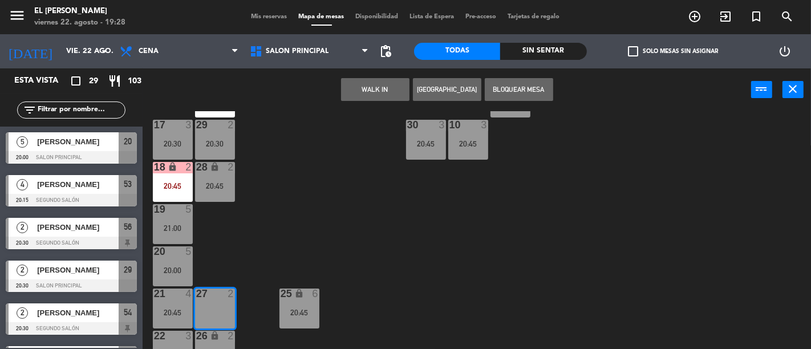
click at [508, 82] on button "Bloquear Mesa" at bounding box center [519, 89] width 68 height 23
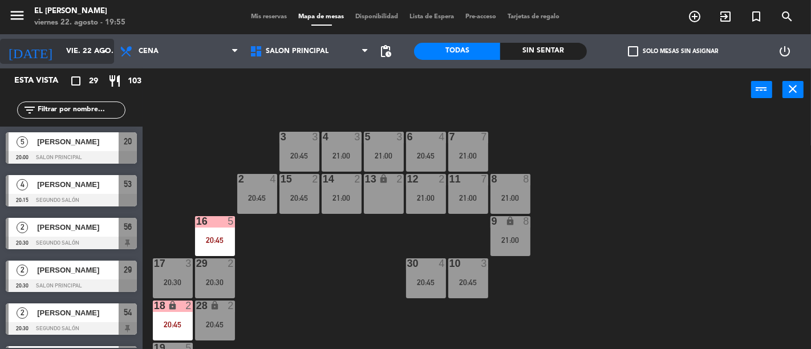
click at [90, 49] on input "vie. 22 ago." at bounding box center [109, 51] width 99 height 21
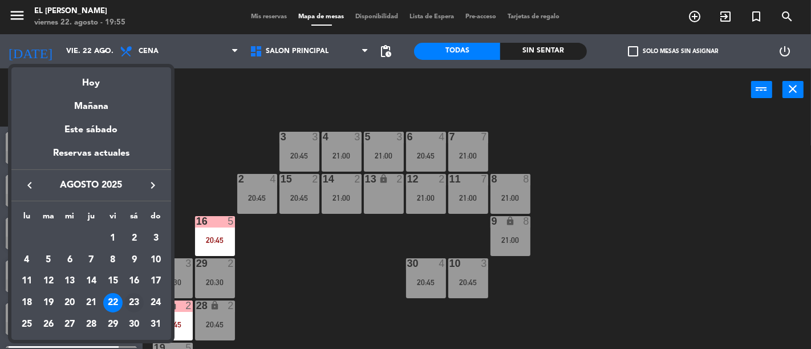
click at [133, 303] on div "23" at bounding box center [133, 302] width 19 height 19
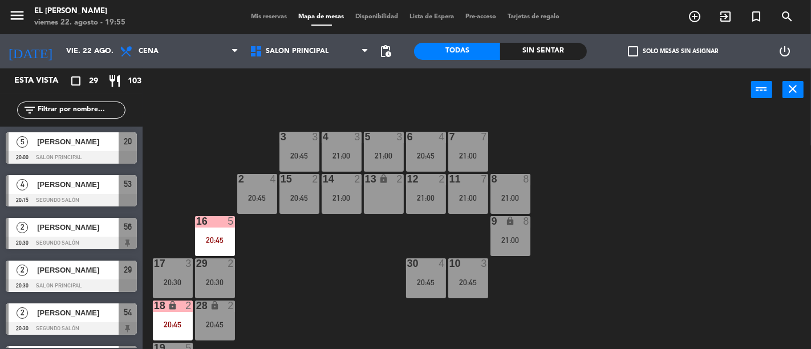
type input "sáb. 23 ago."
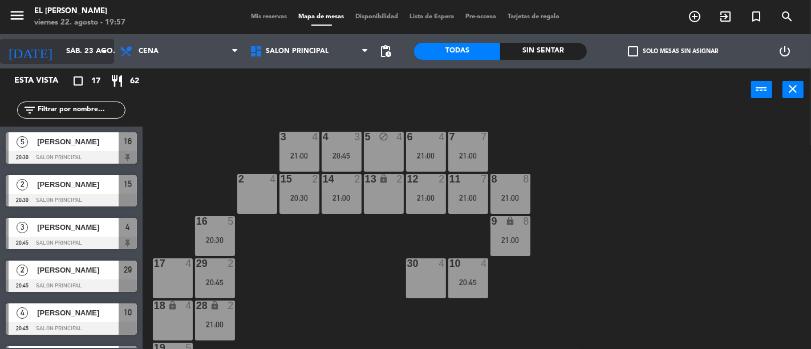
click at [66, 49] on input "sáb. 23 ago." at bounding box center [109, 51] width 99 height 21
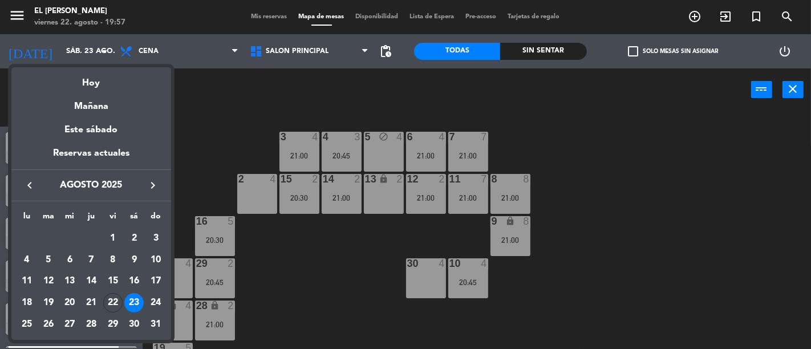
click at [208, 56] on div at bounding box center [405, 174] width 811 height 349
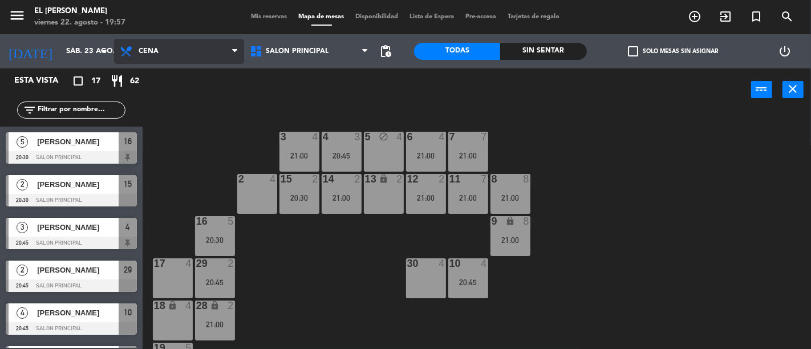
click at [196, 49] on span "Cena" at bounding box center [179, 51] width 130 height 25
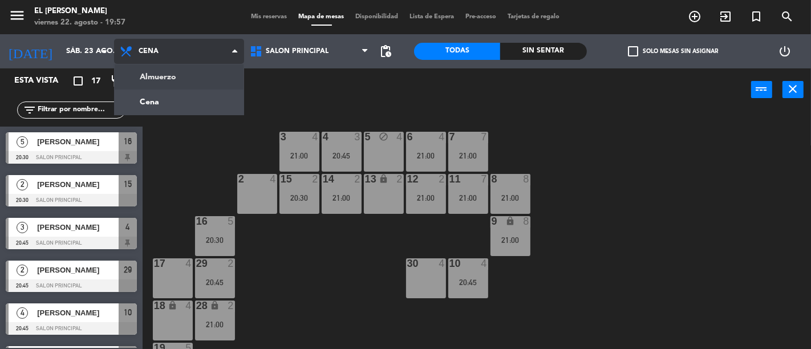
click at [192, 78] on ng-component "menu El [PERSON_NAME] Bodegón viernes 22. agosto - 19:57 Mis reservas Mapa de m…" at bounding box center [405, 174] width 811 height 349
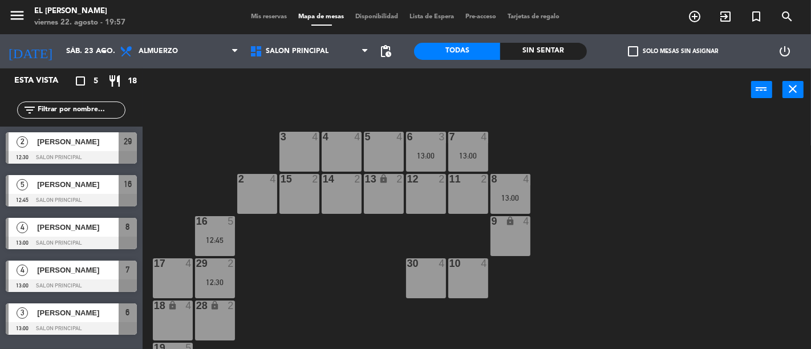
click at [299, 145] on div "3 4" at bounding box center [299, 152] width 40 height 40
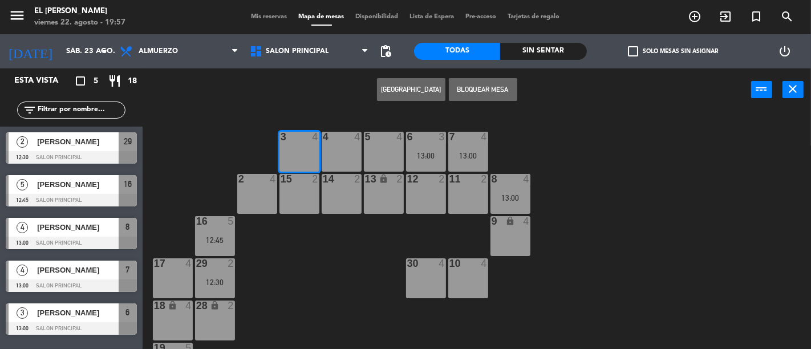
click at [408, 92] on button "[GEOGRAPHIC_DATA]" at bounding box center [411, 89] width 68 height 23
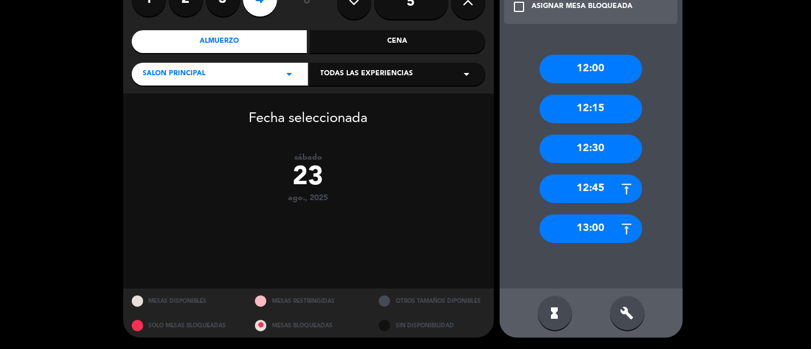
click at [603, 245] on div "12:00 12:15 12:30 12:45 13:00" at bounding box center [591, 160] width 183 height 257
click at [581, 226] on div "13:00" at bounding box center [591, 228] width 103 height 29
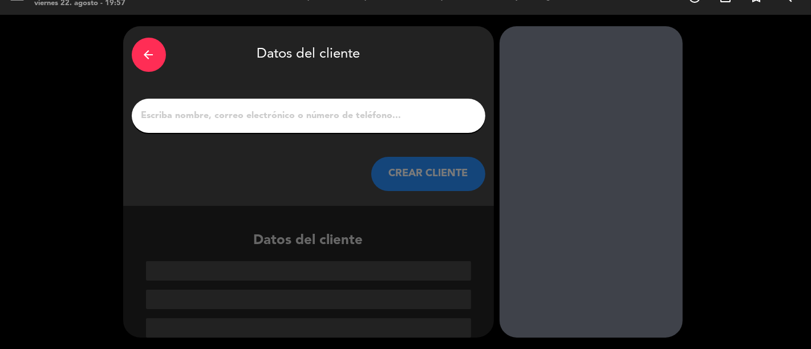
click at [345, 108] on input "1" at bounding box center [308, 116] width 337 height 16
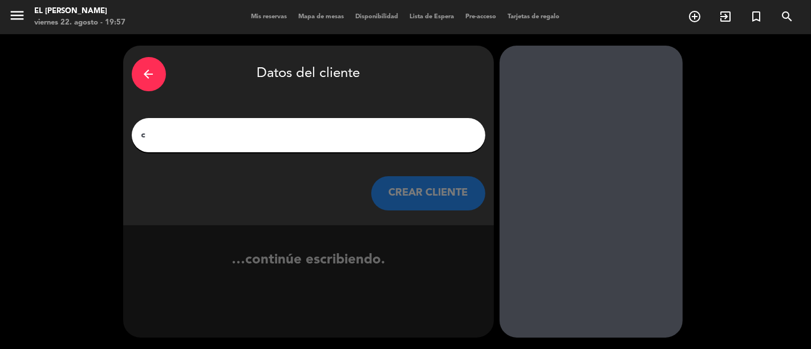
scroll to position [0, 0]
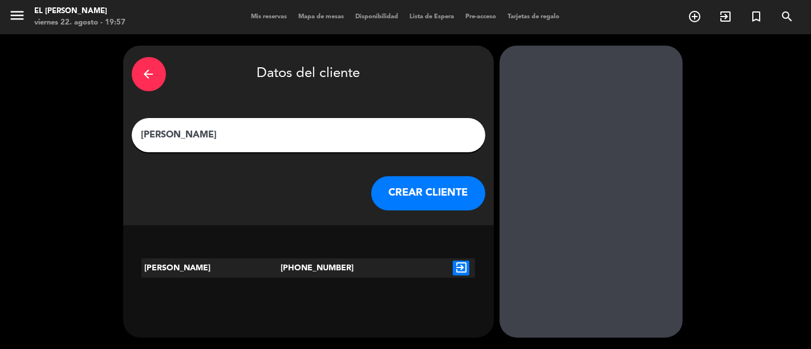
type input "[PERSON_NAME]"
click at [468, 261] on icon "exit_to_app" at bounding box center [461, 268] width 17 height 15
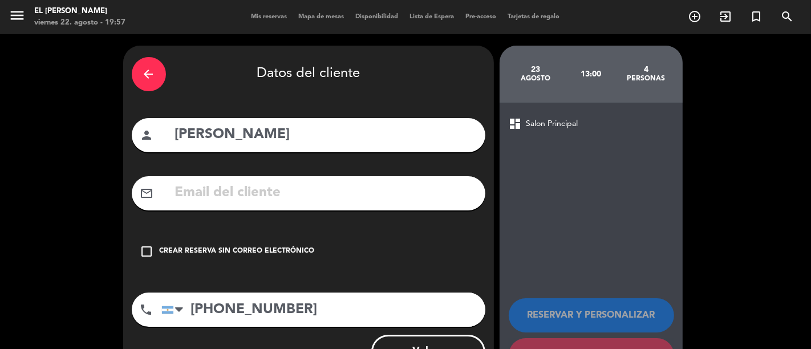
click at [301, 243] on div "check_box_outline_blank Crear reserva sin correo electrónico" at bounding box center [309, 251] width 354 height 34
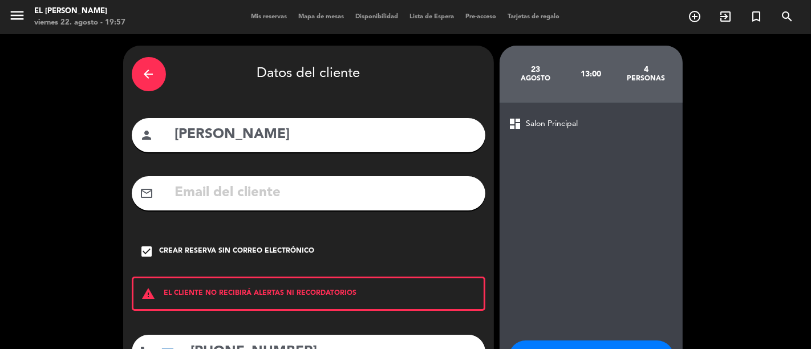
click at [287, 255] on div "Crear reserva sin correo electrónico" at bounding box center [237, 251] width 155 height 11
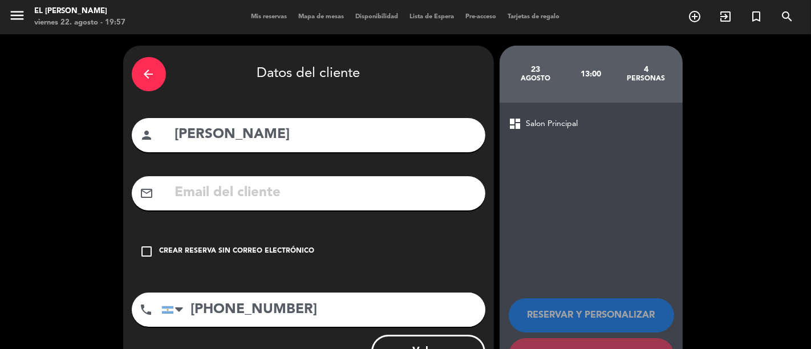
click at [293, 189] on input "text" at bounding box center [325, 192] width 303 height 23
paste input "[EMAIL_ADDRESS][DOMAIN_NAME]"
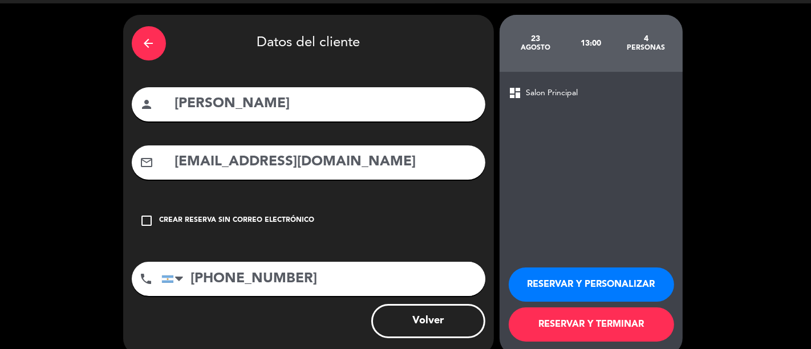
scroll to position [48, 0]
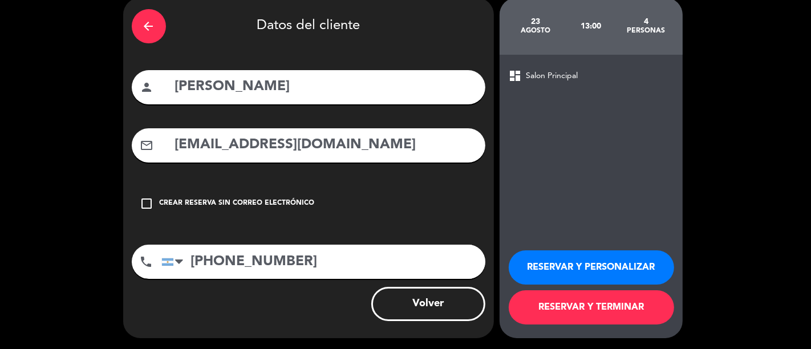
type input "[EMAIL_ADDRESS][DOMAIN_NAME]"
click at [561, 300] on button "RESERVAR Y TERMINAR" at bounding box center [591, 307] width 165 height 34
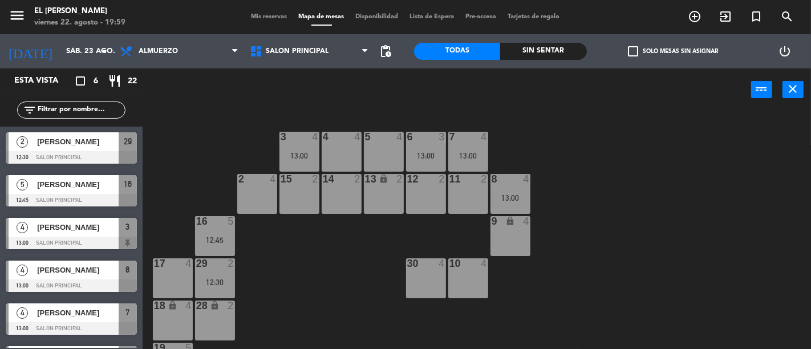
click at [337, 197] on div "14 2" at bounding box center [342, 194] width 40 height 40
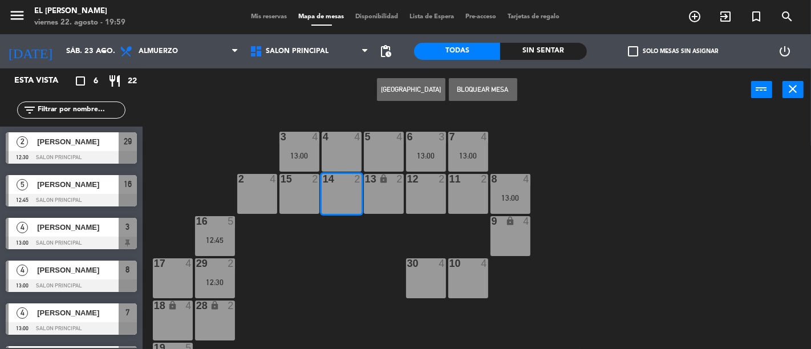
click at [394, 88] on button "[GEOGRAPHIC_DATA]" at bounding box center [411, 89] width 68 height 23
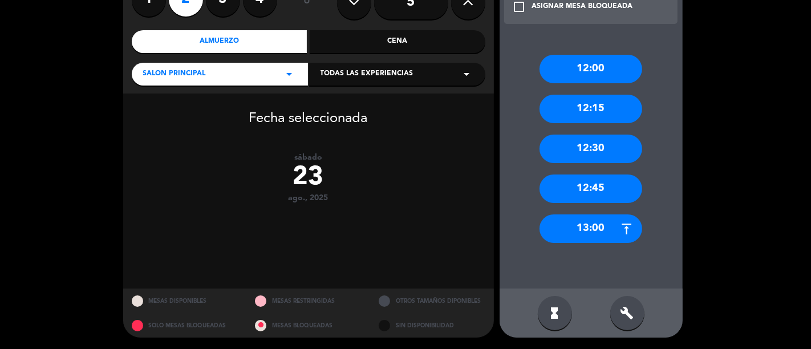
click at [597, 201] on div "12:45" at bounding box center [591, 189] width 103 height 29
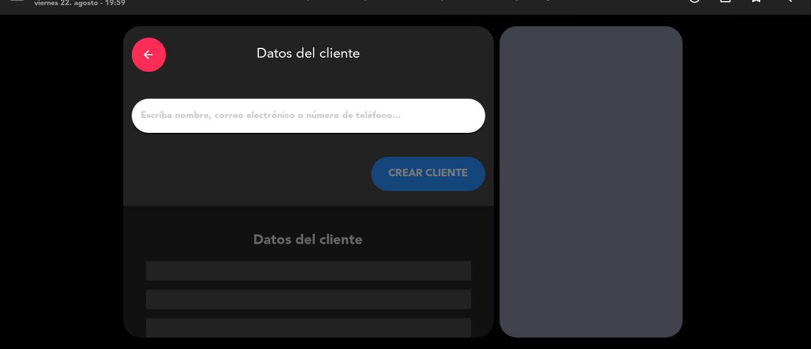
click at [355, 116] on input "1" at bounding box center [308, 116] width 337 height 16
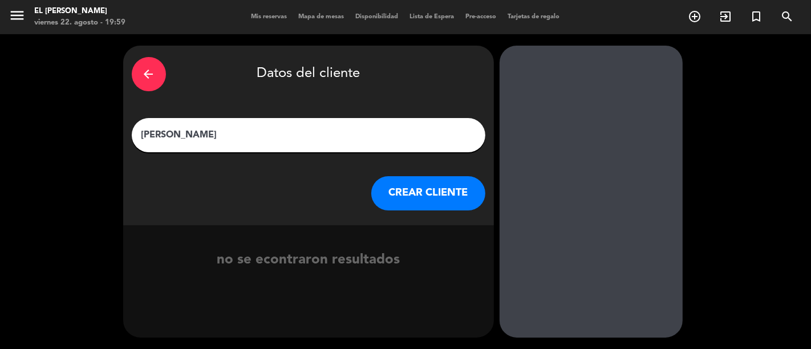
type input "[PERSON_NAME]"
click at [432, 190] on button "CREAR CLIENTE" at bounding box center [428, 193] width 114 height 34
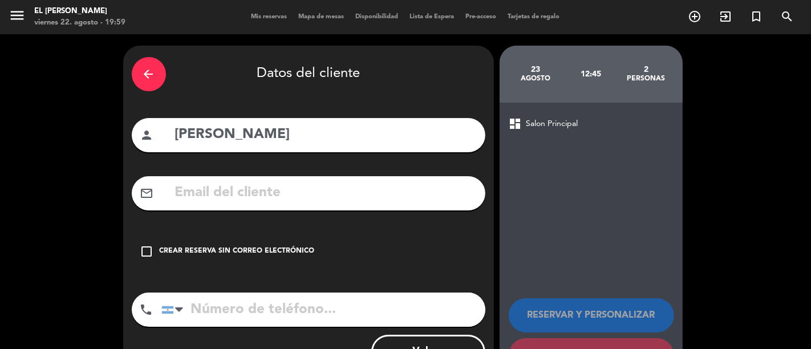
click at [303, 240] on div "check_box_outline_blank Crear reserva sin correo electrónico" at bounding box center [309, 251] width 354 height 34
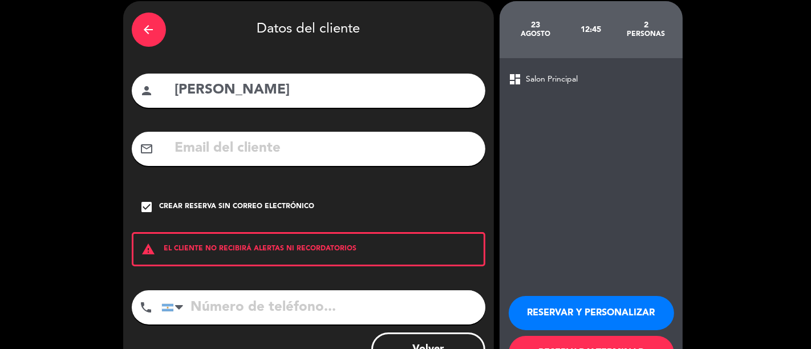
scroll to position [90, 0]
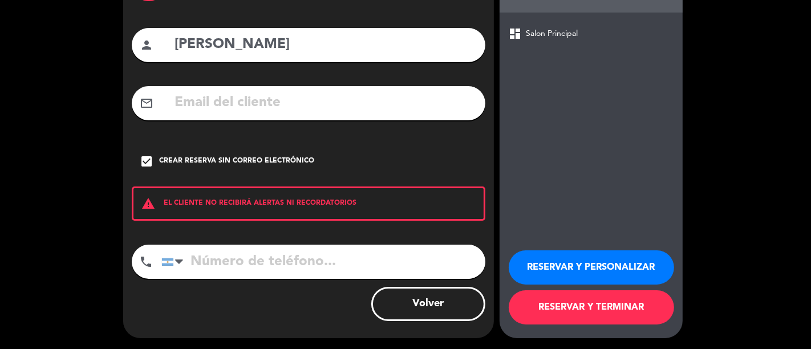
click at [326, 251] on input "tel" at bounding box center [323, 262] width 324 height 34
type input "3415775173"
click at [565, 299] on button "RESERVAR Y TERMINAR" at bounding box center [591, 307] width 165 height 34
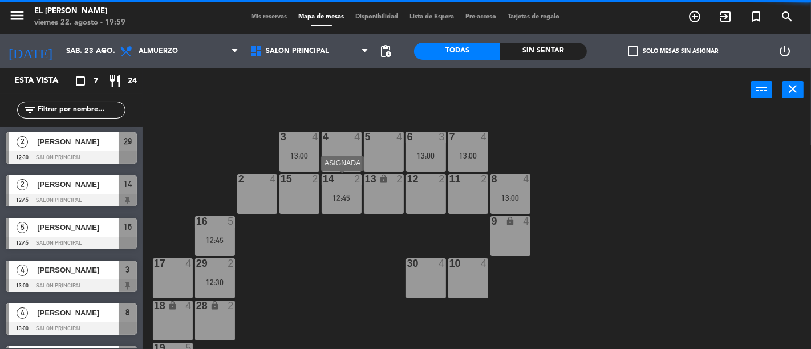
click at [341, 189] on div "14 2 12:45" at bounding box center [342, 194] width 40 height 40
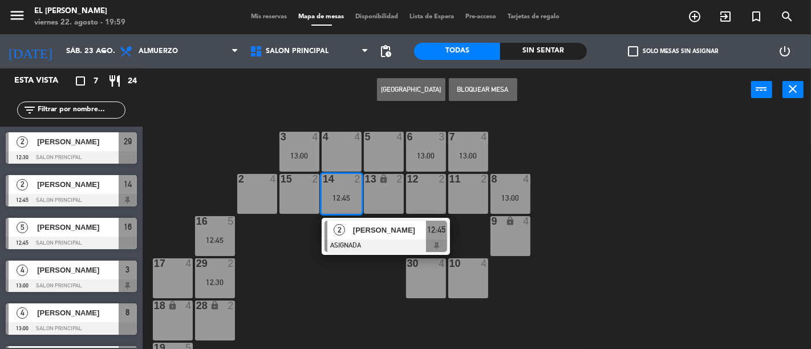
click at [330, 257] on div "3 4 13:00 4 4 5 4 6 3 13:00 7 4 13:00 2 4 15 2 14 2 12:45 2 [PERSON_NAME] ASIGN…" at bounding box center [481, 230] width 660 height 238
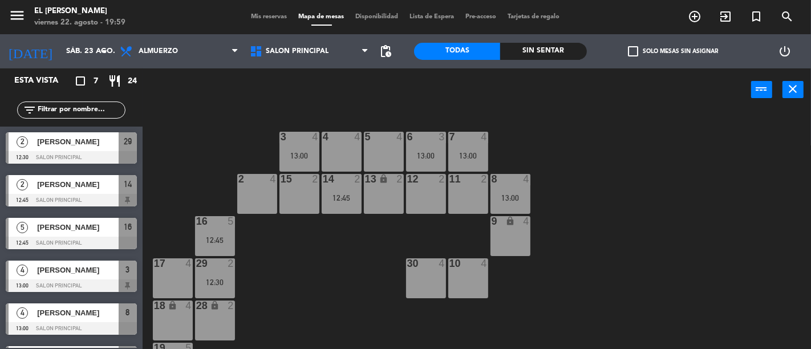
click at [338, 218] on div "3 4 13:00 4 4 5 4 6 3 13:00 7 4 13:00 2 4 15 2 14 2 12:45 13 lock 2 12 2 11 2 8…" at bounding box center [481, 230] width 660 height 238
click at [346, 197] on div "12:45" at bounding box center [342, 198] width 40 height 8
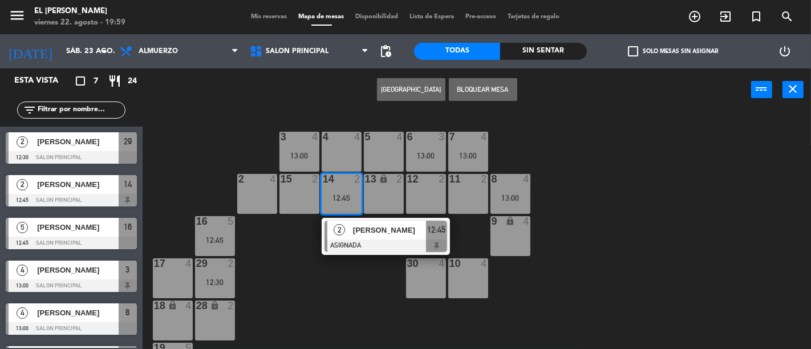
click at [323, 284] on div "3 4 13:00 4 4 5 4 6 3 13:00 7 4 13:00 2 4 15 2 14 2 12:45 2 [PERSON_NAME] ASIGN…" at bounding box center [481, 230] width 660 height 238
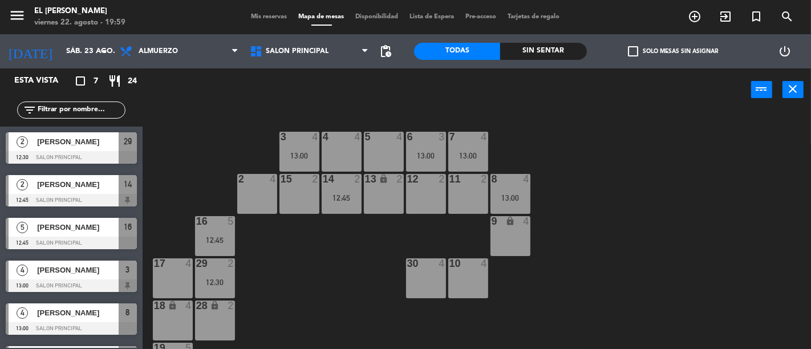
click at [299, 133] on div at bounding box center [299, 137] width 19 height 10
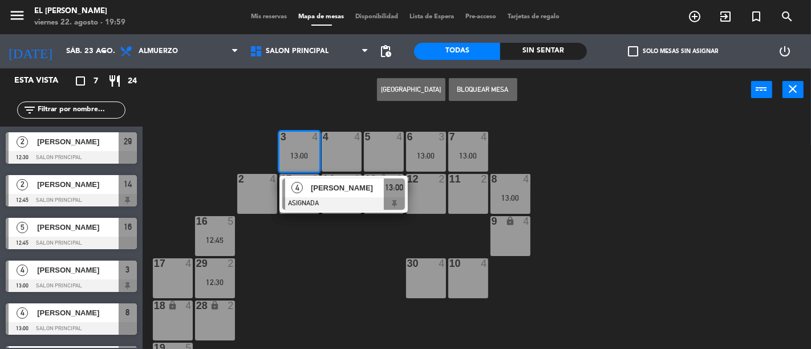
click at [322, 257] on div "3 4 13:00 4 [PERSON_NAME] ASIGNADA 13:00 4 4 5 4 6 3 13:00 7 4 13:00 2 4 15 2 1…" at bounding box center [481, 230] width 660 height 238
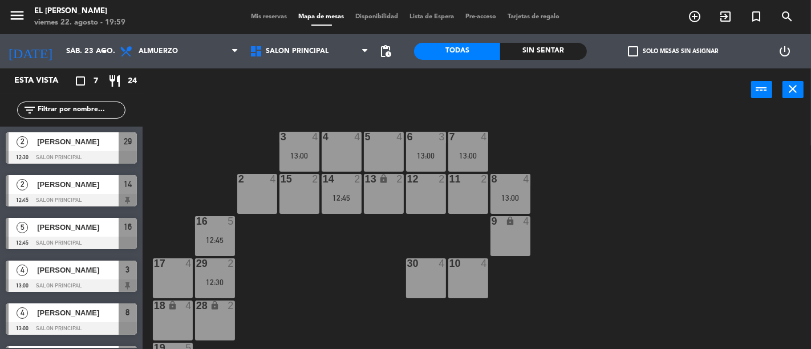
click at [287, 129] on div "3 4 13:00 4 4 5 4 6 3 13:00 7 4 13:00 2 4 15 2 14 2 12:45 13 lock 2 12 2 11 2 8…" at bounding box center [481, 230] width 660 height 238
click at [300, 147] on div "3 4 13:00" at bounding box center [299, 152] width 40 height 40
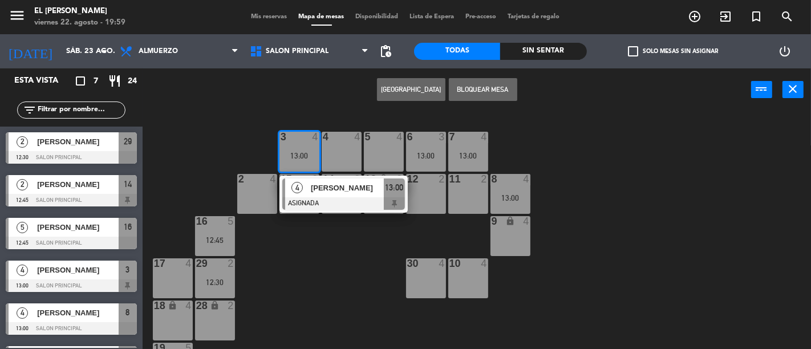
click at [308, 283] on div "3 4 13:00 4 [PERSON_NAME] ASIGNADA 13:00 4 4 5 4 6 3 13:00 7 4 13:00 2 4 15 2 1…" at bounding box center [481, 230] width 660 height 238
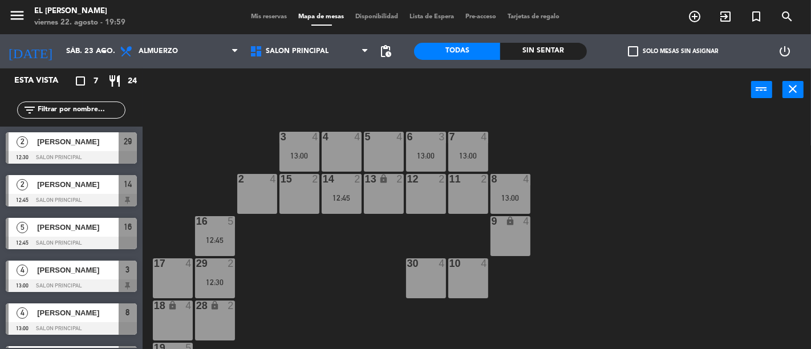
click at [436, 151] on div "13:00" at bounding box center [426, 155] width 40 height 9
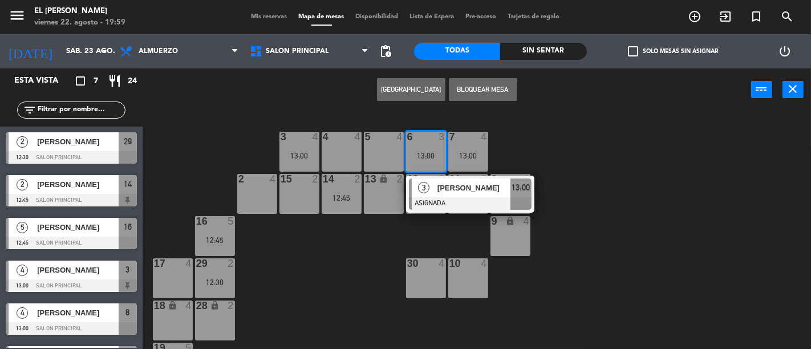
click at [368, 264] on div "3 4 13:00 4 4 5 4 6 3 13:00 3 [PERSON_NAME] ASIGNADA 13:00 7 4 13:00 2 4 15 2 1…" at bounding box center [481, 230] width 660 height 238
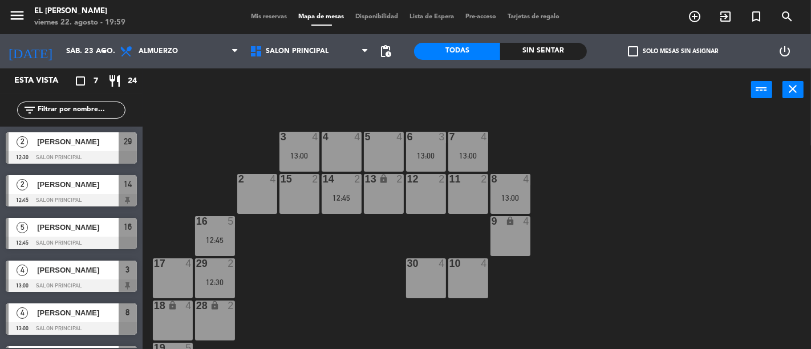
click at [479, 153] on div "13:00" at bounding box center [468, 156] width 40 height 8
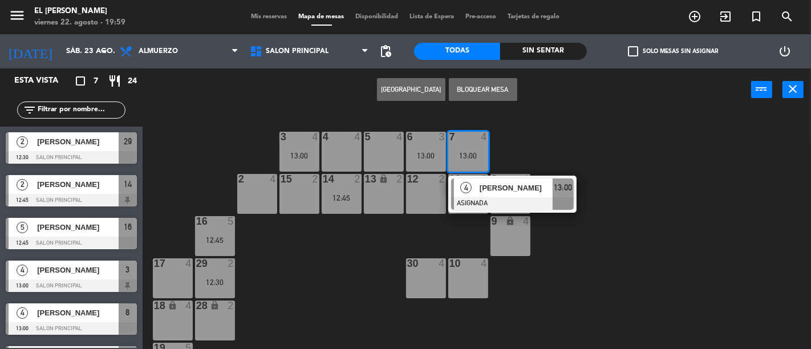
click at [360, 258] on div "3 4 13:00 4 4 5 4 6 3 13:00 7 4 13:00 4 [PERSON_NAME] ASIGNADA 13:00 2 4 15 2 1…" at bounding box center [481, 230] width 660 height 238
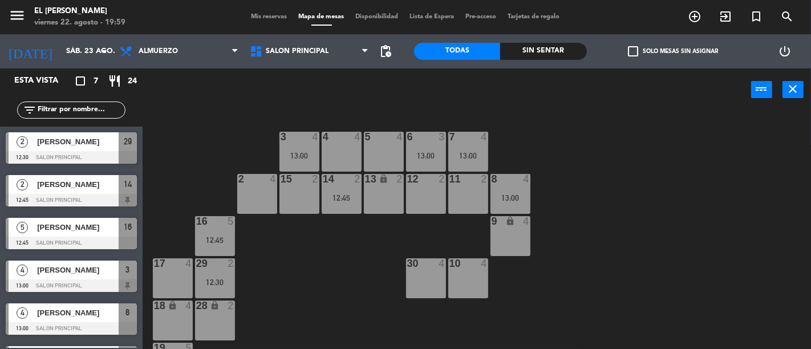
click at [198, 294] on div "29 2 12:30" at bounding box center [215, 278] width 40 height 40
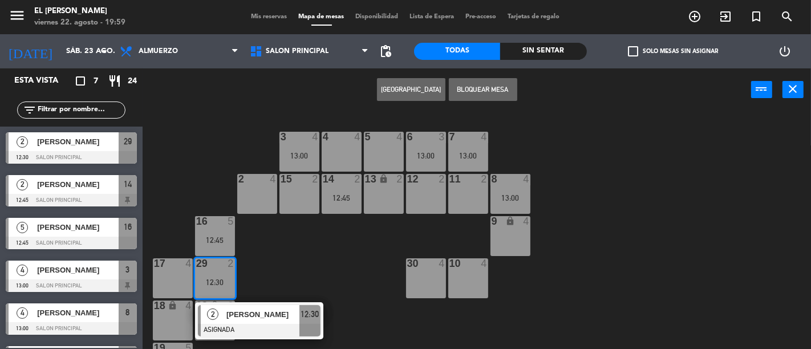
click at [289, 284] on div "3 4 13:00 4 4 5 4 6 3 13:00 7 4 13:00 2 4 15 2 14 2 12:45 13 lock 2 12 2 11 2 8…" at bounding box center [481, 230] width 660 height 238
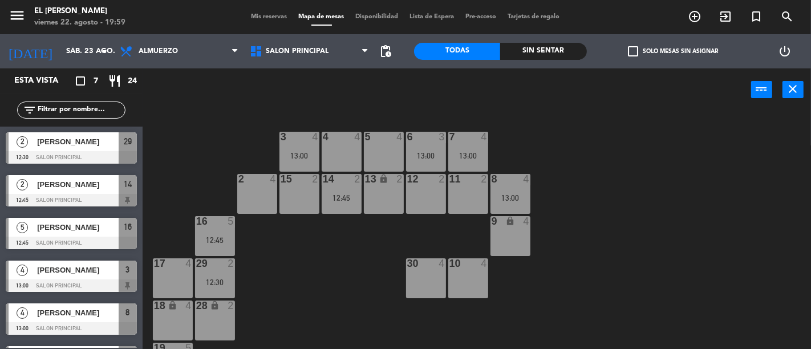
click at [236, 229] on div "3 4 13:00 4 4 5 4 6 3 13:00 7 4 13:00 2 4 15 2 14 2 12:45 13 lock 2 12 2 11 2 8…" at bounding box center [481, 230] width 660 height 238
click at [217, 236] on div "12:45" at bounding box center [215, 240] width 40 height 8
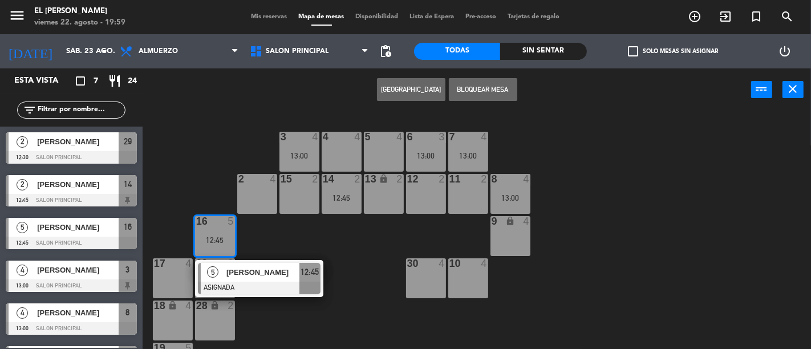
click at [357, 260] on div "3 4 13:00 4 4 5 4 6 3 13:00 7 4 13:00 2 4 15 2 14 2 12:45 13 lock 2 12 2 11 2 8…" at bounding box center [481, 230] width 660 height 238
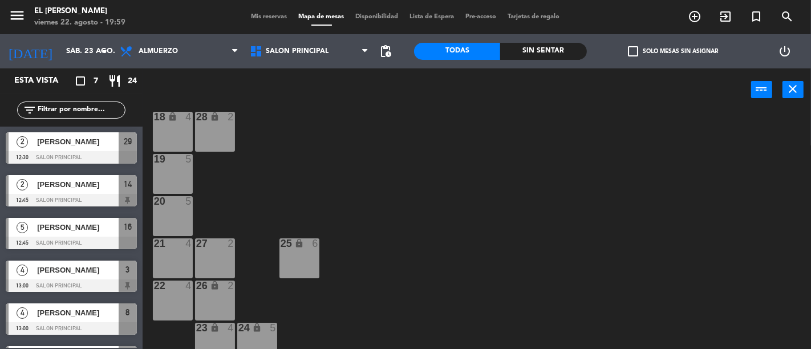
scroll to position [202, 0]
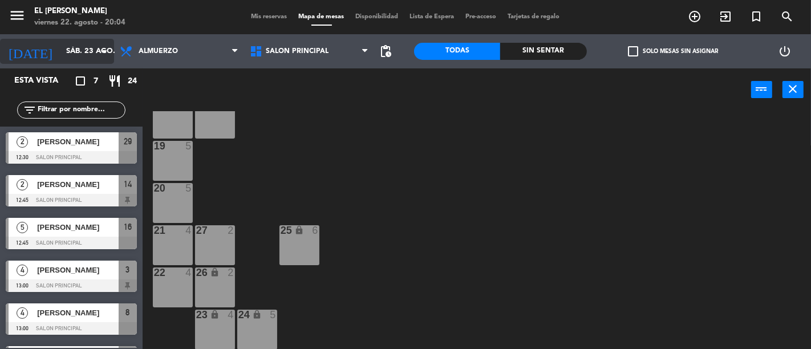
click at [82, 47] on input "sáb. 23 ago." at bounding box center [109, 51] width 99 height 21
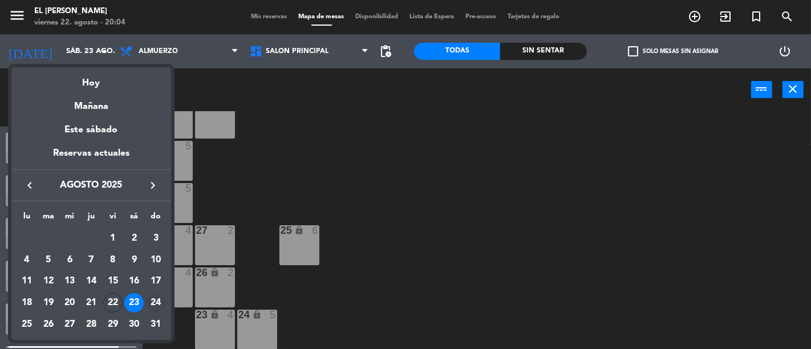
click at [149, 299] on div "24" at bounding box center [155, 302] width 19 height 19
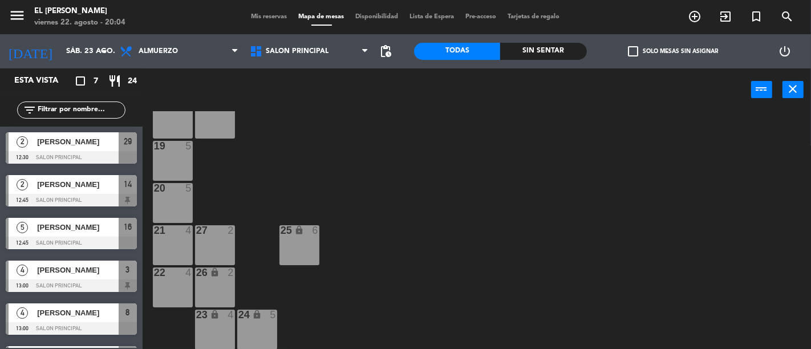
type input "dom. 24 ago."
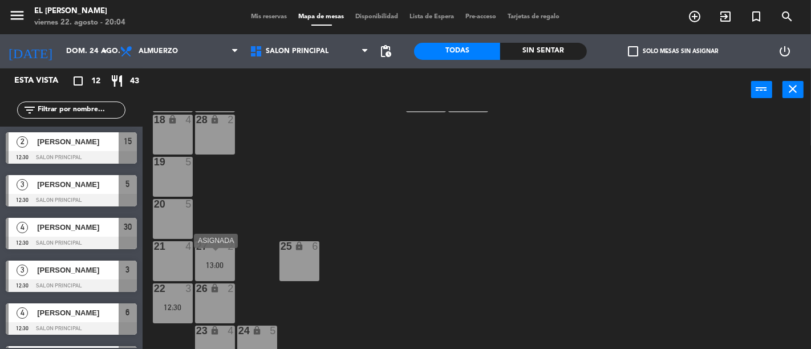
scroll to position [190, 0]
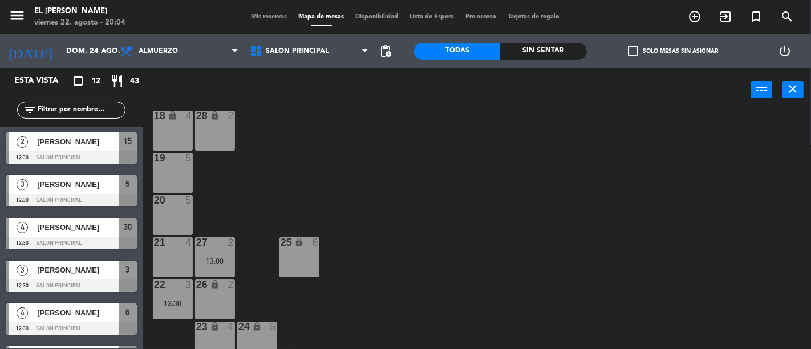
click at [177, 216] on div "20 5" at bounding box center [173, 215] width 40 height 40
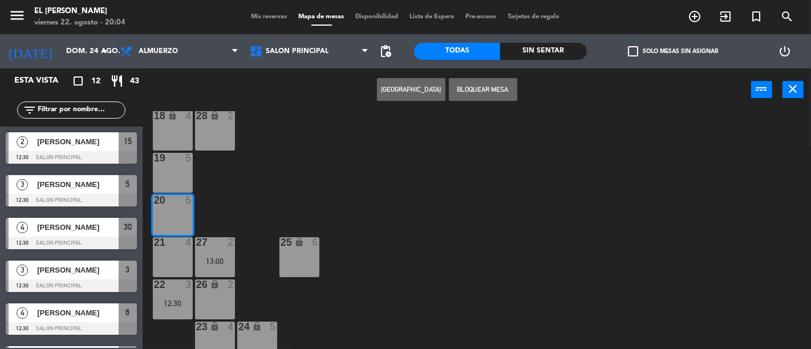
click at [309, 194] on div "3 3 12:30 4 4 12:45 5 3 12:30 6 4 12:30 7 4 12:45 2 4 15 2 12:30 14 2 13 lock 2…" at bounding box center [481, 230] width 660 height 238
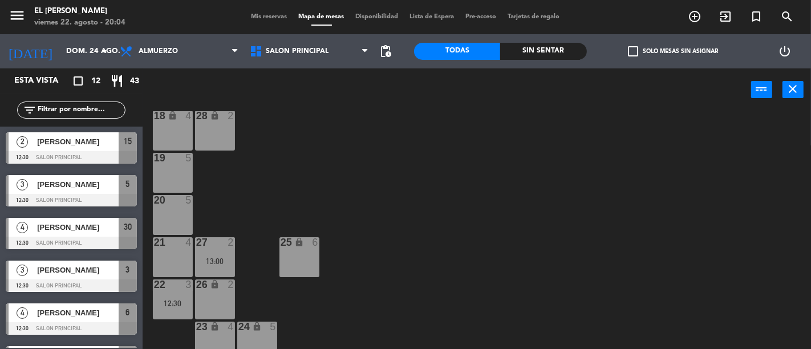
click at [173, 246] on div at bounding box center [172, 242] width 19 height 10
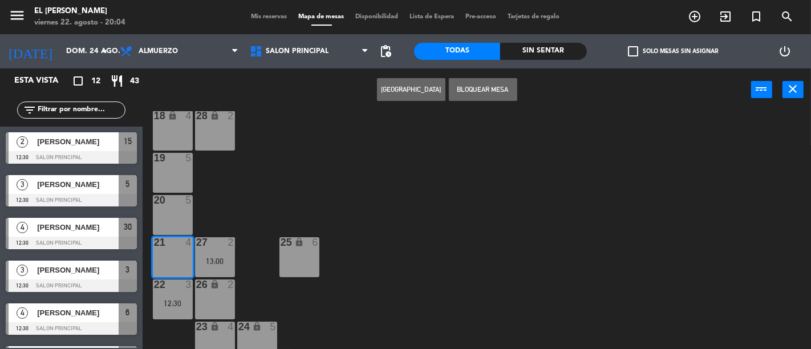
click at [407, 87] on button "[GEOGRAPHIC_DATA]" at bounding box center [411, 89] width 68 height 23
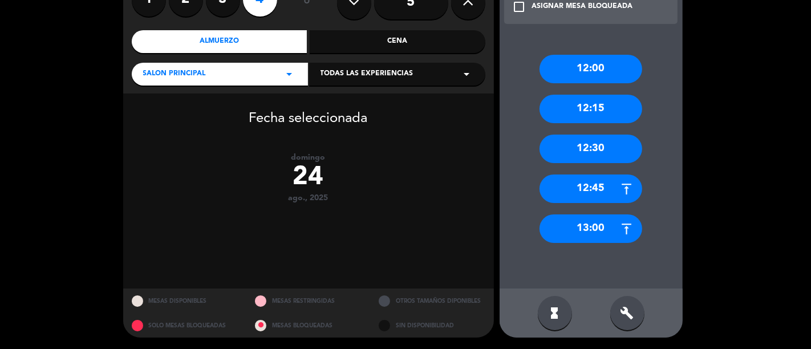
click at [588, 236] on div "13:00" at bounding box center [591, 228] width 103 height 29
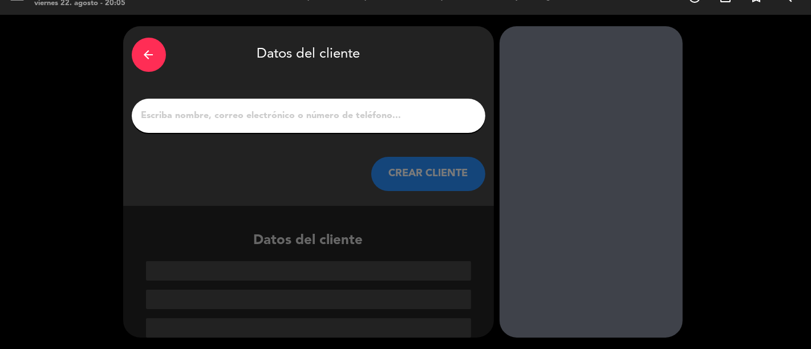
scroll to position [19, 0]
click at [282, 106] on div at bounding box center [309, 116] width 354 height 34
click at [283, 116] on input "1" at bounding box center [308, 116] width 337 height 16
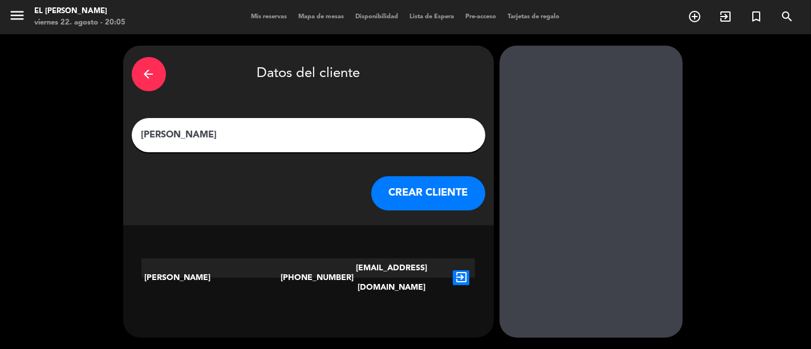
type input "[PERSON_NAME]"
click at [462, 270] on icon "exit_to_app" at bounding box center [461, 277] width 17 height 15
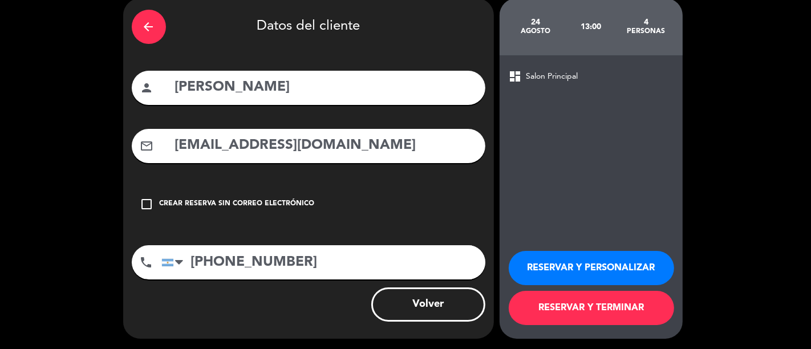
scroll to position [48, 0]
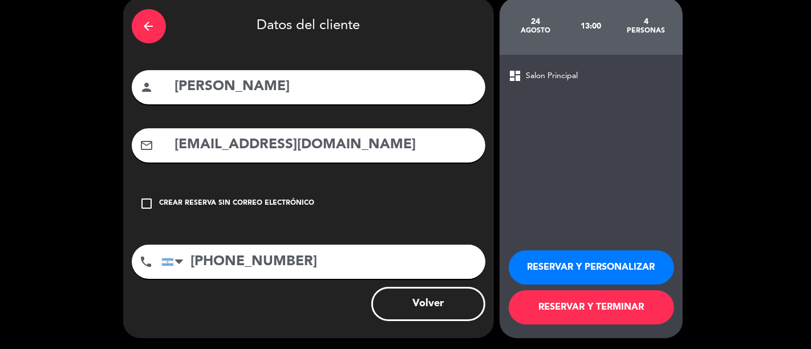
click at [556, 295] on button "RESERVAR Y TERMINAR" at bounding box center [591, 307] width 165 height 34
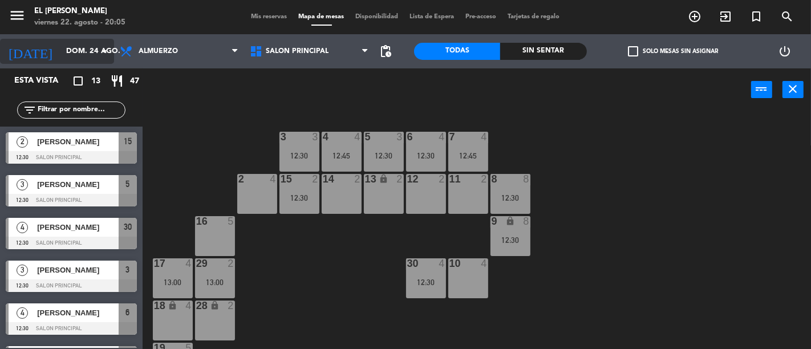
click at [79, 44] on input "dom. 24 ago." at bounding box center [109, 51] width 99 height 21
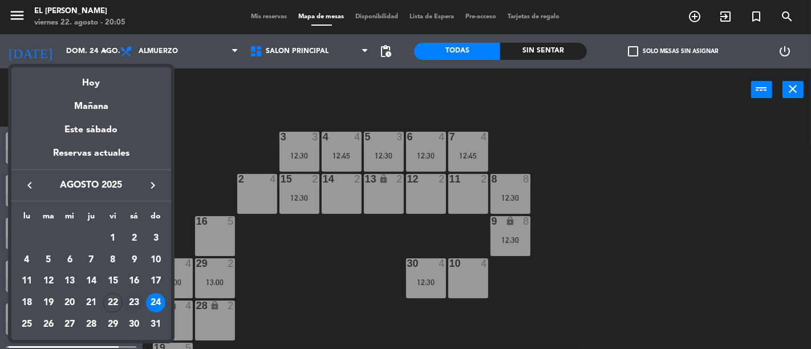
click at [129, 299] on div "23" at bounding box center [133, 302] width 19 height 19
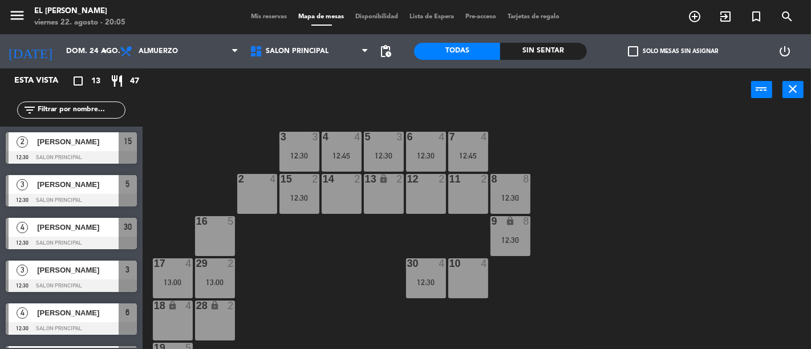
type input "sáb. 23 ago."
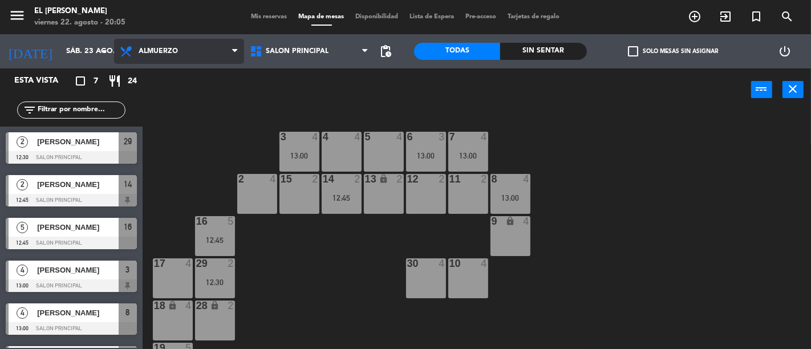
click at [183, 48] on span "Almuerzo" at bounding box center [179, 51] width 130 height 25
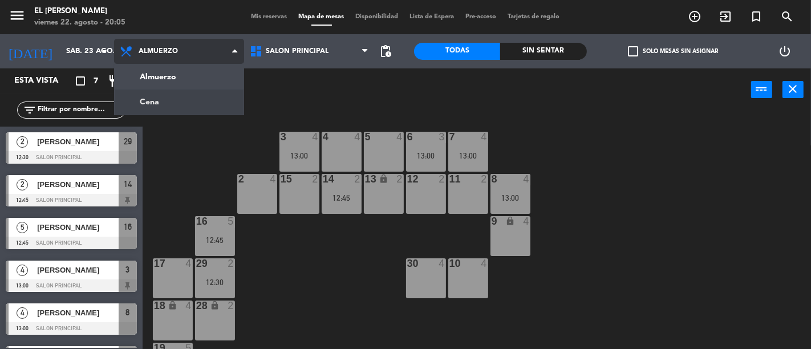
click at [190, 92] on ng-component "menu El [PERSON_NAME] Bodegón viernes 22. agosto - 20:05 Mis reservas Mapa de m…" at bounding box center [405, 174] width 811 height 349
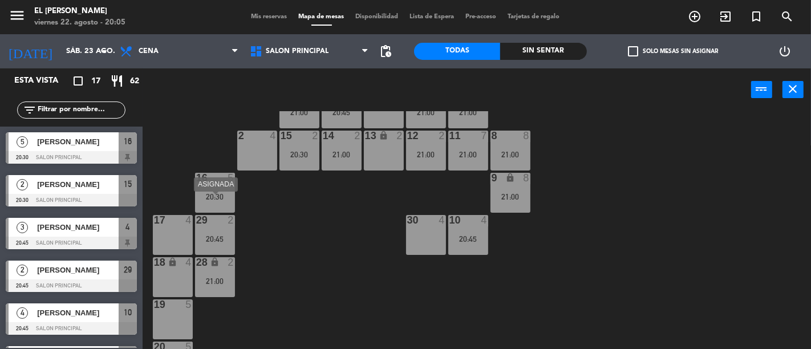
scroll to position [63, 0]
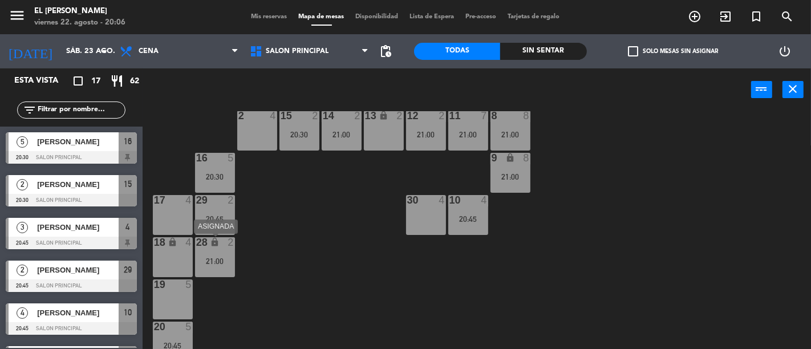
click at [203, 256] on div "28 lock 2 21:00" at bounding box center [215, 257] width 40 height 40
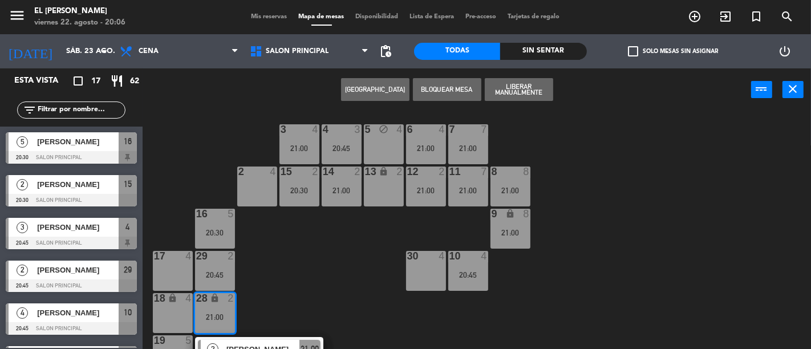
scroll to position [0, 0]
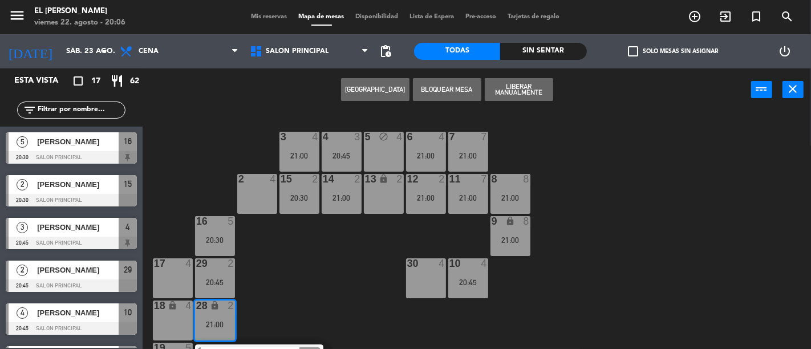
click at [378, 201] on div "13 lock 2" at bounding box center [384, 194] width 40 height 40
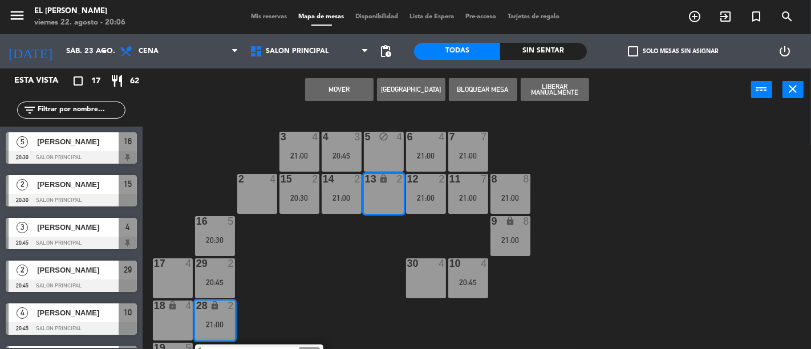
click at [344, 278] on div "3 4 21:00 4 3 20:45 5 block 4 6 4 21:00 7 7 21:00 2 4 15 2 20:30 14 2 21:00 13 …" at bounding box center [481, 230] width 660 height 238
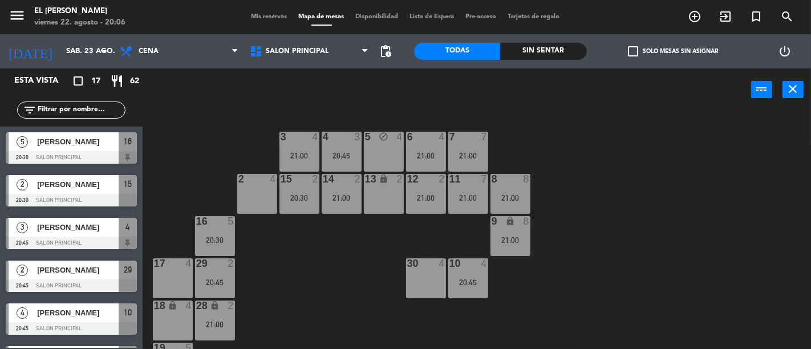
click at [381, 147] on div "5 block 4" at bounding box center [384, 152] width 40 height 40
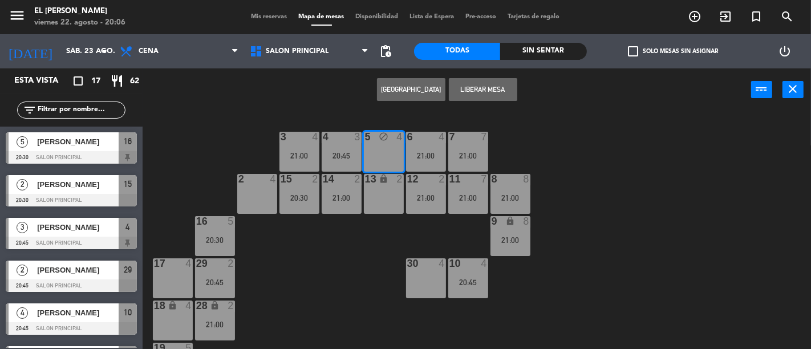
click at [375, 196] on div "13 lock 2" at bounding box center [384, 194] width 40 height 40
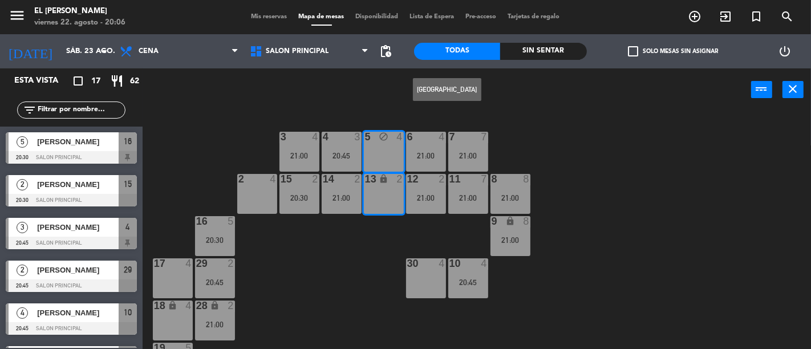
click at [446, 88] on button "[GEOGRAPHIC_DATA]" at bounding box center [447, 89] width 68 height 23
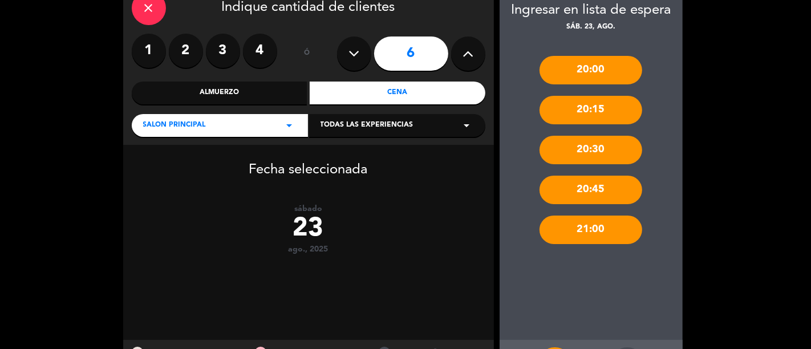
scroll to position [115, 0]
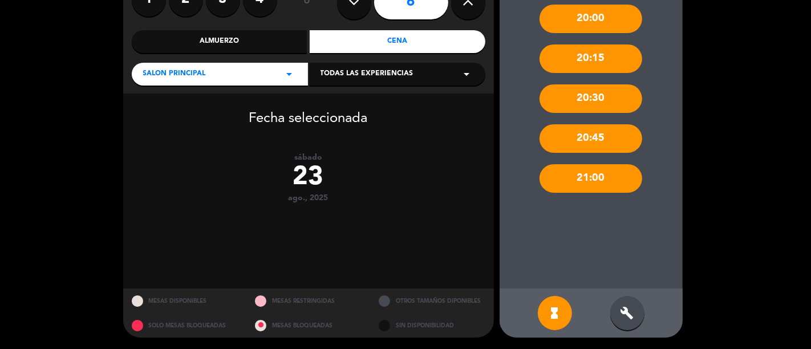
click at [619, 306] on div "build" at bounding box center [627, 313] width 34 height 34
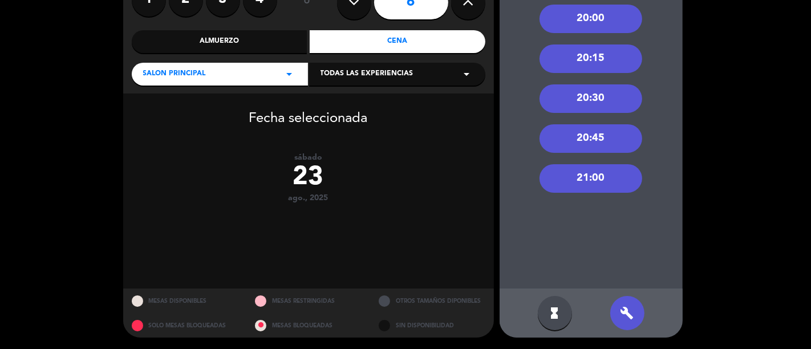
click at [631, 301] on div "build" at bounding box center [627, 313] width 34 height 34
click at [569, 136] on div "20:45" at bounding box center [591, 138] width 103 height 29
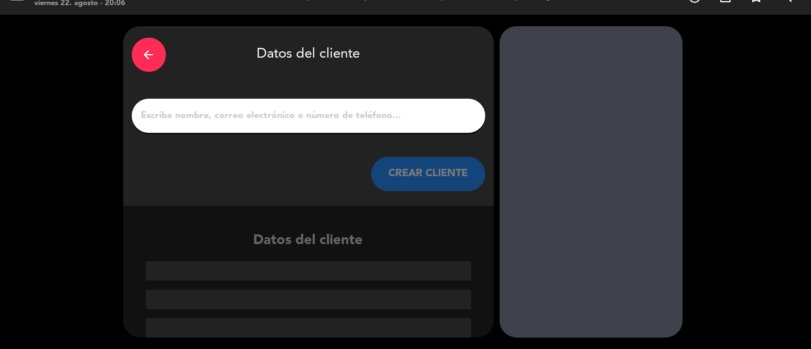
click at [322, 114] on input "1" at bounding box center [308, 116] width 337 height 16
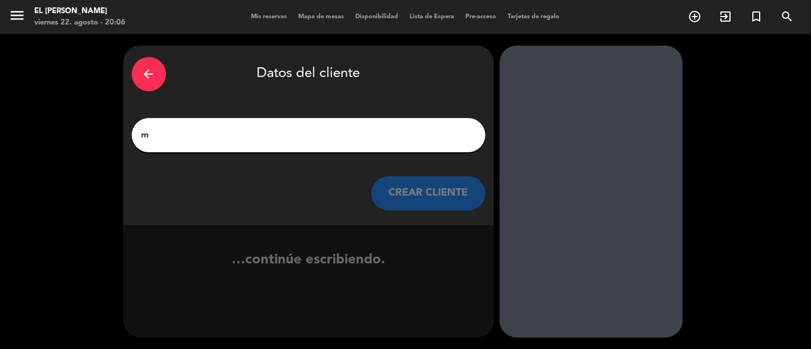
scroll to position [0, 0]
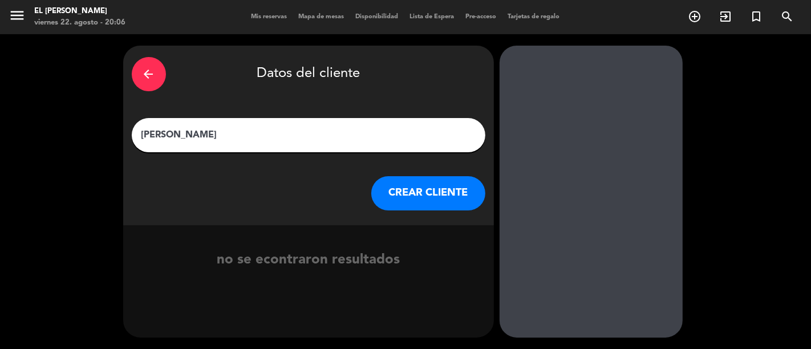
type input "[PERSON_NAME]"
click at [440, 198] on button "CREAR CLIENTE" at bounding box center [428, 193] width 114 height 34
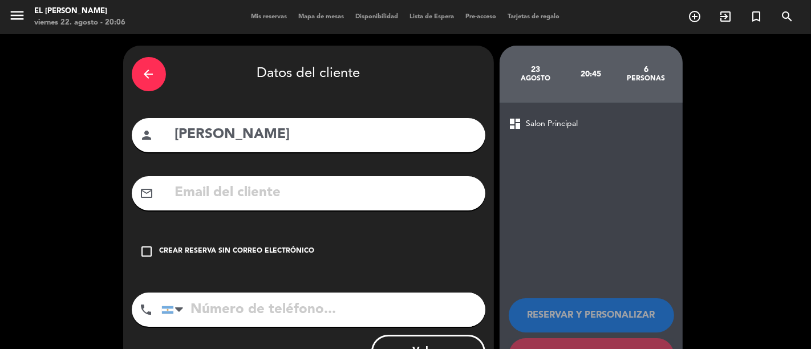
click at [388, 192] on input "text" at bounding box center [325, 192] width 303 height 23
paste input "[EMAIL_ADDRESS][DOMAIN_NAME]"
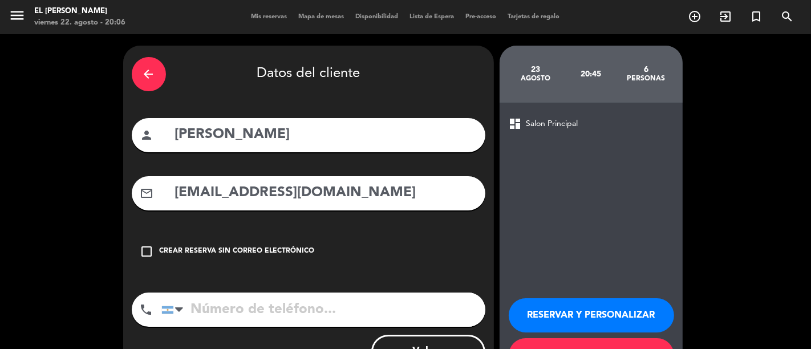
type input "[EMAIL_ADDRESS][DOMAIN_NAME]"
click at [379, 321] on input "tel" at bounding box center [323, 310] width 324 height 34
paste input "[PHONE_NUMBER]"
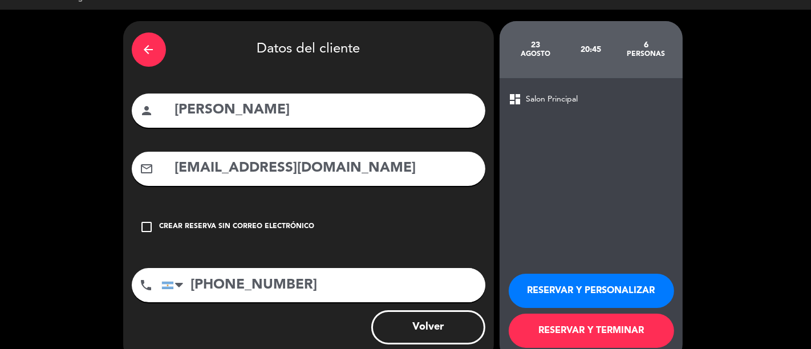
scroll to position [48, 0]
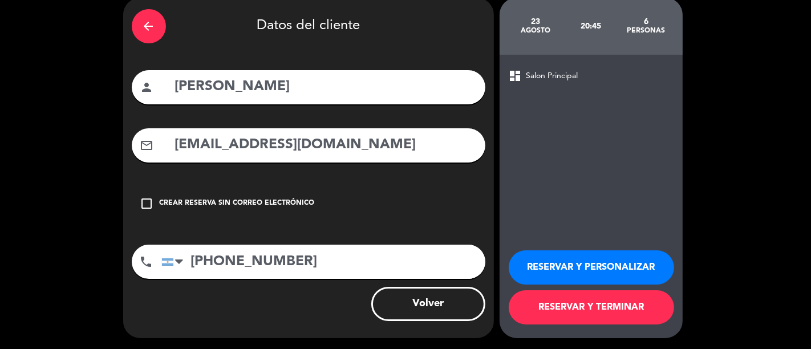
type input "[PHONE_NUMBER]"
click at [566, 305] on button "RESERVAR Y TERMINAR" at bounding box center [591, 307] width 165 height 34
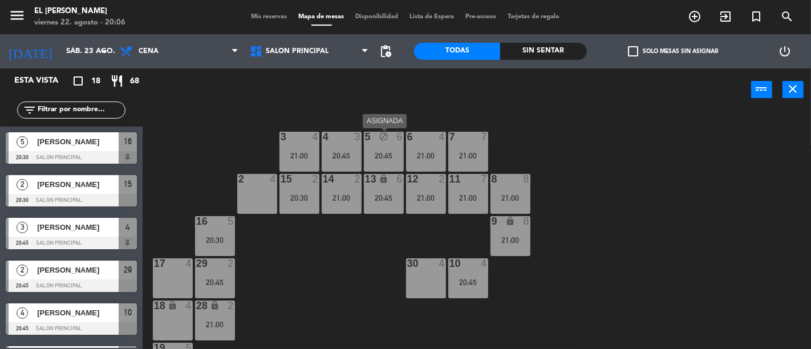
click at [381, 148] on div "5 block 6 20:45" at bounding box center [384, 152] width 40 height 40
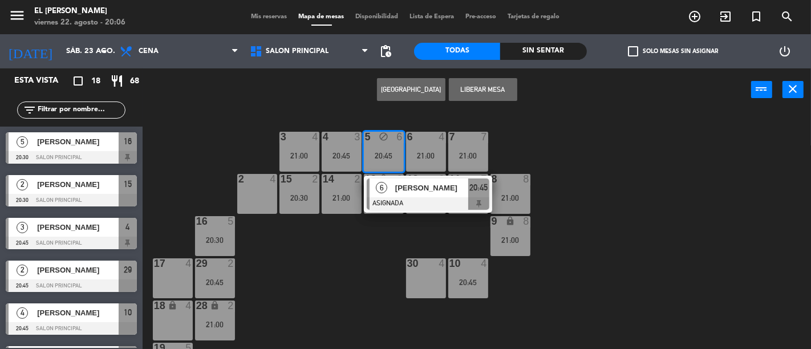
click at [367, 269] on div "3 4 21:00 4 3 20:45 5 block 6 20:45 6 [PERSON_NAME] 20:45 6 4 21:00 7 7 21:00 2…" at bounding box center [481, 230] width 660 height 238
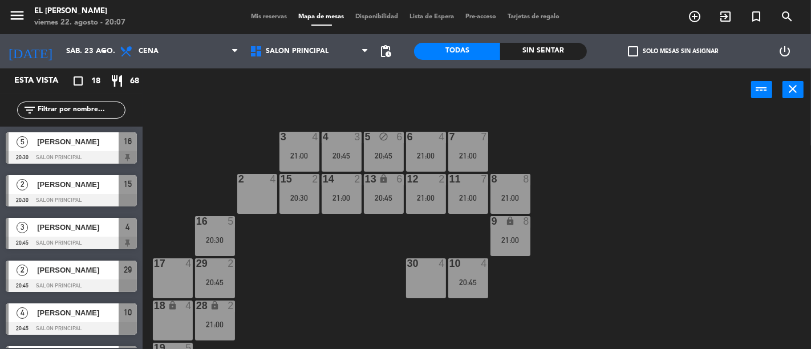
click at [88, 108] on input "text" at bounding box center [81, 110] width 88 height 13
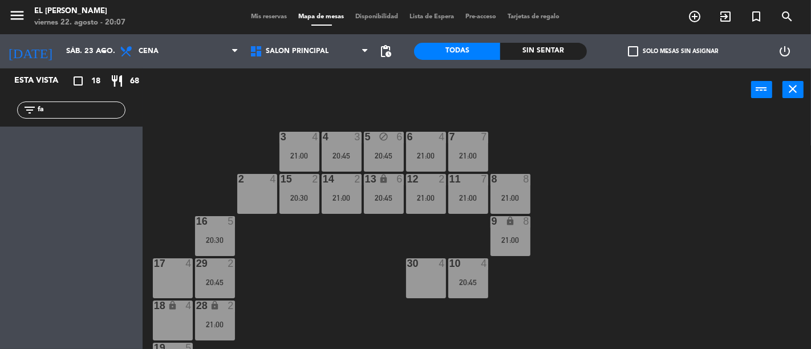
type input "f"
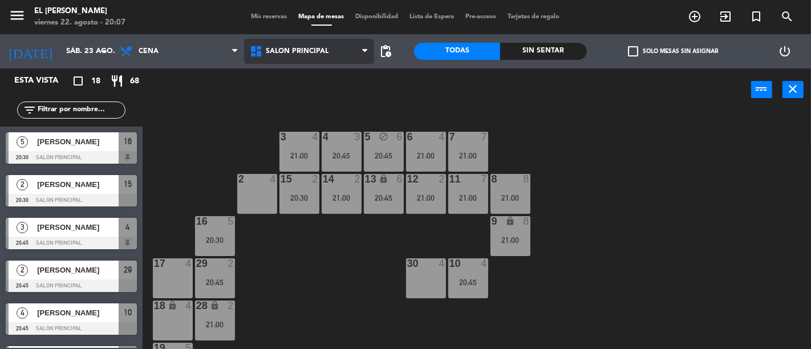
click at [301, 50] on span "Salon Principal" at bounding box center [297, 51] width 63 height 8
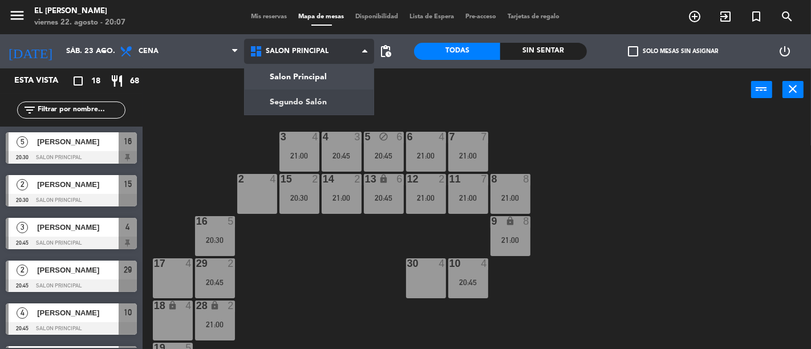
click at [318, 95] on ng-component "menu El [PERSON_NAME] Bodegón viernes 22. agosto - 20:07 Mis reservas Mapa de m…" at bounding box center [405, 174] width 811 height 349
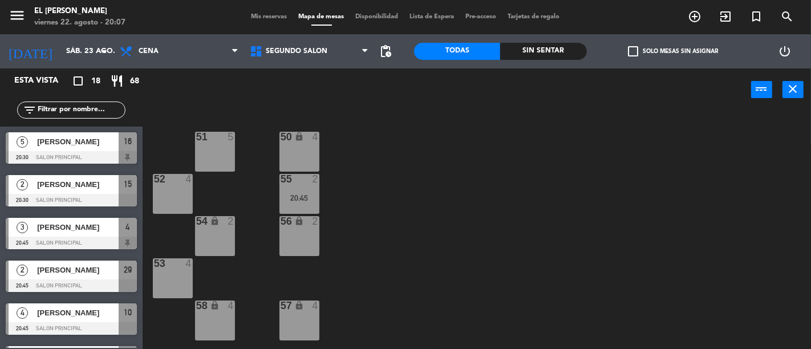
click at [299, 242] on div "56 lock 2" at bounding box center [299, 236] width 40 height 40
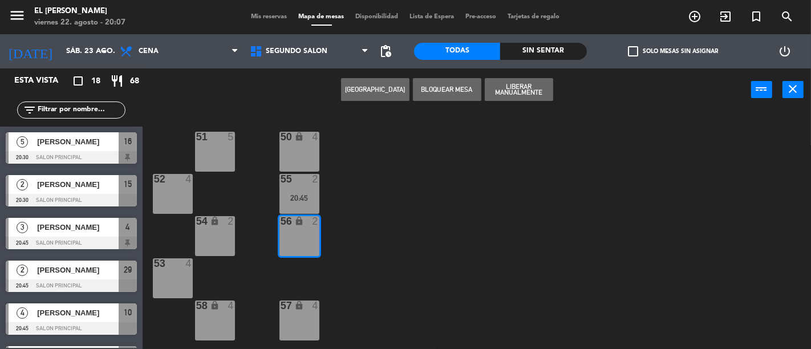
click at [388, 84] on button "[GEOGRAPHIC_DATA]" at bounding box center [375, 89] width 68 height 23
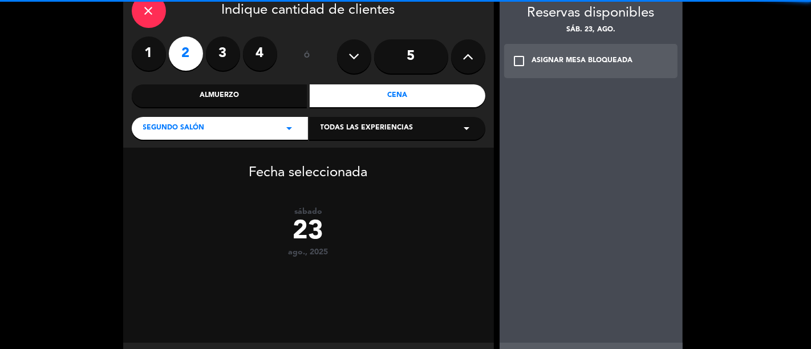
scroll to position [115, 0]
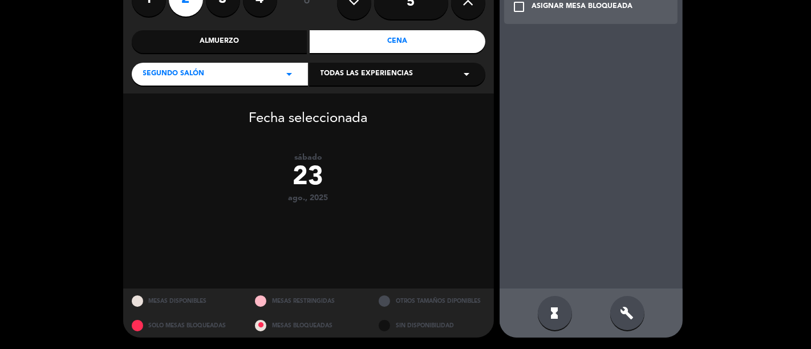
click at [613, 310] on div "build" at bounding box center [627, 313] width 34 height 34
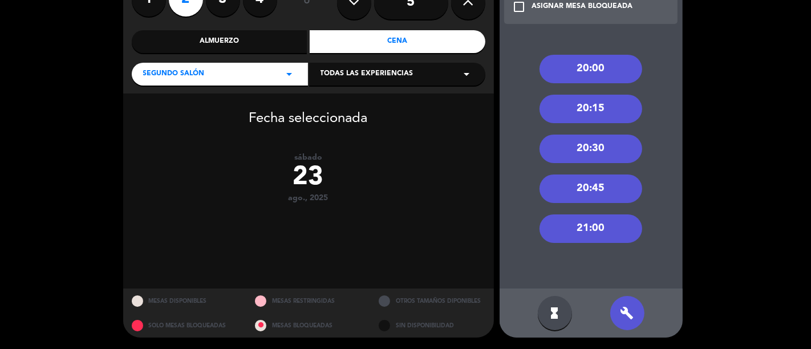
click at [588, 153] on div "20:30" at bounding box center [591, 149] width 103 height 29
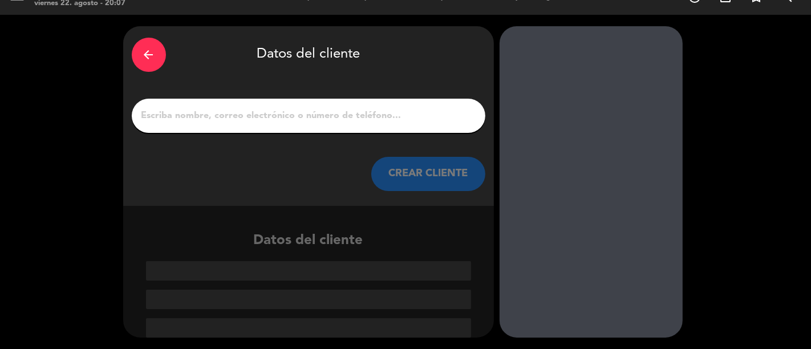
scroll to position [19, 0]
click at [428, 117] on input "1" at bounding box center [308, 116] width 337 height 16
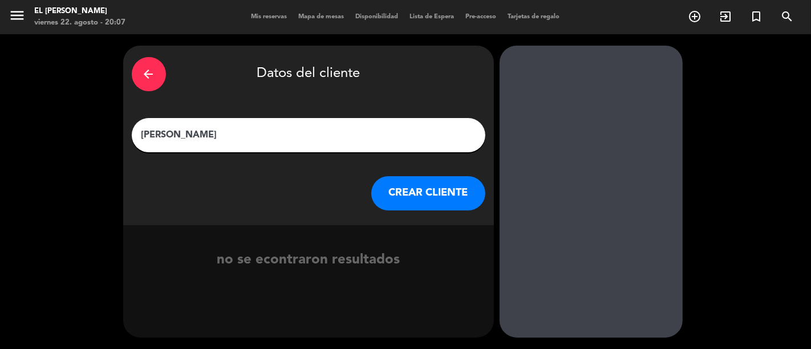
type input "[PERSON_NAME]"
click at [426, 183] on button "CREAR CLIENTE" at bounding box center [428, 193] width 114 height 34
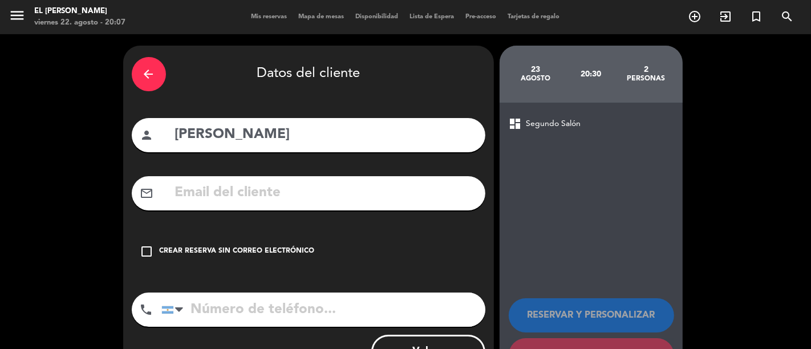
paste input "[EMAIL_ADDRESS][DOMAIN_NAME]"
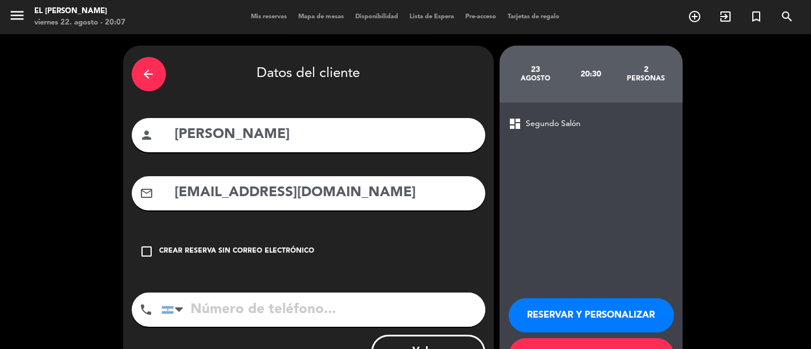
type input "[EMAIL_ADDRESS][DOMAIN_NAME]"
click at [298, 310] on input "tel" at bounding box center [323, 310] width 324 height 34
paste input "[PHONE_NUMBER]"
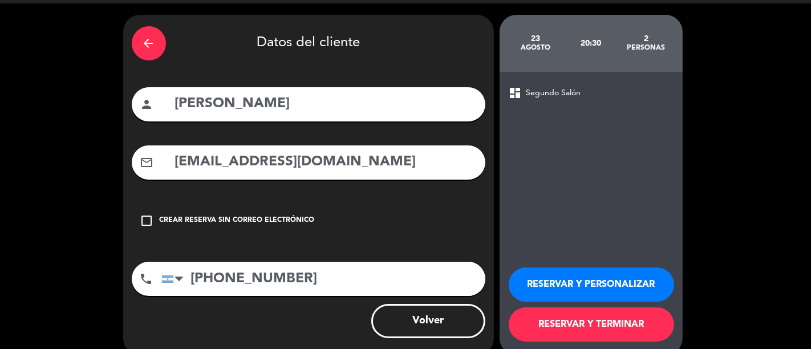
scroll to position [48, 0]
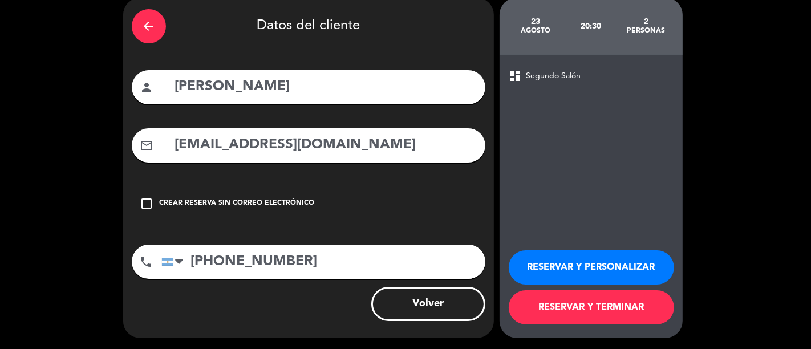
type input "[PHONE_NUMBER]"
click at [544, 302] on button "RESERVAR Y TERMINAR" at bounding box center [591, 307] width 165 height 34
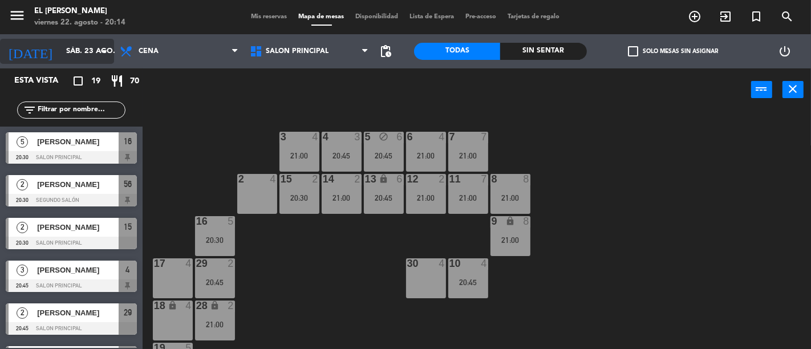
click at [91, 54] on input "sáb. 23 ago." at bounding box center [109, 51] width 99 height 21
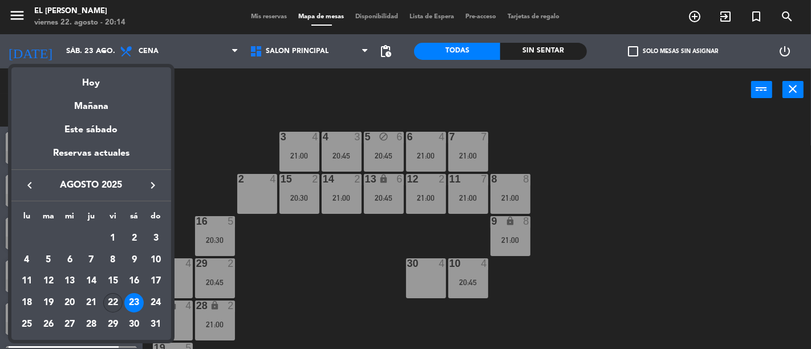
click at [115, 298] on div "22" at bounding box center [112, 302] width 19 height 19
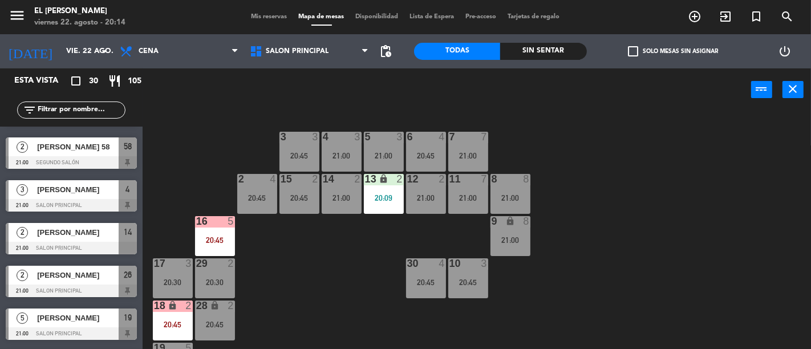
scroll to position [1062, 0]
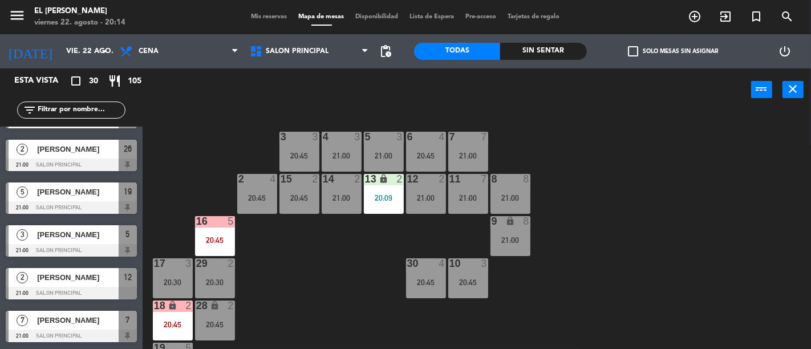
click at [347, 309] on div "3 3 20:45 4 3 21:00 5 3 21:00 6 4 20:45 7 7 21:00 2 4 20:45 15 2 20:45 14 2 21:…" at bounding box center [481, 230] width 660 height 238
click at [95, 47] on input "vie. 22 ago." at bounding box center [109, 51] width 99 height 21
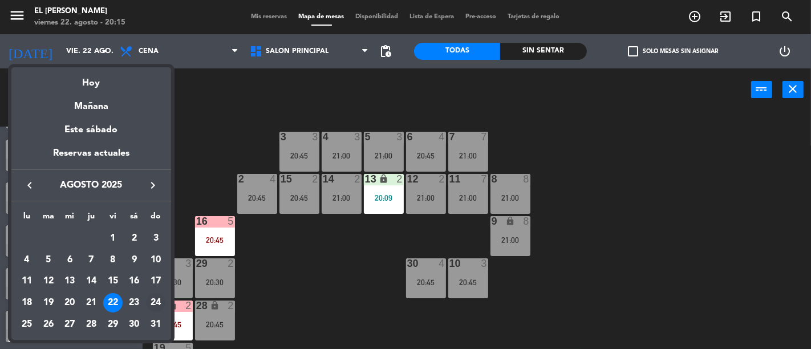
click at [155, 303] on div "24" at bounding box center [155, 302] width 19 height 19
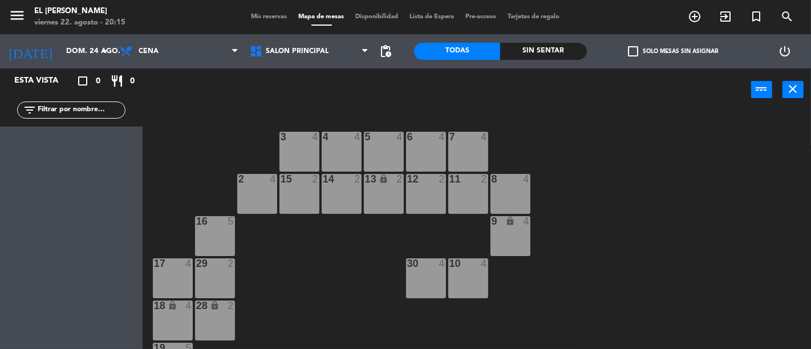
scroll to position [0, 0]
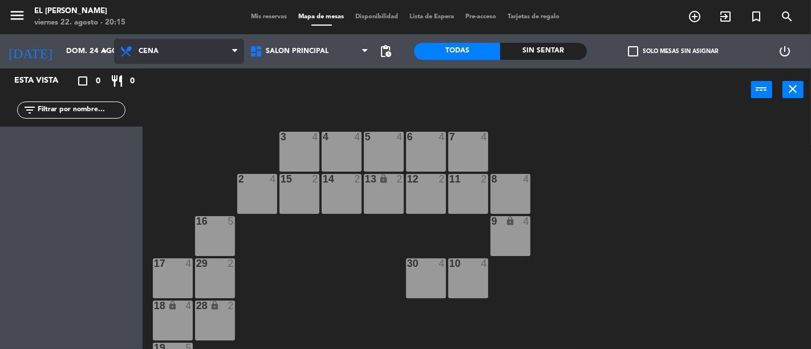
click at [183, 42] on span "Cena" at bounding box center [179, 51] width 130 height 25
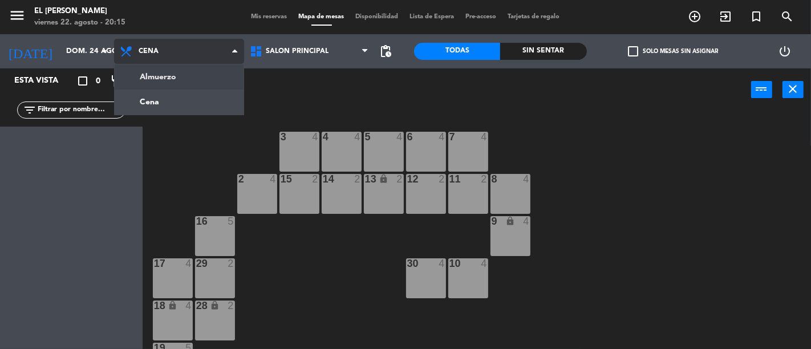
click at [193, 71] on ng-component "menu El [PERSON_NAME] Bodegón viernes 22. agosto - 20:15 Mis reservas Mapa de m…" at bounding box center [405, 174] width 811 height 349
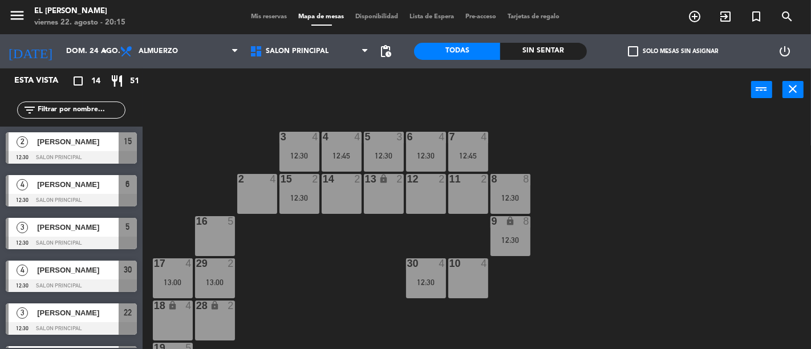
click at [483, 193] on div "11 2" at bounding box center [468, 194] width 40 height 40
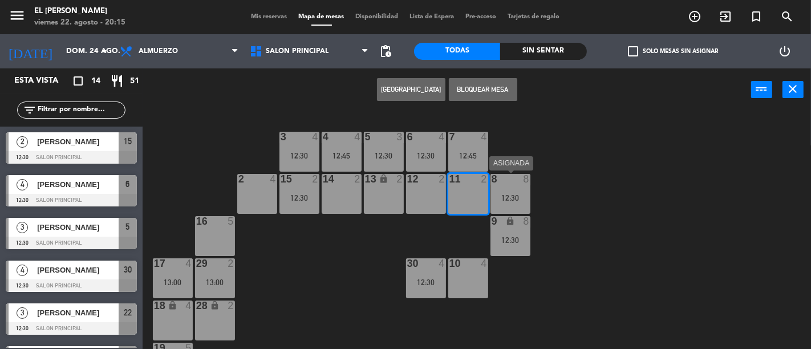
click at [520, 186] on div "8 8 12:30" at bounding box center [510, 194] width 40 height 40
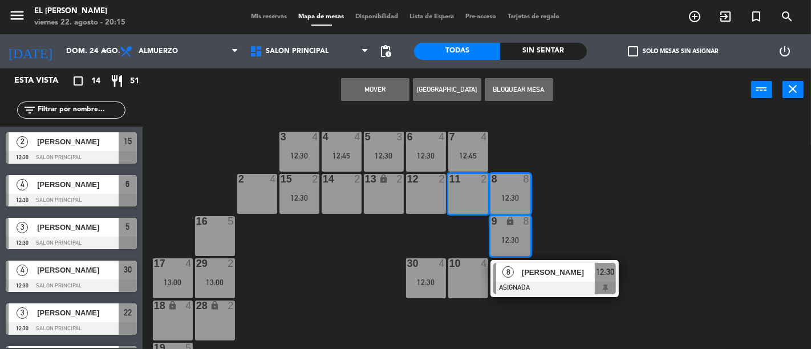
click at [654, 161] on div "3 4 12:30 4 4 12:45 5 3 12:30 6 4 12:30 7 4 12:45 2 4 15 2 12:30 14 2 13 lock 2…" at bounding box center [481, 230] width 660 height 238
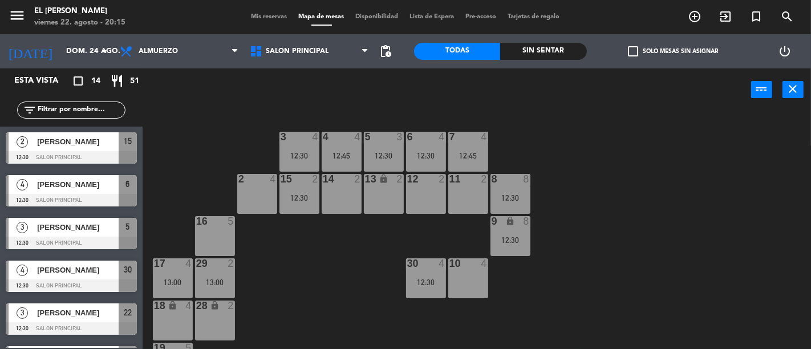
click at [517, 198] on div "12:30" at bounding box center [510, 198] width 40 height 8
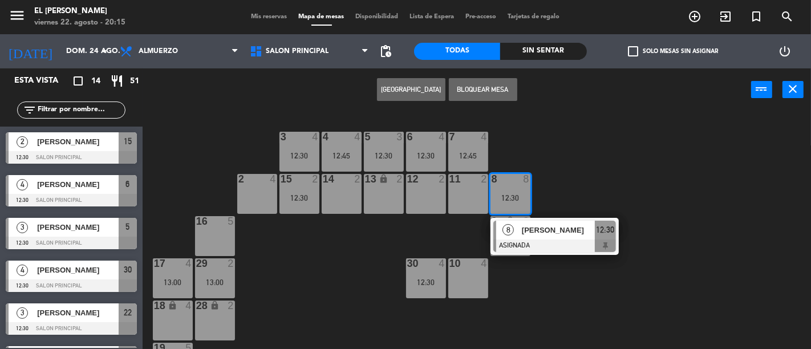
click at [654, 184] on div "3 4 12:30 4 4 12:45 5 3 12:30 6 4 12:30 7 4 12:45 2 4 15 2 12:30 14 2 13 lock 2…" at bounding box center [481, 230] width 660 height 238
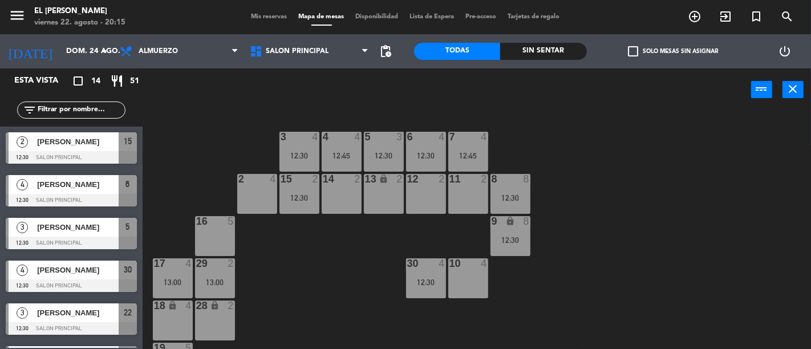
click at [520, 187] on div "8 8 12:30" at bounding box center [510, 194] width 40 height 40
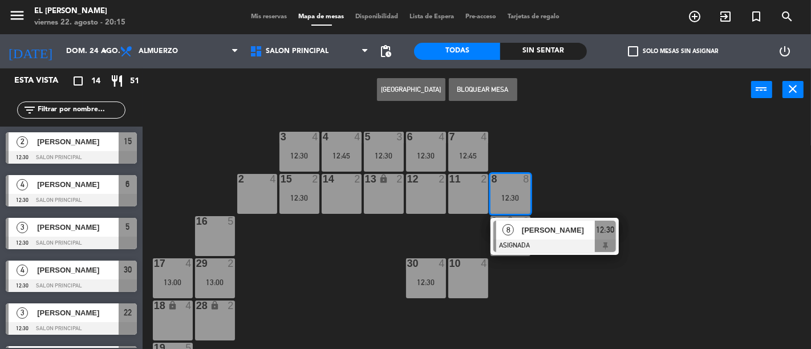
click at [607, 187] on div "3 4 12:30 4 4 12:45 5 3 12:30 6 4 12:30 7 4 12:45 2 4 15 2 12:30 14 2 13 lock 2…" at bounding box center [481, 230] width 660 height 238
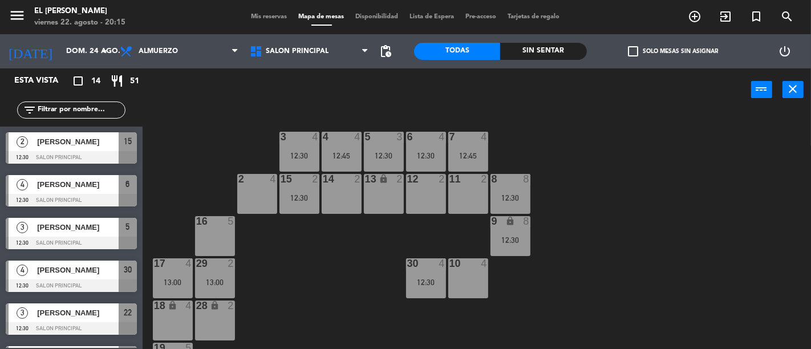
click at [524, 185] on div "8 8 12:30" at bounding box center [510, 194] width 40 height 40
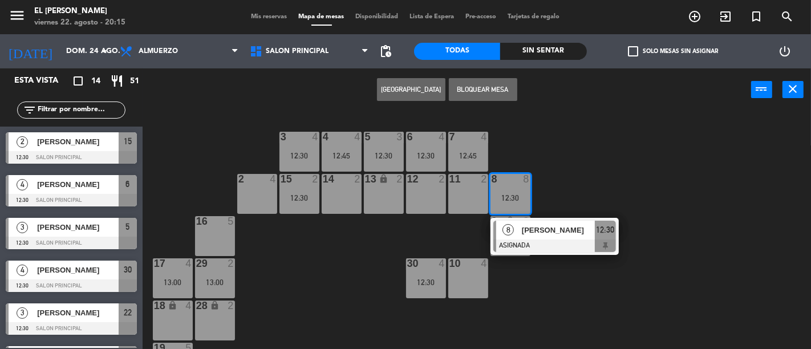
click at [573, 185] on div "3 4 12:30 4 4 12:45 5 3 12:30 6 4 12:30 7 4 12:45 2 4 15 2 12:30 14 2 13 lock 2…" at bounding box center [481, 230] width 660 height 238
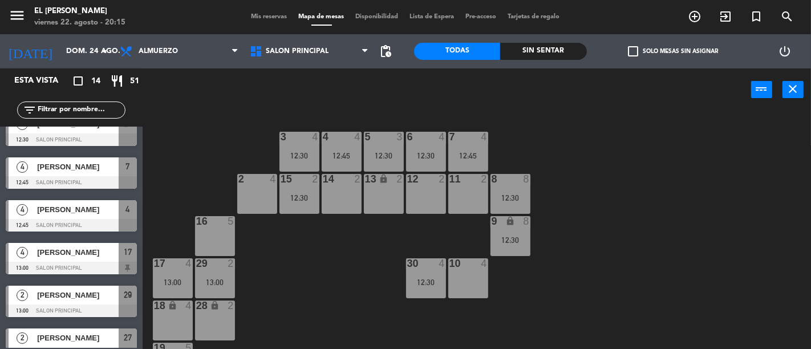
scroll to position [378, 0]
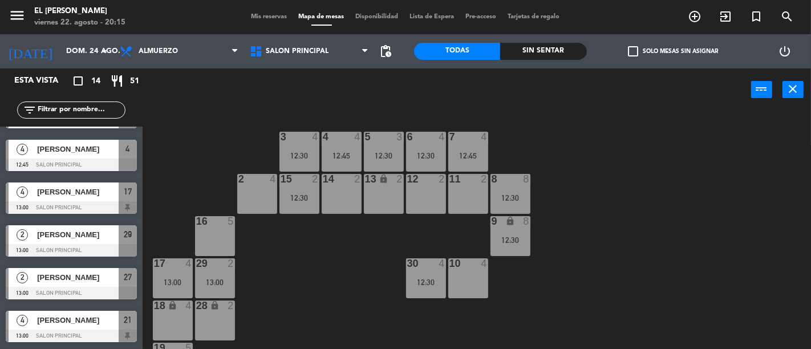
click at [512, 172] on div "3 4 12:30 4 4 12:45 5 3 12:30 6 4 12:30 7 4 12:45 2 4 15 2 12:30 14 2 13 lock 2…" at bounding box center [481, 230] width 660 height 238
click at [554, 190] on div "3 4 12:30 4 4 12:45 5 3 12:30 6 4 12:30 7 4 12:45 2 4 15 2 12:30 14 2 13 lock 2…" at bounding box center [481, 230] width 660 height 238
click at [508, 190] on div "8 8 12:30" at bounding box center [510, 194] width 40 height 40
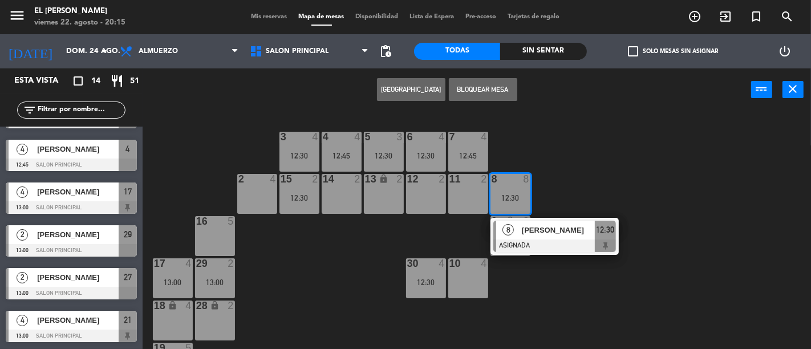
click at [566, 197] on div "3 4 12:30 4 4 12:45 5 3 12:30 6 4 12:30 7 4 12:45 2 4 15 2 12:30 14 2 13 lock 2…" at bounding box center [481, 230] width 660 height 238
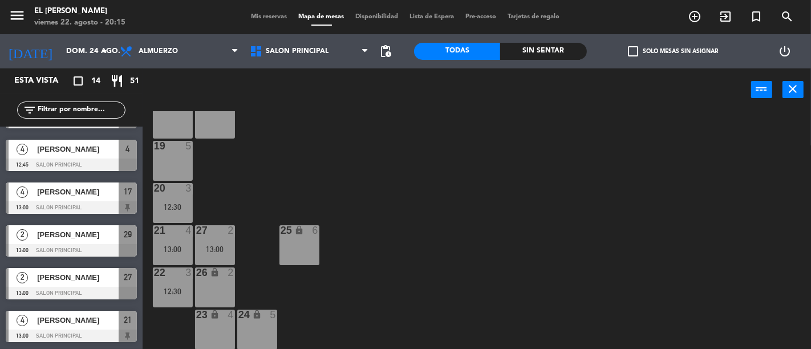
scroll to position [0, 0]
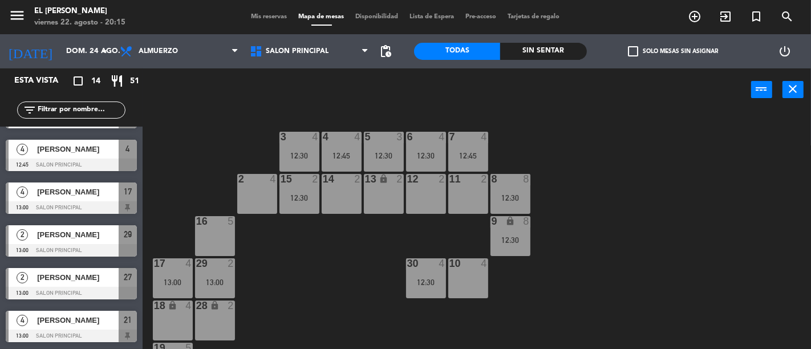
click at [508, 194] on div "12:30" at bounding box center [510, 198] width 40 height 8
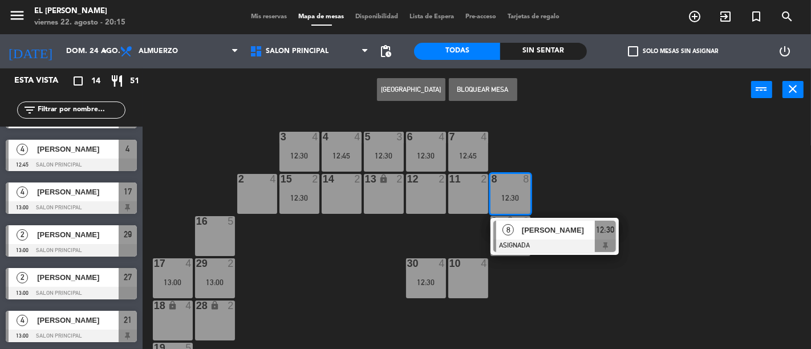
click at [614, 191] on div "3 4 12:30 4 4 12:45 5 3 12:30 6 4 12:30 7 4 12:45 2 4 15 2 12:30 14 2 13 lock 2…" at bounding box center [481, 230] width 660 height 238
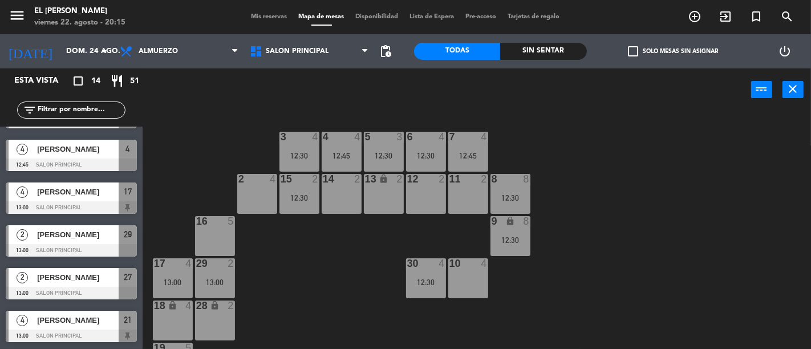
click at [514, 181] on div at bounding box center [510, 179] width 19 height 10
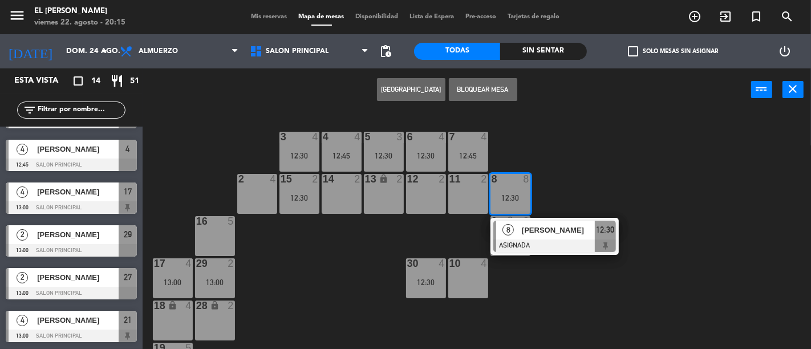
click at [585, 188] on div "3 4 12:30 4 4 12:45 5 3 12:30 6 4 12:30 7 4 12:45 2 4 15 2 12:30 14 2 13 lock 2…" at bounding box center [481, 230] width 660 height 238
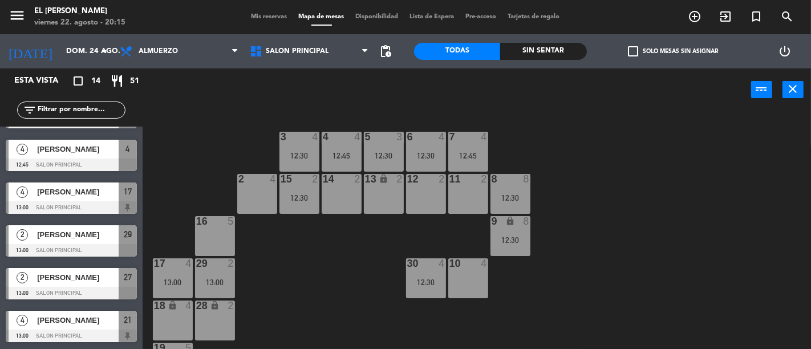
click at [514, 185] on div "8 8" at bounding box center [510, 179] width 40 height 11
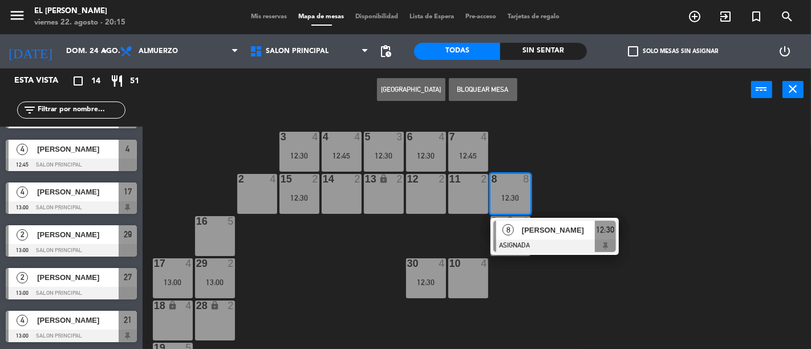
click at [569, 194] on div "3 4 12:30 4 4 12:45 5 3 12:30 6 4 12:30 7 4 12:45 2 4 15 2 12:30 14 2 13 lock 2…" at bounding box center [481, 230] width 660 height 238
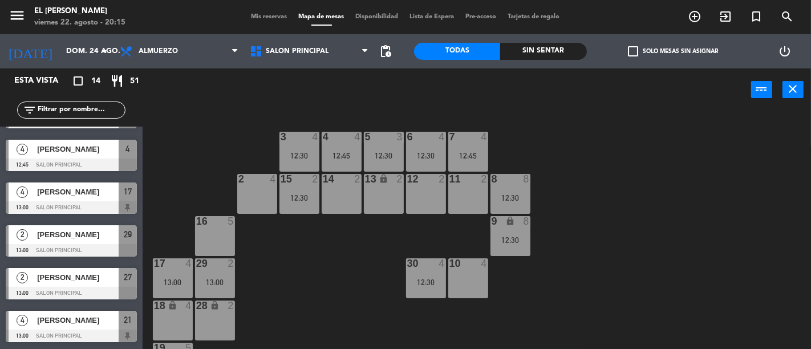
click at [528, 189] on div "8 8 12:30" at bounding box center [510, 194] width 40 height 40
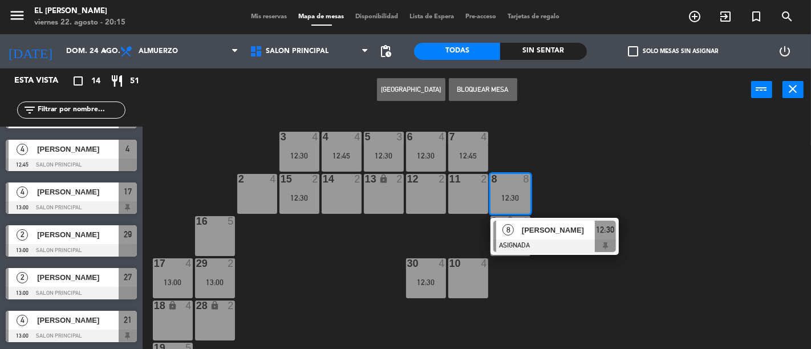
click at [557, 192] on div "3 4 12:30 4 4 12:45 5 3 12:30 6 4 12:30 7 4 12:45 2 4 15 2 12:30 14 2 13 lock 2…" at bounding box center [481, 230] width 660 height 238
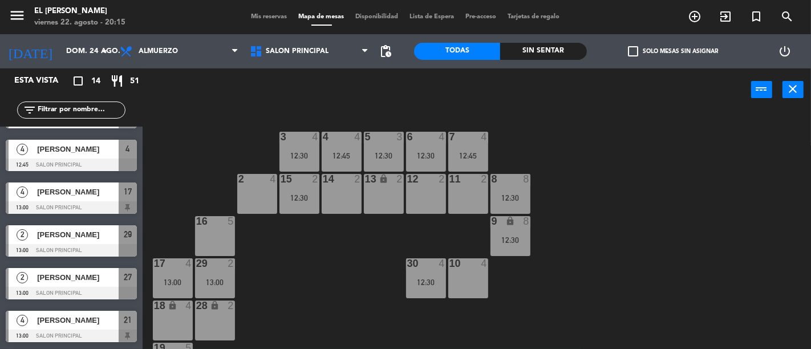
click at [512, 189] on div "8 8 12:30" at bounding box center [510, 194] width 40 height 40
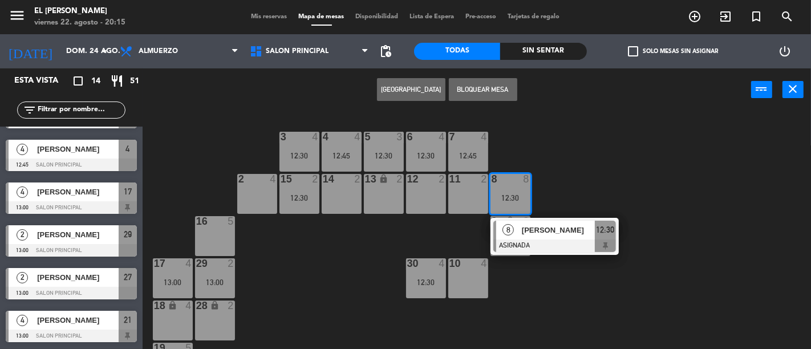
click at [594, 181] on div "3 4 12:30 4 4 12:45 5 3 12:30 6 4 12:30 7 4 12:45 2 4 15 2 12:30 14 2 13 lock 2…" at bounding box center [481, 230] width 660 height 238
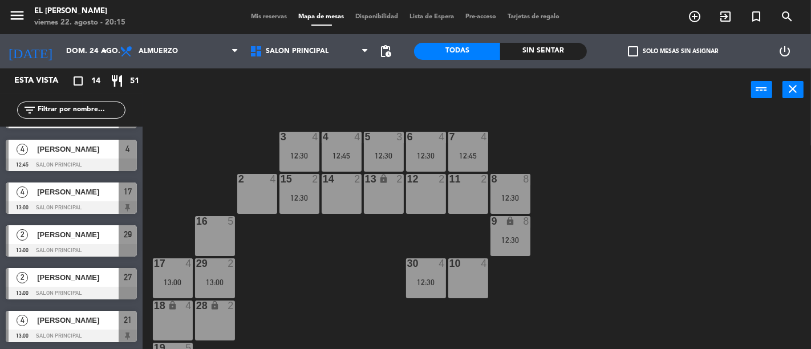
click at [521, 184] on div "8 8" at bounding box center [510, 179] width 40 height 11
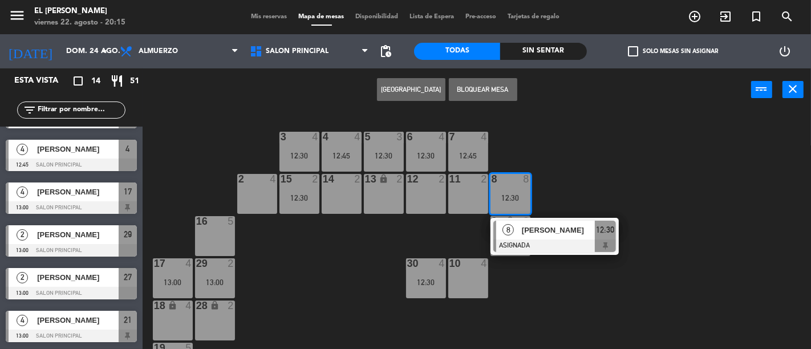
drag, startPoint x: 597, startPoint y: 181, endPoint x: 579, endPoint y: 181, distance: 17.7
click at [598, 181] on div "3 4 12:30 4 4 12:45 5 3 12:30 6 4 12:30 7 4 12:45 2 4 15 2 12:30 14 2 13 lock 2…" at bounding box center [481, 230] width 660 height 238
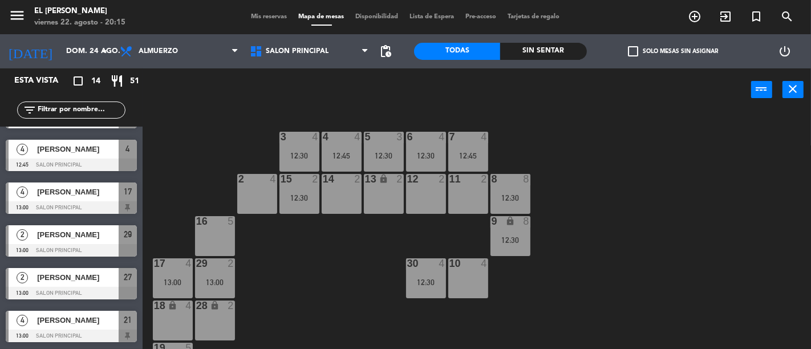
click at [509, 191] on div "8 8 12:30" at bounding box center [510, 194] width 40 height 40
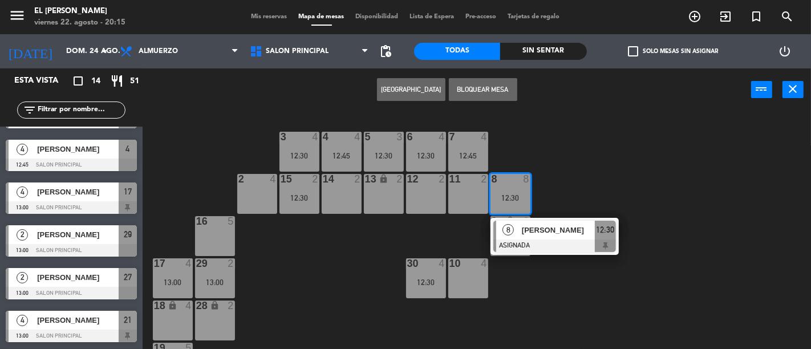
click at [613, 175] on div "3 4 12:30 4 4 12:45 5 3 12:30 6 4 12:30 7 4 12:45 2 4 15 2 12:30 14 2 13 lock 2…" at bounding box center [481, 230] width 660 height 238
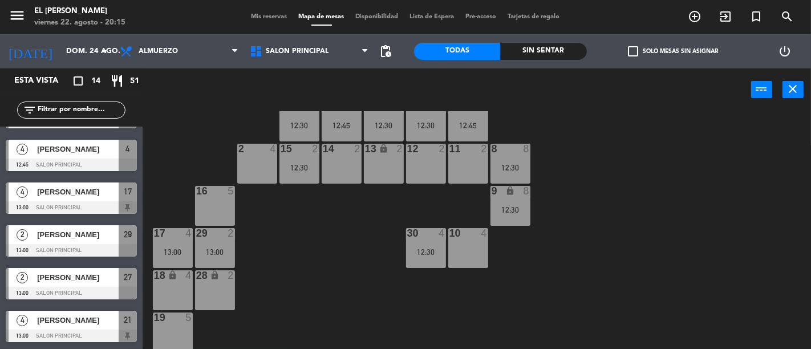
scroll to position [12, 0]
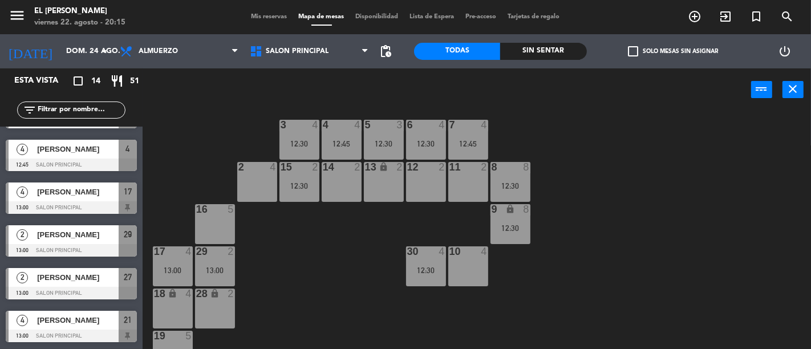
click at [502, 168] on div at bounding box center [510, 167] width 19 height 10
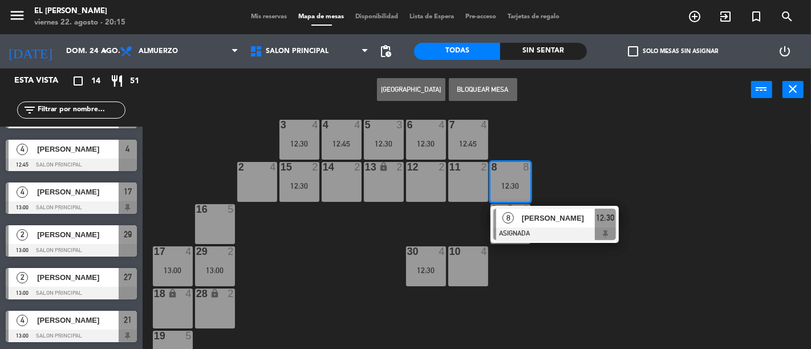
click at [575, 167] on div "3 4 12:30 4 4 12:45 5 3 12:30 6 4 12:30 7 4 12:45 2 4 15 2 12:30 14 2 13 lock 2…" at bounding box center [481, 230] width 660 height 238
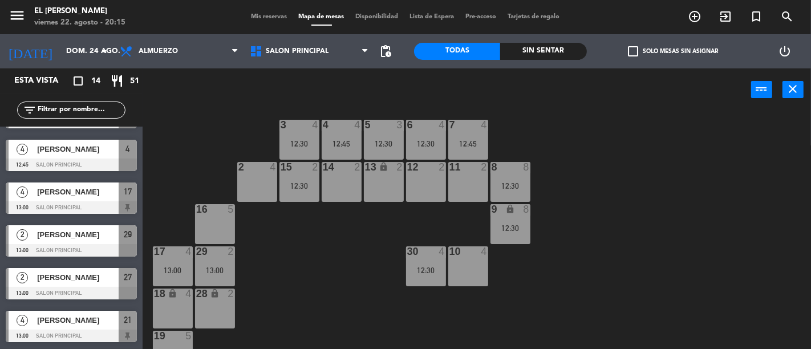
click at [505, 178] on div "8 8 12:30" at bounding box center [510, 182] width 40 height 40
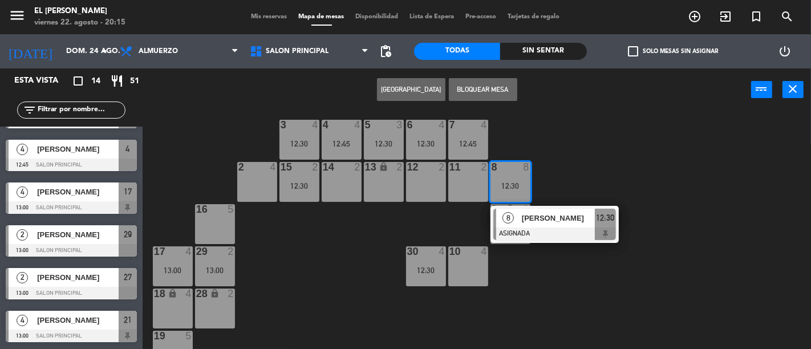
click at [578, 163] on div "3 4 12:30 4 4 12:45 5 3 12:30 6 4 12:30 7 4 12:45 2 4 15 2 12:30 14 2 13 lock 2…" at bounding box center [481, 230] width 660 height 238
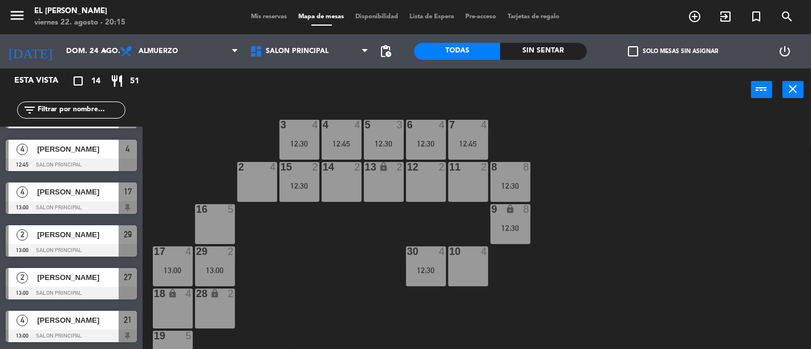
click at [509, 172] on div "8 8" at bounding box center [510, 167] width 40 height 11
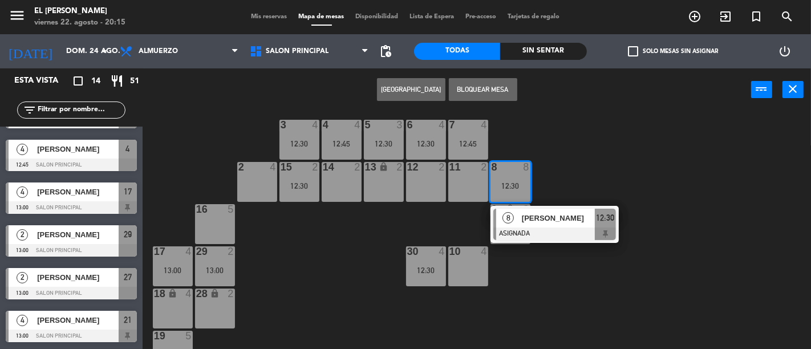
click at [591, 167] on div "3 4 12:30 4 4 12:45 5 3 12:30 6 4 12:30 7 4 12:45 2 4 15 2 12:30 14 2 13 lock 2…" at bounding box center [481, 230] width 660 height 238
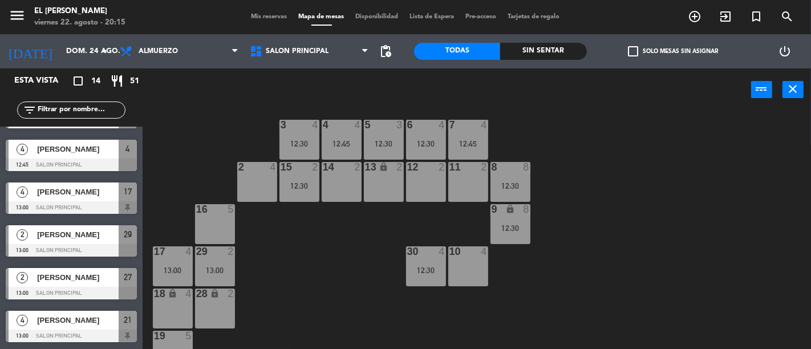
click at [518, 169] on div at bounding box center [510, 167] width 19 height 10
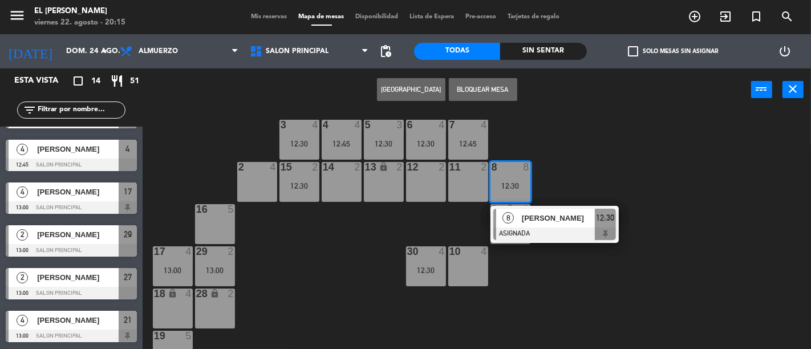
click at [609, 169] on div "3 4 12:30 4 4 12:45 5 3 12:30 6 4 12:30 7 4 12:45 2 4 15 2 12:30 14 2 13 lock 2…" at bounding box center [481, 230] width 660 height 238
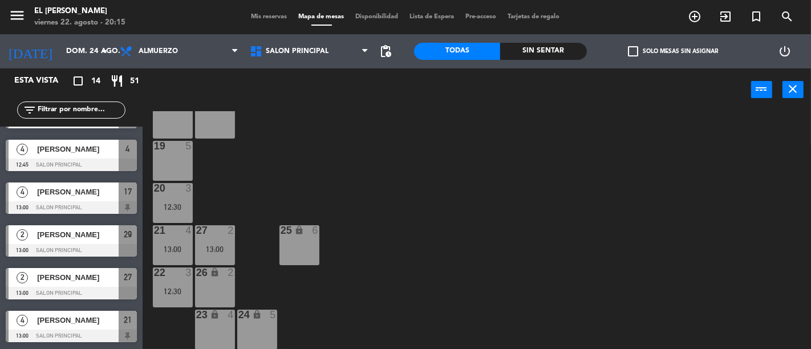
scroll to position [0, 0]
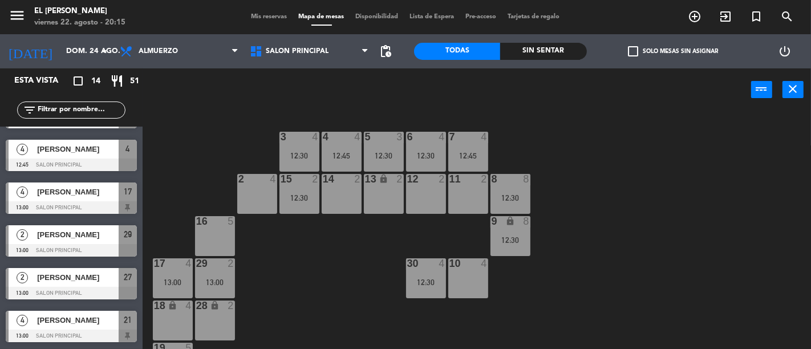
click at [503, 184] on div at bounding box center [510, 179] width 19 height 10
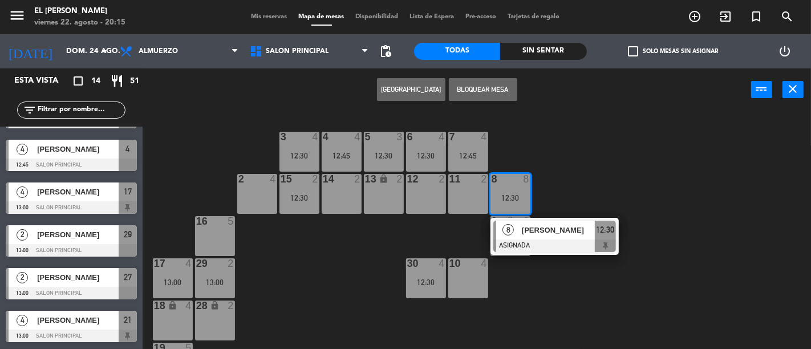
click at [567, 189] on div "3 4 12:30 4 4 12:45 5 3 12:30 6 4 12:30 7 4 12:45 2 4 15 2 12:30 14 2 13 lock 2…" at bounding box center [481, 230] width 660 height 238
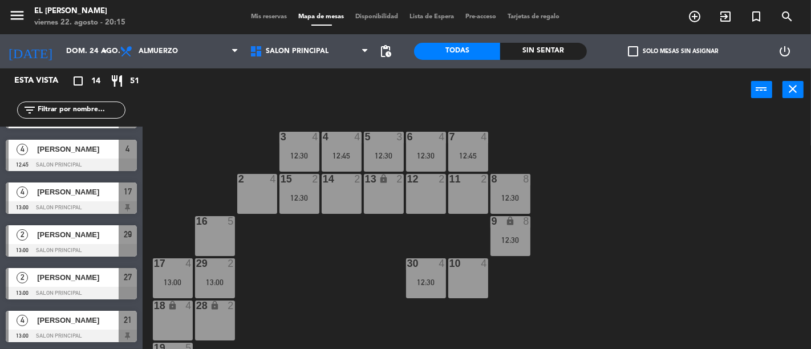
click at [517, 183] on div at bounding box center [510, 179] width 19 height 10
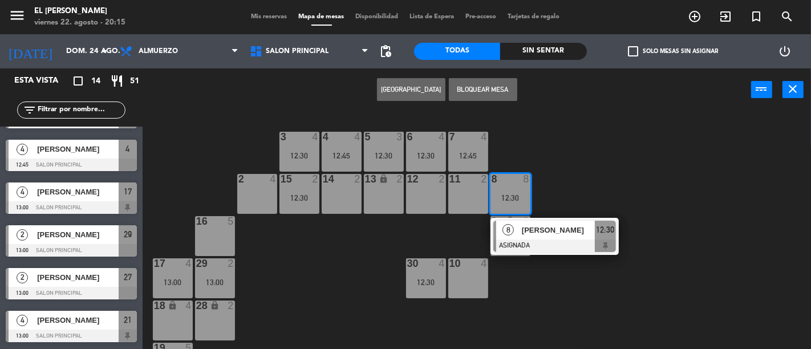
click at [562, 181] on div "3 4 12:30 4 4 12:45 5 3 12:30 6 4 12:30 7 4 12:45 2 4 15 2 12:30 14 2 13 lock 2…" at bounding box center [481, 230] width 660 height 238
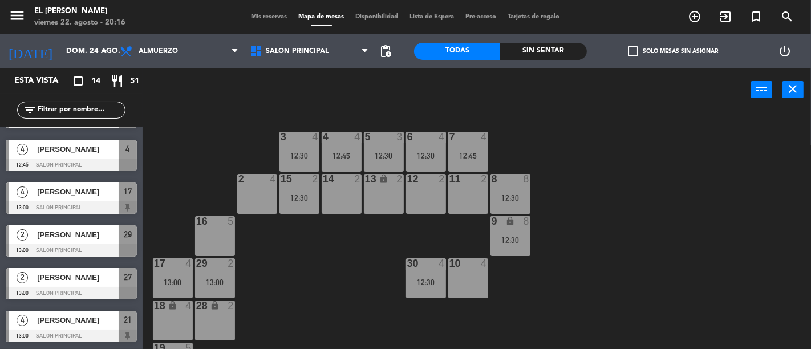
click at [510, 189] on div "8 8 12:30" at bounding box center [510, 194] width 40 height 40
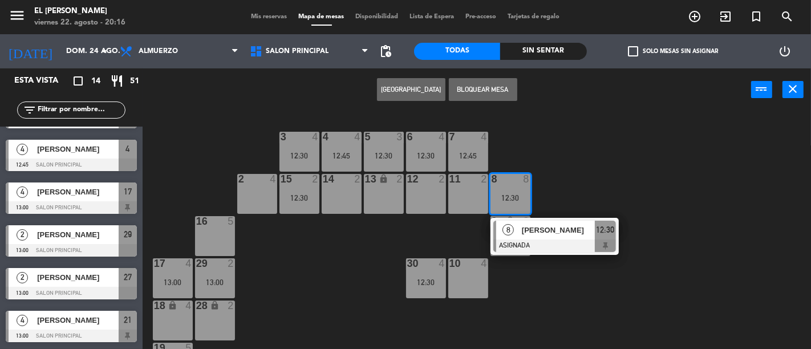
click at [578, 192] on div "3 4 12:30 4 4 12:45 5 3 12:30 6 4 12:30 7 4 12:45 2 4 15 2 12:30 14 2 13 lock 2…" at bounding box center [481, 230] width 660 height 238
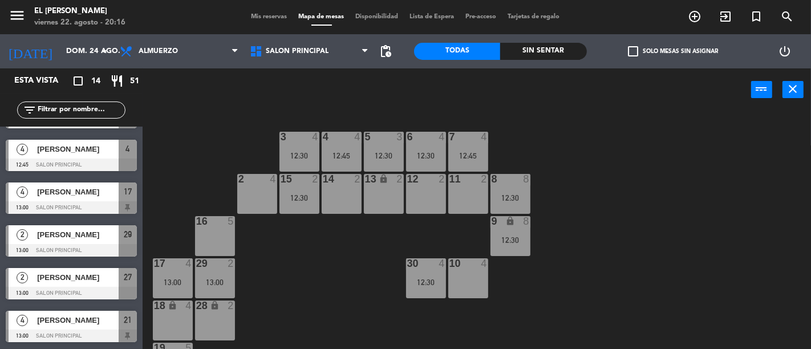
click at [516, 185] on div "8 8" at bounding box center [510, 179] width 40 height 11
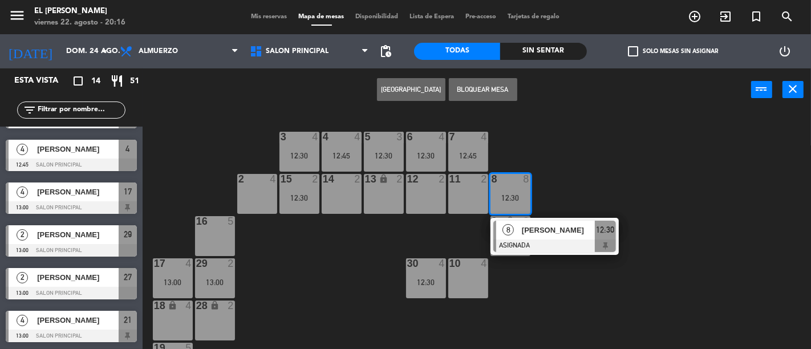
click at [571, 190] on div "3 4 12:30 4 4 12:45 5 3 12:30 6 4 12:30 7 4 12:45 2 4 15 2 12:30 14 2 13 lock 2…" at bounding box center [481, 230] width 660 height 238
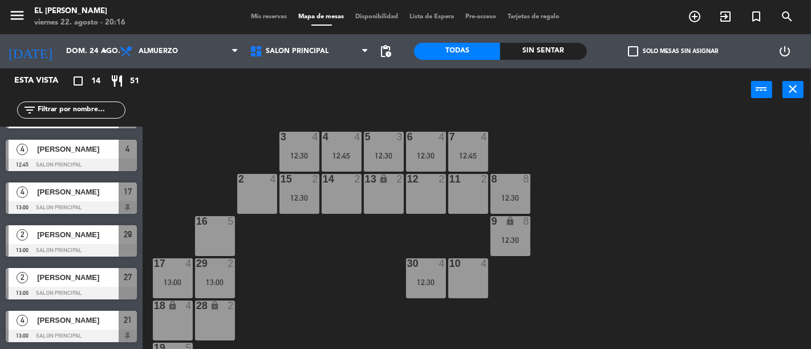
click at [526, 196] on div "12:30" at bounding box center [510, 198] width 40 height 8
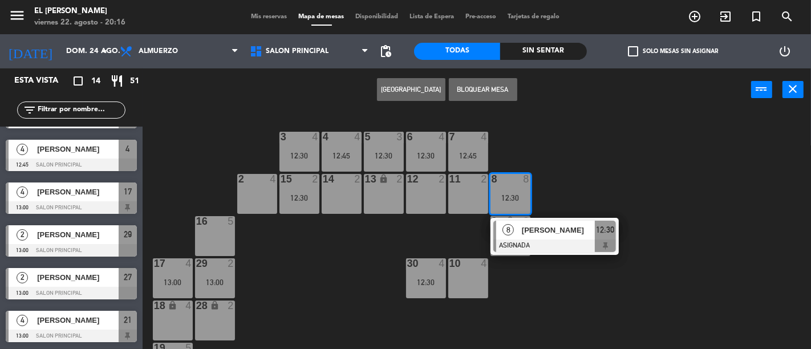
click at [573, 195] on div "3 4 12:30 4 4 12:45 5 3 12:30 6 4 12:30 7 4 12:45 2 4 15 2 12:30 14 2 13 lock 2…" at bounding box center [481, 230] width 660 height 238
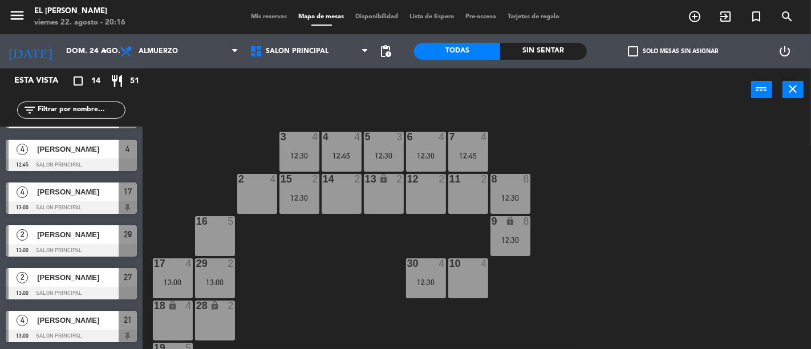
click at [532, 179] on div "8" at bounding box center [529, 179] width 19 height 10
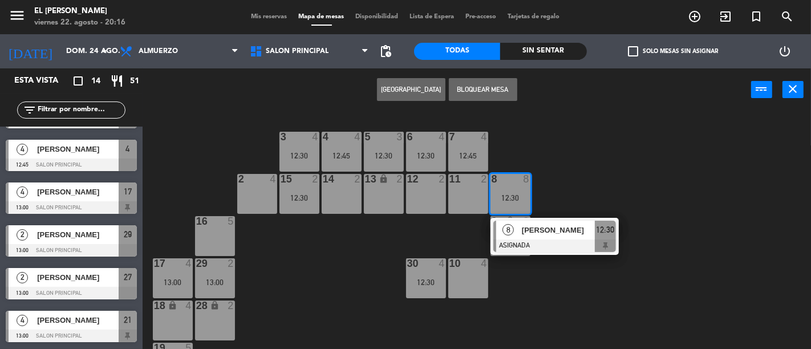
click at [595, 190] on div "3 4 12:30 4 4 12:45 5 3 12:30 6 4 12:30 7 4 12:45 2 4 15 2 12:30 14 2 13 lock 2…" at bounding box center [481, 230] width 660 height 238
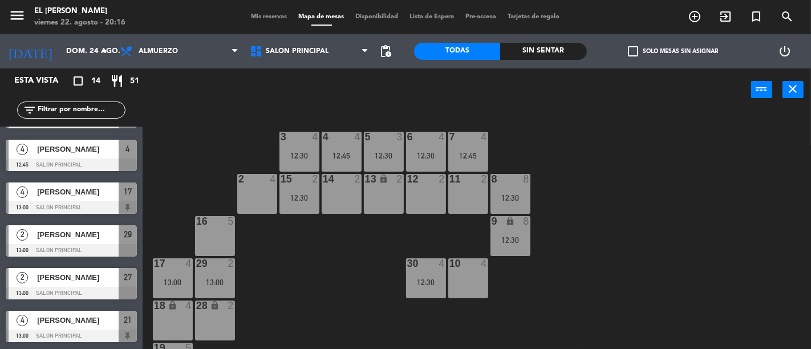
click at [513, 184] on div "8 8" at bounding box center [510, 179] width 40 height 11
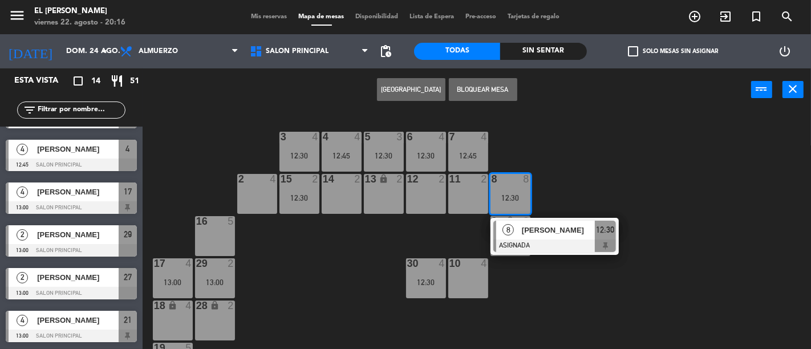
click at [565, 189] on div "3 4 12:30 4 4 12:45 5 3 12:30 6 4 12:30 7 4 12:45 2 4 15 2 12:30 14 2 13 lock 2…" at bounding box center [481, 230] width 660 height 238
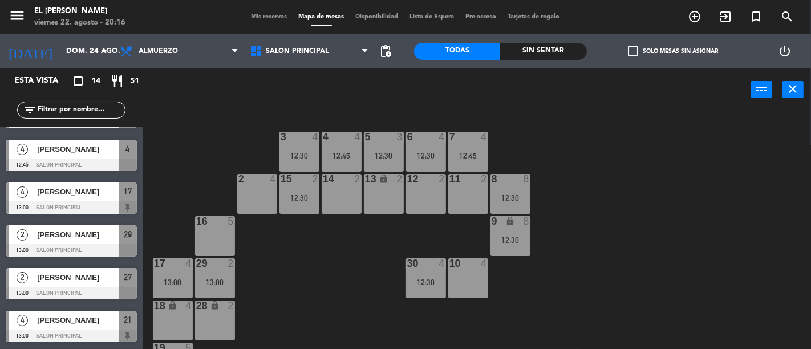
click at [522, 188] on div "8 8 12:30" at bounding box center [510, 194] width 40 height 40
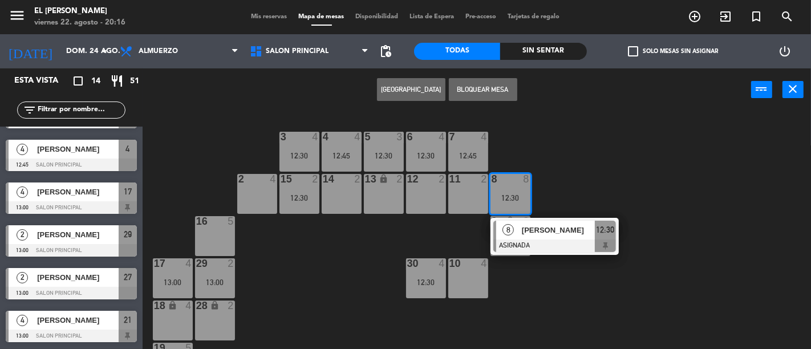
click at [599, 192] on div "3 4 12:30 4 4 12:45 5 3 12:30 6 4 12:30 7 4 12:45 2 4 15 2 12:30 14 2 13 lock 2…" at bounding box center [481, 230] width 660 height 238
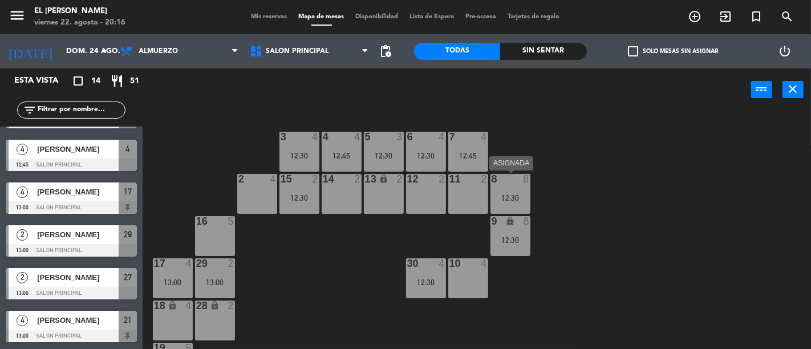
click at [503, 194] on div "12:30" at bounding box center [510, 198] width 40 height 8
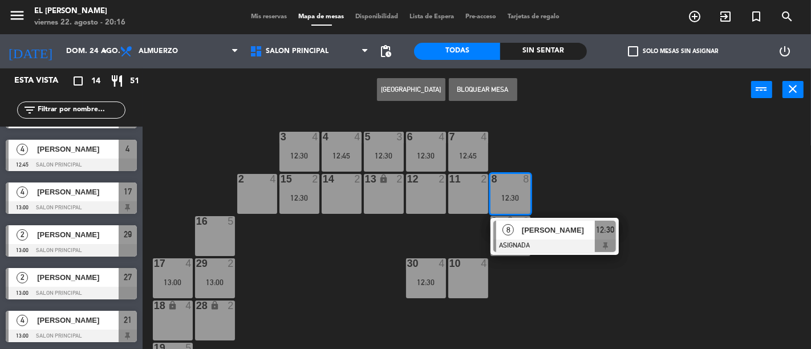
click at [602, 180] on div "3 4 12:30 4 4 12:45 5 3 12:30 6 4 12:30 7 4 12:45 2 4 15 2 12:30 14 2 13 lock 2…" at bounding box center [481, 230] width 660 height 238
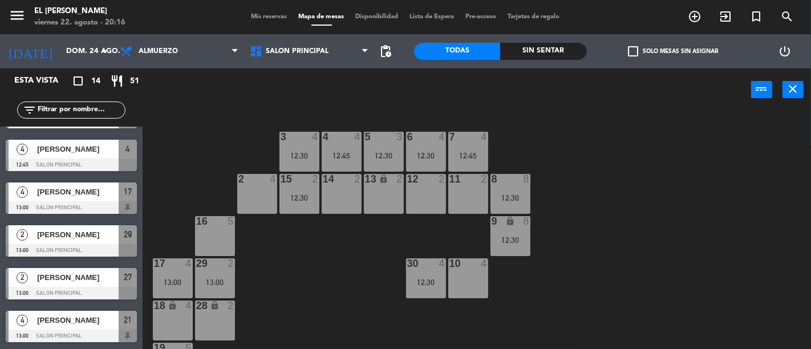
click at [480, 186] on div "11 2" at bounding box center [468, 194] width 40 height 40
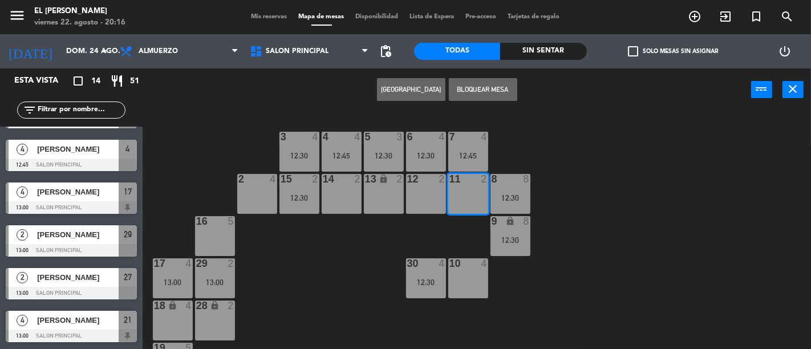
click at [563, 185] on div "3 4 12:30 4 4 12:45 5 3 12:30 6 4 12:30 7 4 12:45 2 4 15 2 12:30 14 2 13 lock 2…" at bounding box center [481, 230] width 660 height 238
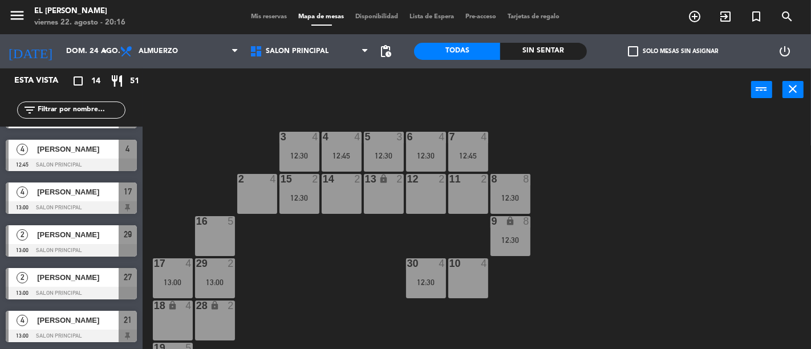
click at [493, 191] on div "8 8 12:30" at bounding box center [510, 194] width 40 height 40
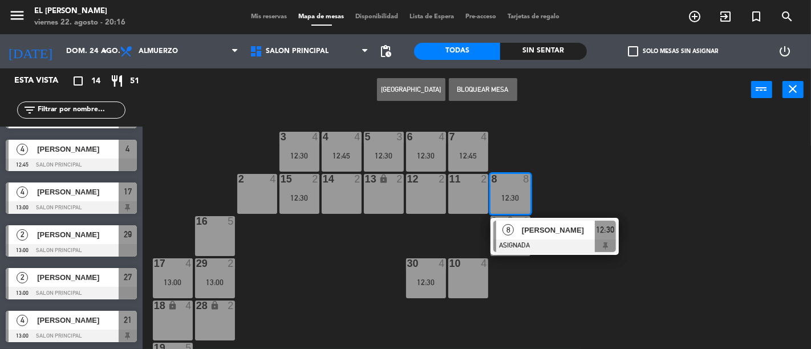
click at [585, 185] on div "3 4 12:30 4 4 12:45 5 3 12:30 6 4 12:30 7 4 12:45 2 4 15 2 12:30 14 2 13 lock 2…" at bounding box center [481, 230] width 660 height 238
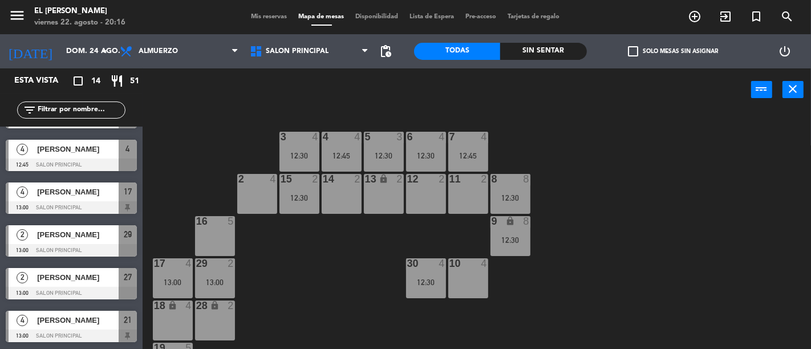
drag, startPoint x: 524, startPoint y: 190, endPoint x: 549, endPoint y: 191, distance: 25.1
click at [525, 190] on div "8 8 12:30" at bounding box center [510, 194] width 40 height 40
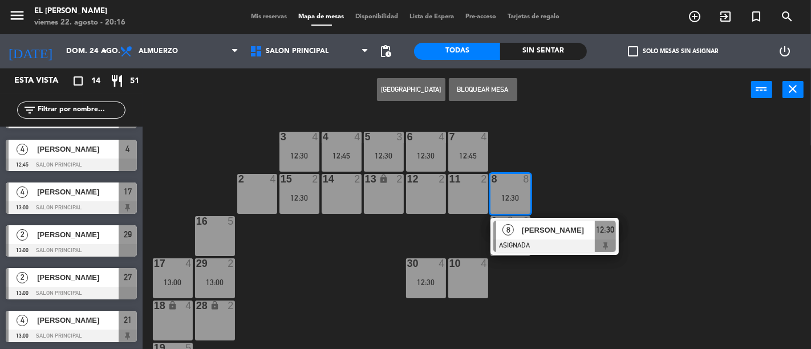
click at [611, 184] on div "3 4 12:30 4 4 12:45 5 3 12:30 6 4 12:30 7 4 12:45 2 4 15 2 12:30 14 2 13 lock 2…" at bounding box center [481, 230] width 660 height 238
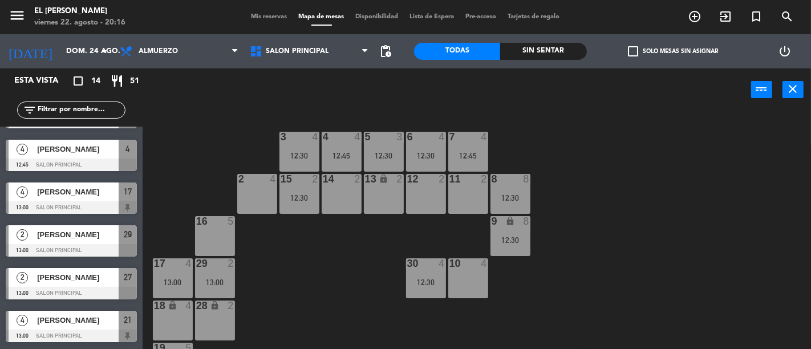
click at [509, 184] on div "8 8" at bounding box center [510, 179] width 40 height 11
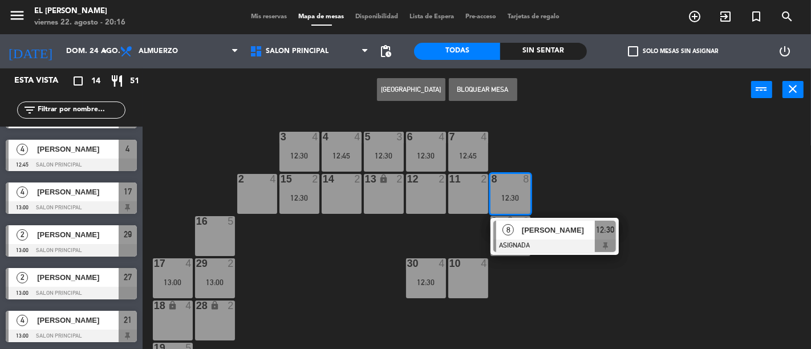
click at [544, 184] on div "3 4 12:30 4 4 12:45 5 3 12:30 6 4 12:30 7 4 12:45 2 4 15 2 12:30 14 2 13 lock 2…" at bounding box center [481, 230] width 660 height 238
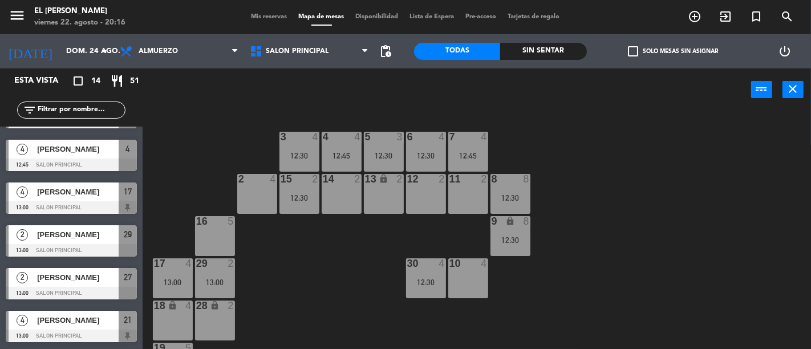
click at [499, 184] on div "8 8" at bounding box center [510, 179] width 40 height 11
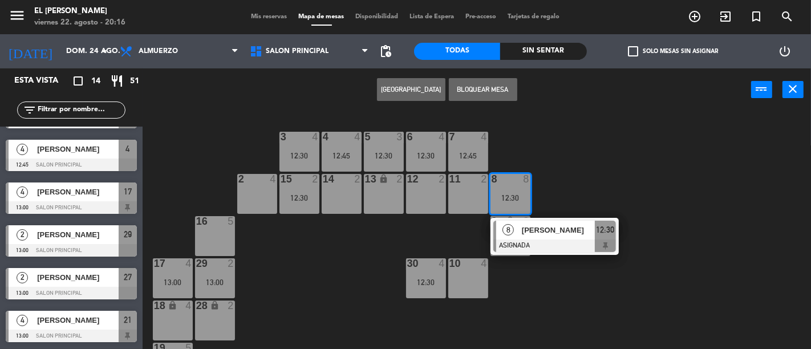
click at [590, 183] on div "3 4 12:30 4 4 12:45 5 3 12:30 6 4 12:30 7 4 12:45 2 4 15 2 12:30 14 2 13 lock 2…" at bounding box center [481, 230] width 660 height 238
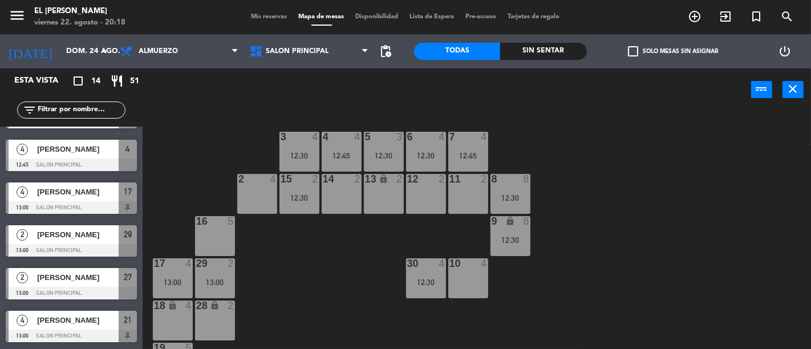
click at [343, 271] on div "3 4 12:30 4 4 12:45 5 3 12:30 6 4 12:30 7 4 12:45 2 4 15 2 12:30 14 2 13 lock 2…" at bounding box center [481, 230] width 660 height 238
click at [84, 43] on input "dom. 24 ago." at bounding box center [109, 51] width 99 height 21
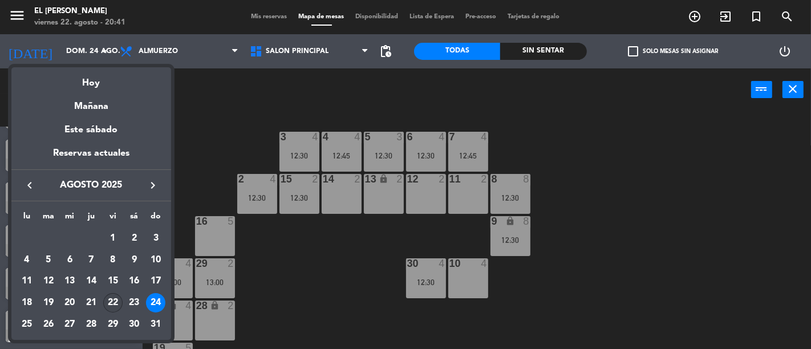
click at [119, 298] on div "22" at bounding box center [112, 302] width 19 height 19
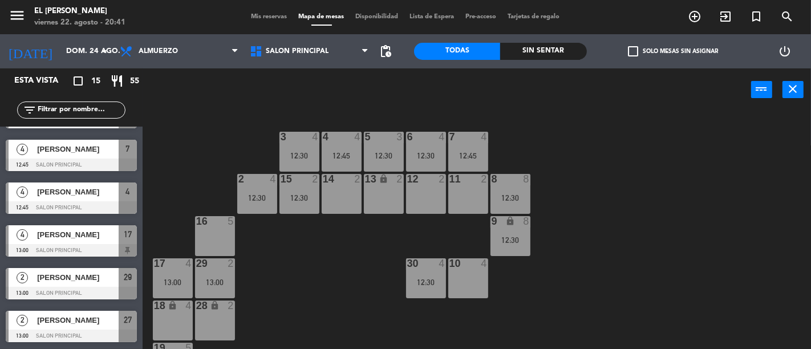
type input "vie. 22 ago."
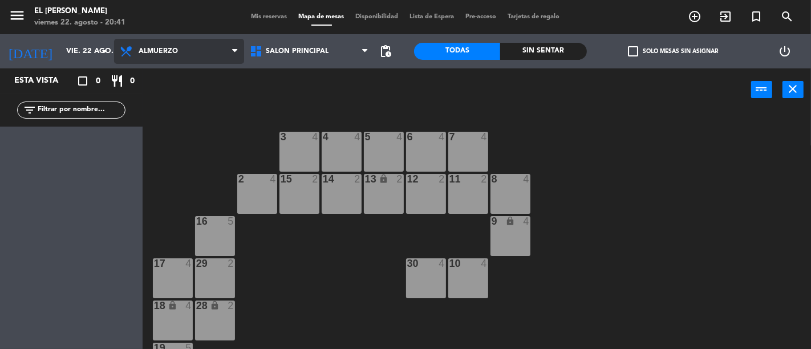
click at [217, 52] on span "Almuerzo" at bounding box center [179, 51] width 130 height 25
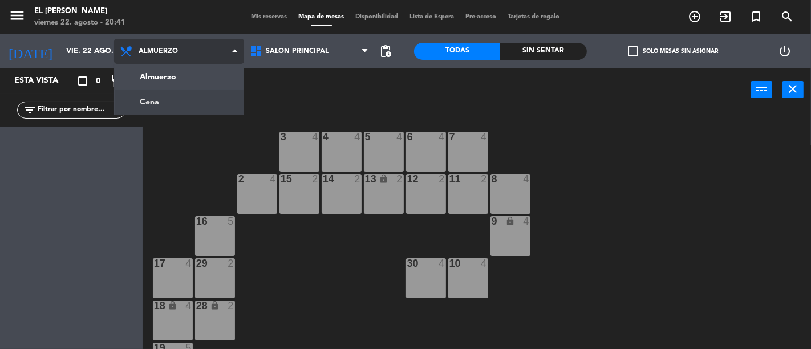
click at [191, 92] on ng-component "menu El [PERSON_NAME] Bodegón viernes 22. agosto - 20:41 Mis reservas Mapa de m…" at bounding box center [405, 174] width 811 height 349
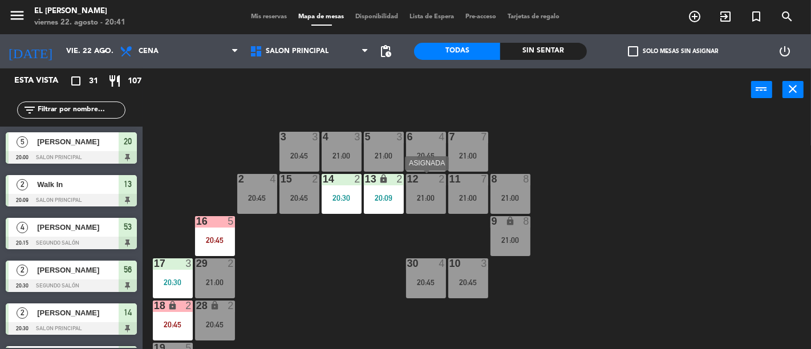
click at [423, 201] on div "21:00" at bounding box center [426, 198] width 40 height 8
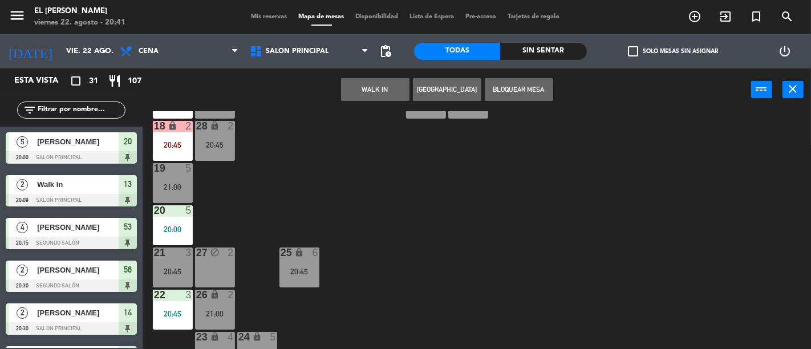
scroll to position [190, 0]
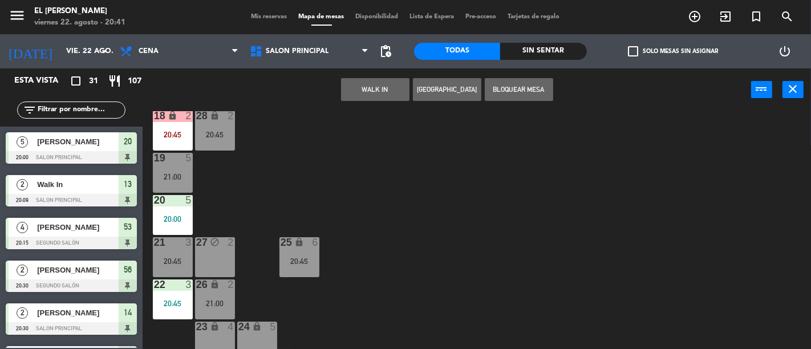
click at [214, 250] on div "27 block 2" at bounding box center [215, 257] width 40 height 40
click at [367, 83] on button "Mover" at bounding box center [375, 89] width 68 height 23
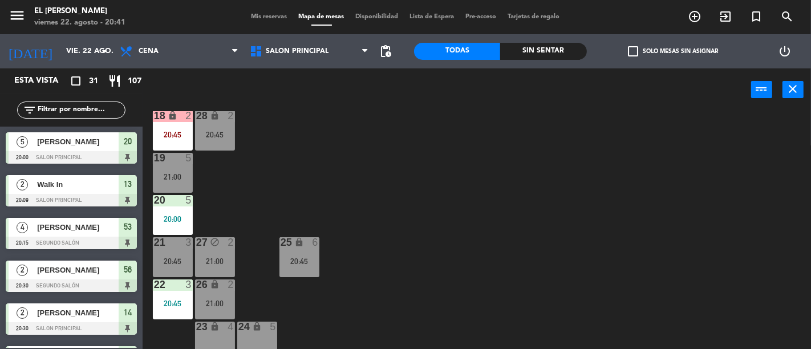
scroll to position [0, 0]
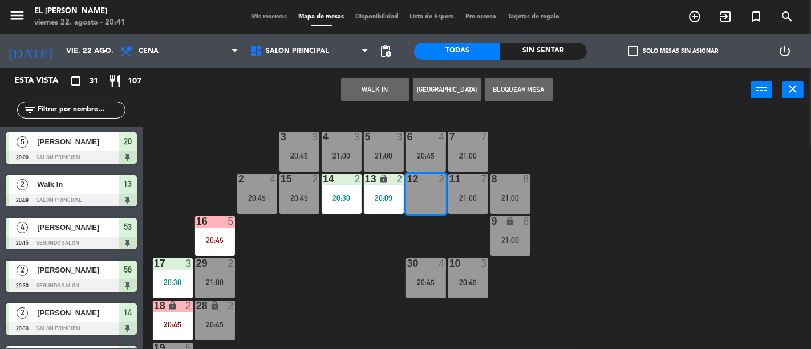
click at [382, 88] on button "WALK IN" at bounding box center [375, 89] width 68 height 23
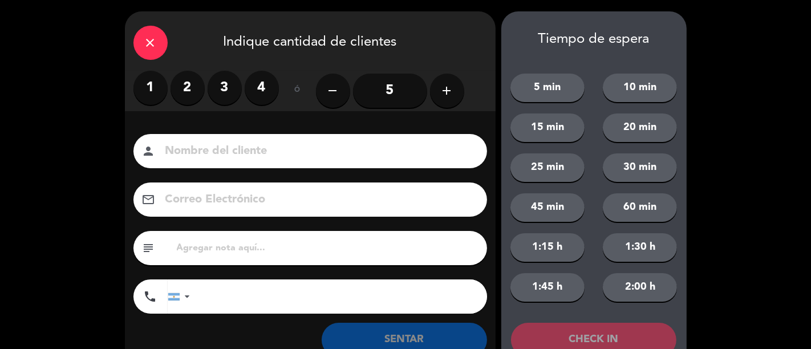
click at [187, 87] on label "2" at bounding box center [188, 88] width 34 height 34
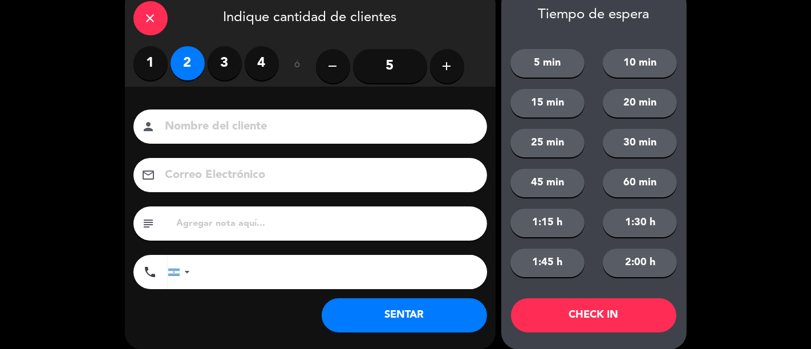
scroll to position [37, 0]
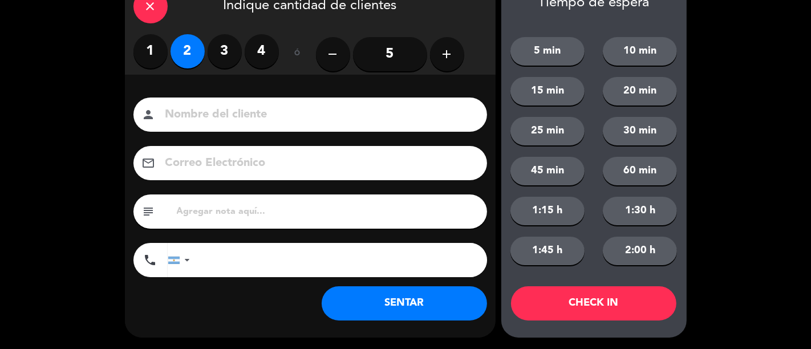
click at [417, 303] on button "SENTAR" at bounding box center [404, 303] width 165 height 34
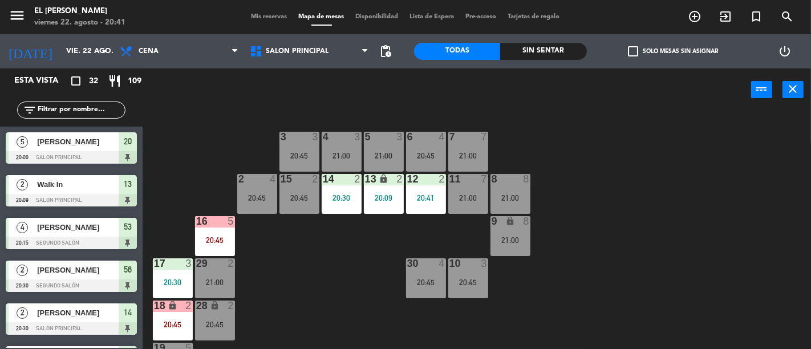
click at [327, 244] on div "3 3 20:45 4 3 21:00 5 3 21:00 6 4 20:45 7 7 21:00 2 4 20:45 15 2 20:45 14 2 20:…" at bounding box center [481, 230] width 660 height 238
click at [384, 194] on div "20:09" at bounding box center [384, 198] width 40 height 8
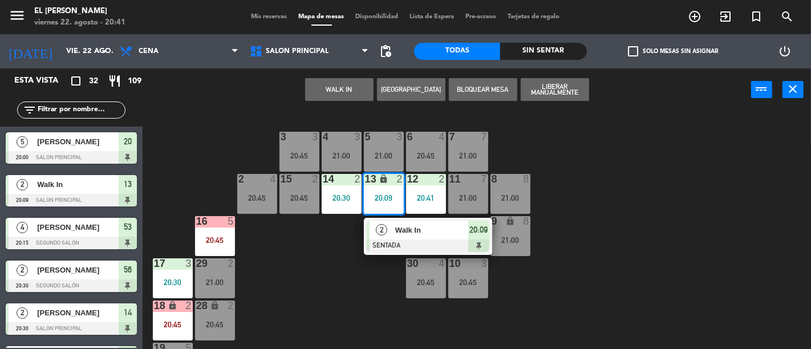
click at [335, 267] on div "3 3 20:45 4 3 21:00 5 3 21:00 6 4 20:45 7 7 21:00 2 4 20:45 15 2 20:45 14 2 20:…" at bounding box center [481, 230] width 660 height 238
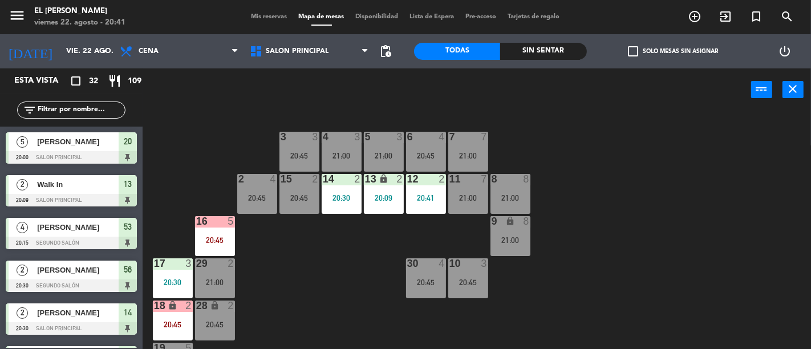
click at [349, 177] on div at bounding box center [341, 179] width 19 height 10
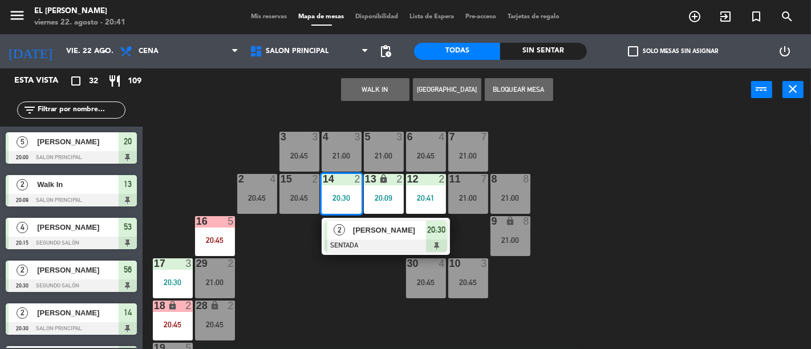
click at [348, 294] on div "3 3 20:45 4 3 21:00 5 3 21:00 6 4 20:45 7 7 21:00 2 4 20:45 15 2 20:45 14 2 20:…" at bounding box center [481, 230] width 660 height 238
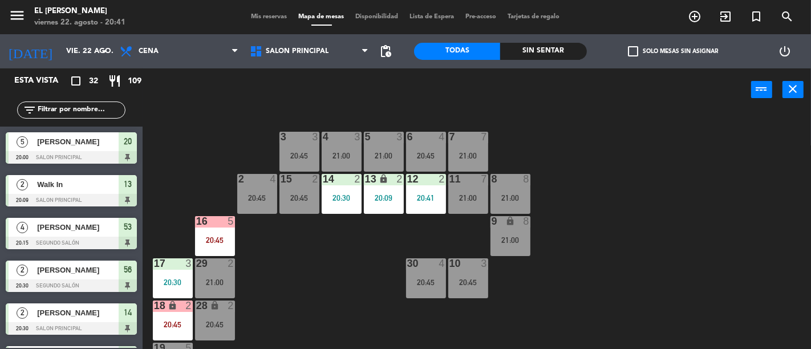
click at [350, 192] on div "14 2 20:30" at bounding box center [342, 194] width 40 height 40
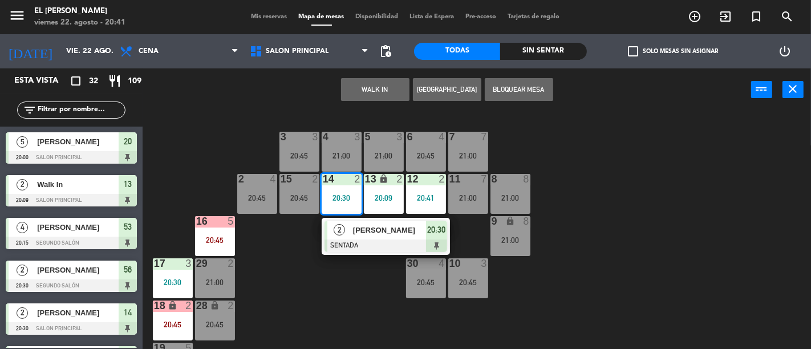
click at [332, 294] on div "3 3 20:45 4 3 21:00 5 3 21:00 6 4 20:45 7 7 21:00 2 4 20:45 15 2 20:45 14 2 20:…" at bounding box center [481, 230] width 660 height 238
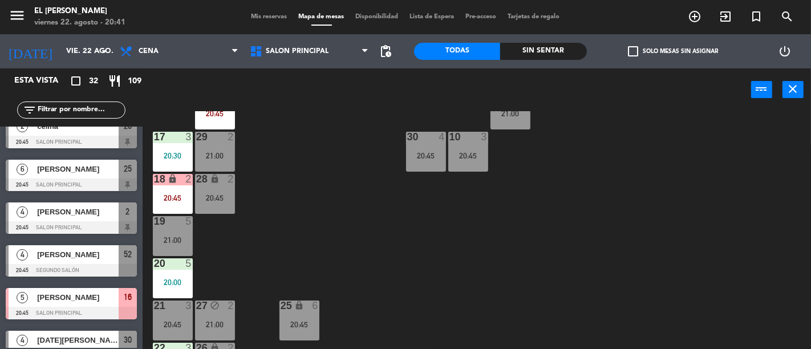
scroll to position [0, 0]
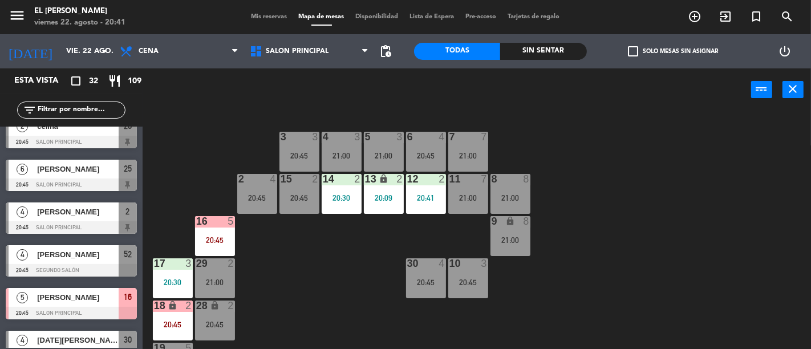
click at [213, 232] on div "16 5 20:45" at bounding box center [215, 236] width 40 height 40
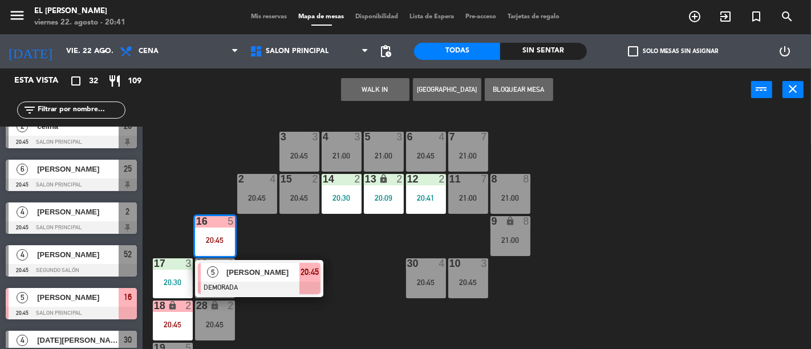
drag, startPoint x: 315, startPoint y: 236, endPoint x: 309, endPoint y: 234, distance: 6.5
click at [316, 236] on div "3 3 20:45 4 3 21:00 5 3 21:00 6 4 20:45 7 7 21:00 2 4 20:45 15 2 20:45 14 2 20:…" at bounding box center [481, 230] width 660 height 238
